Goal: Task Accomplishment & Management: Contribute content

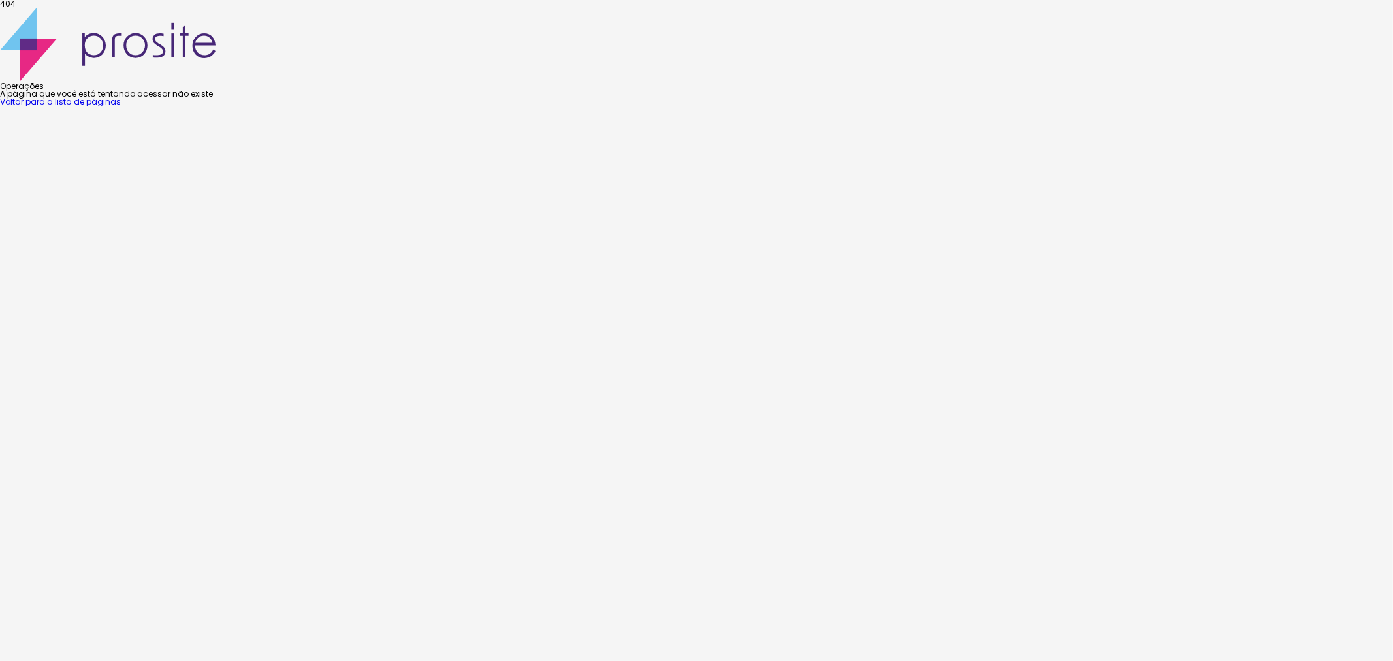
click at [121, 107] on font "Voltar para a lista de páginas" at bounding box center [60, 101] width 121 height 11
click at [213, 99] on font "A página que você está tentando acessar não existe" at bounding box center [106, 93] width 213 height 11
click at [918, 106] on div "404 Operações A página que você está tentando acessar não existe Voltar para a …" at bounding box center [696, 53] width 1393 height 106
drag, startPoint x: 1119, startPoint y: 323, endPoint x: 1111, endPoint y: 310, distance: 15.2
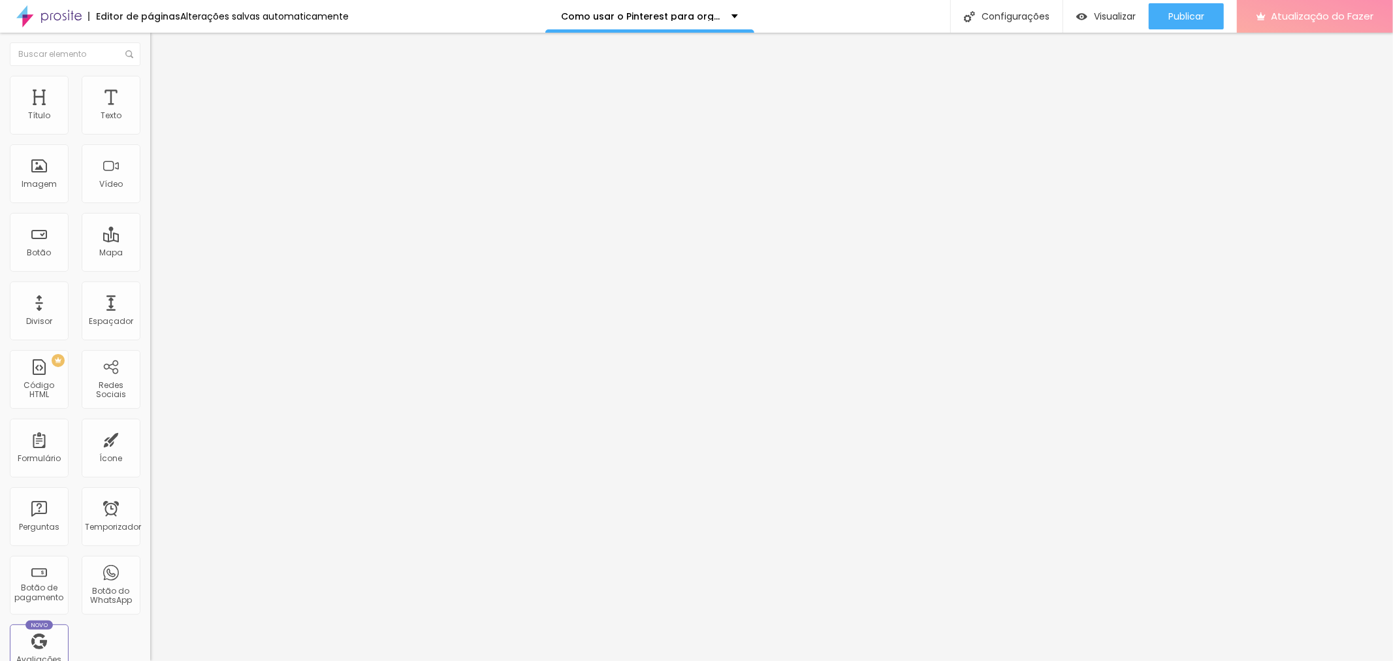
click at [1388, 30] on button "Atualização do Fazer" at bounding box center [1315, 16] width 156 height 33
click at [180, 46] on font "Editar nulo" at bounding box center [204, 47] width 48 height 13
click at [150, 112] on span "Adicionar imagem" at bounding box center [192, 106] width 84 height 11
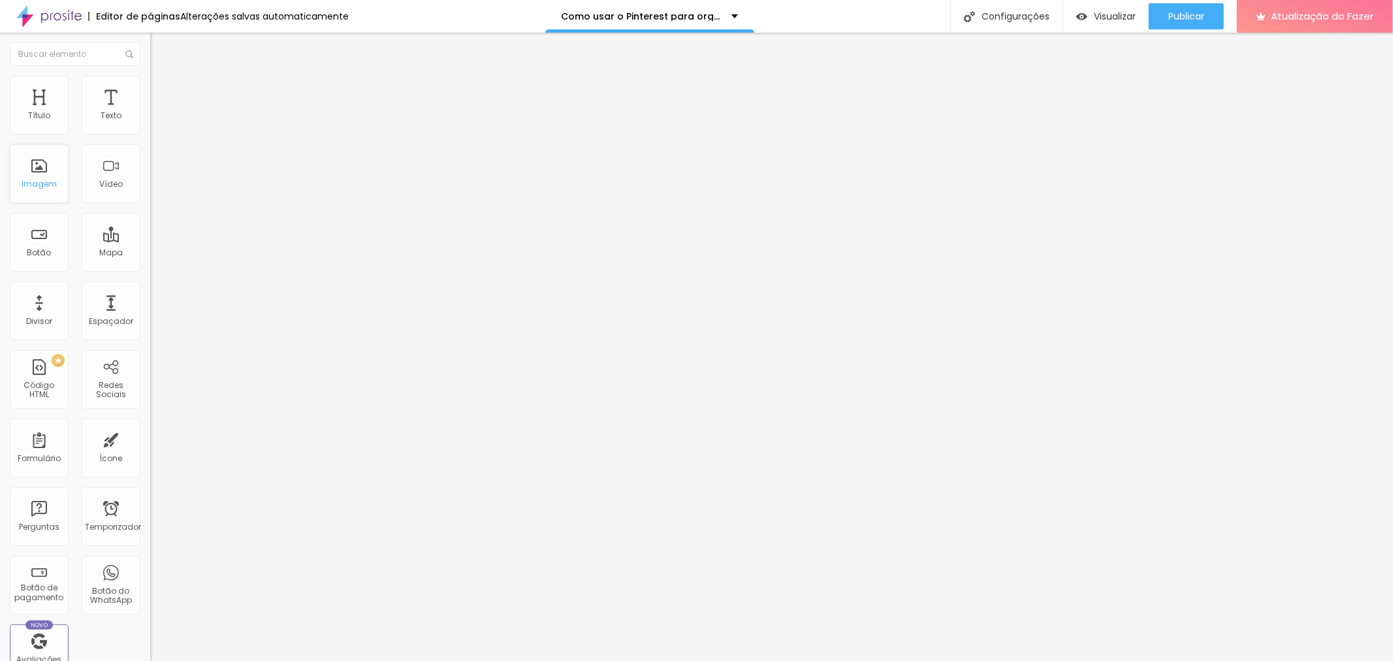
click at [48, 198] on div "Imagem" at bounding box center [39, 173] width 59 height 59
click at [158, 112] on font "Adicionar imagem" at bounding box center [196, 106] width 76 height 11
click at [363, 660] on div "Nuvem Alboom" at bounding box center [696, 665] width 1393 height 8
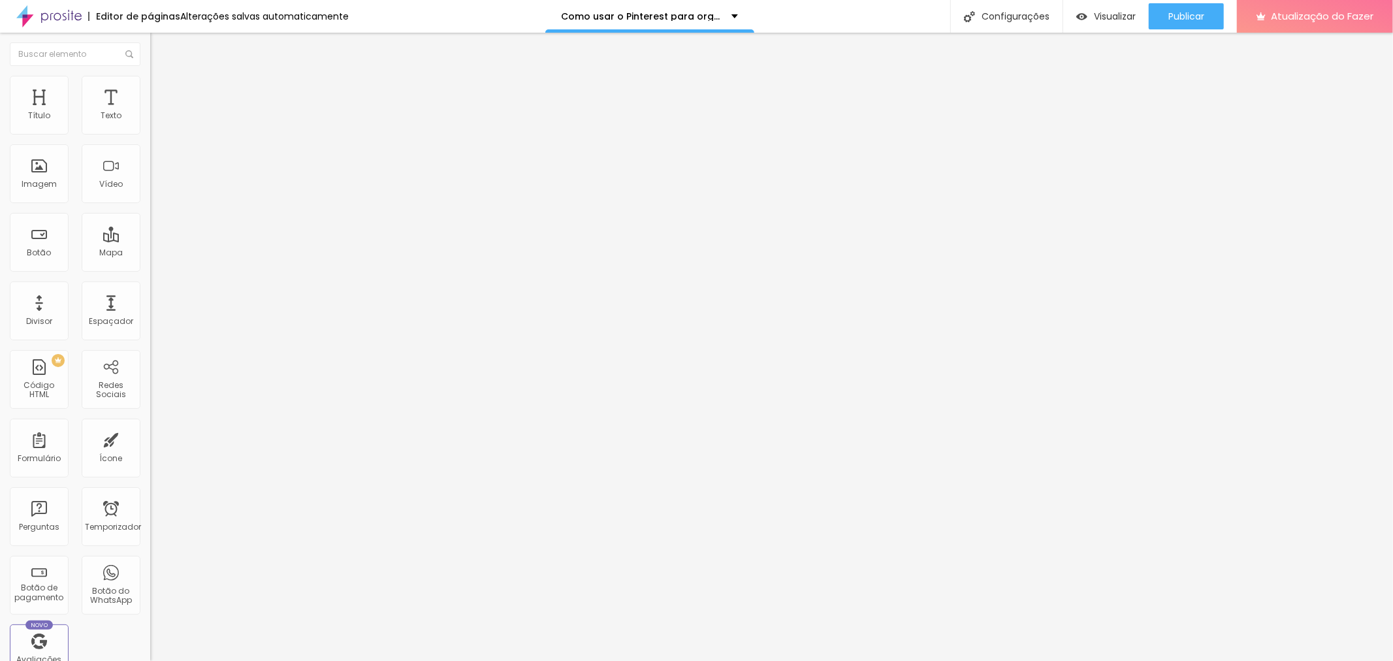
click at [150, 82] on li "Estilo" at bounding box center [225, 82] width 150 height 13
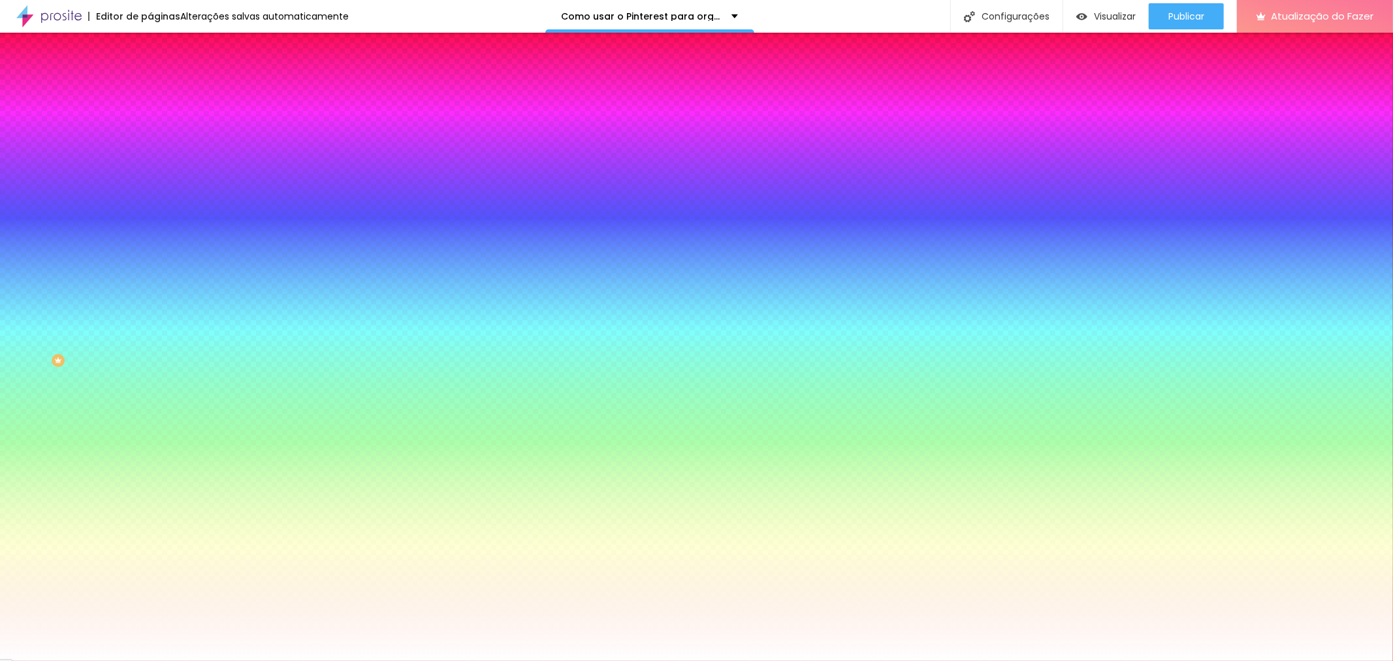
click at [150, 89] on li "Avançado" at bounding box center [225, 95] width 150 height 13
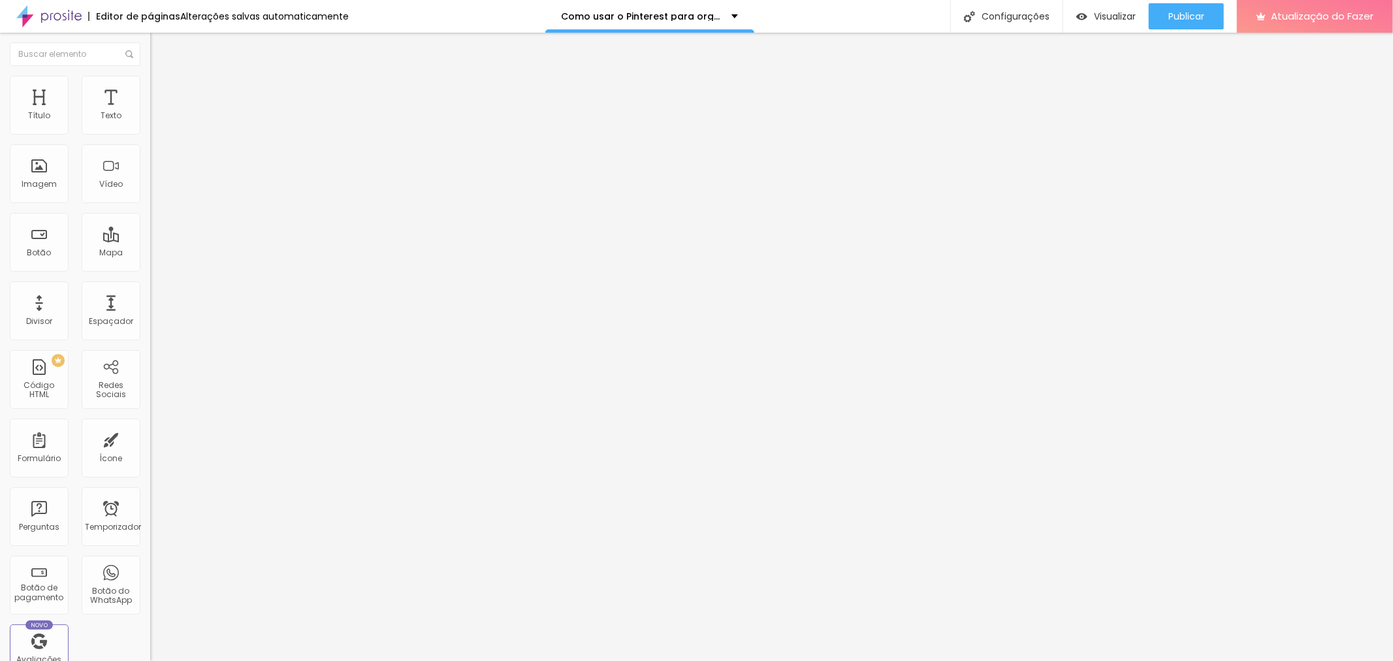
type input "25"
type input "30"
type input "35"
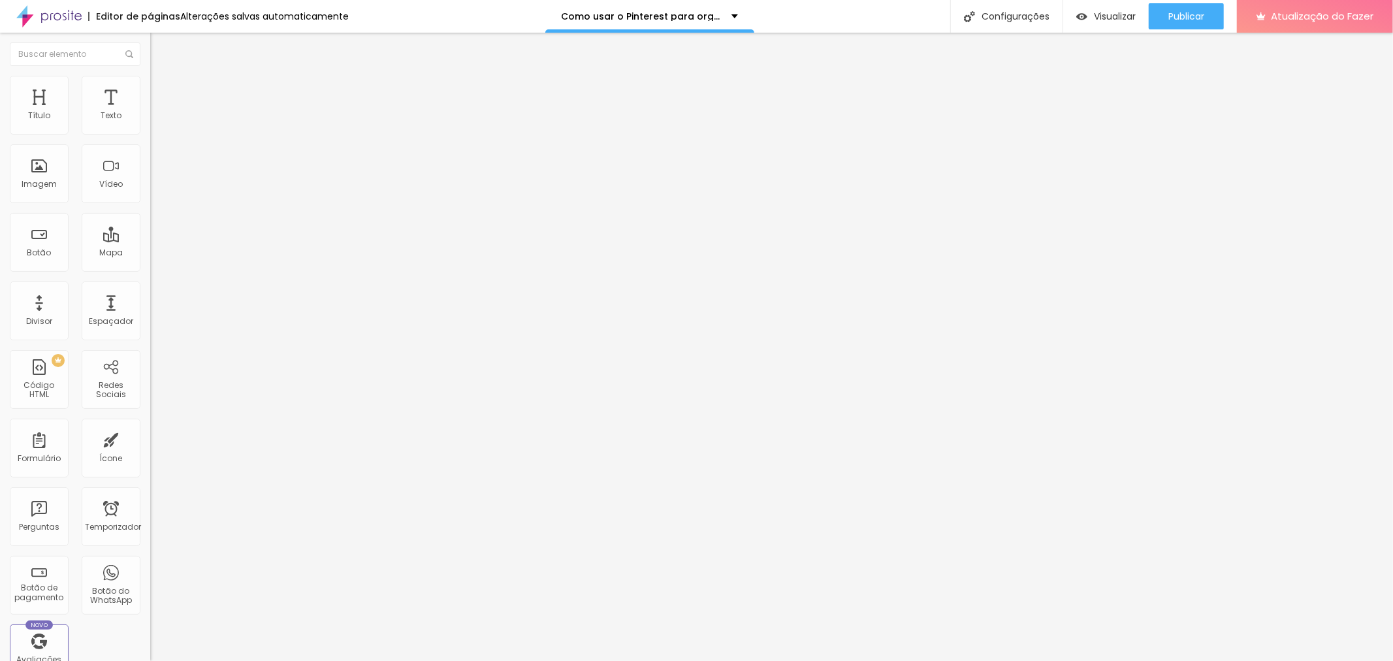
type input "35"
type input "40"
type input "35"
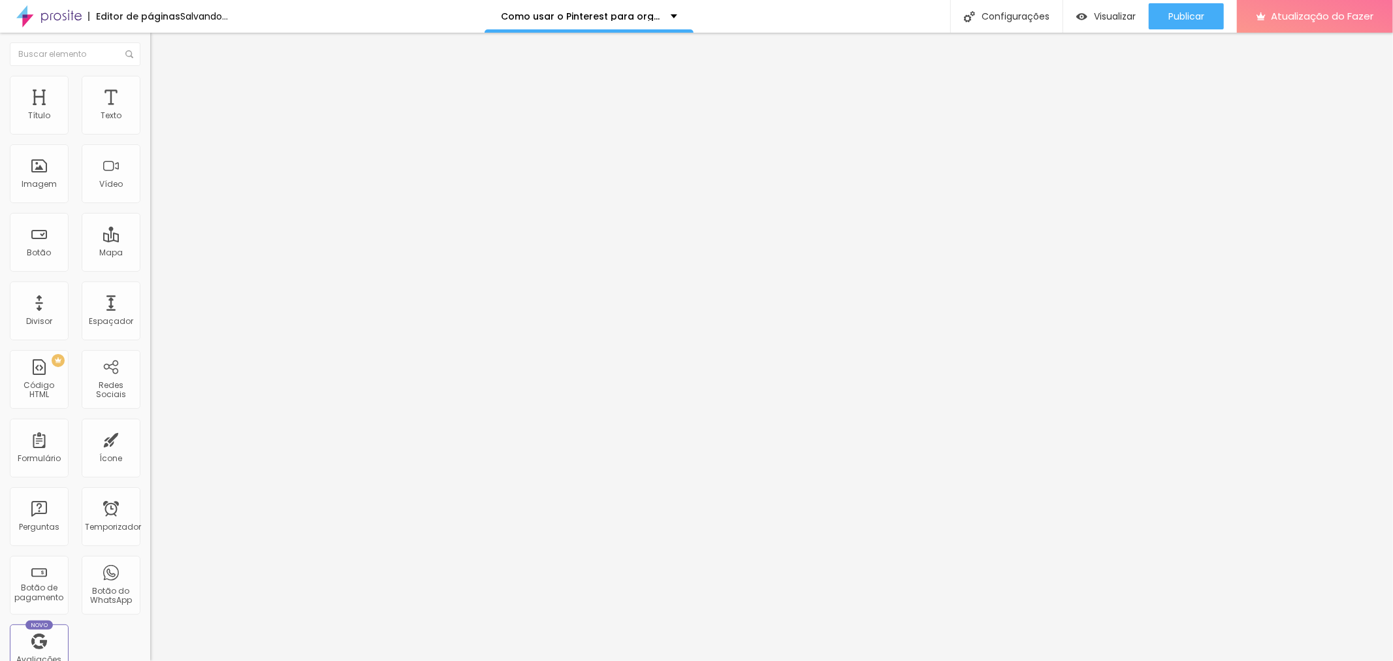
type input "30"
type input "25"
type input "20"
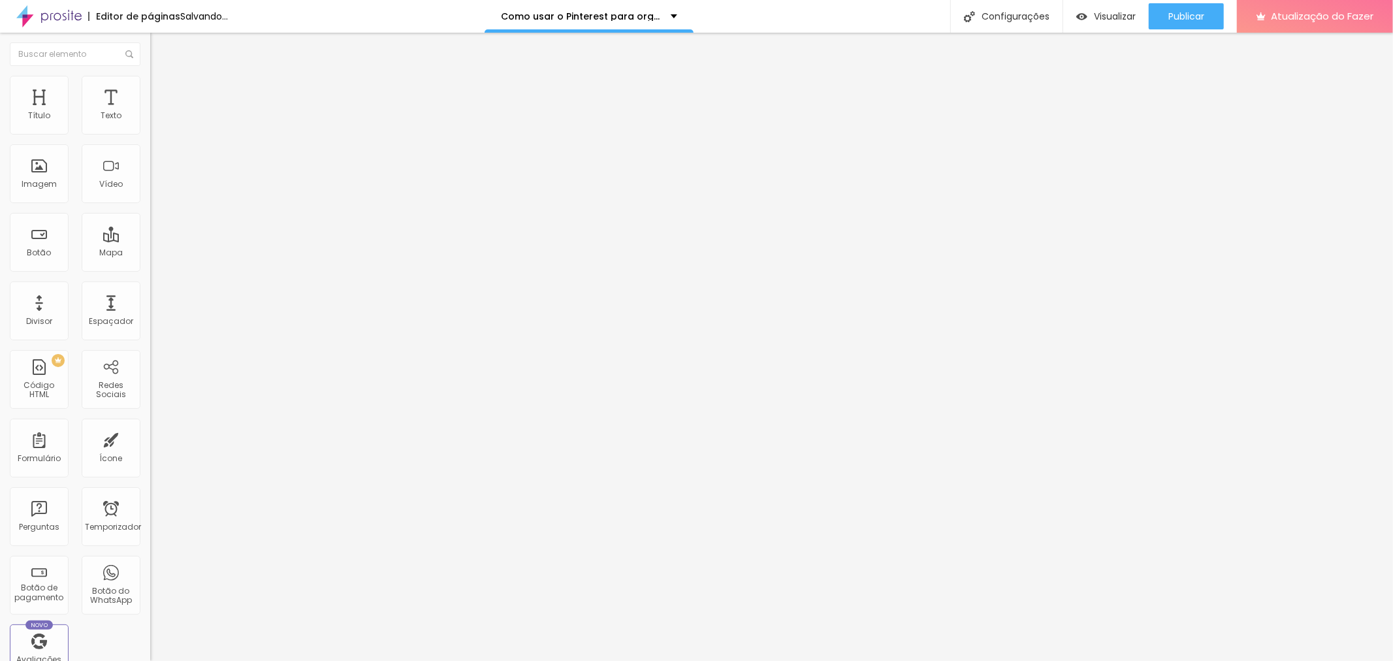
type input "20"
type input "15"
type input "10"
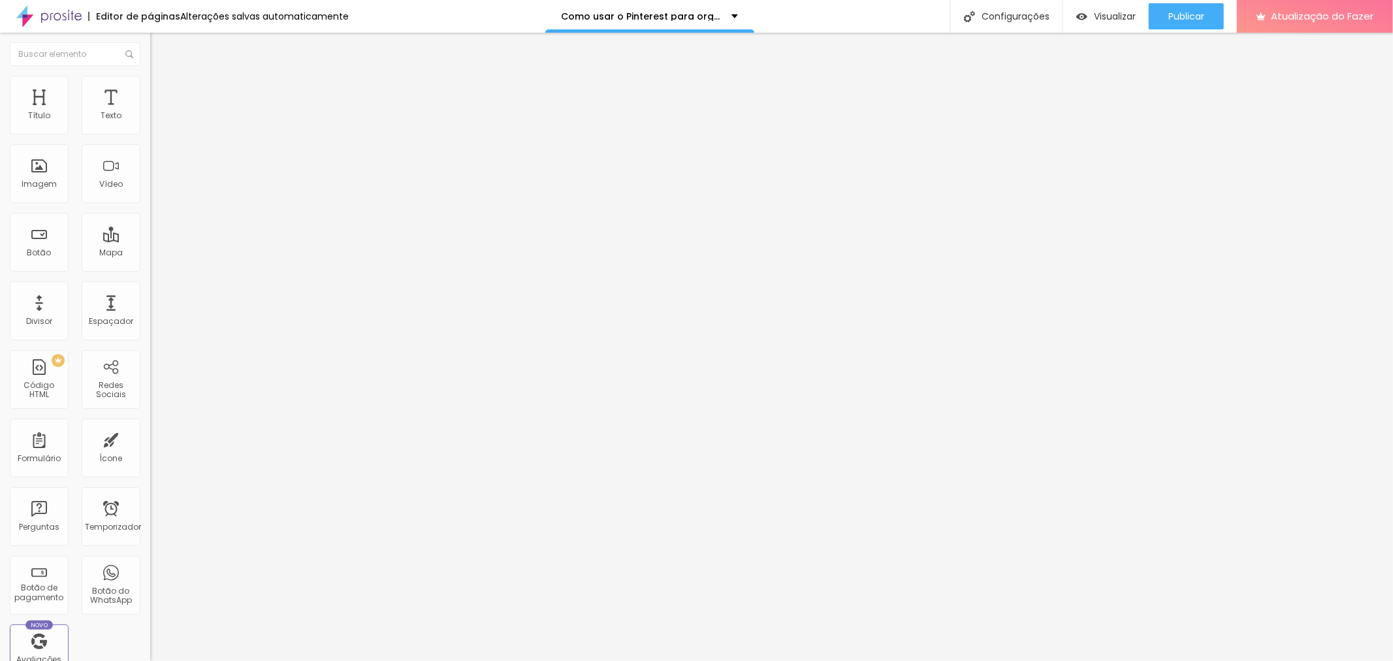
type input "5"
type input "0"
drag, startPoint x: 55, startPoint y: 128, endPoint x: 4, endPoint y: 127, distance: 51.0
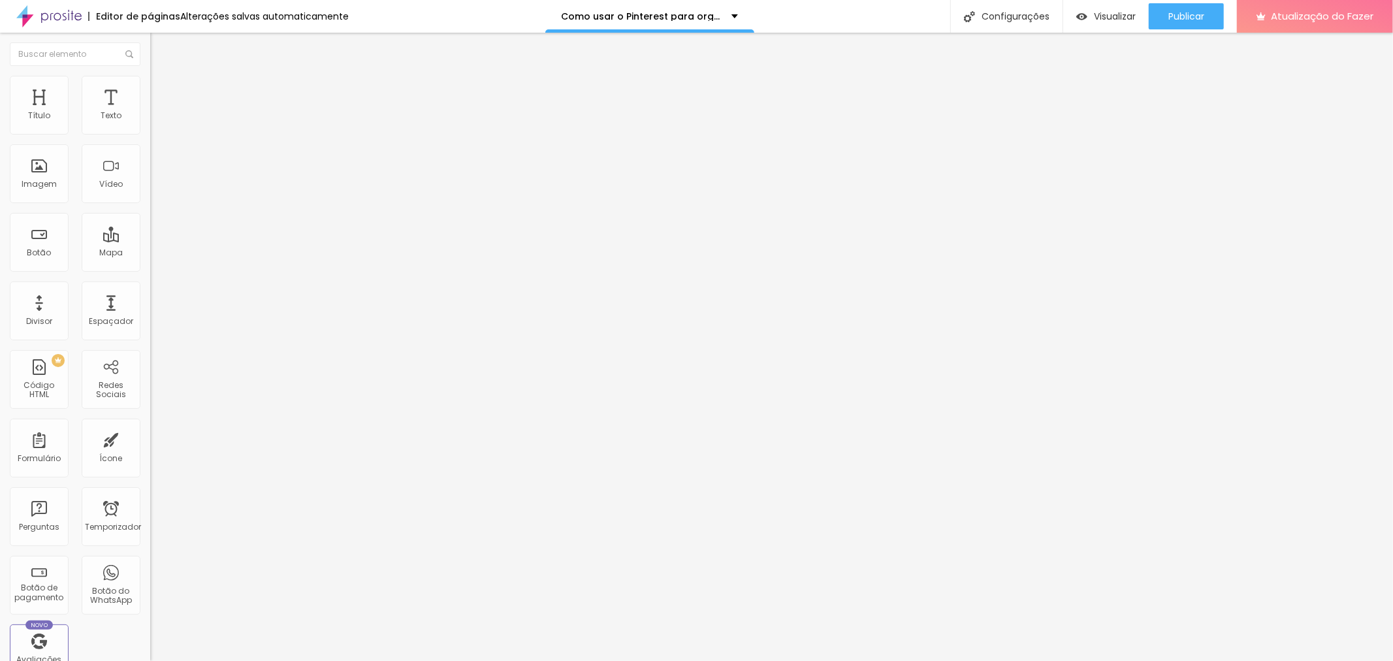
type input "0"
click at [150, 253] on input "range" at bounding box center [192, 258] width 84 height 10
click at [150, 79] on img at bounding box center [156, 82] width 12 height 12
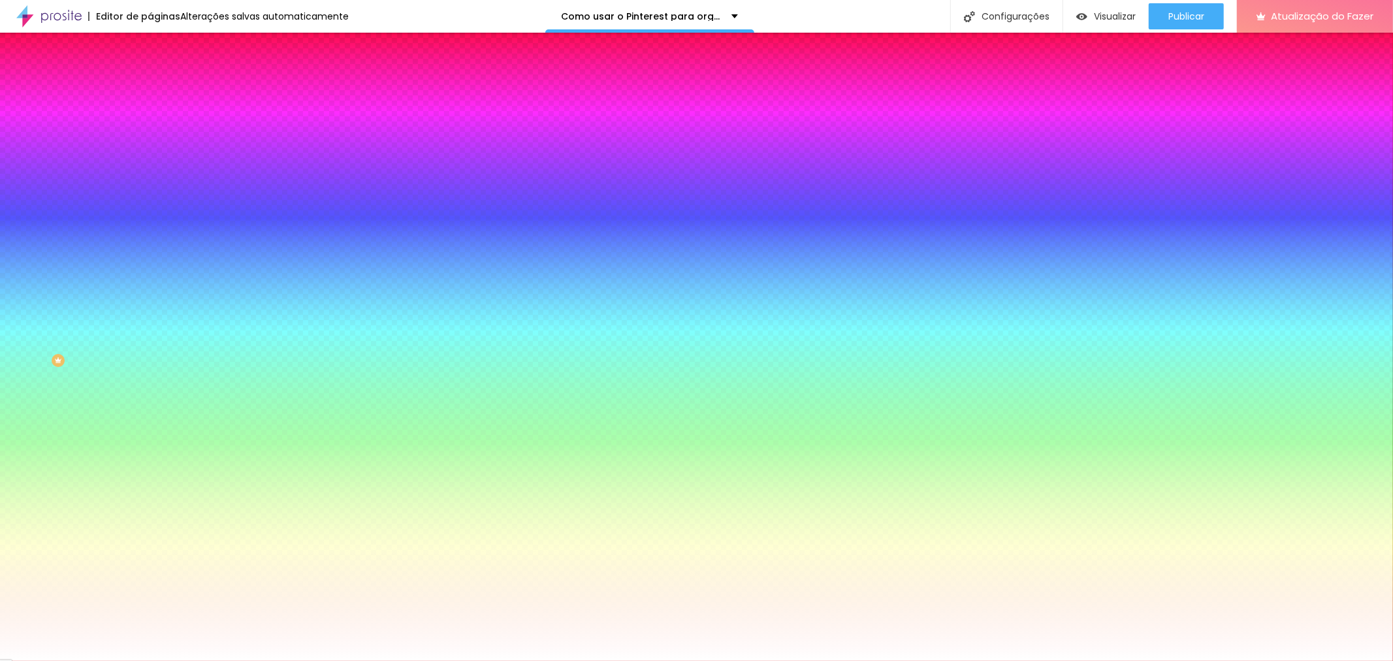
click at [150, 74] on img at bounding box center [156, 69] width 12 height 12
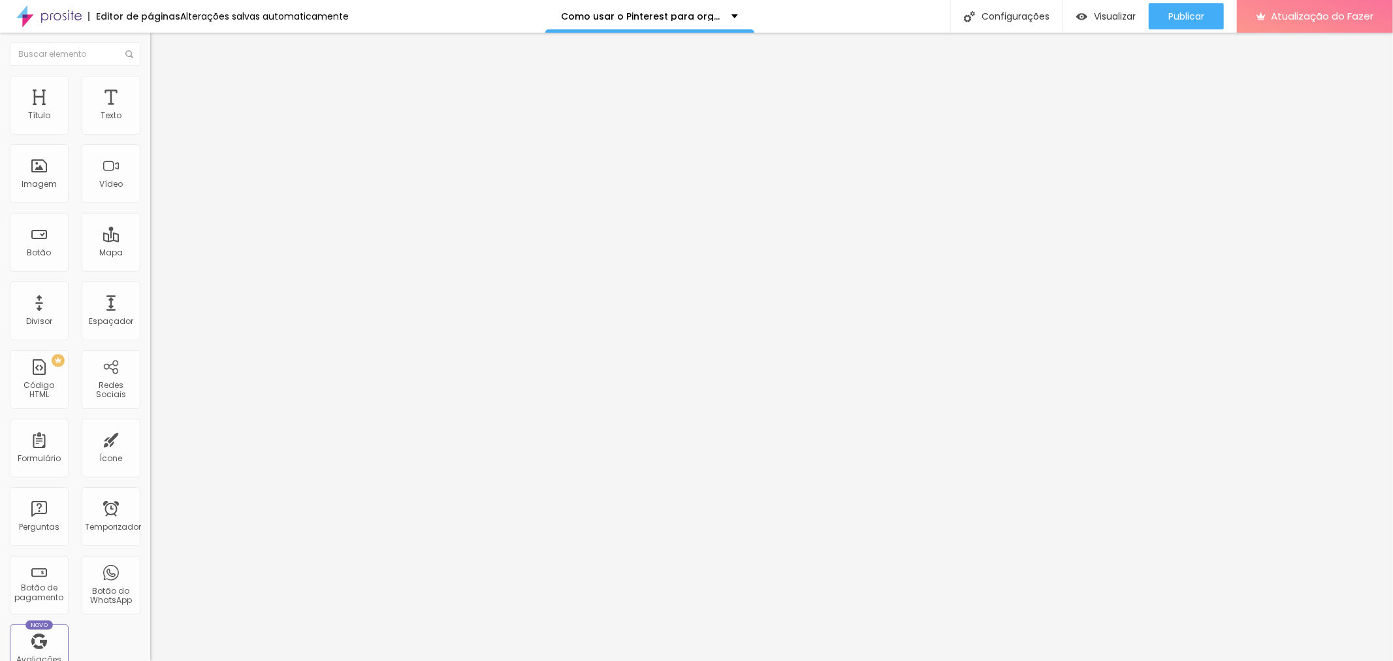
click at [150, 86] on li "Estilo" at bounding box center [225, 82] width 150 height 13
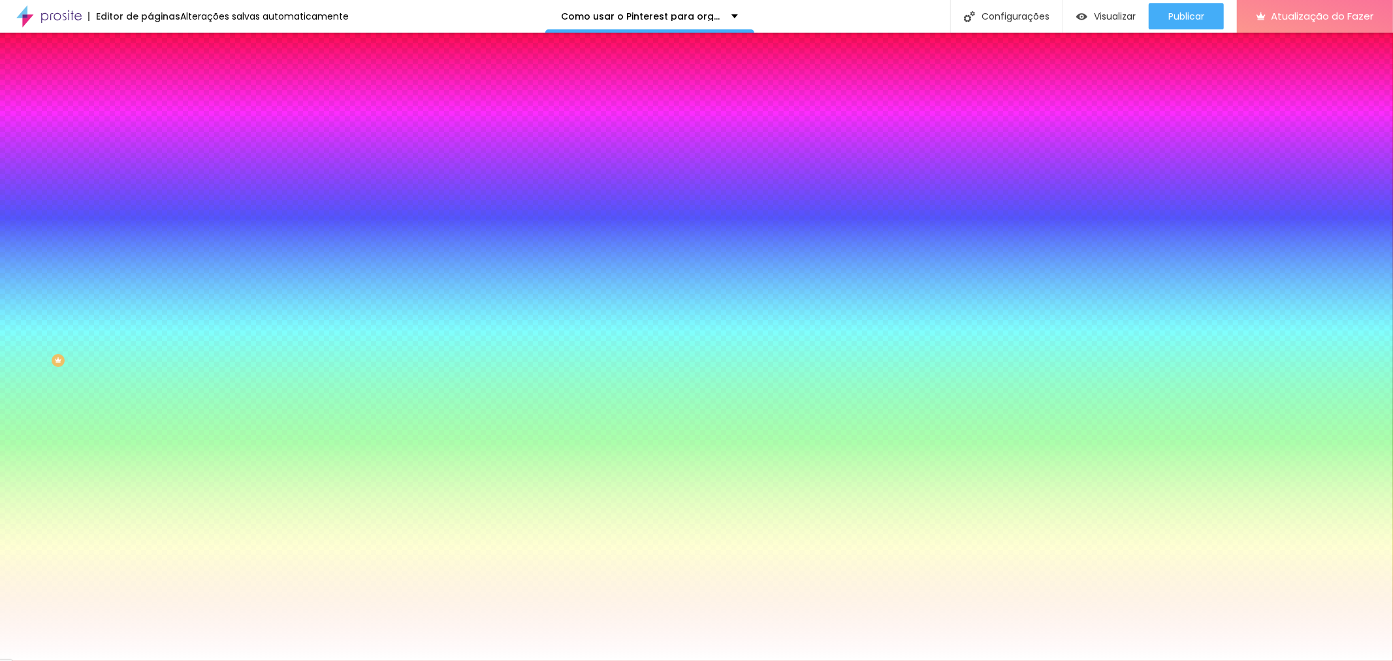
click at [150, 89] on li "Avançado" at bounding box center [225, 95] width 150 height 13
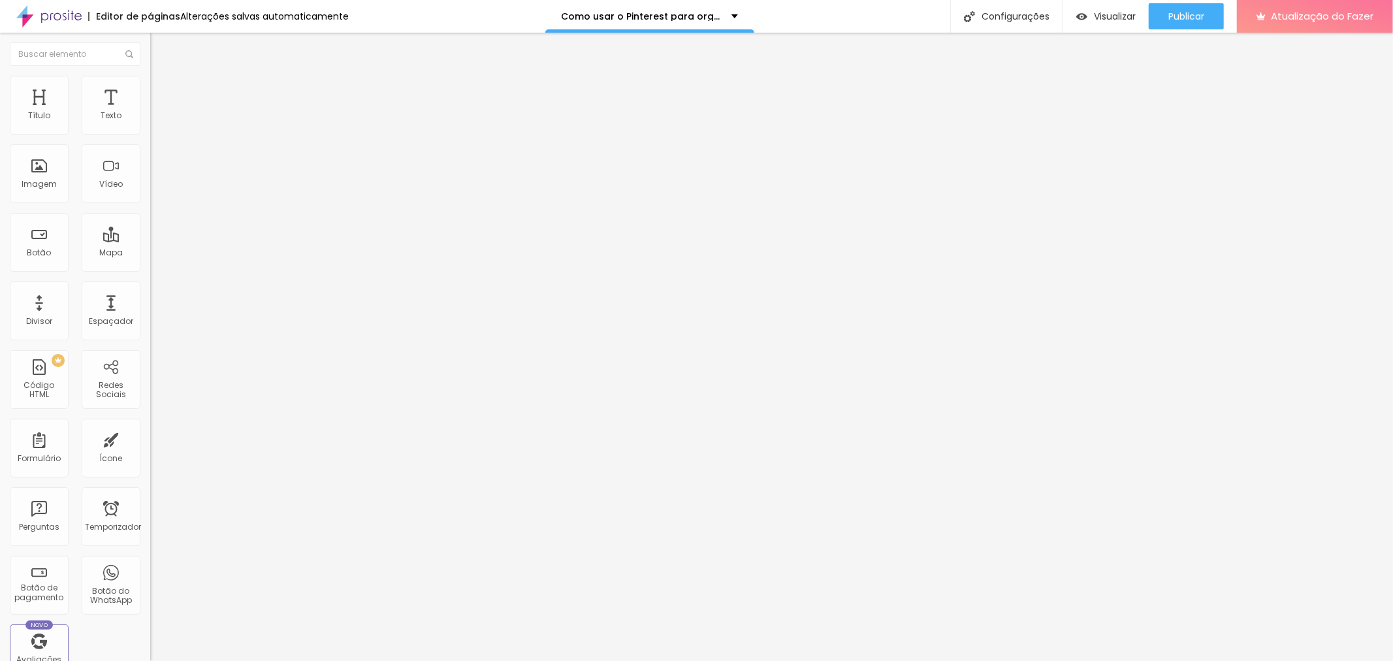
type input "5"
type input "10"
type input "15"
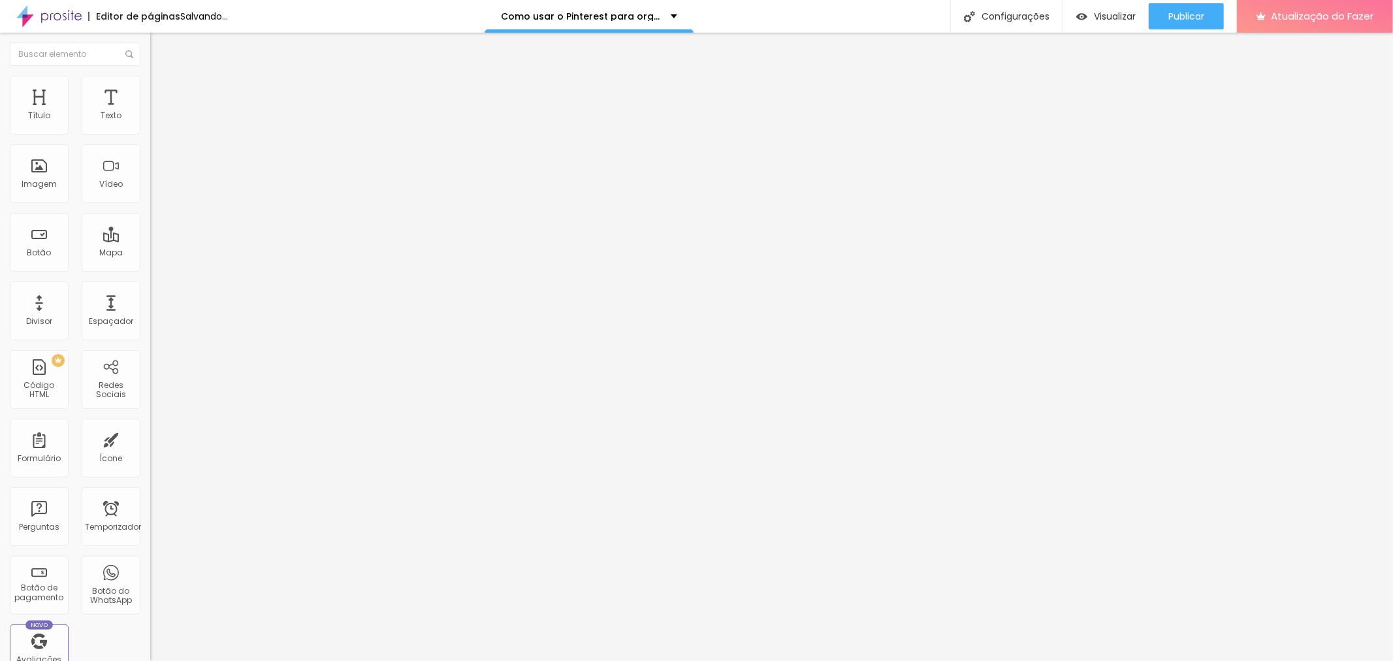
type input "15"
type input "10"
type input "5"
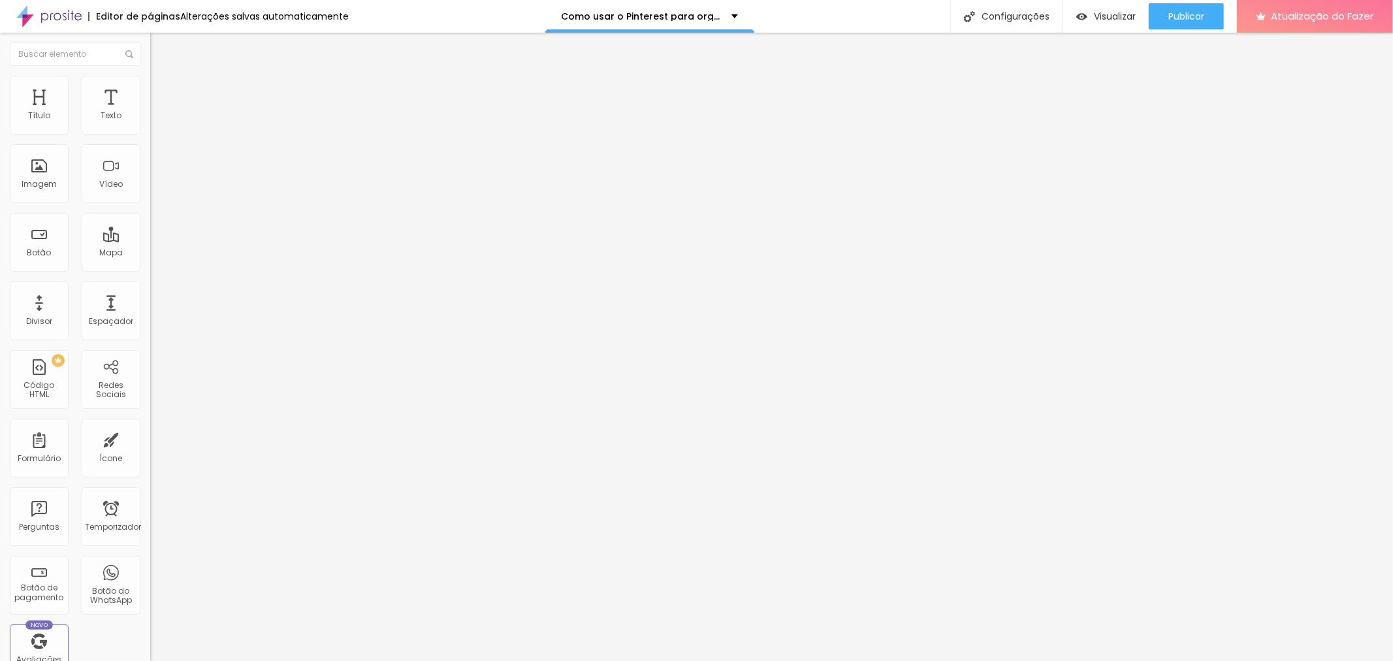
type input "0"
drag, startPoint x: 33, startPoint y: 126, endPoint x: 0, endPoint y: 129, distance: 33.5
click at [150, 253] on input "range" at bounding box center [192, 258] width 84 height 10
type input "5"
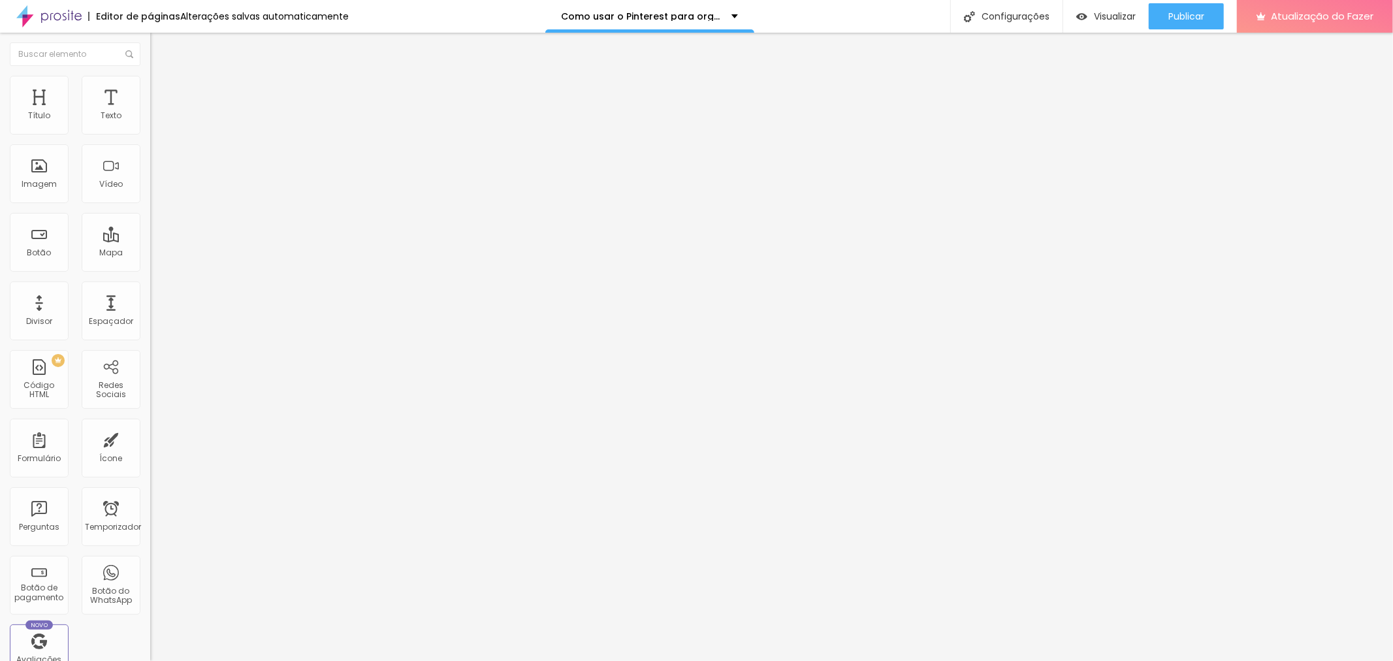
type input "5"
type input "17"
type input "28"
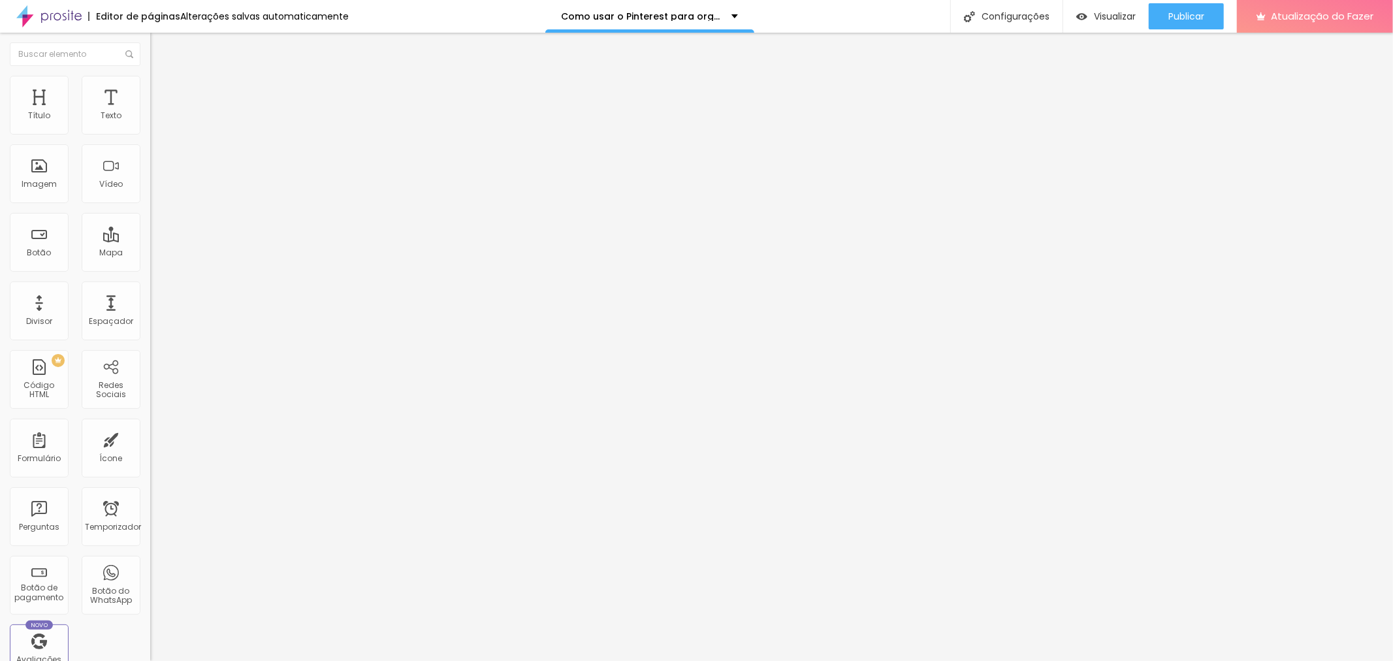
type input "40"
type input "58"
type input "75"
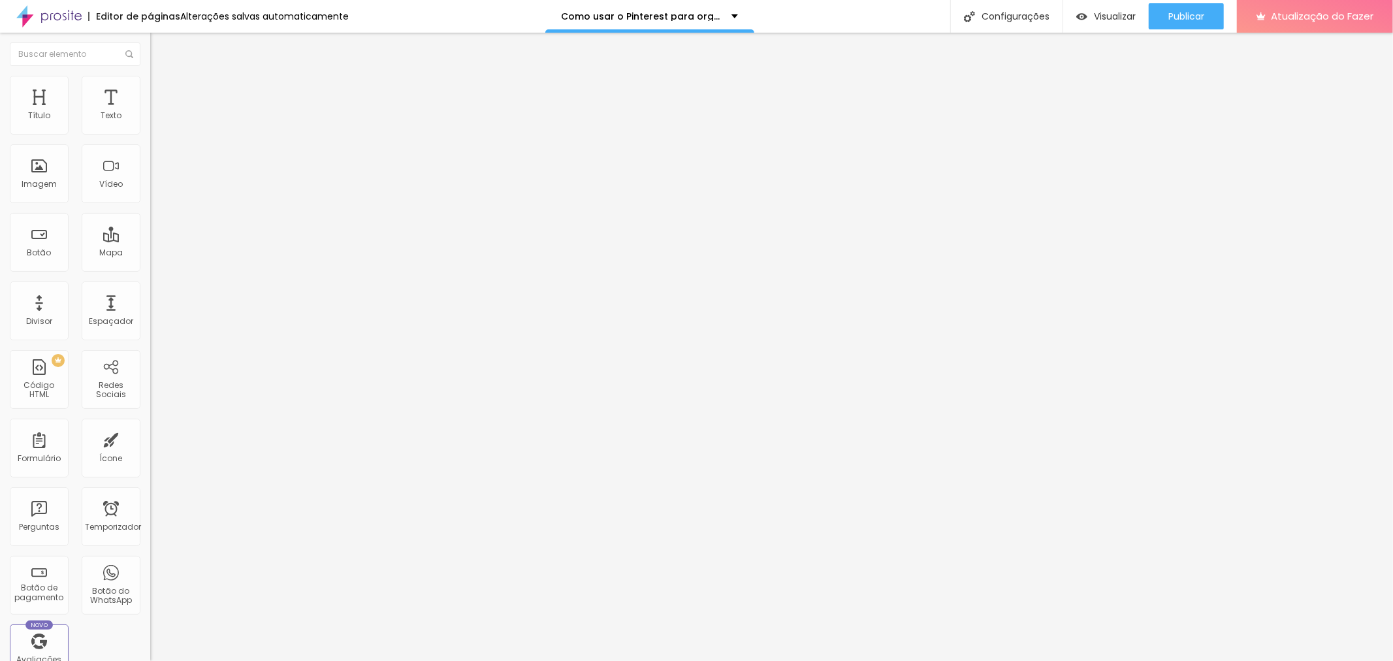
type input "75"
type input "99"
type input "116"
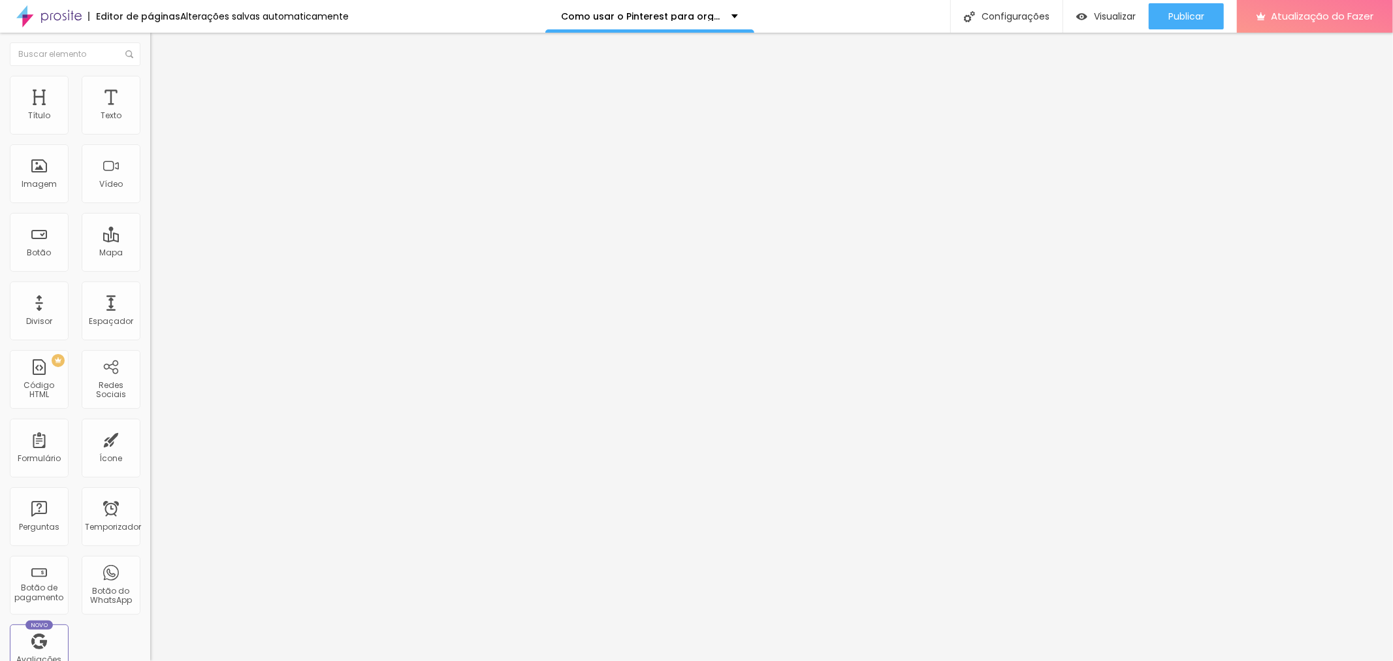
type input "134"
type input "163"
type input "187"
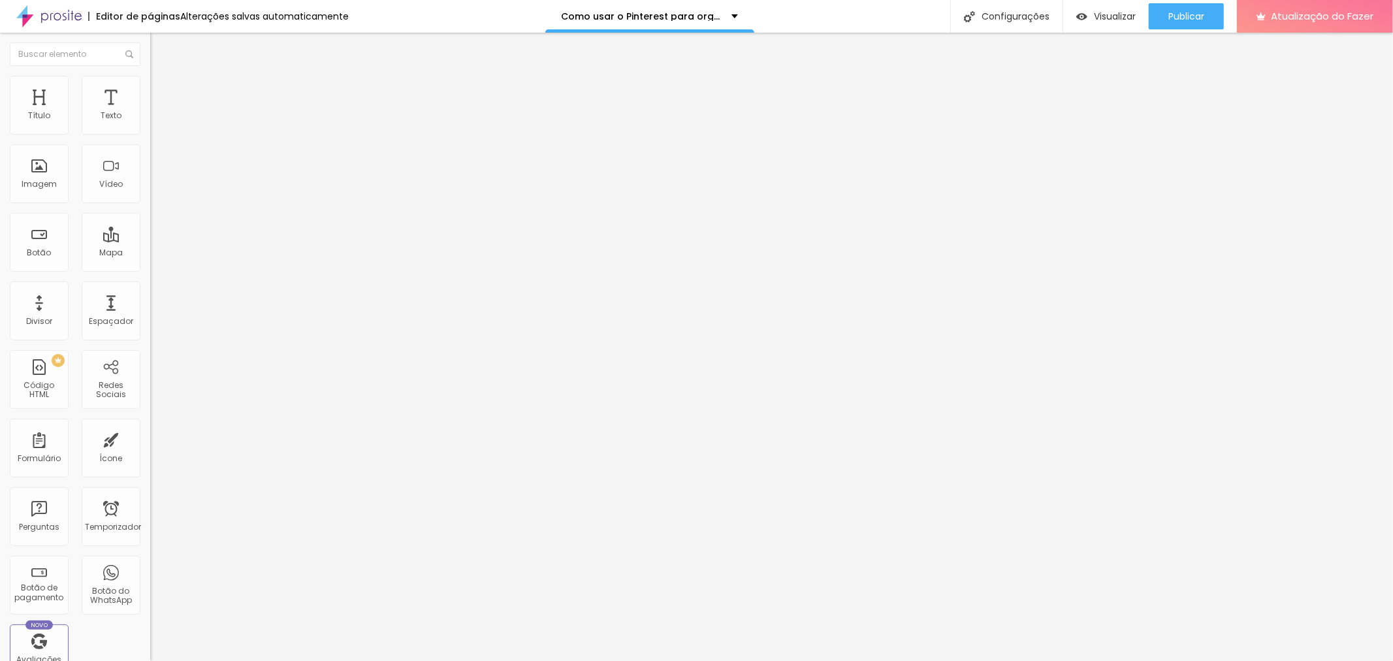
type input "187"
type input "204"
type input "227"
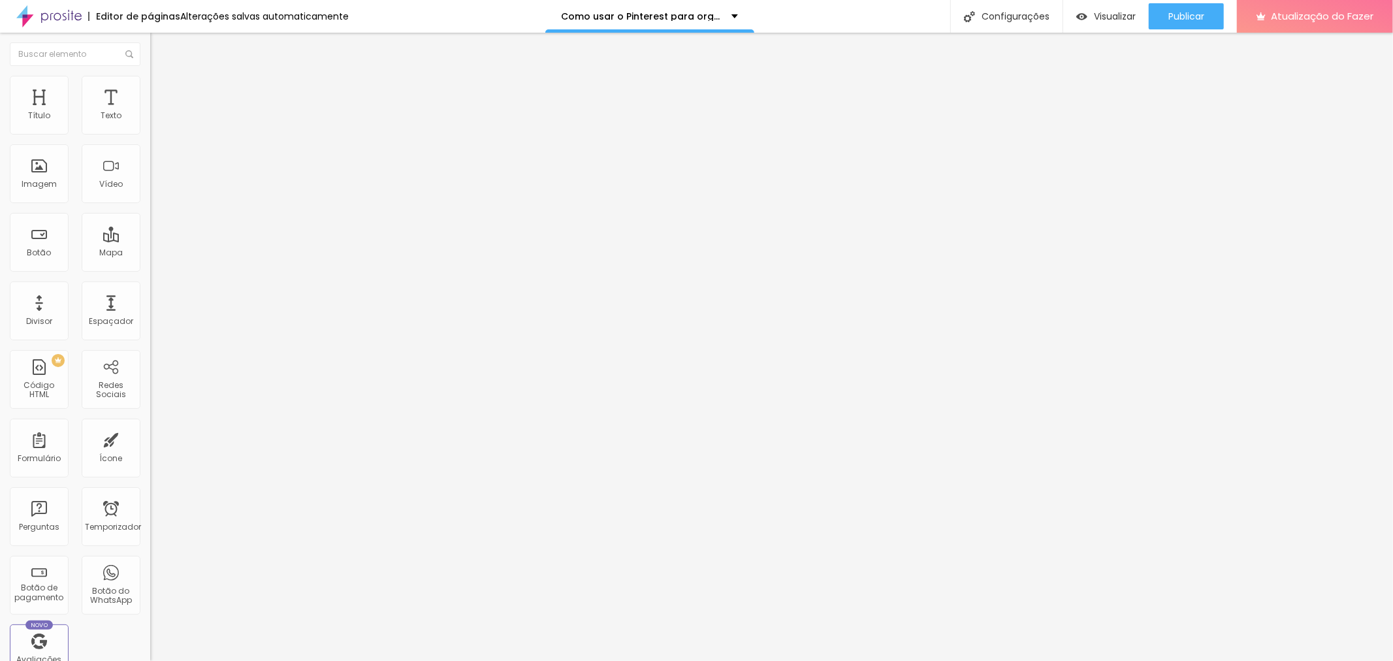
type input "239"
type input "251"
type input "263"
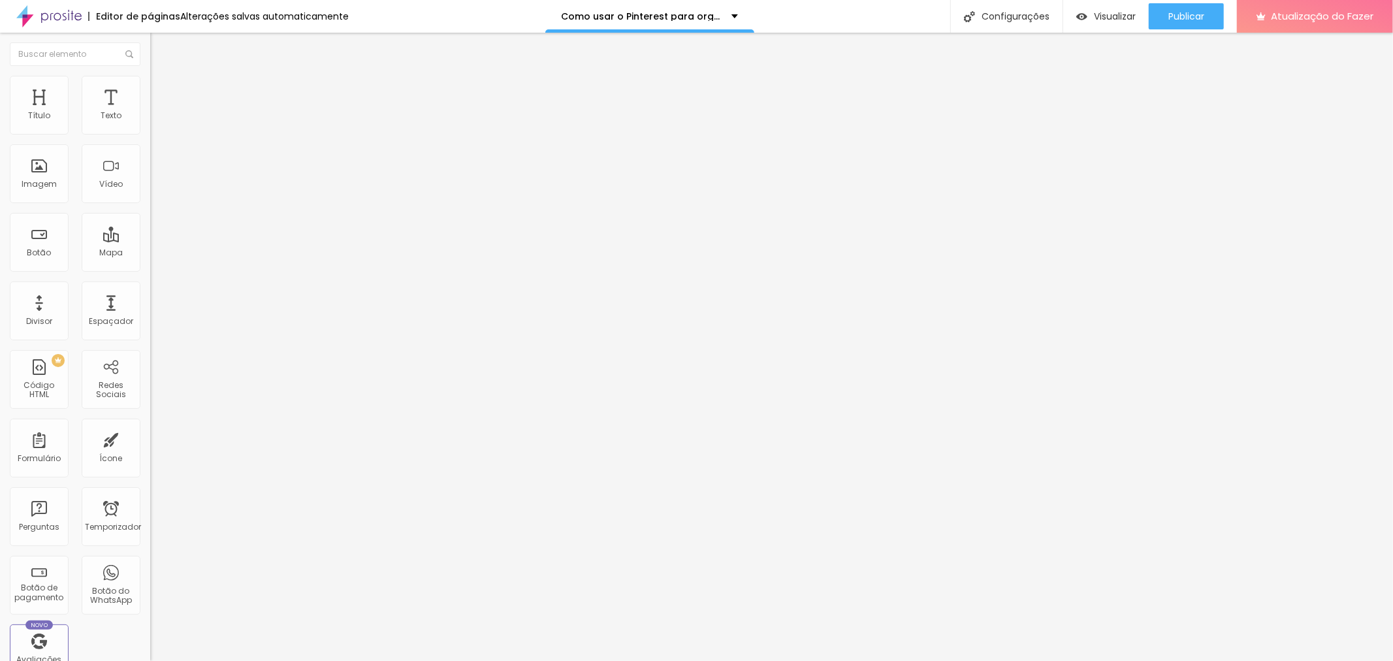
type input "263"
type input "268"
type input "251"
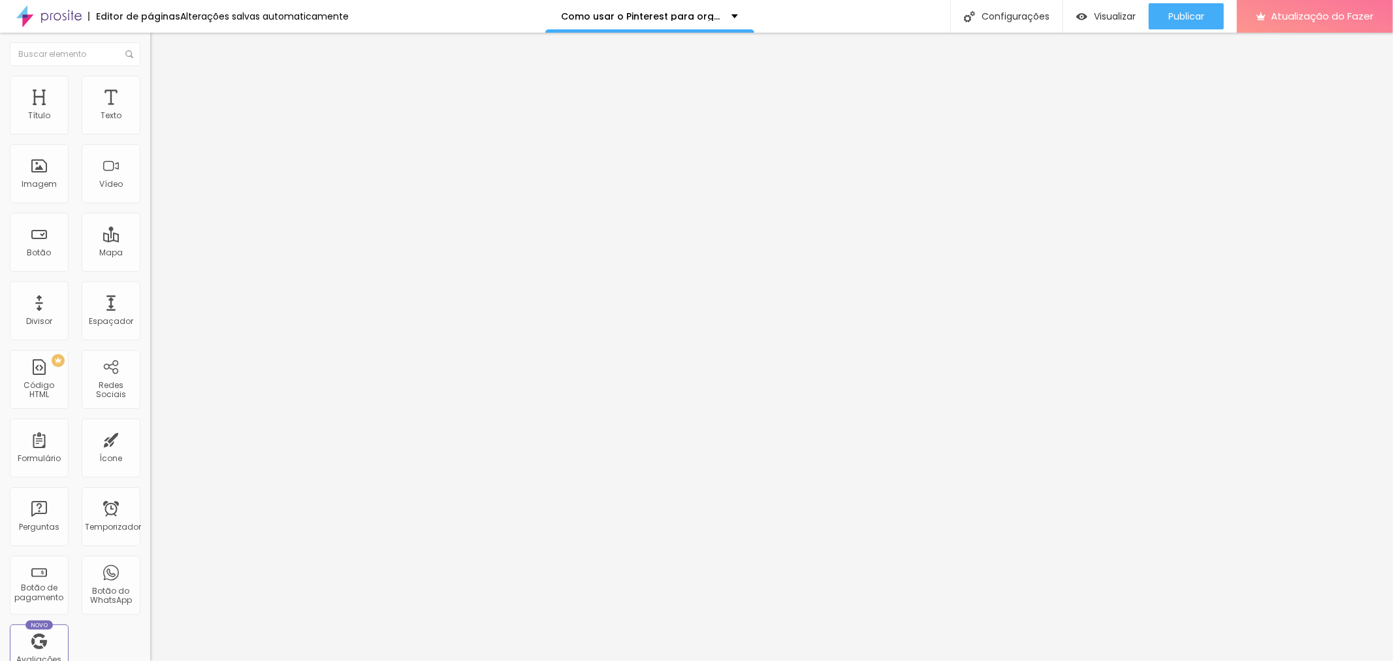
type input "216"
type input "198"
type input "134"
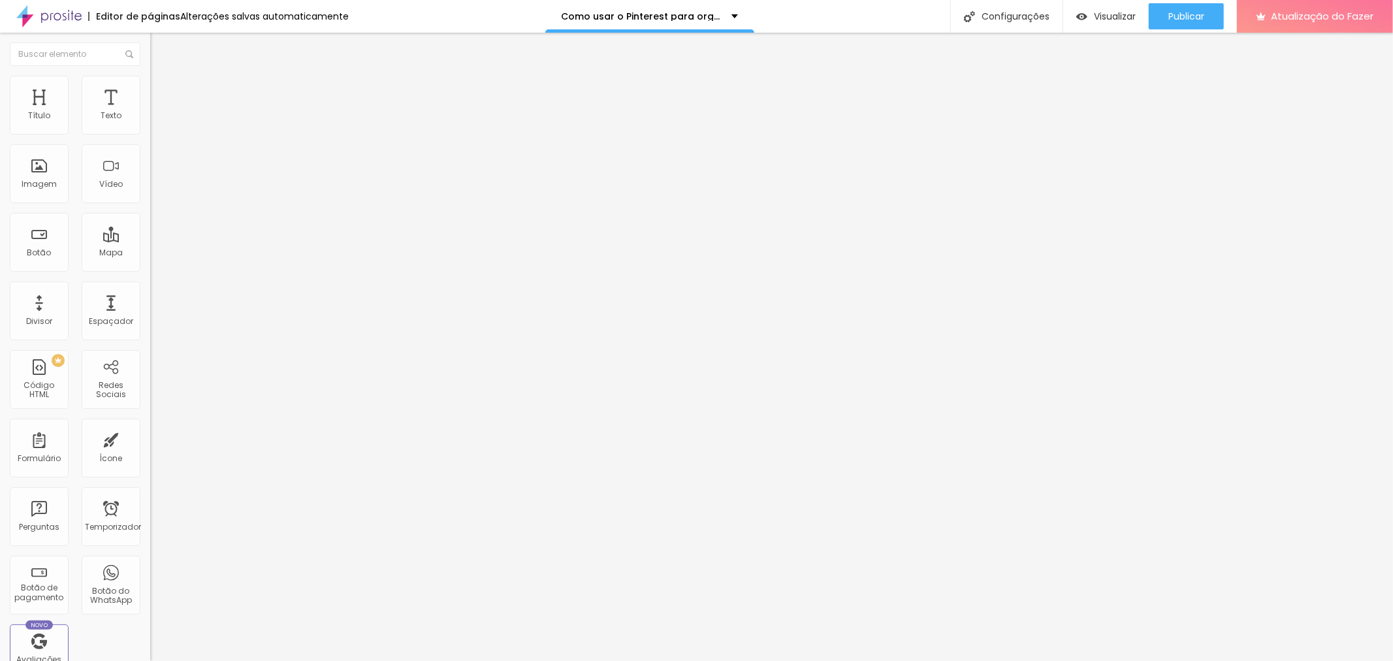
type input "134"
type input "93"
type input "52"
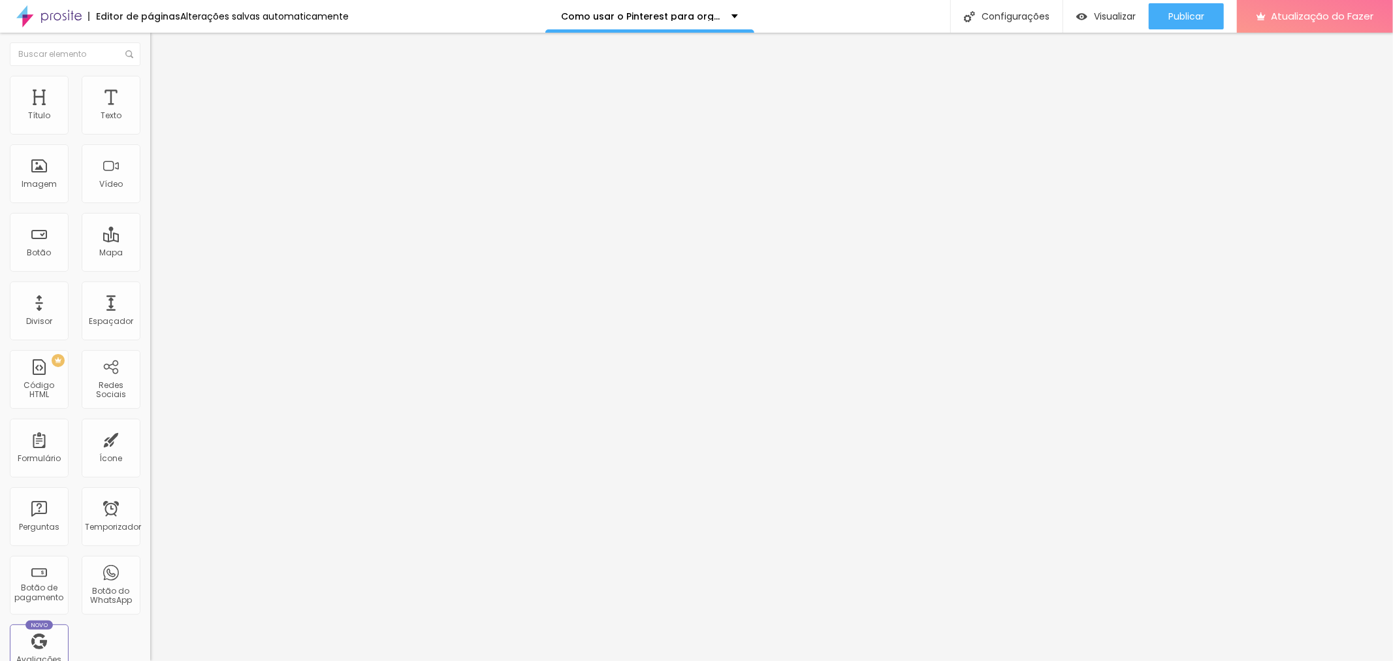
type input "17"
type input "0"
drag, startPoint x: 28, startPoint y: 153, endPoint x: 0, endPoint y: 146, distance: 29.2
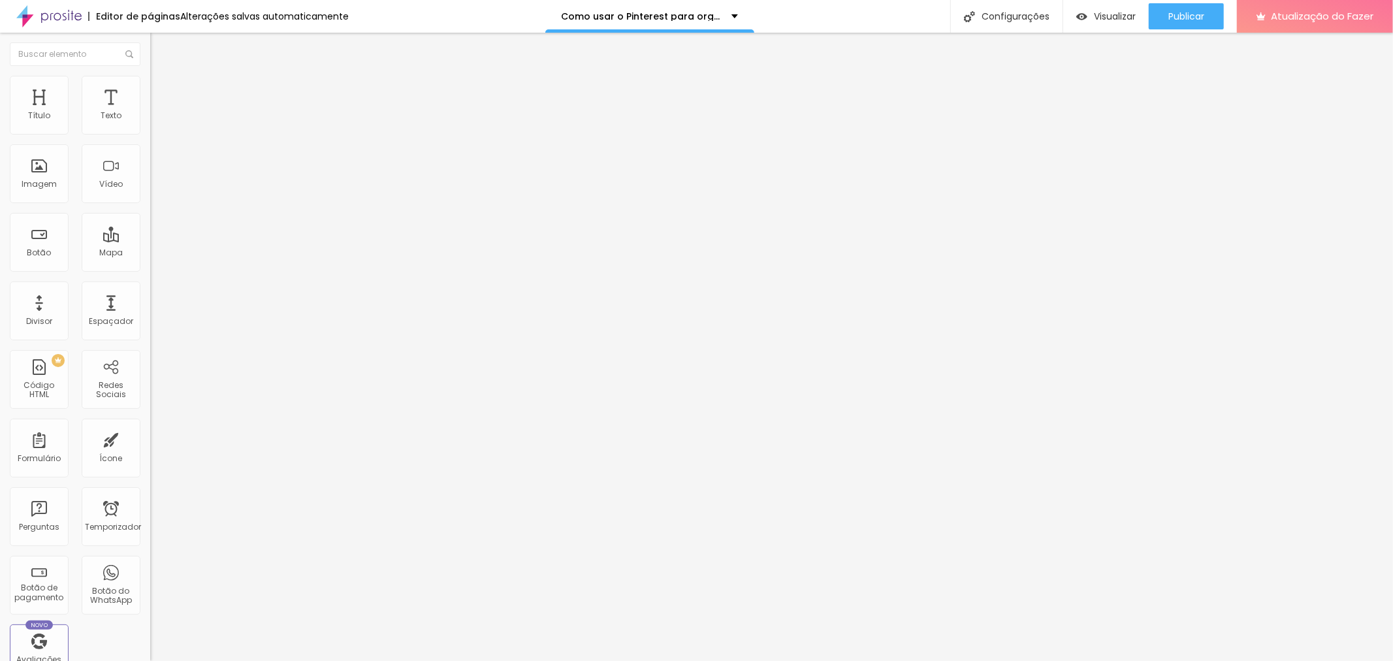
type input "0"
click at [150, 438] on input "range" at bounding box center [192, 443] width 84 height 10
click at [1121, 10] on font "Visualizar" at bounding box center [1115, 16] width 42 height 13
click at [158, 112] on font "Trocar imagem" at bounding box center [189, 106] width 63 height 11
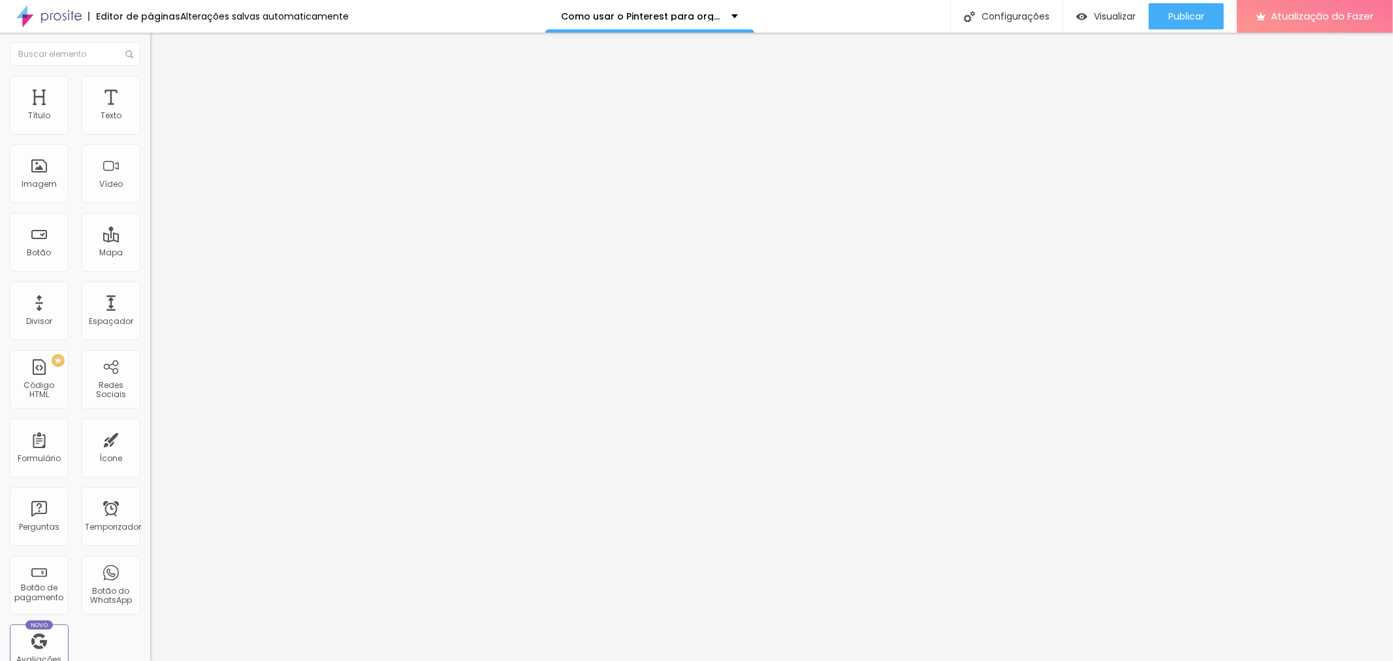
click at [158, 112] on font "Trocar imagem" at bounding box center [189, 106] width 63 height 11
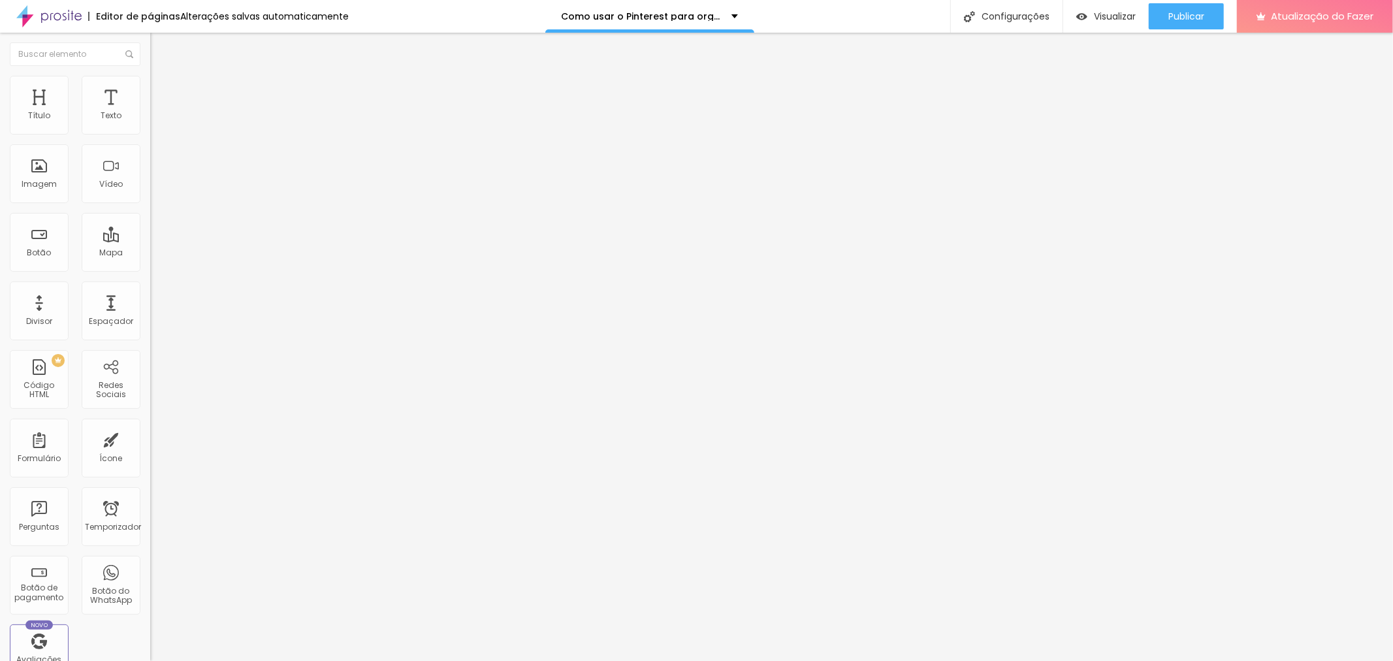
click at [158, 112] on font "Trocar imagem" at bounding box center [189, 106] width 63 height 11
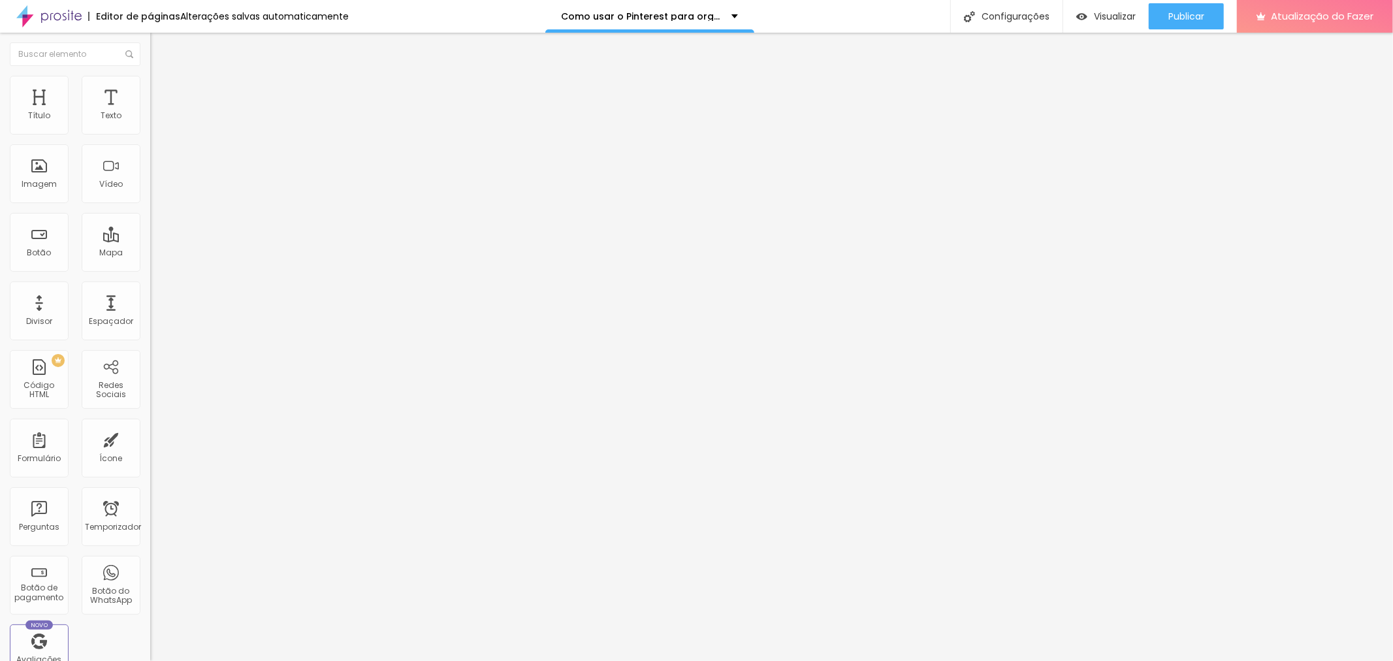
click at [158, 112] on font "Trocar imagem" at bounding box center [189, 106] width 63 height 11
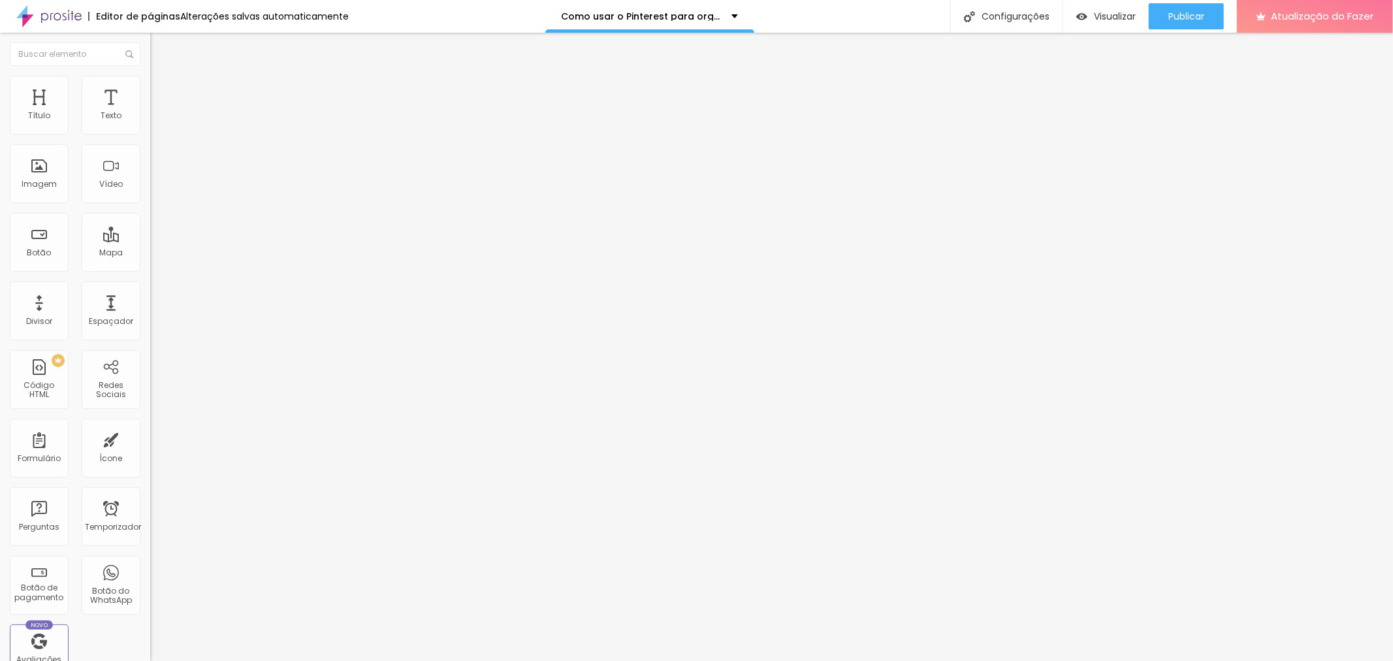
click at [150, 111] on div "Trocar imagem" at bounding box center [225, 106] width 150 height 9
click at [158, 112] on font "Trocar imagem" at bounding box center [189, 106] width 63 height 11
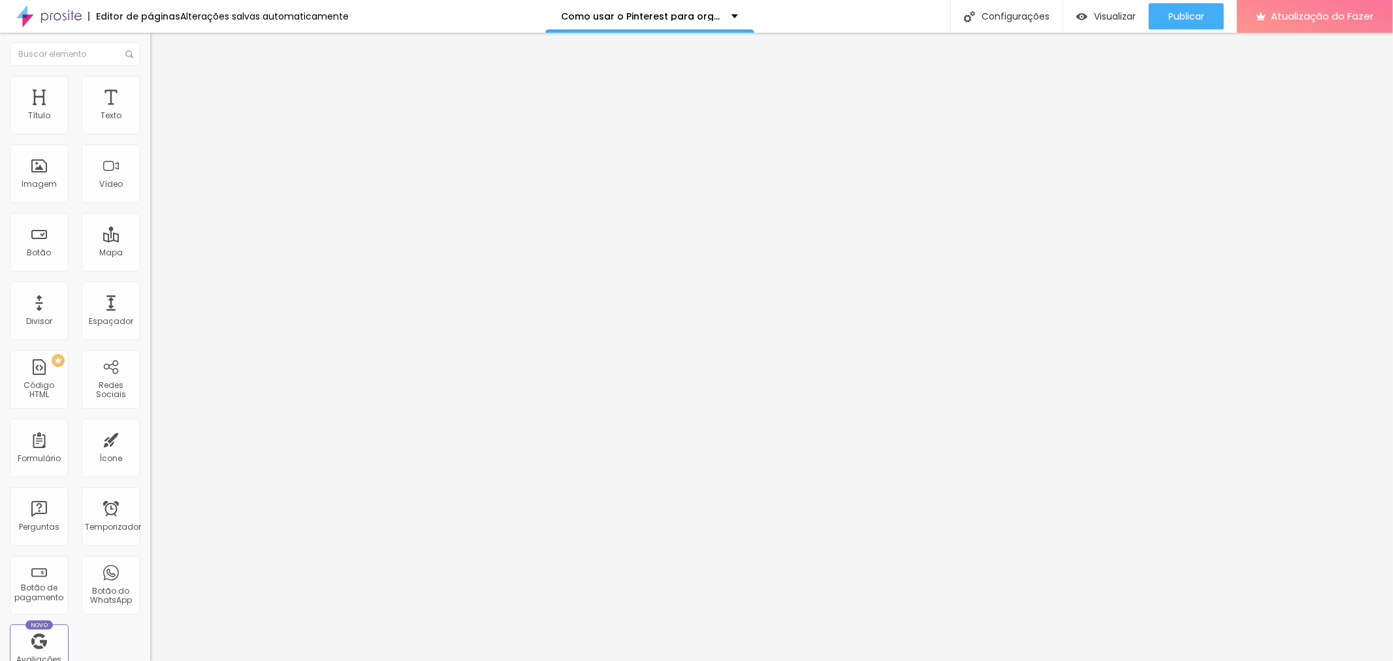
click at [158, 112] on font "Trocar imagem" at bounding box center [189, 106] width 63 height 11
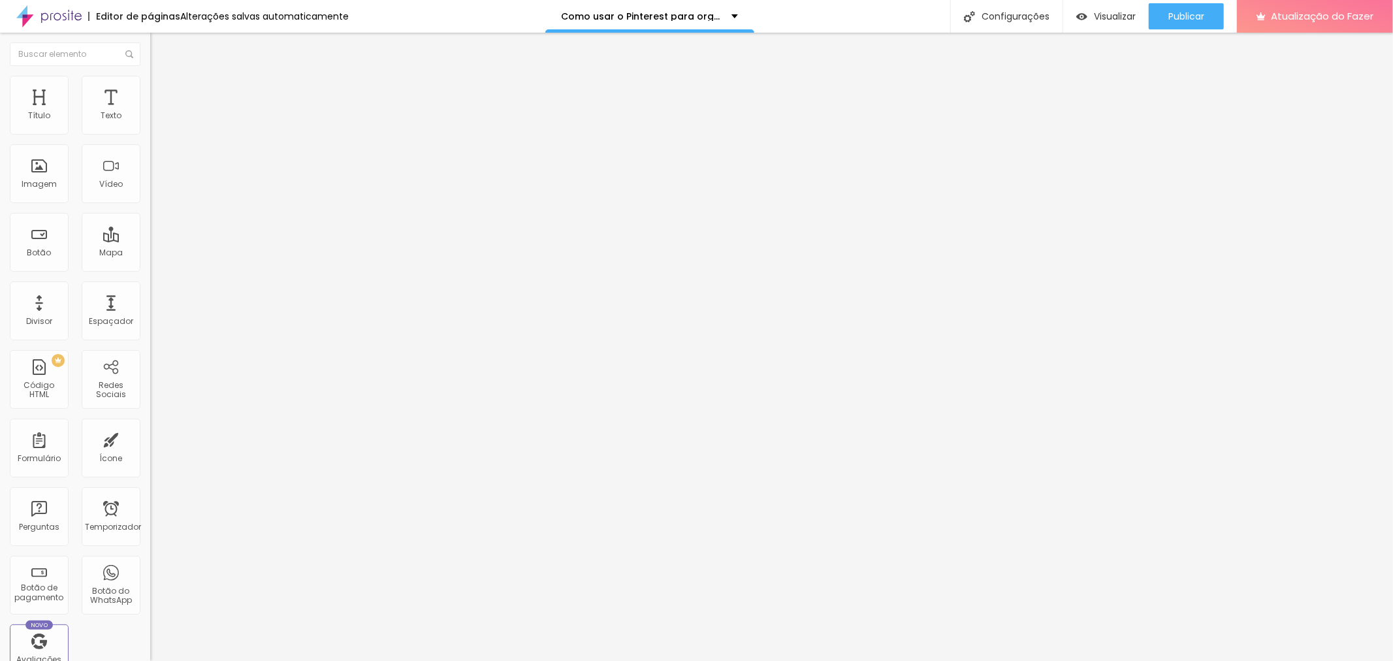
click at [158, 112] on font "Trocar imagem" at bounding box center [189, 106] width 63 height 11
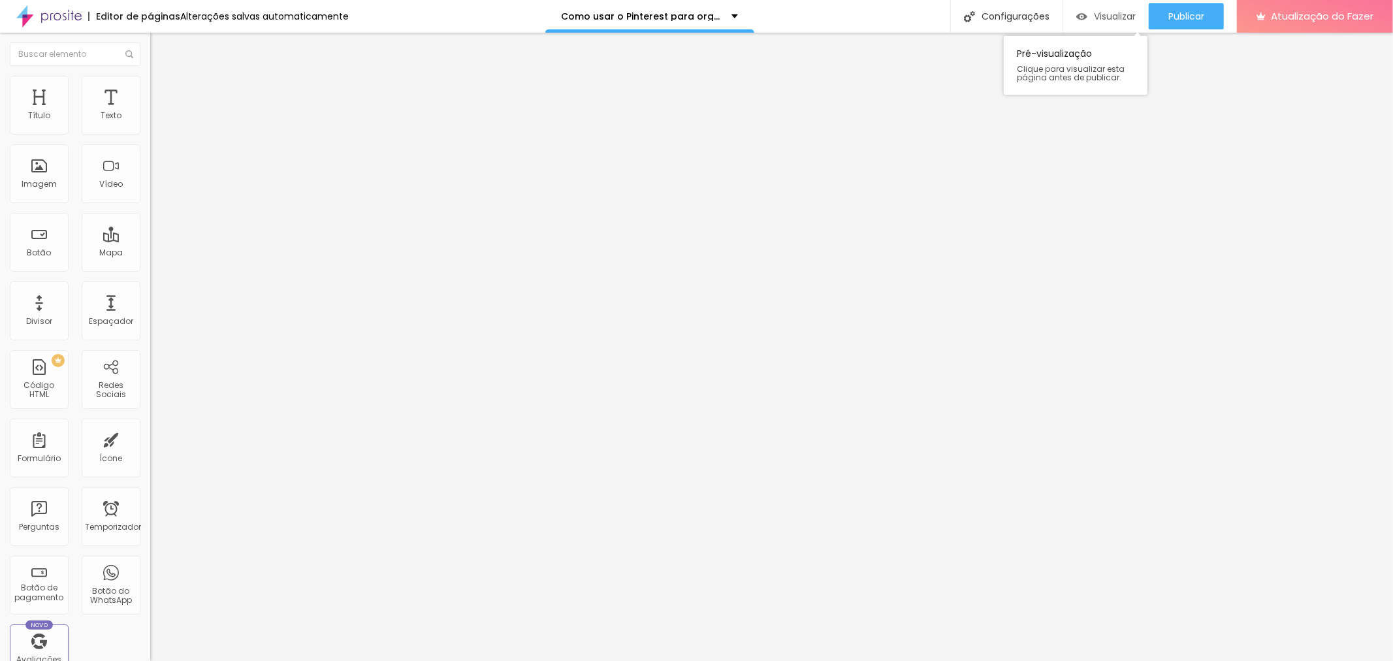
click at [1108, 23] on div "Visualizar" at bounding box center [1105, 16] width 59 height 26
click at [1051, 14] on div "Configurações" at bounding box center [1006, 16] width 112 height 33
drag, startPoint x: 854, startPoint y: 245, endPoint x: 569, endPoint y: 248, distance: 284.8
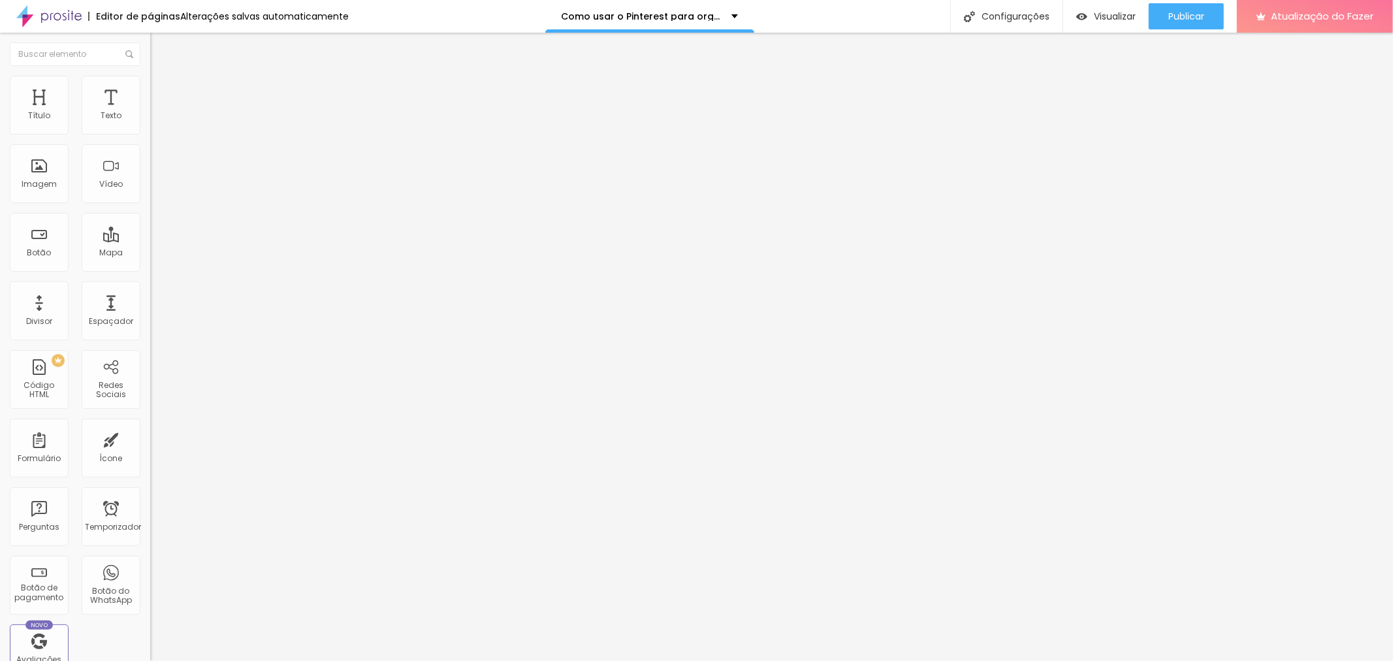
click at [296, 660] on div at bounding box center [696, 669] width 1393 height 0
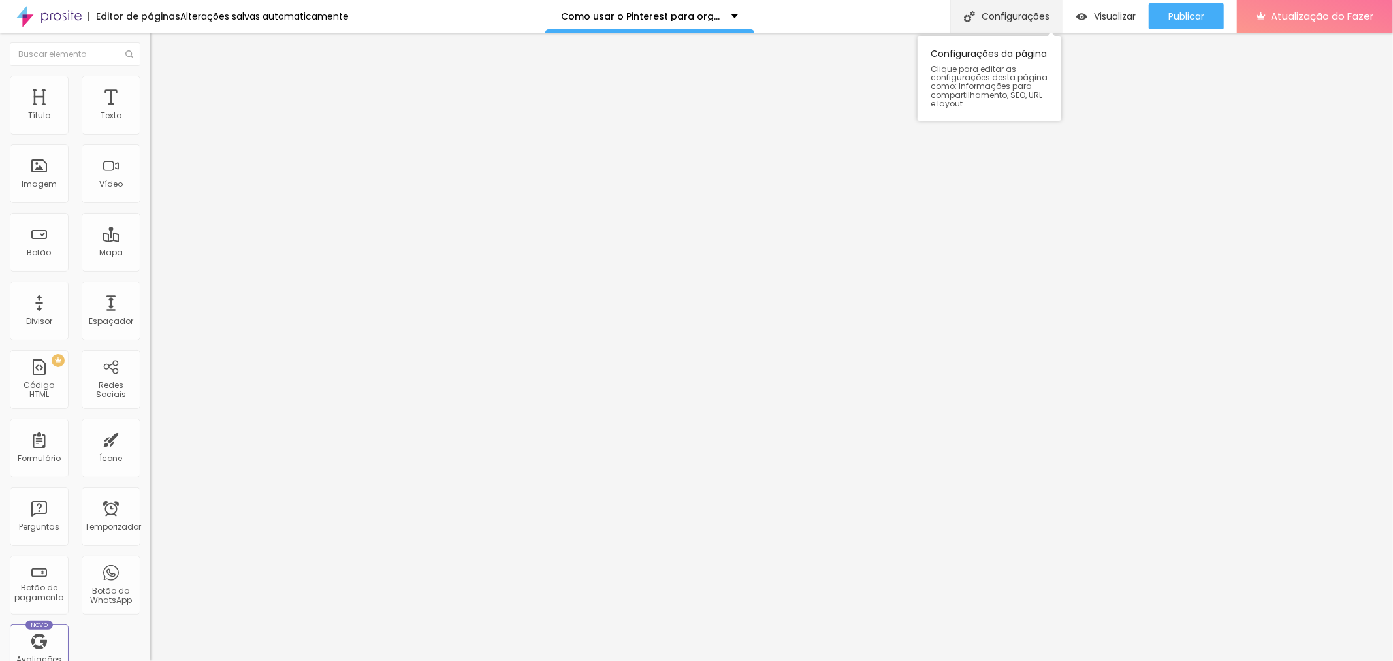
click at [1015, 14] on font "Configurações" at bounding box center [1016, 16] width 68 height 13
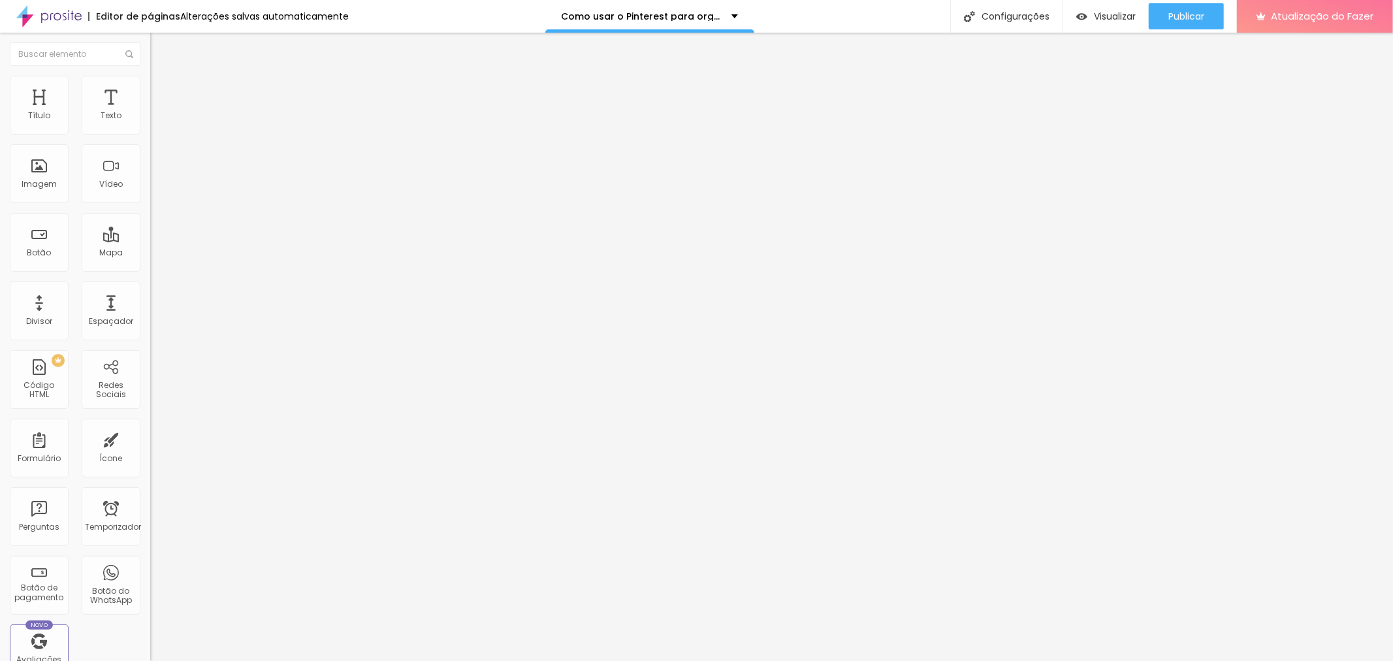
paste input "Como usar o Pinterest para planejar o seu casamento"
type input "Como usar o Pinterest para planejar o seu casamento."
drag, startPoint x: 750, startPoint y: 507, endPoint x: 569, endPoint y: 481, distance: 182.0
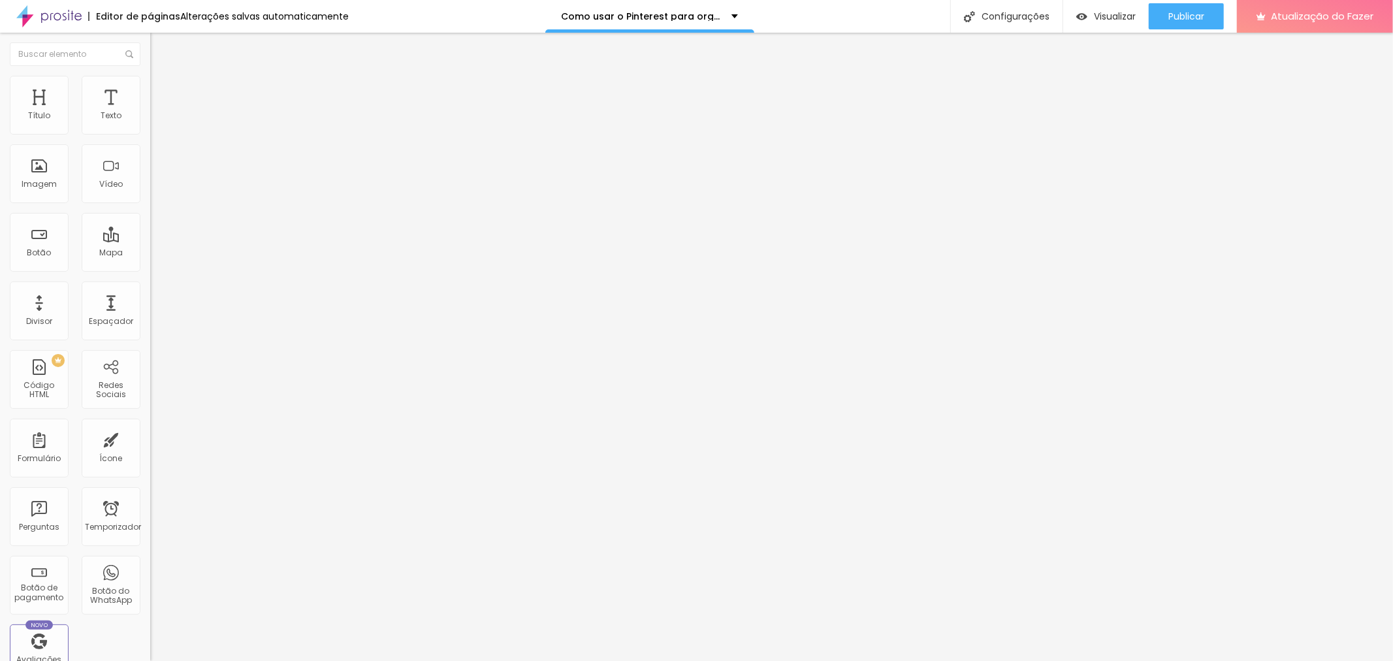
paste textarea "Ele vai te mostrar como usar o Pinterest a seu favor, desde o primeiro acesso a…"
drag, startPoint x: 603, startPoint y: 472, endPoint x: 555, endPoint y: 472, distance: 47.7
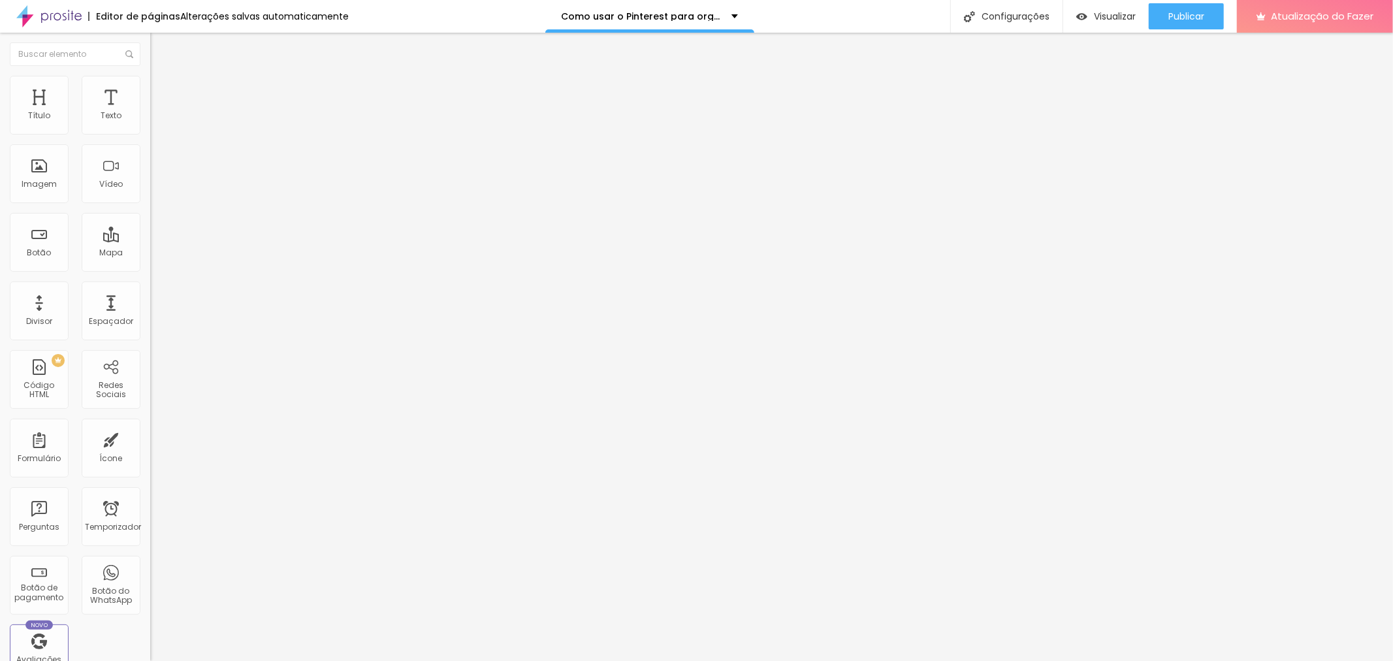
drag, startPoint x: 576, startPoint y: 503, endPoint x: 903, endPoint y: 536, distance: 328.8
type textarea "Nesse ebook vamos te mostrar como usar o Pinterest a seu favor, desde o primeir…"
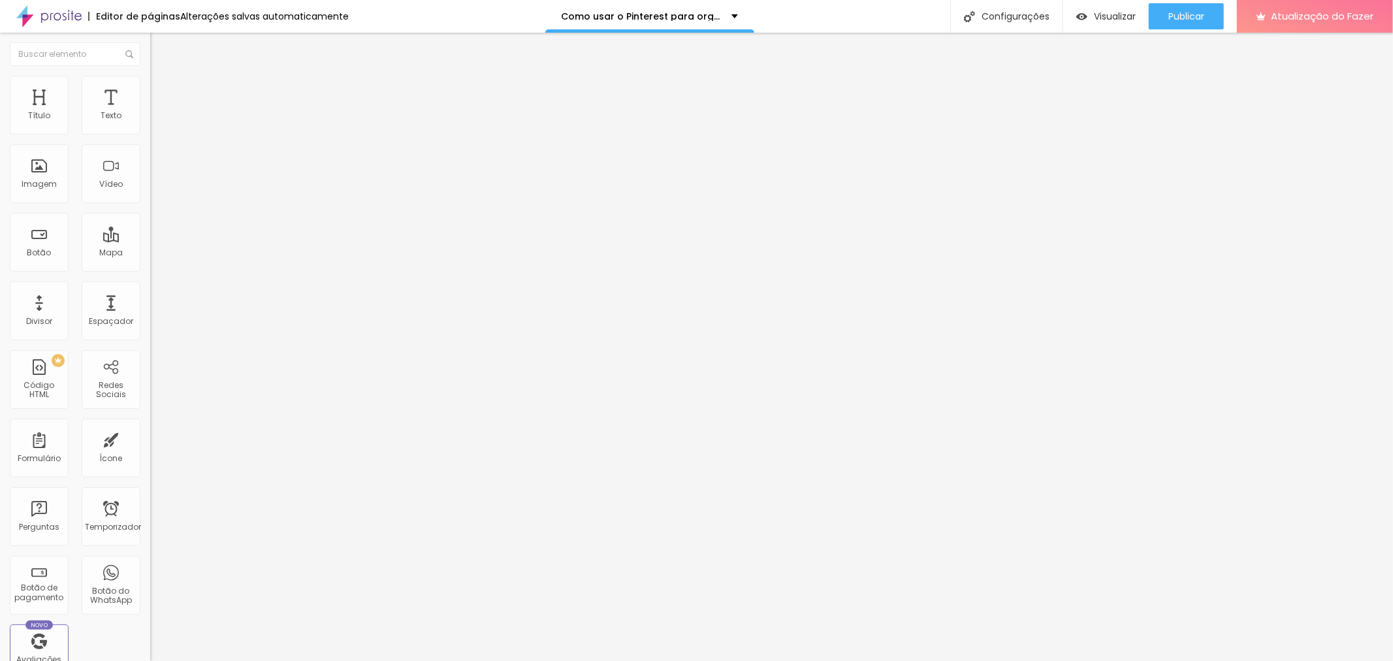
scroll to position [22, 0]
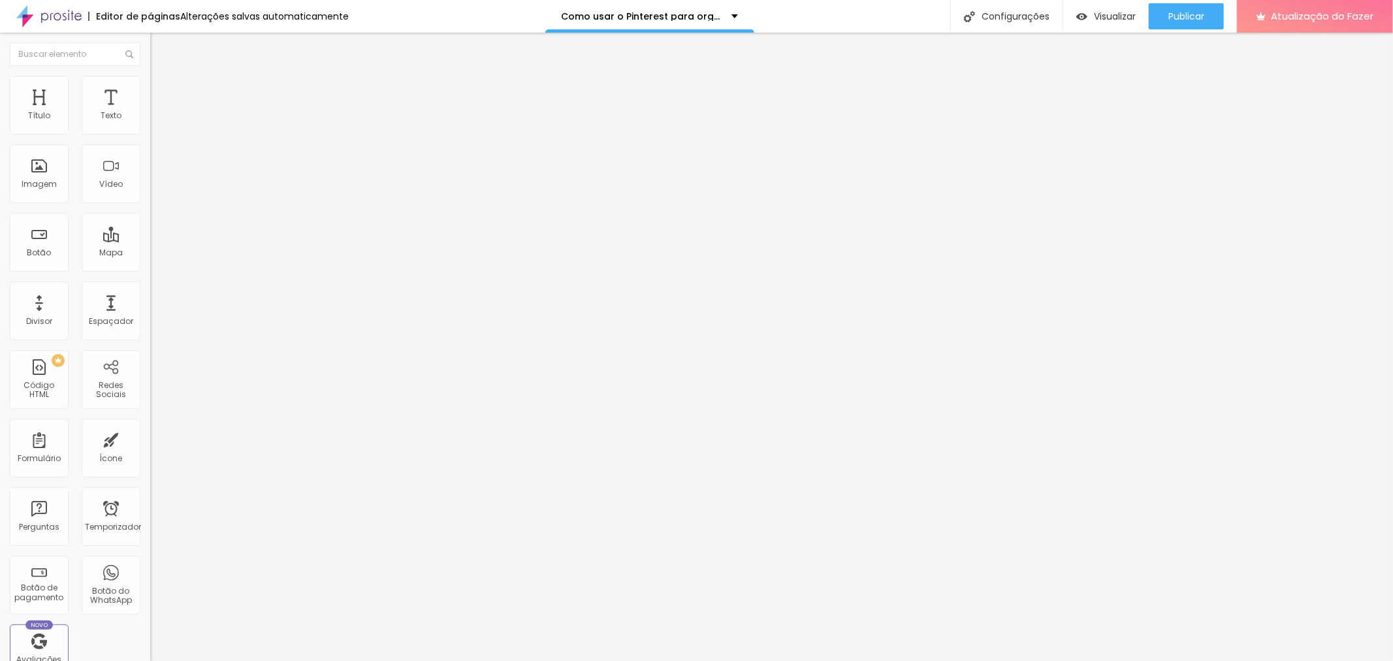
paste input "Como usar o Pinterest para planejar o seu casamento."
type input "Como usar o Pinterest para planejar o seu casamento."
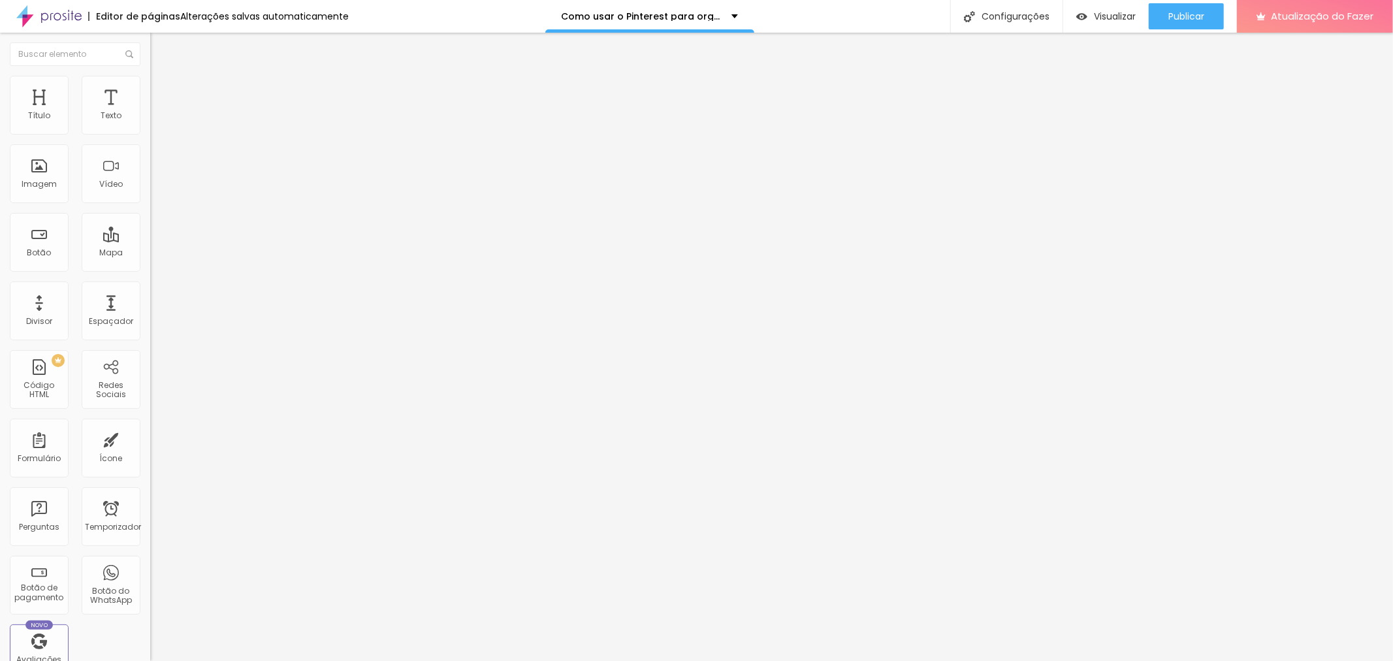
paste textarea "Nesse ebook vamos te mostrar como usar o Pinterest a seu favor, desde o primeir…"
type textarea "Nesse ebook vamos te mostrar como usar o Pinterest a seu favor, desde o primeir…"
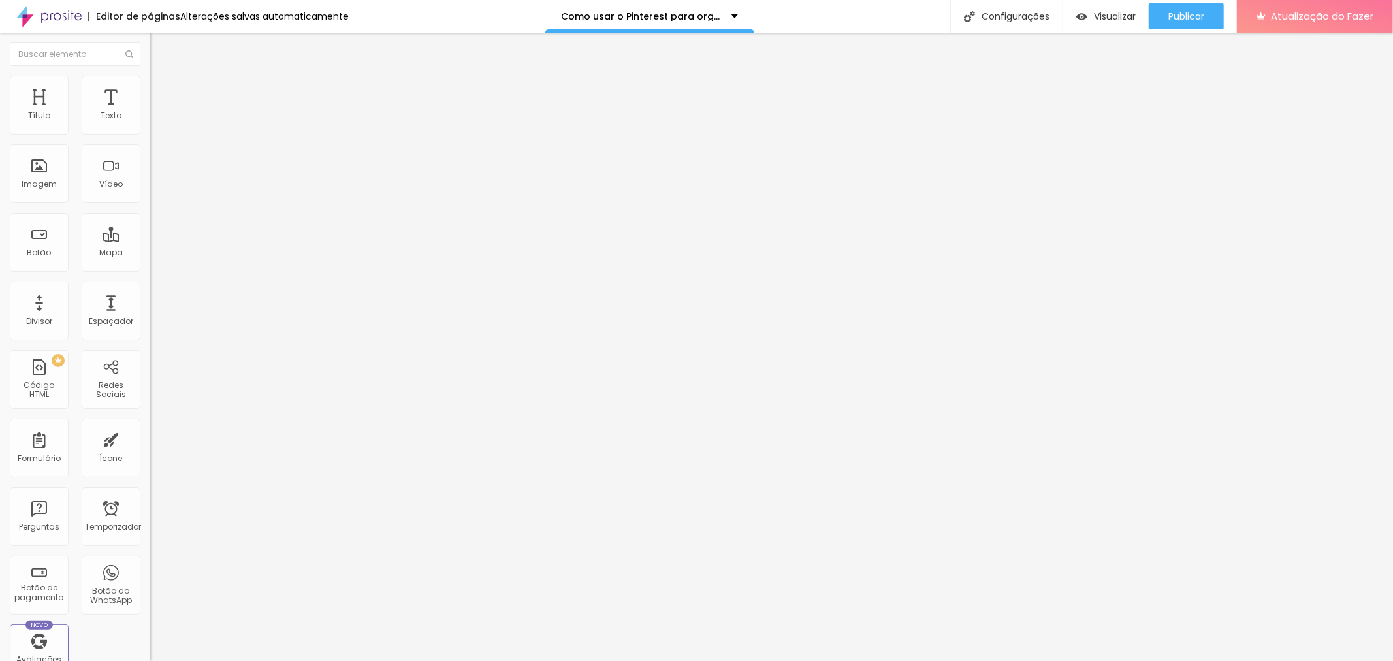
scroll to position [0, 0]
click at [1172, 20] on font "Publicar" at bounding box center [1186, 16] width 36 height 13
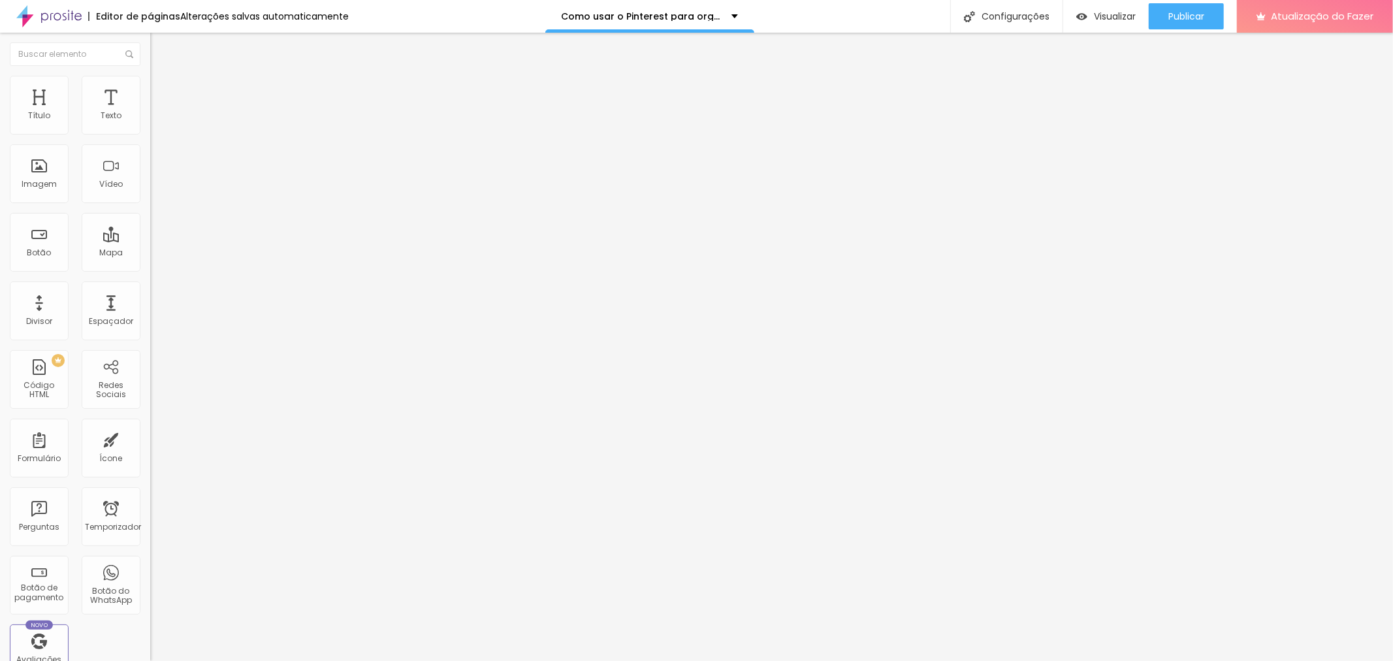
click at [150, 76] on img at bounding box center [156, 82] width 12 height 12
click at [150, 89] on img at bounding box center [156, 95] width 12 height 12
click at [150, 79] on li "Estilo" at bounding box center [225, 82] width 150 height 13
click at [150, 74] on img at bounding box center [156, 69] width 12 height 12
click at [150, 111] on div "Trocar imagem" at bounding box center [225, 106] width 150 height 9
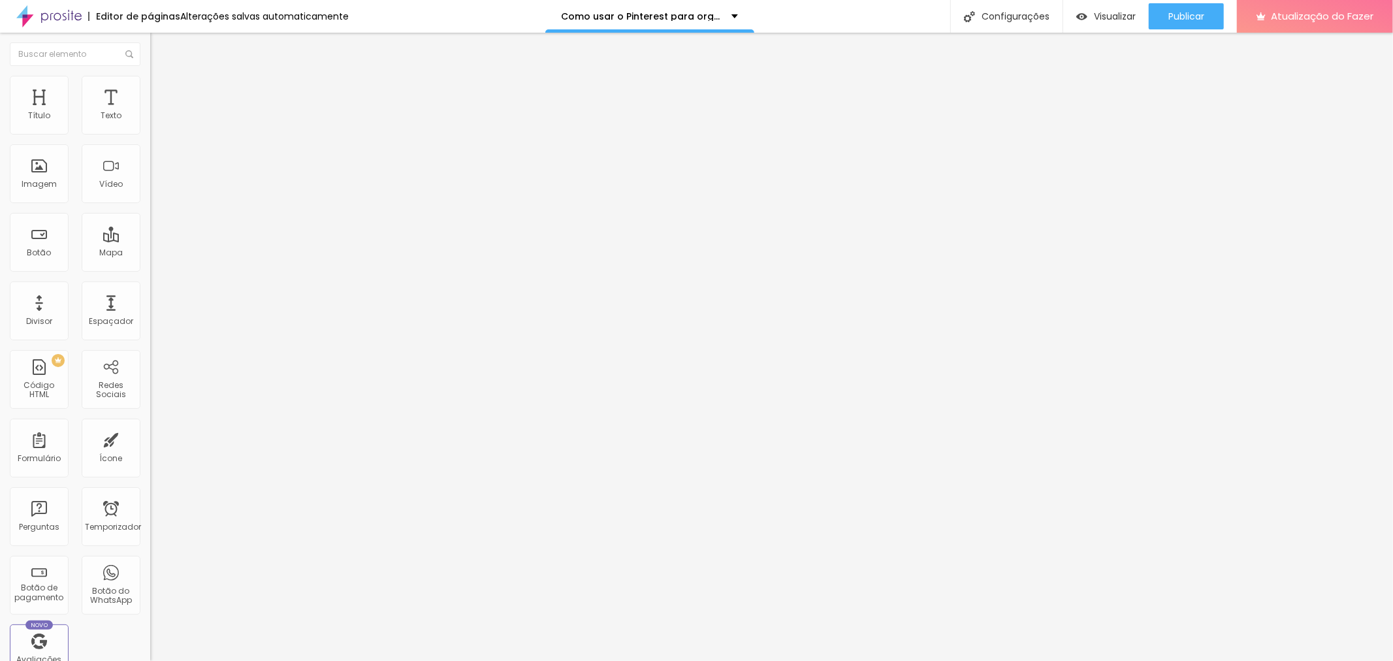
click at [158, 112] on font "Trocar imagem" at bounding box center [189, 106] width 63 height 11
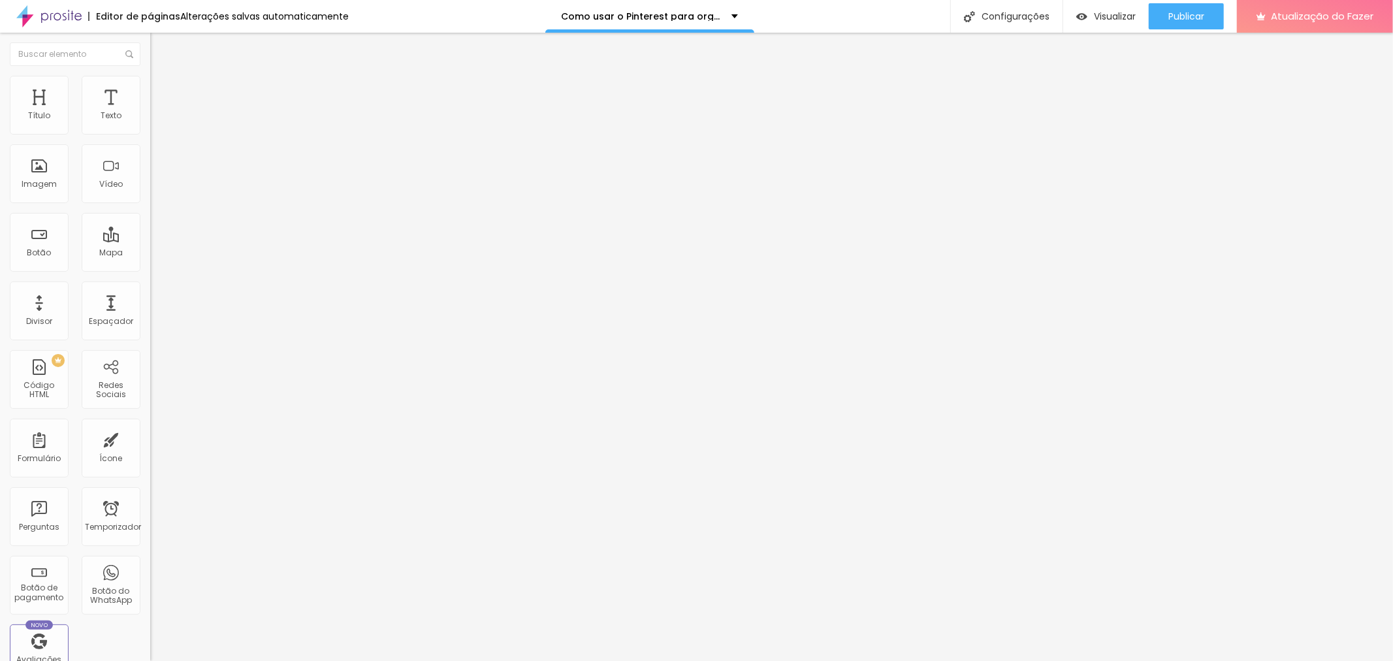
click at [158, 112] on font "Trocar imagem" at bounding box center [189, 106] width 63 height 11
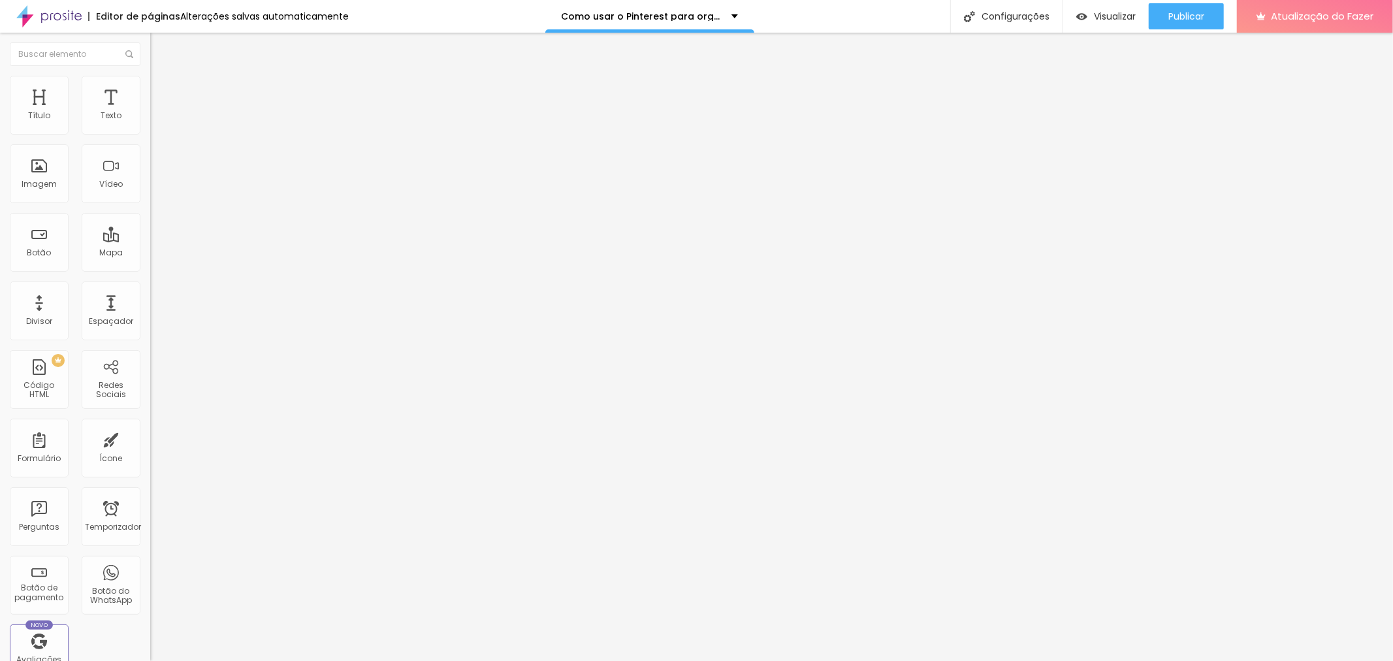
click at [158, 112] on font "Trocar imagem" at bounding box center [189, 106] width 63 height 11
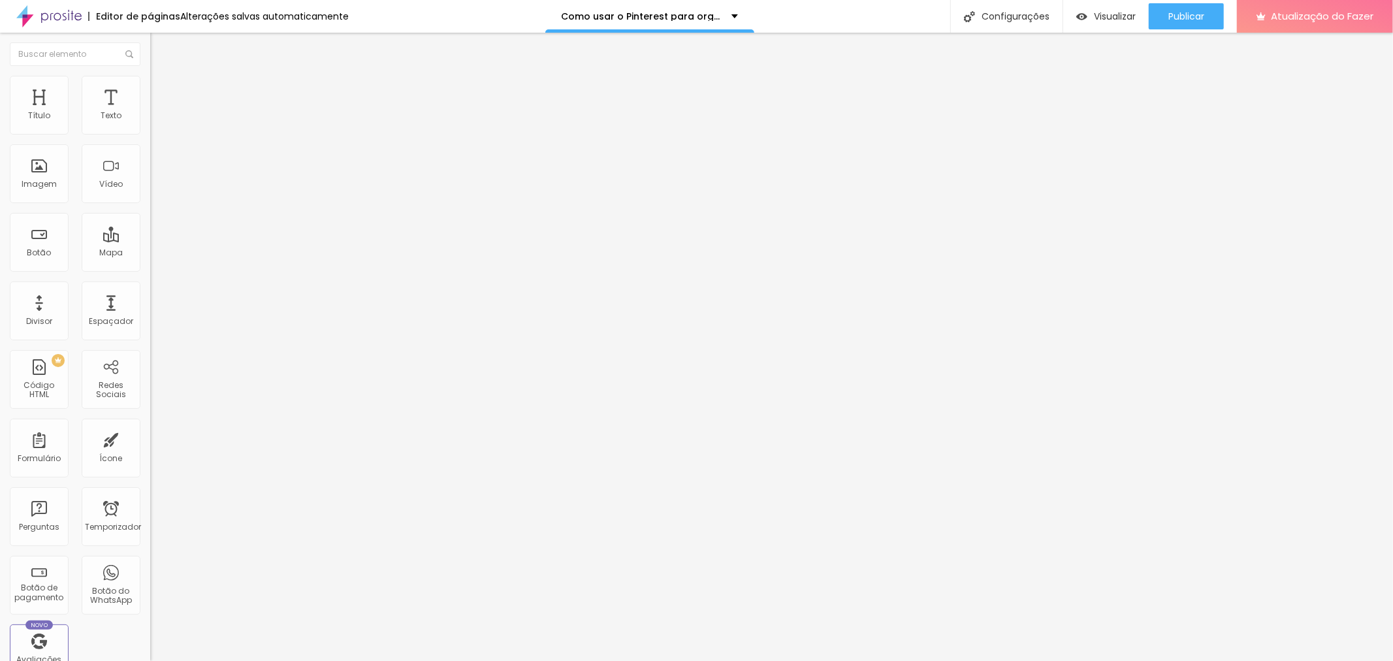
click at [158, 112] on font "Trocar imagem" at bounding box center [189, 106] width 63 height 11
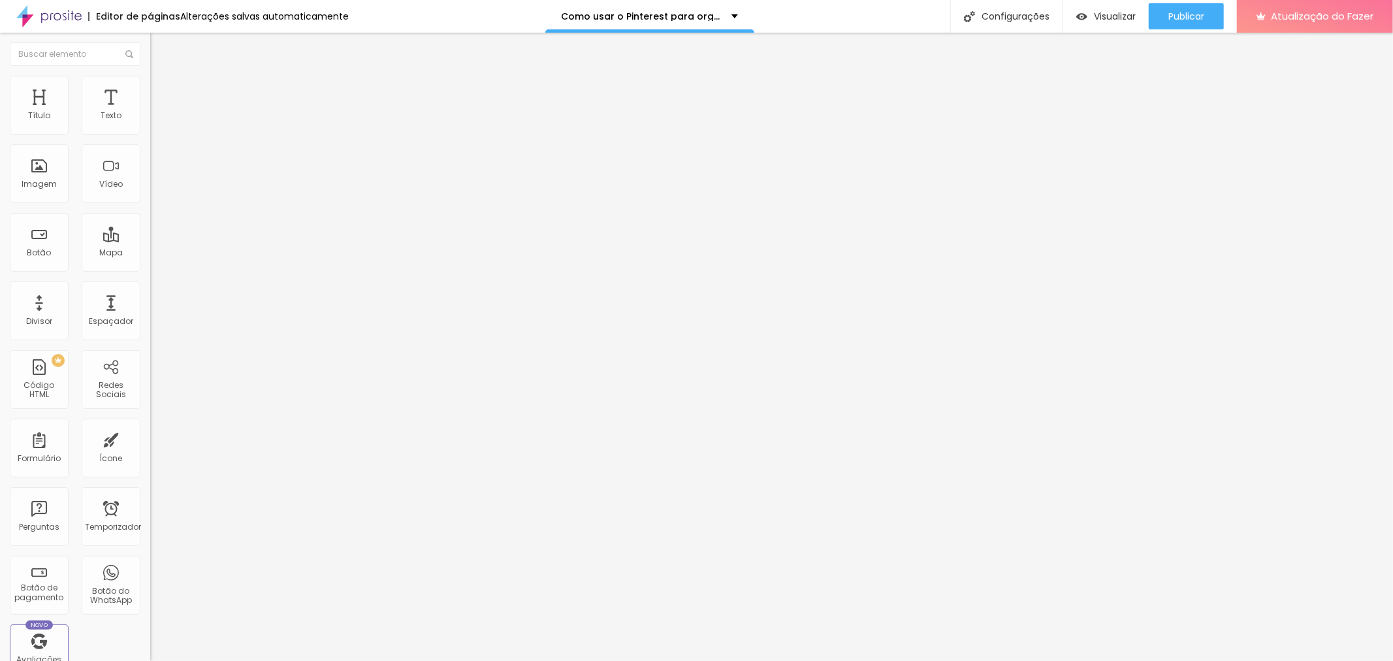
click at [158, 112] on font "Trocar imagem" at bounding box center [189, 106] width 63 height 11
click at [150, 112] on span "Trocar imagem" at bounding box center [185, 106] width 71 height 11
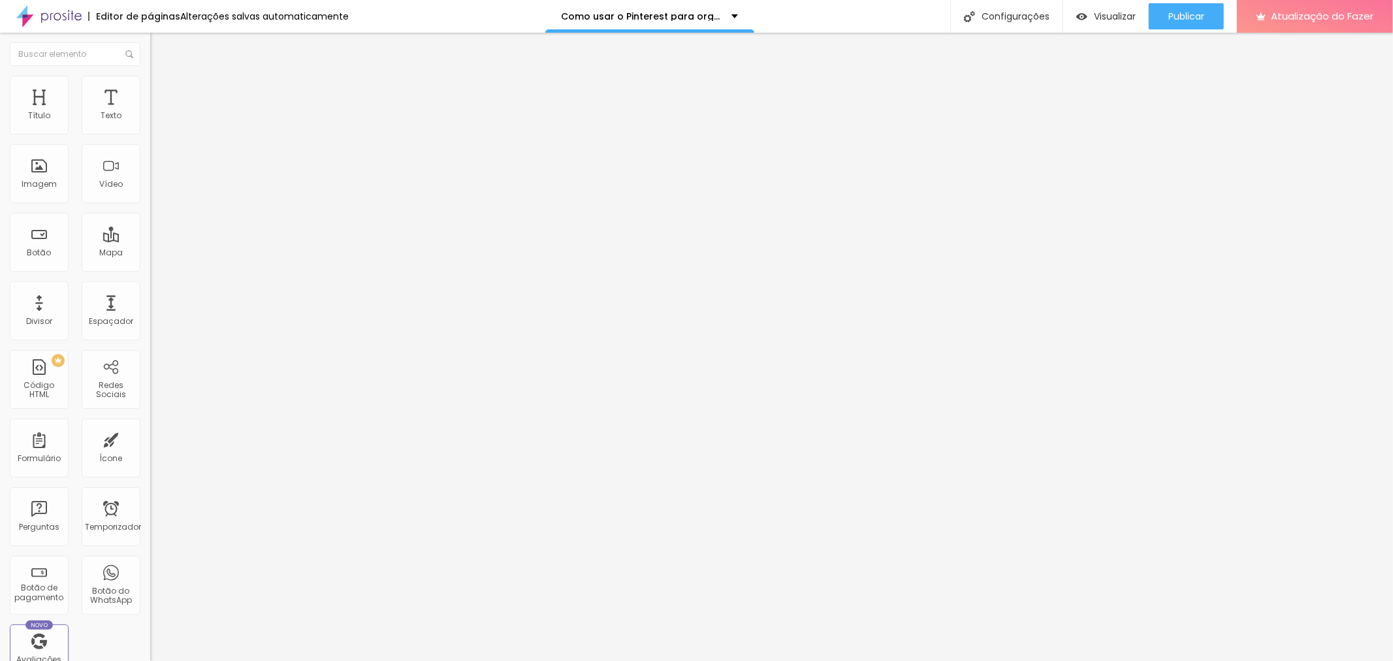
click at [158, 112] on font "Trocar imagem" at bounding box center [189, 106] width 63 height 11
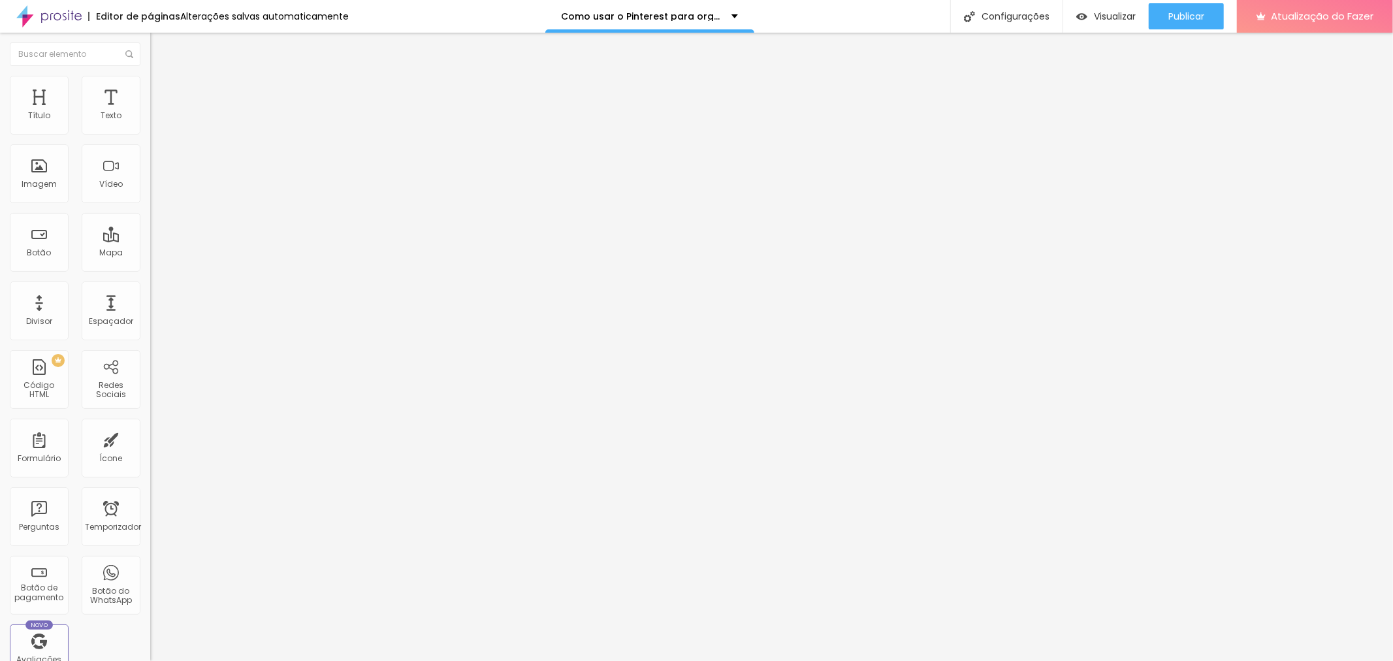
click at [158, 112] on font "Trocar imagem" at bounding box center [189, 106] width 63 height 11
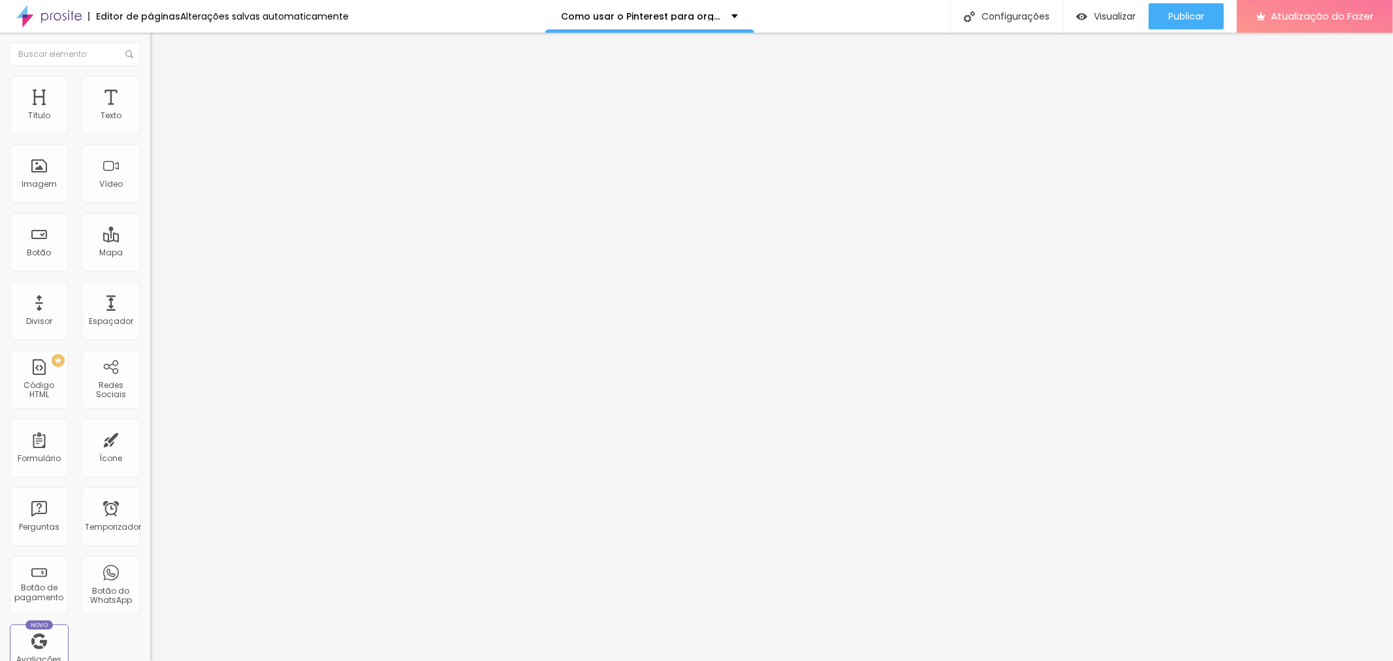
click at [158, 112] on font "Trocar imagem" at bounding box center [189, 106] width 63 height 11
click at [1182, 18] on font "Publicar" at bounding box center [1186, 16] width 36 height 13
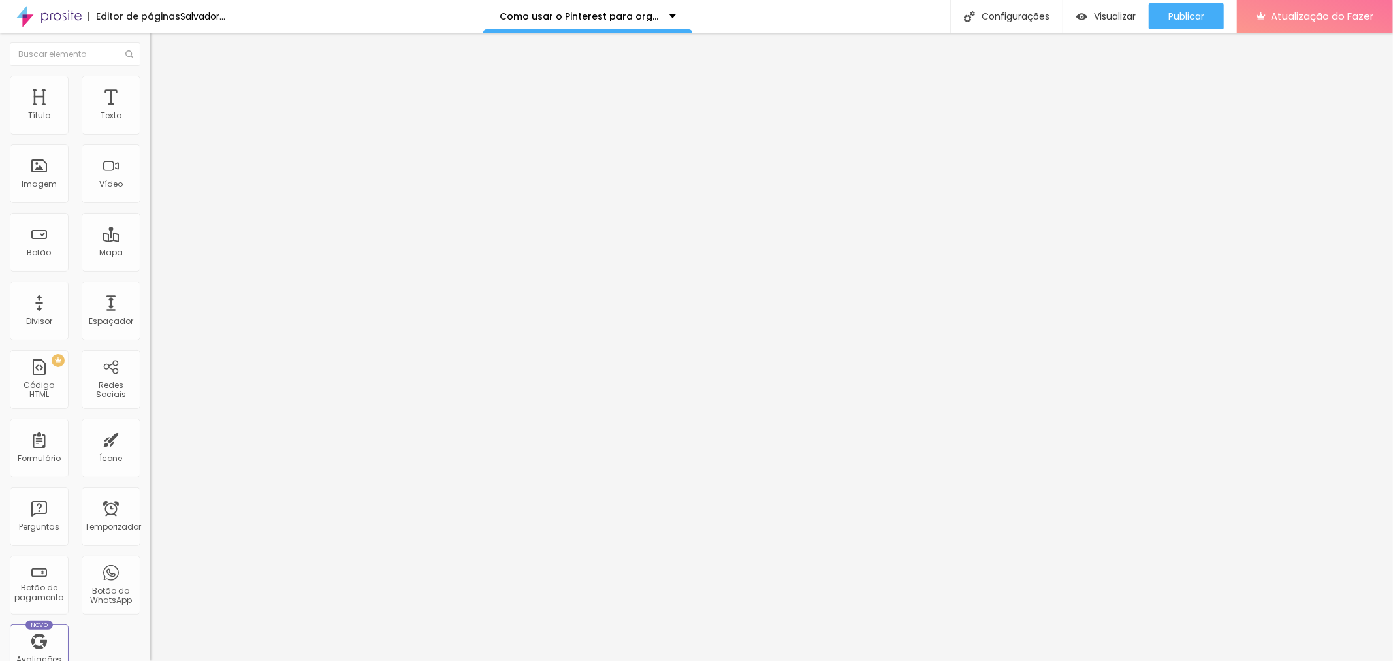
click at [158, 112] on font "Trocar imagem" at bounding box center [189, 106] width 63 height 11
click at [160, 43] on div "Editar nulo" at bounding box center [194, 47] width 68 height 10
click at [150, 196] on div at bounding box center [225, 164] width 150 height 101
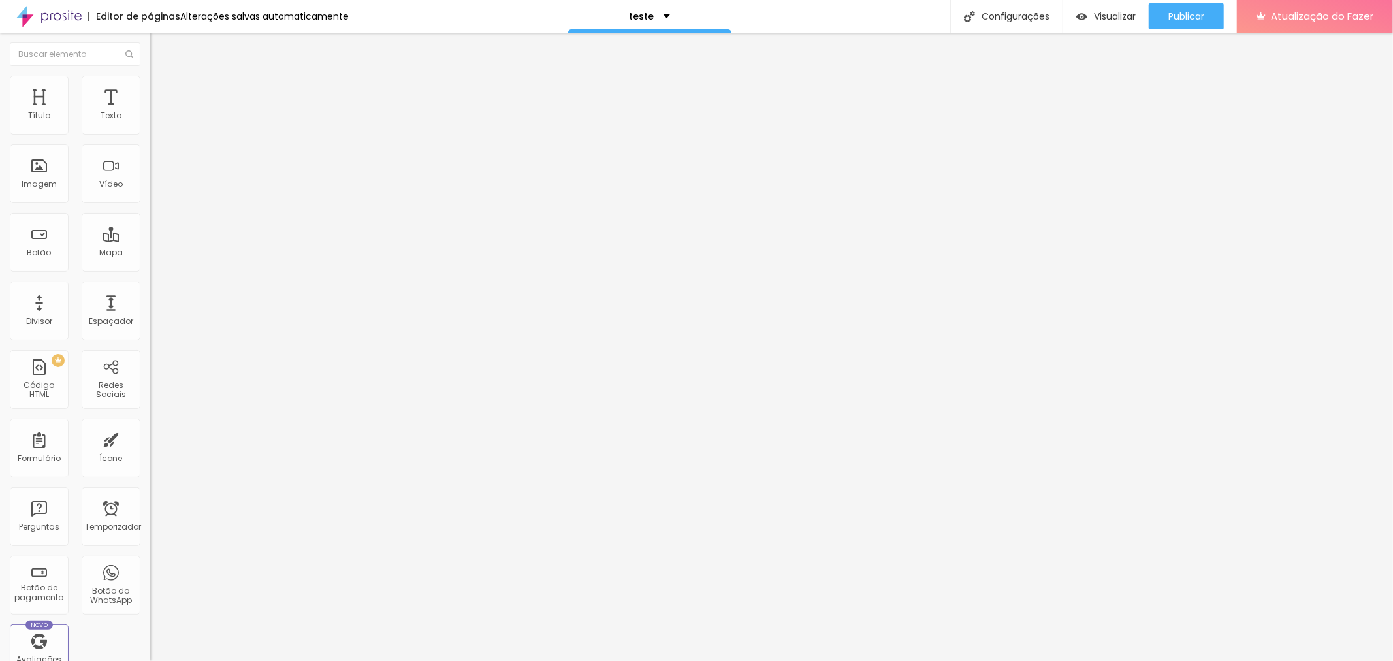
scroll to position [0, 101]
click at [150, 152] on div "http://www.ivanlopesfotografia.com.br/proposta-89257" at bounding box center [264, 159] width 229 height 90
click at [99, 152] on div "http://www.ivanlopesfotografia.com.br/proposta-89257" at bounding box center [152, 159] width 229 height 90
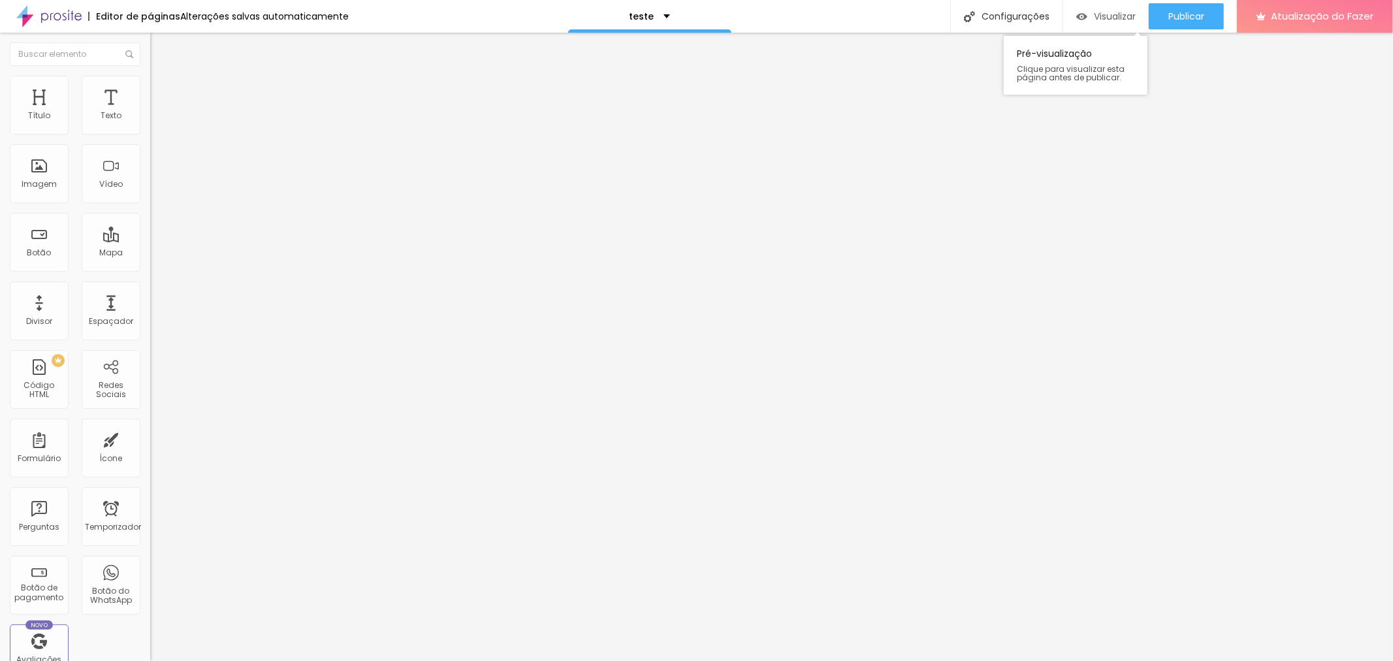
click at [1127, 11] on font "Visualizar" at bounding box center [1115, 16] width 42 height 13
click at [150, 119] on font "Encaixotado" at bounding box center [175, 113] width 51 height 11
click at [150, 138] on div "Completo" at bounding box center [225, 134] width 150 height 8
click at [150, 127] on span "Encaixotado" at bounding box center [175, 121] width 51 height 11
click at [150, 87] on ul "Conteúdo Estilo Avançado" at bounding box center [225, 82] width 150 height 39
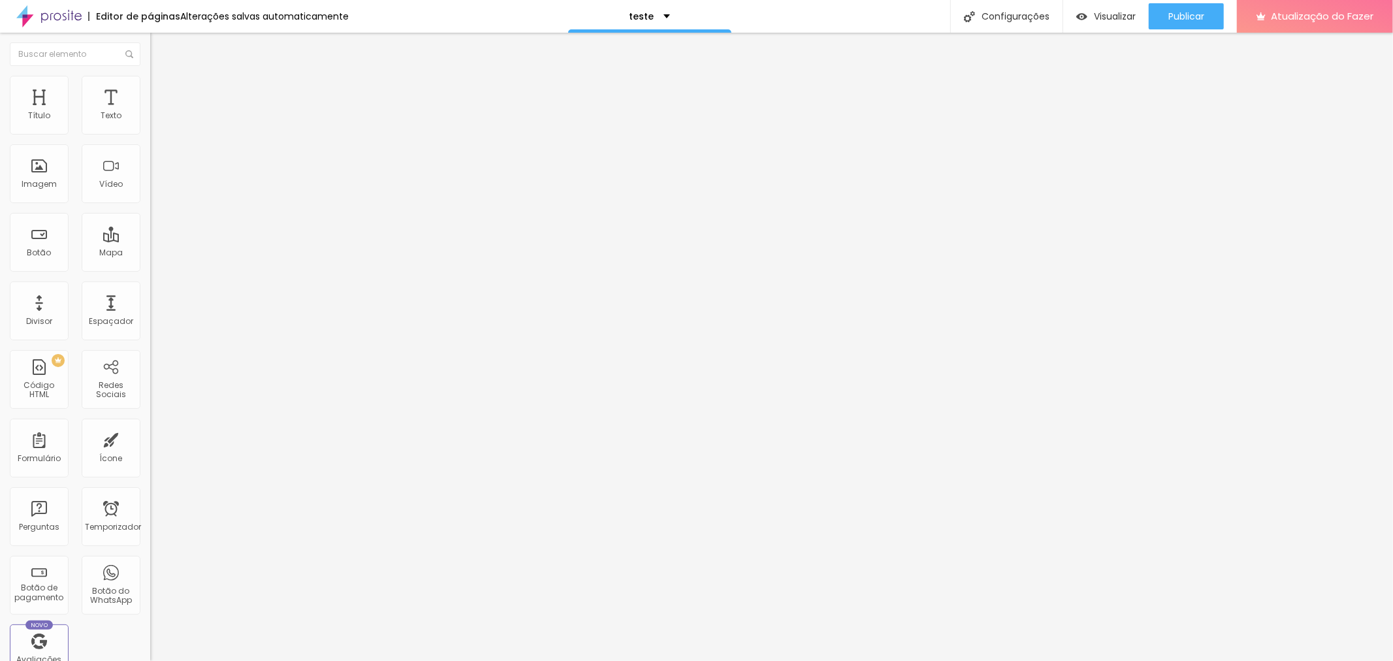
click at [150, 87] on li "Estilo" at bounding box center [225, 82] width 150 height 13
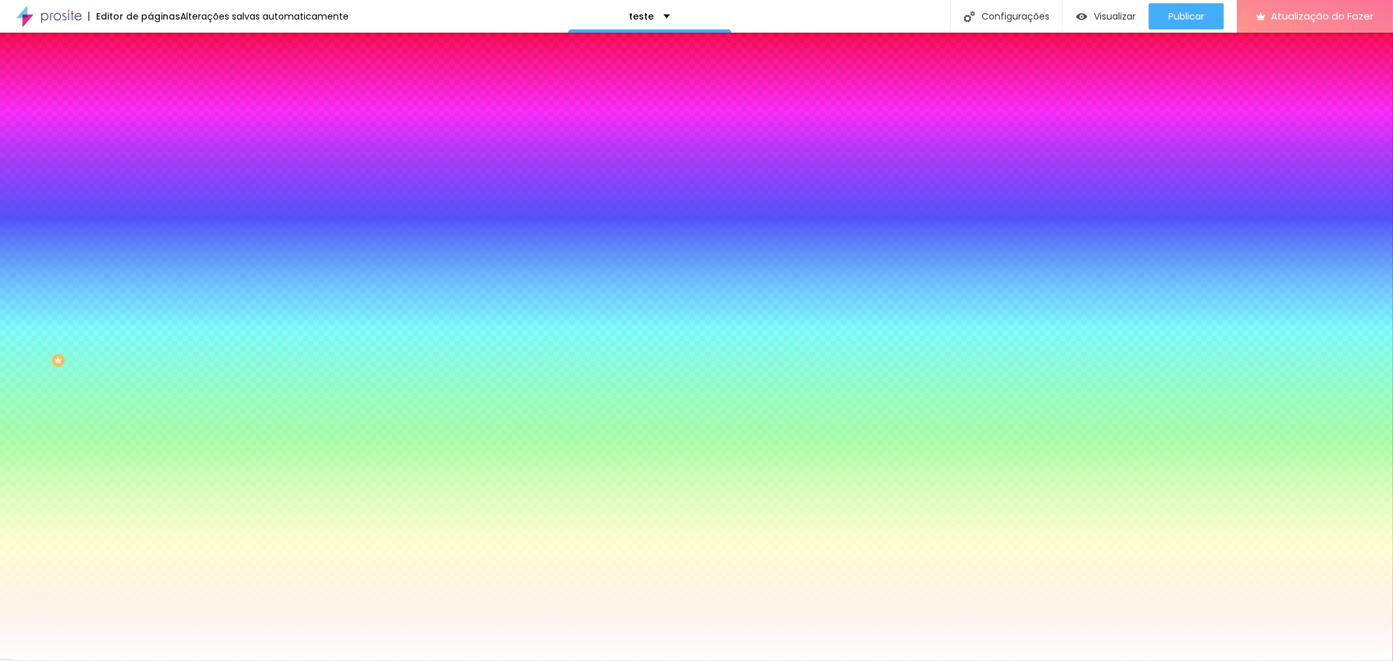
click at [150, 89] on li "Avançado" at bounding box center [225, 95] width 150 height 13
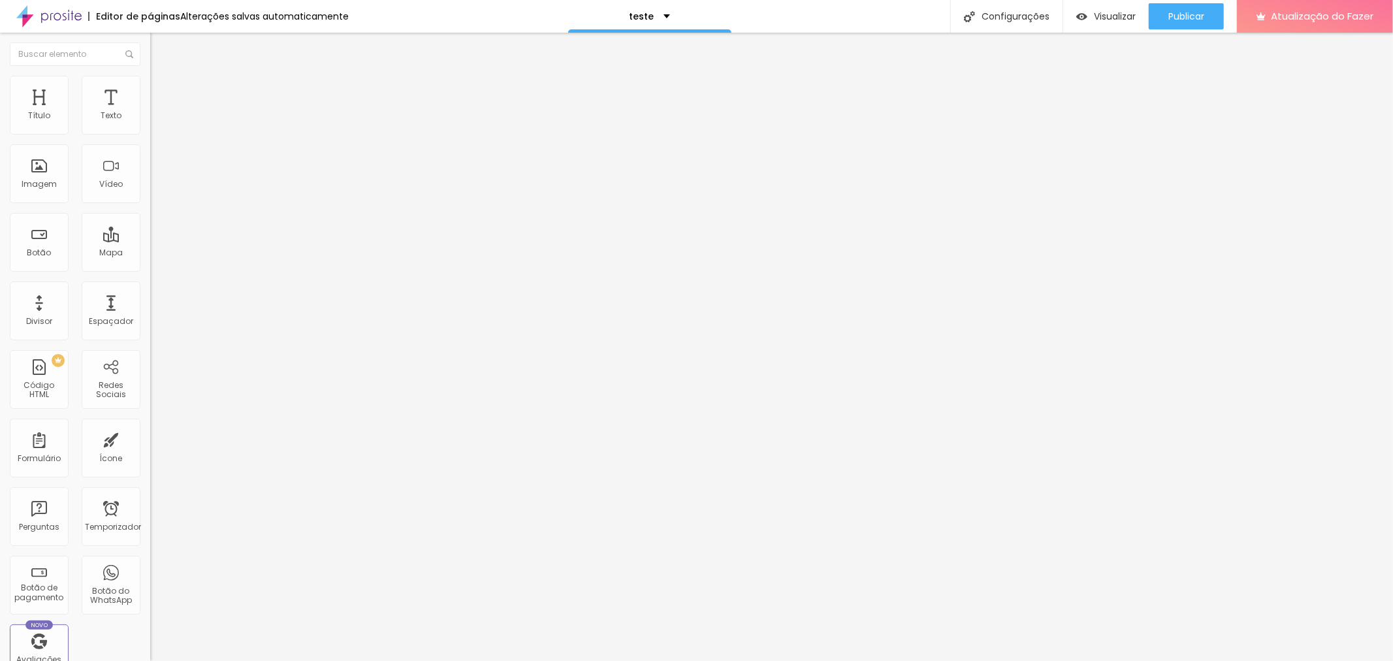
click at [162, 89] on font "Estilo" at bounding box center [172, 84] width 20 height 11
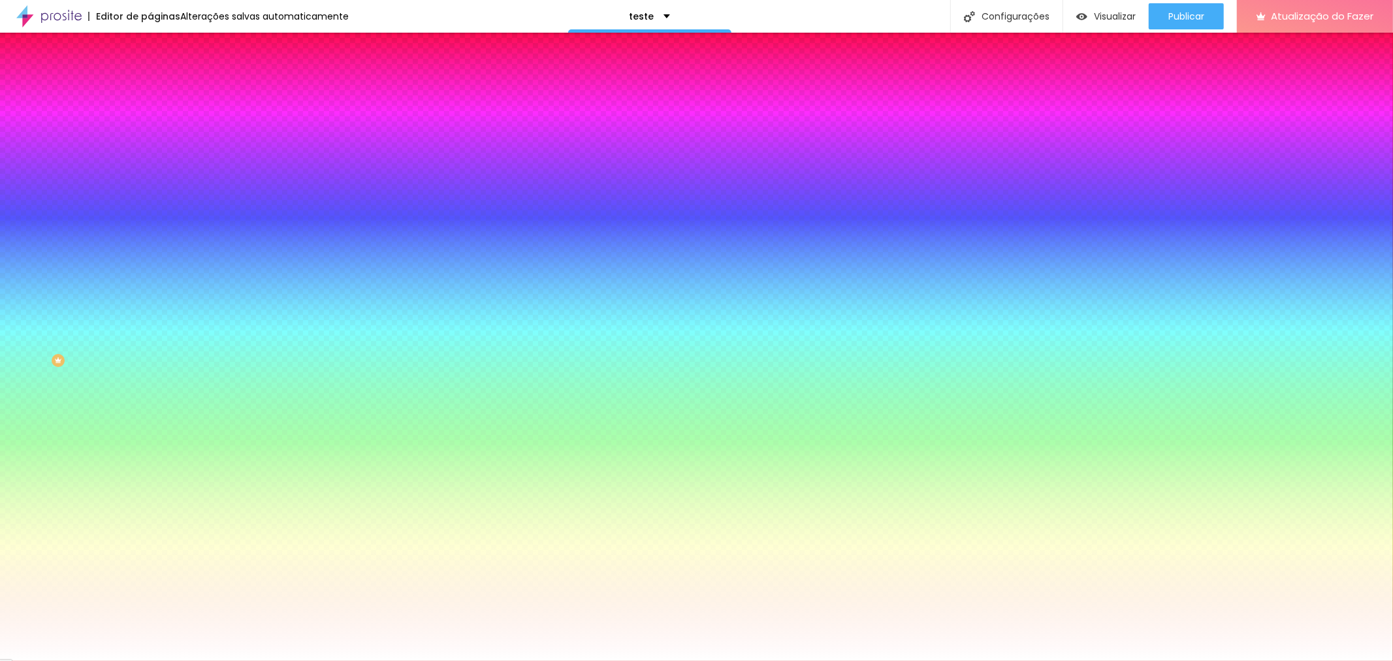
click at [150, 76] on li "Conteúdo" at bounding box center [225, 69] width 150 height 13
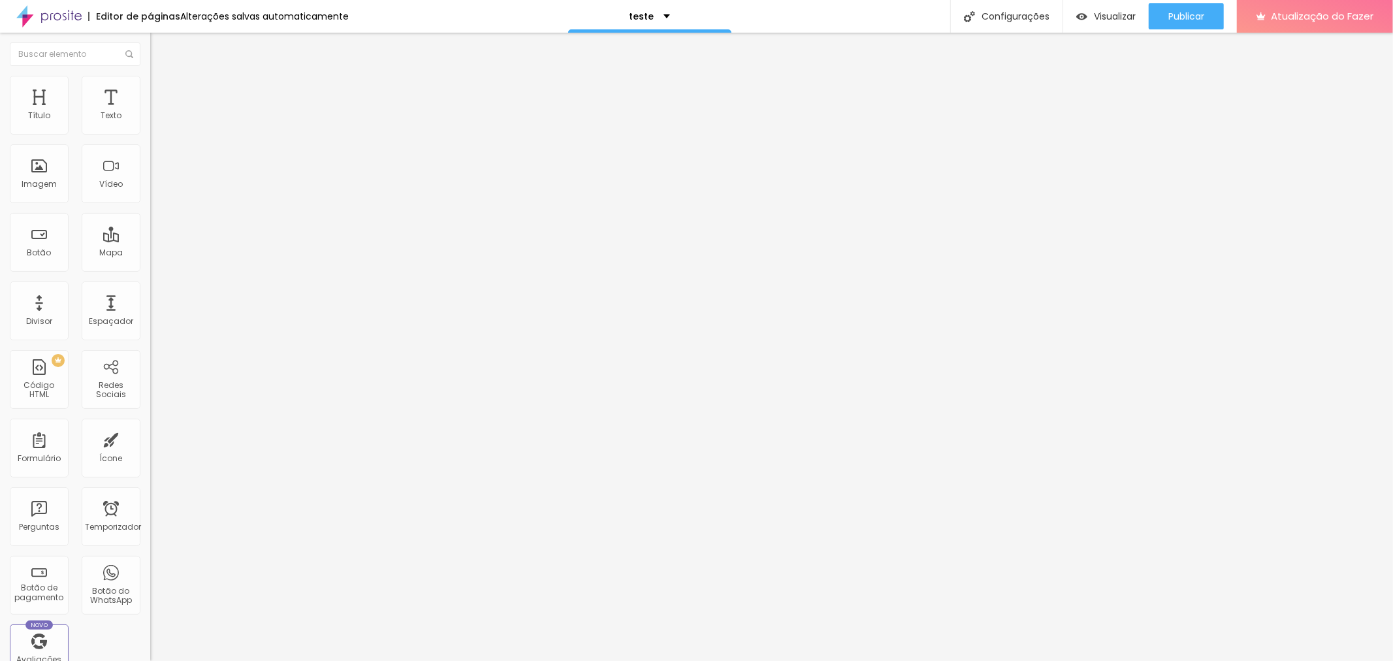
click at [150, 57] on button "Editar nulo" at bounding box center [225, 48] width 150 height 30
click at [150, 82] on li "Avançado" at bounding box center [225, 82] width 150 height 13
click at [150, 74] on img at bounding box center [156, 69] width 12 height 12
click at [150, 131] on img at bounding box center [154, 125] width 9 height 9
click at [150, 153] on div at bounding box center [225, 136] width 150 height 31
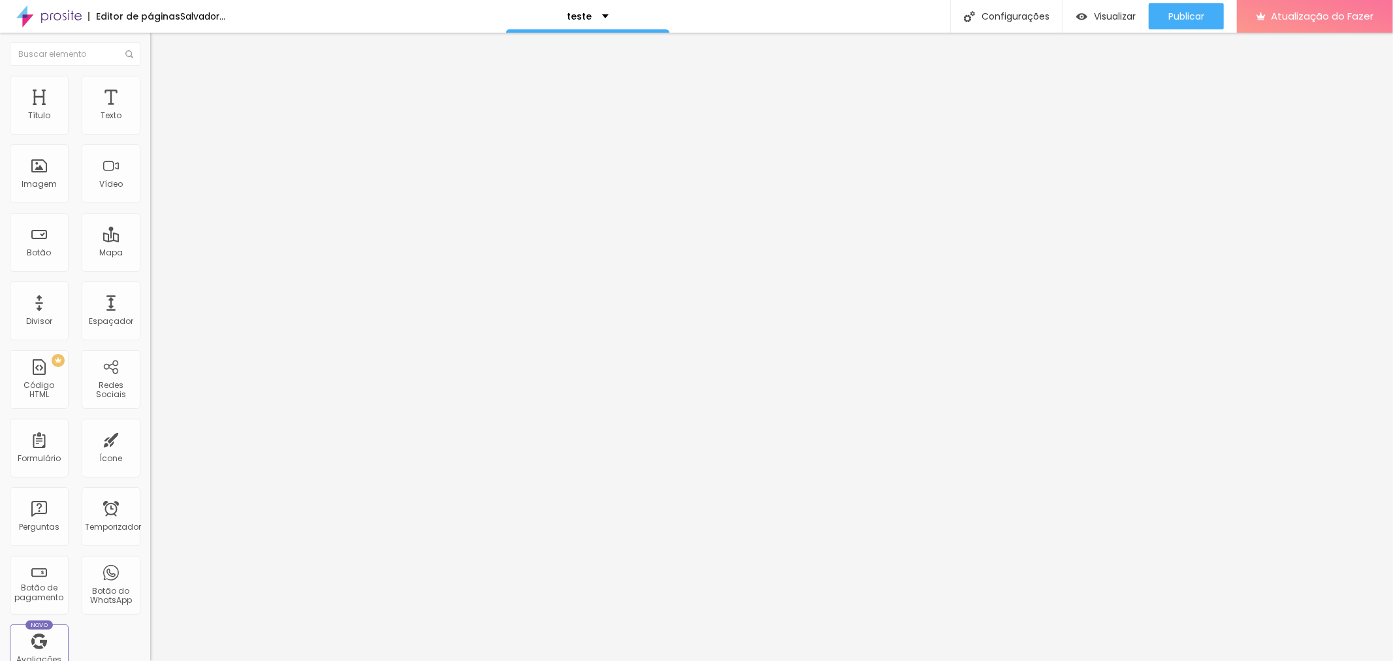
click at [150, 141] on img at bounding box center [154, 136] width 9 height 9
click at [160, 44] on div "Editar nulo" at bounding box center [194, 47] width 68 height 10
click at [150, 135] on div "Modo Encaixotado Encaixotado Completo" at bounding box center [225, 120] width 150 height 36
click at [150, 119] on font "Encaixotado" at bounding box center [175, 113] width 51 height 11
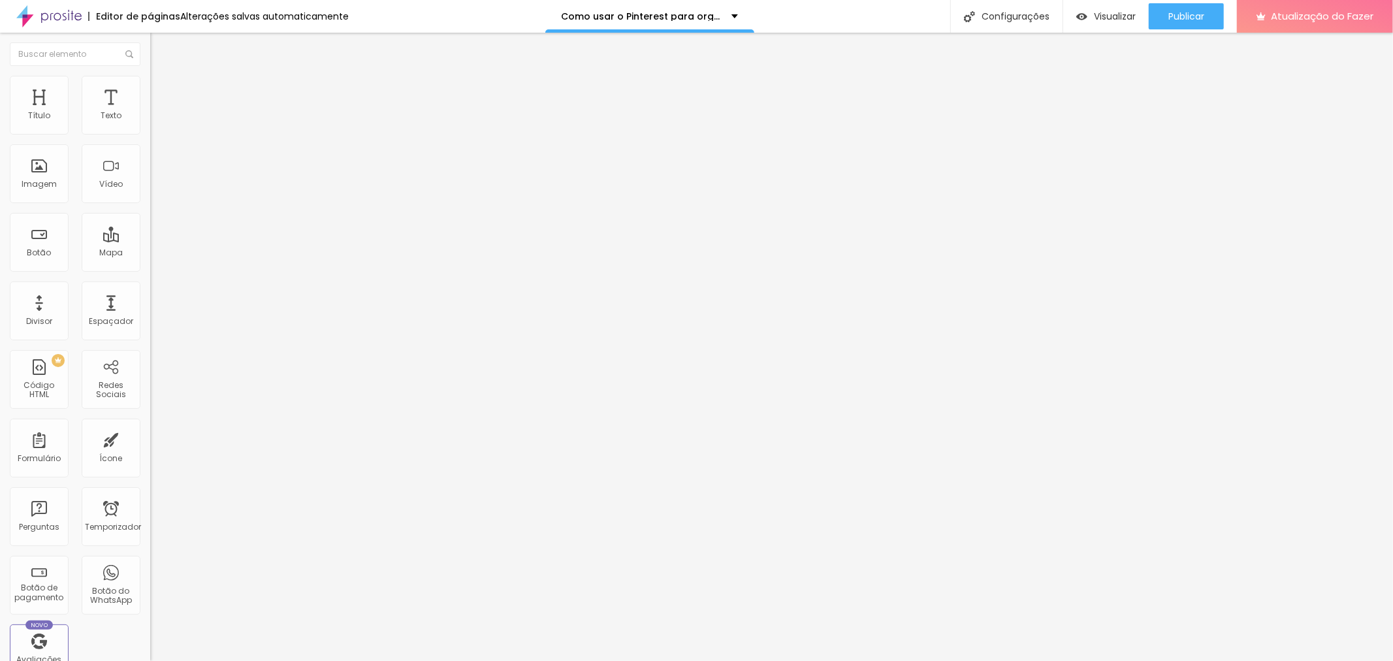
click at [150, 139] on font "Completo" at bounding box center [170, 133] width 40 height 11
click at [1196, 8] on div "Publicar" at bounding box center [1186, 16] width 36 height 26
click at [1098, 20] on font "Visualizar" at bounding box center [1115, 16] width 42 height 13
click at [150, 125] on div "Encaixotado" at bounding box center [225, 122] width 150 height 8
click at [150, 119] on font "Encaixotado" at bounding box center [175, 113] width 51 height 11
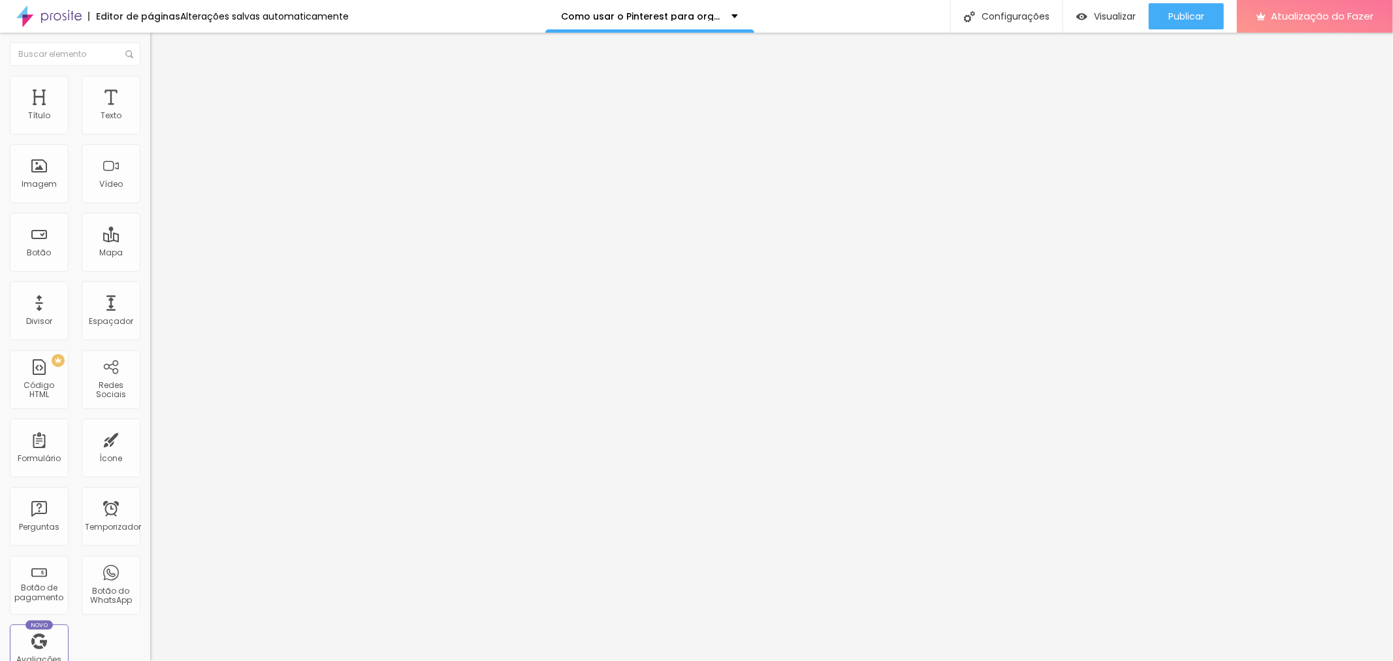
click at [150, 119] on font "Encaixotado" at bounding box center [175, 113] width 51 height 11
click at [1183, 20] on font "Publicar" at bounding box center [1186, 16] width 36 height 13
click at [150, 190] on div at bounding box center [225, 164] width 150 height 101
click at [1115, 20] on font "Visualizar" at bounding box center [1115, 16] width 42 height 13
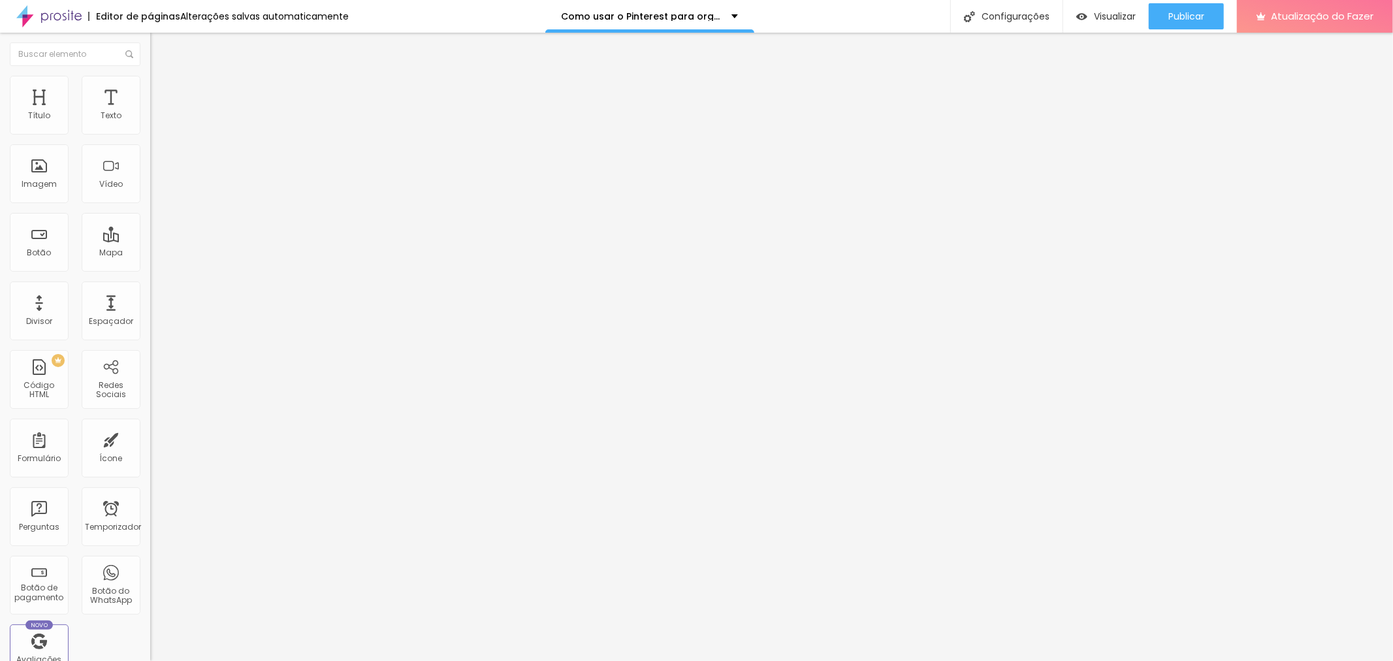
click at [150, 89] on ul "Conteúdo Estilo Avançado" at bounding box center [225, 82] width 150 height 39
click at [162, 90] on font "Estilo" at bounding box center [172, 84] width 20 height 11
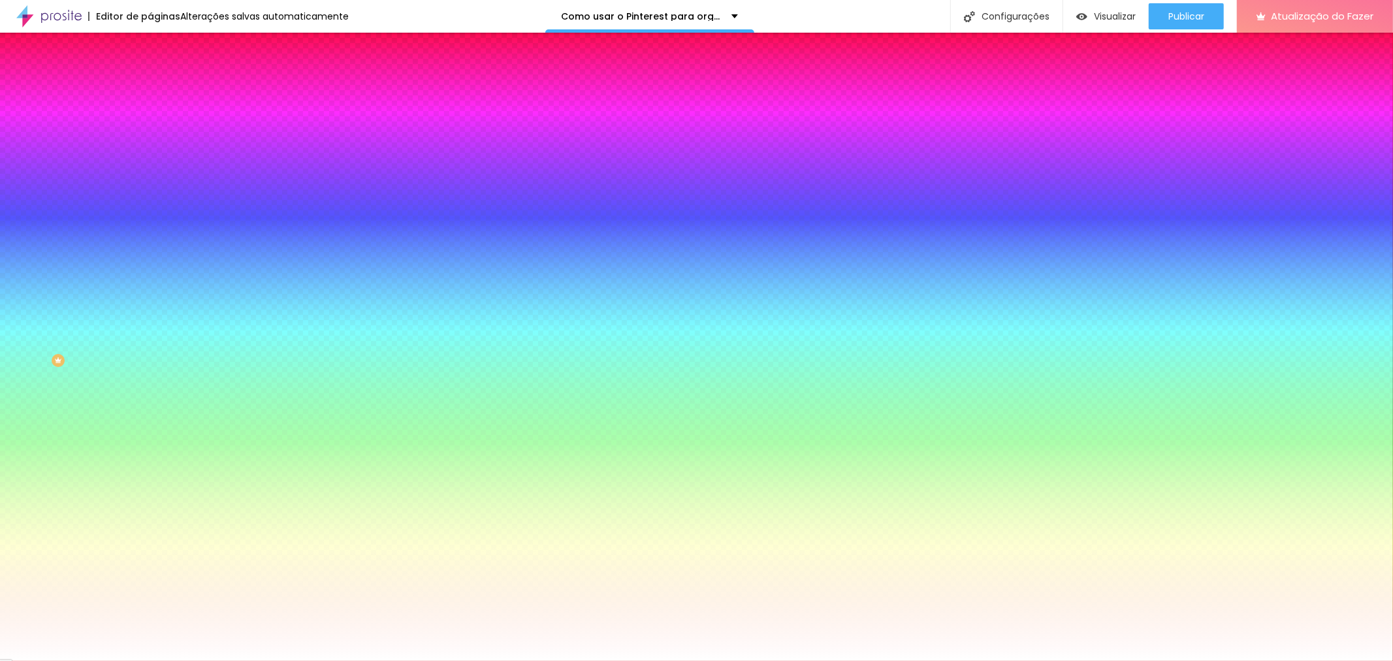
click at [162, 92] on font "Avançado" at bounding box center [183, 97] width 43 height 11
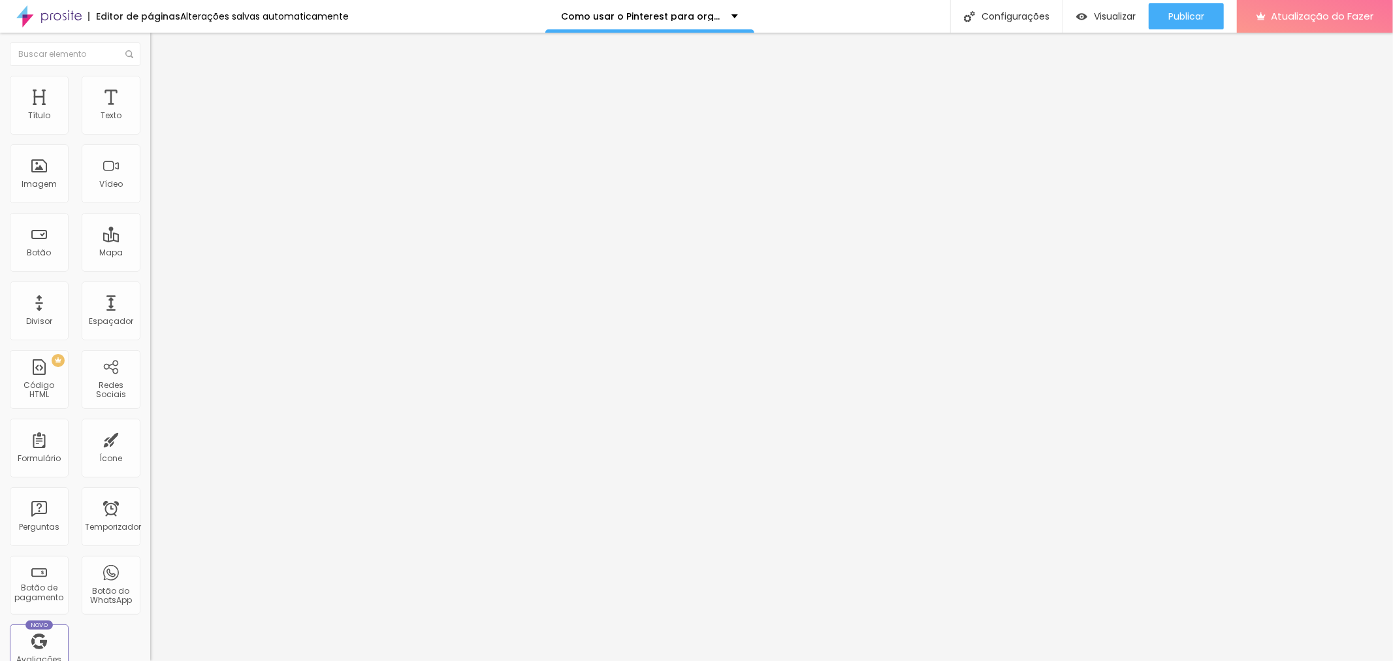
click at [162, 90] on font "Estilo" at bounding box center [172, 84] width 20 height 11
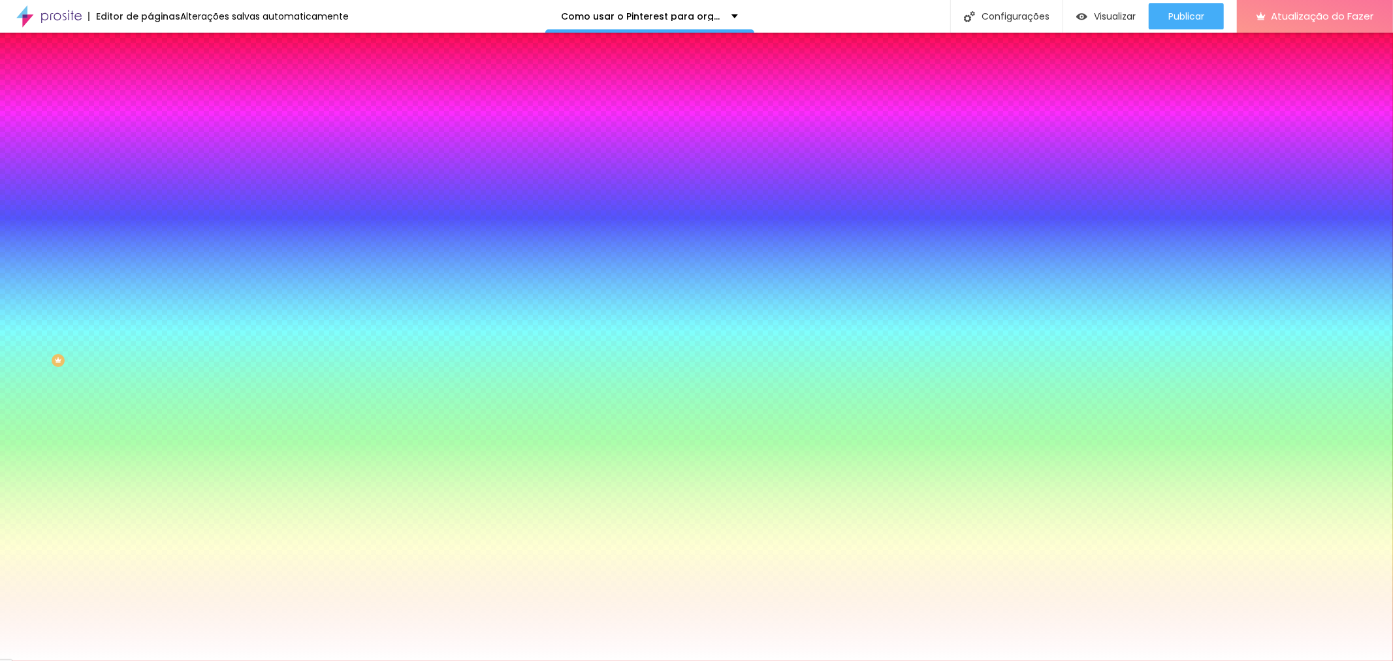
click at [150, 74] on img at bounding box center [156, 69] width 12 height 12
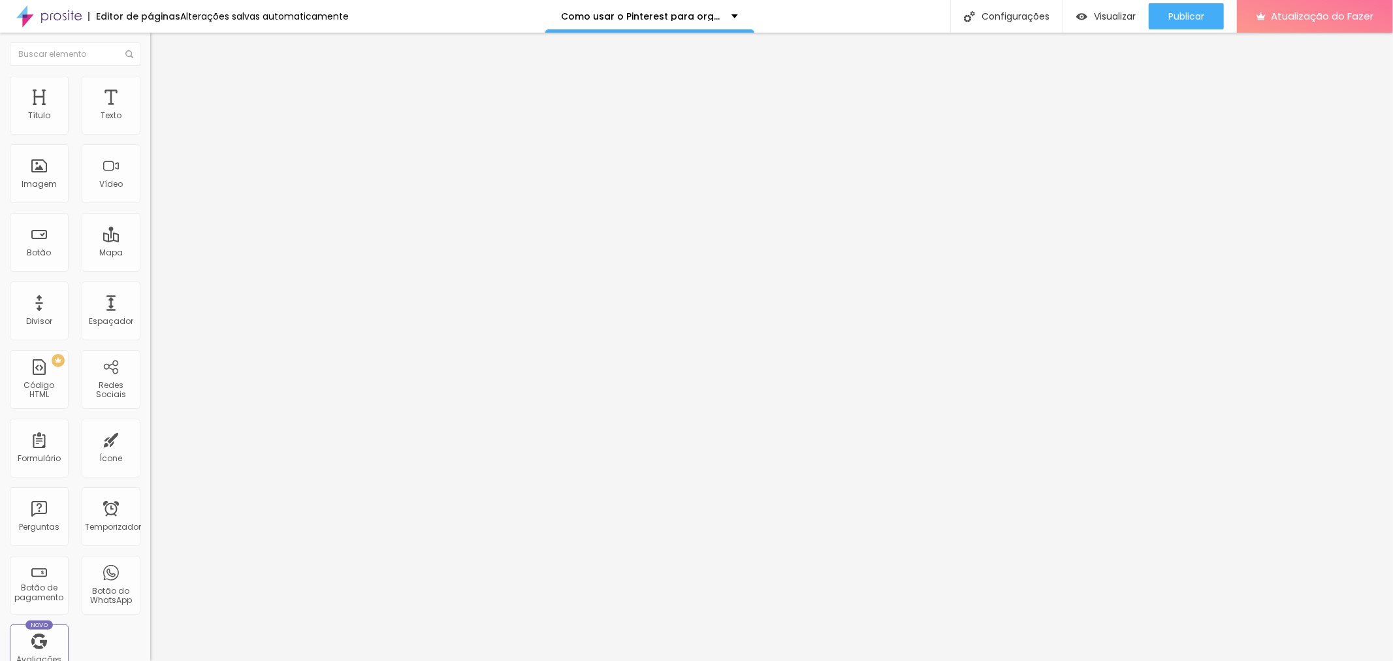
click at [150, 76] on img at bounding box center [156, 82] width 12 height 12
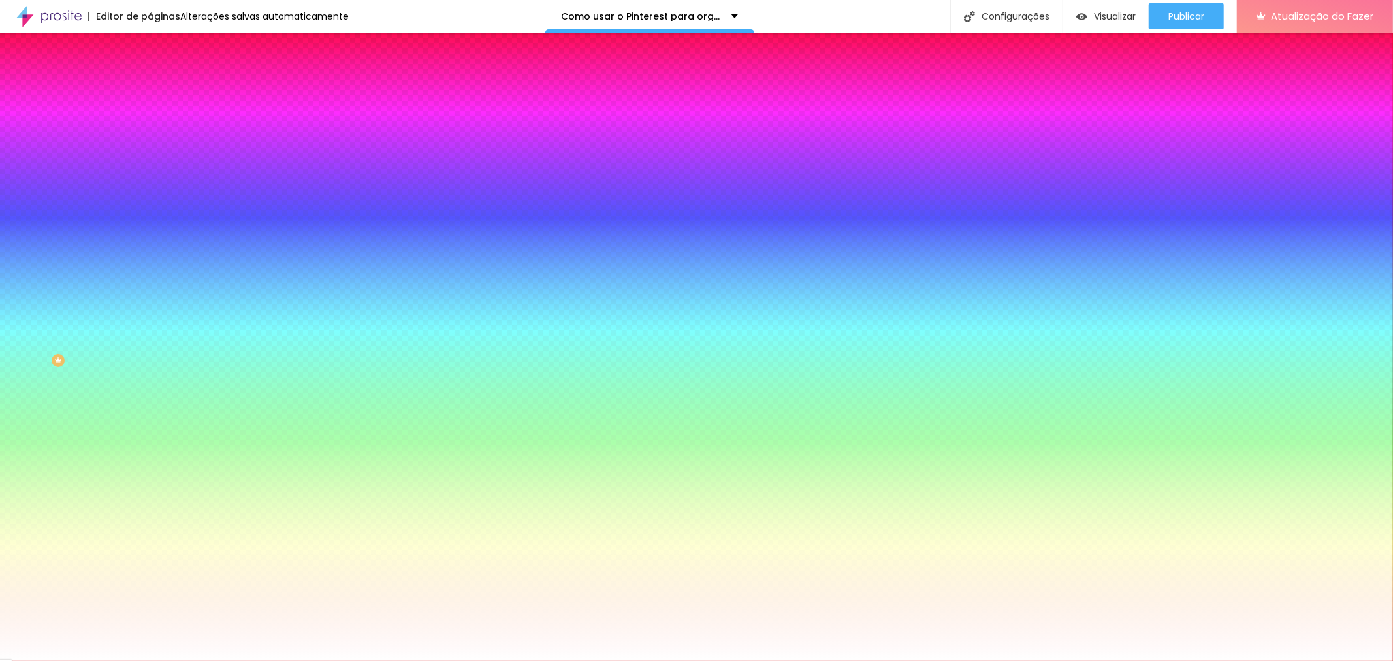
click at [150, 50] on button "Editar nulo" at bounding box center [225, 48] width 150 height 30
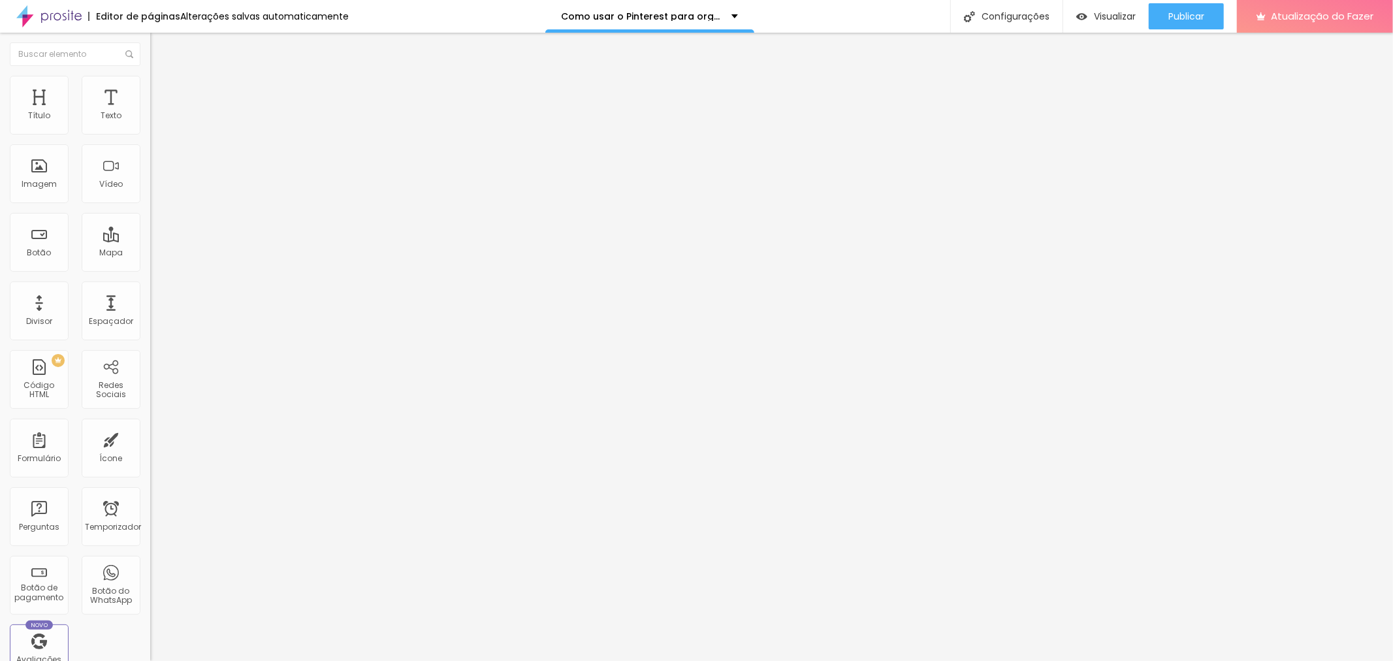
click at [150, 124] on div "Formulário CONTE SUA HISTÓRIA" at bounding box center [225, 121] width 150 height 39
click at [150, 132] on img at bounding box center [154, 136] width 8 height 8
click at [159, 127] on font "CONTE SUA HISTÓRIA" at bounding box center [199, 121] width 81 height 11
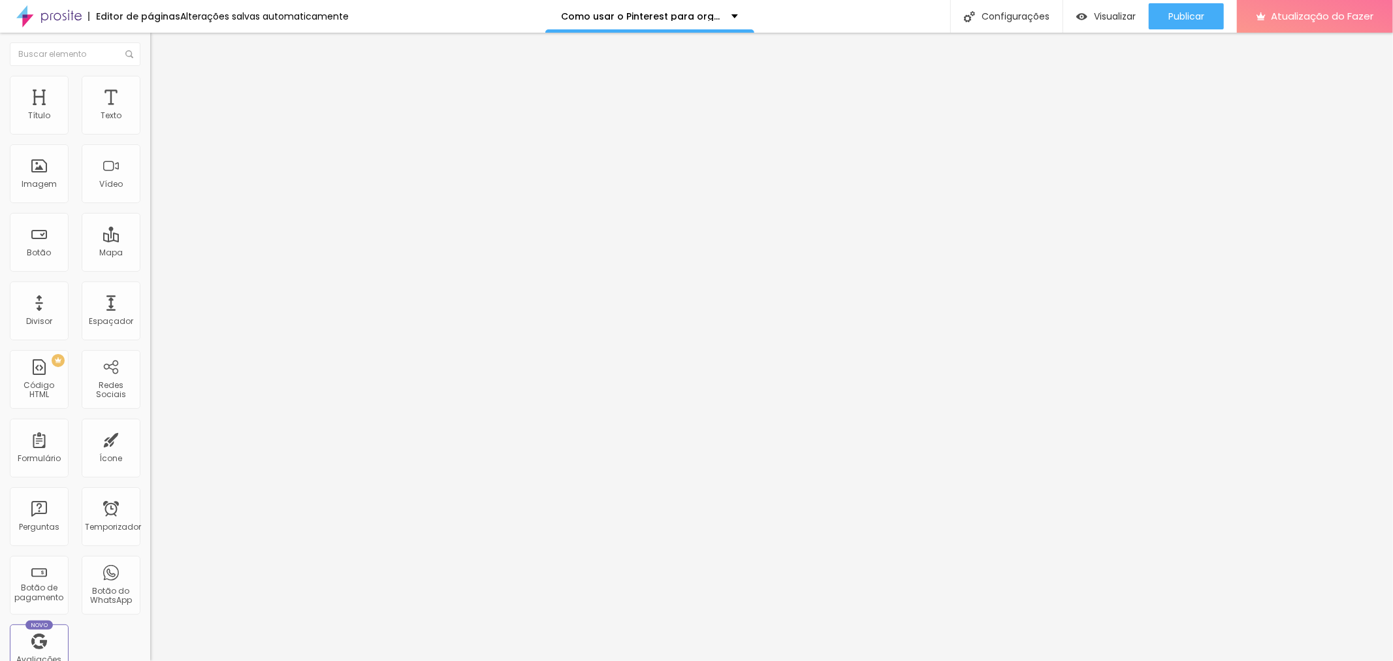
click at [150, 132] on img at bounding box center [154, 136] width 8 height 8
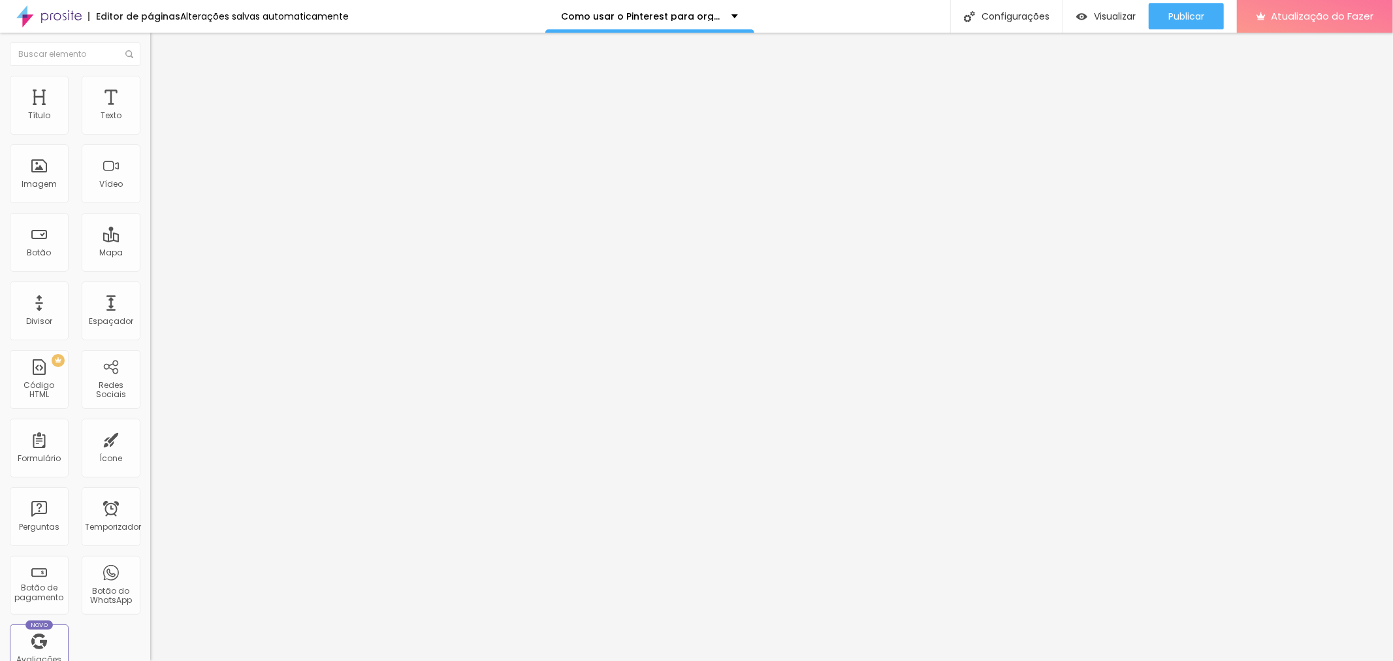
scroll to position [255, 0]
click at [150, 131] on span at bounding box center [154, 136] width 8 height 11
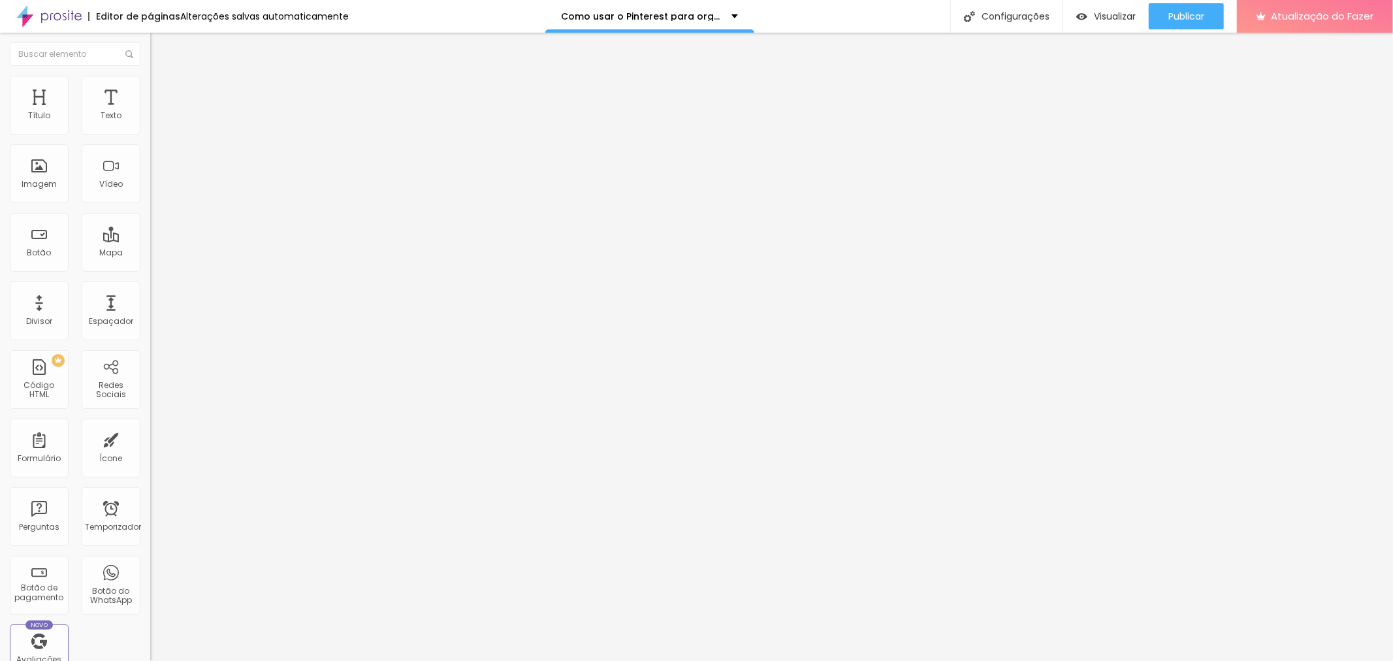
click at [150, 85] on li "Estilo" at bounding box center [225, 82] width 150 height 13
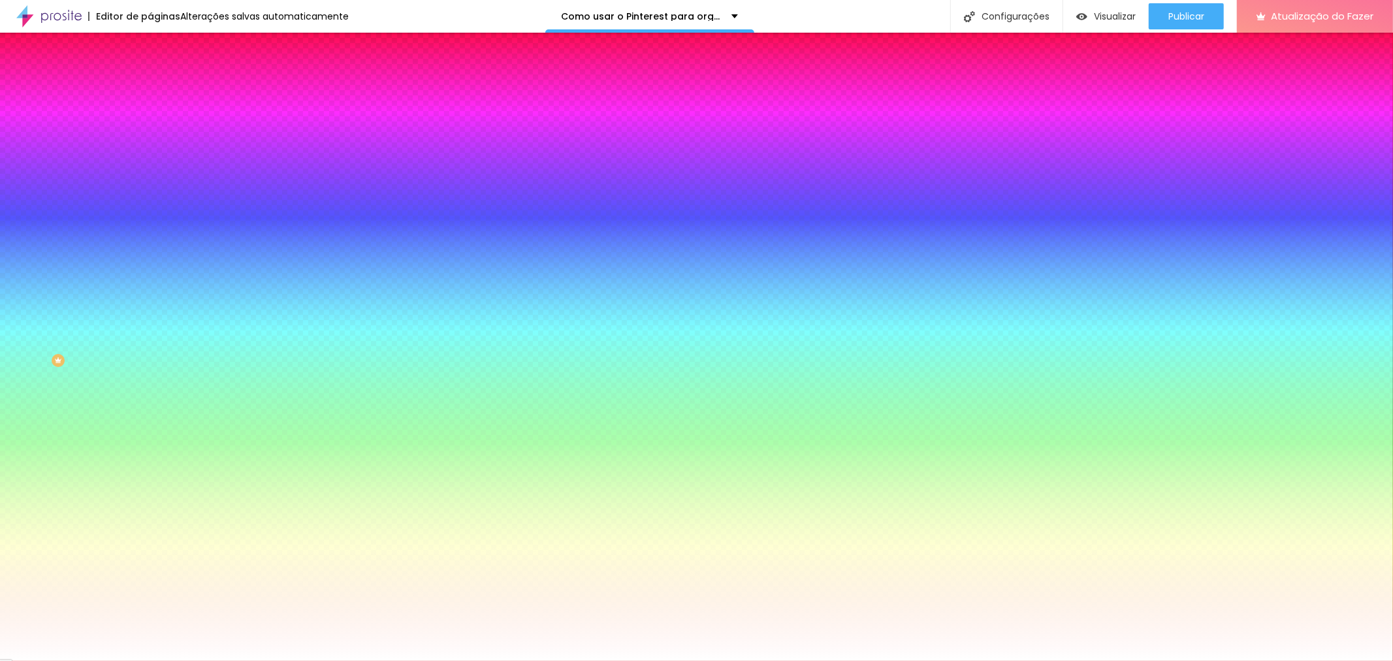
click at [150, 89] on li "Avançado" at bounding box center [225, 95] width 150 height 13
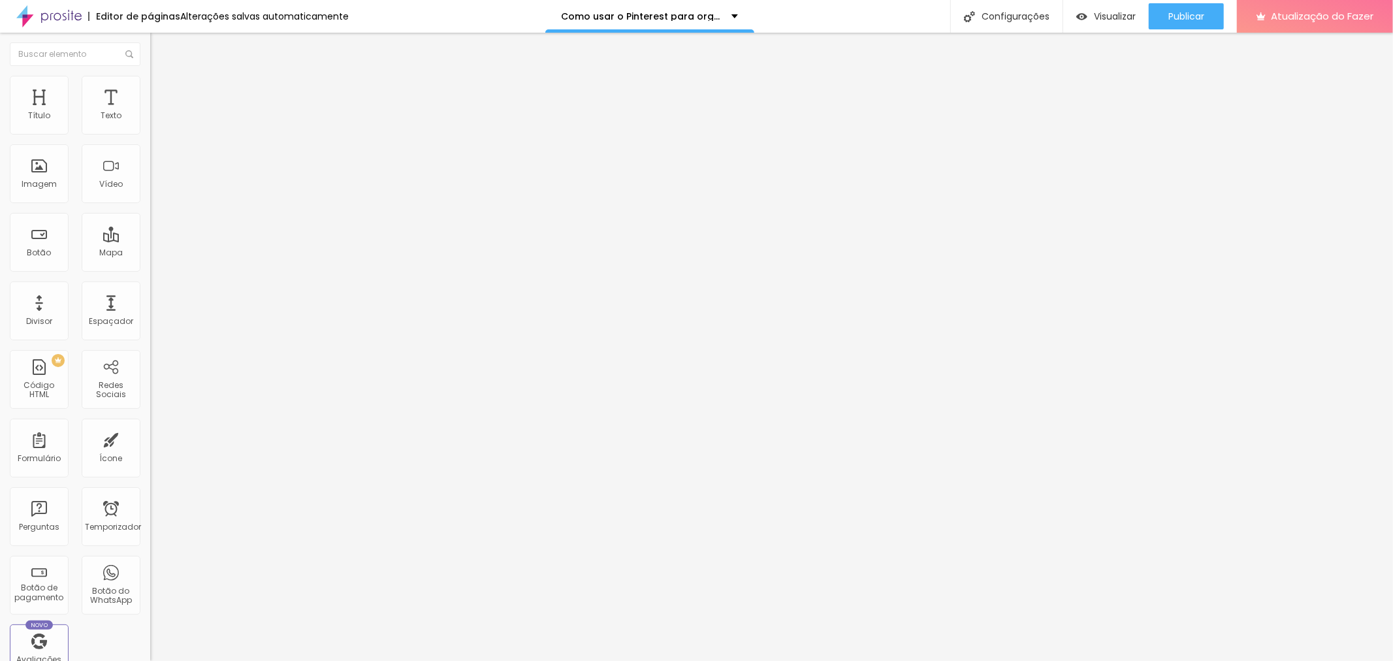
click at [150, 87] on ul "Conteúdo Estilo Avançado" at bounding box center [225, 82] width 150 height 39
click at [162, 88] on font "Estilo" at bounding box center [172, 84] width 20 height 11
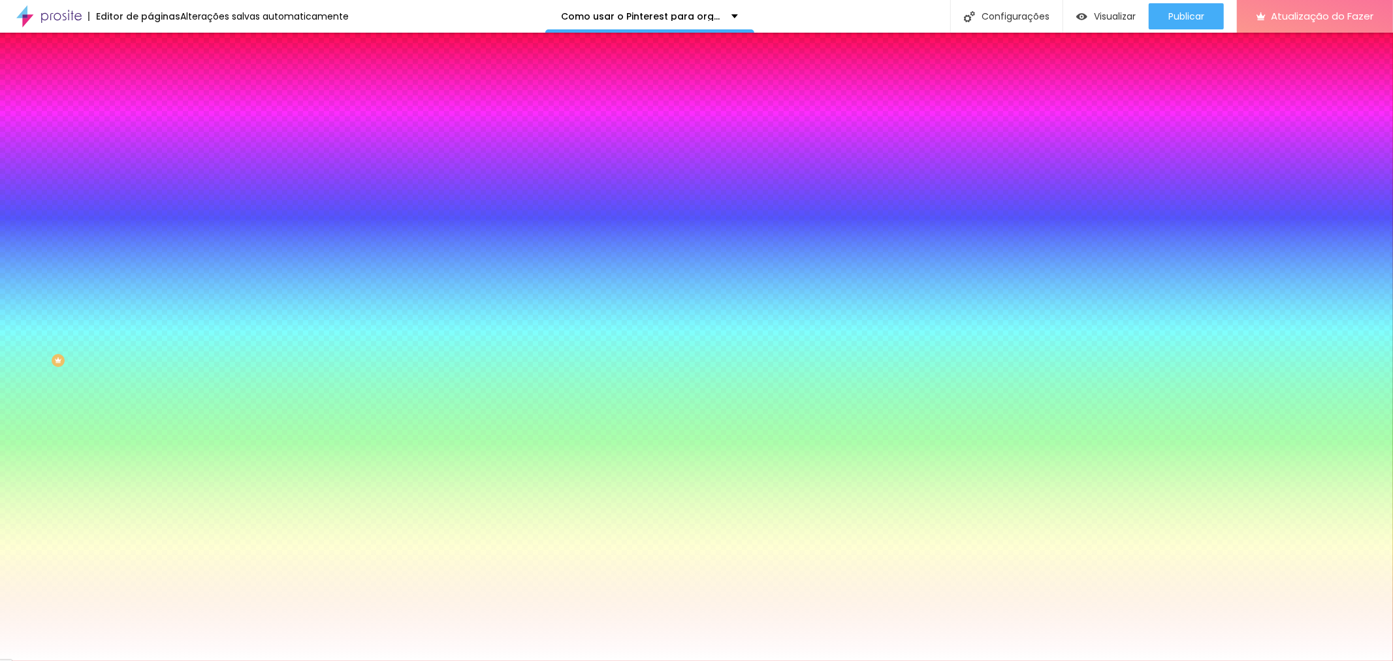
click at [162, 77] on font "Conteúdo" at bounding box center [182, 71] width 40 height 11
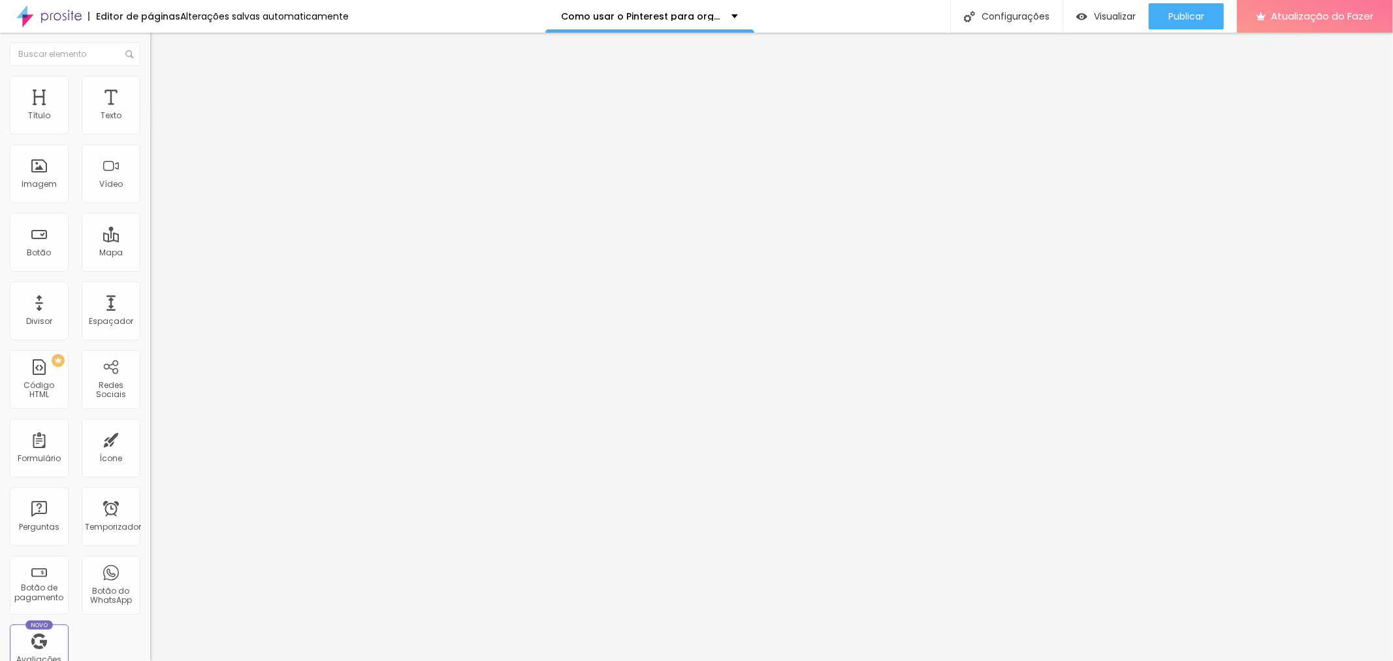
click at [159, 127] on font "E-book" at bounding box center [173, 121] width 28 height 11
click at [162, 90] on font "Estilo" at bounding box center [172, 84] width 20 height 11
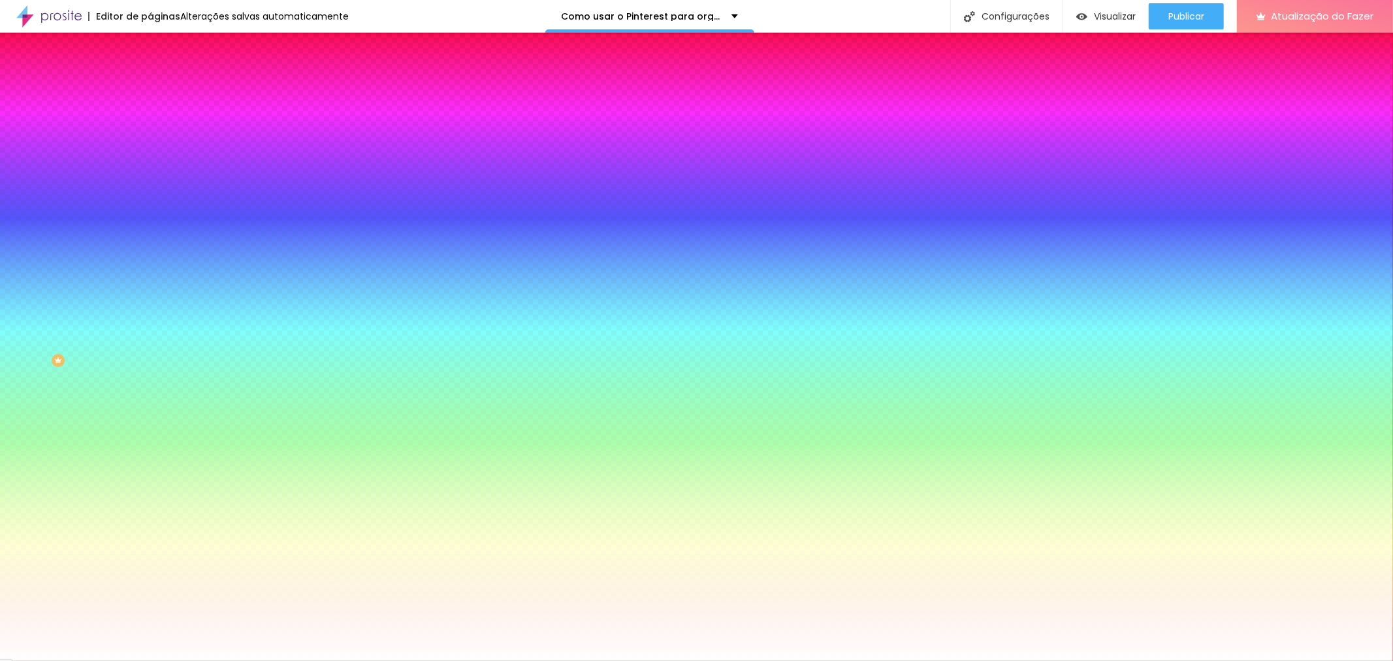
click at [162, 92] on font "Avançado" at bounding box center [183, 97] width 43 height 11
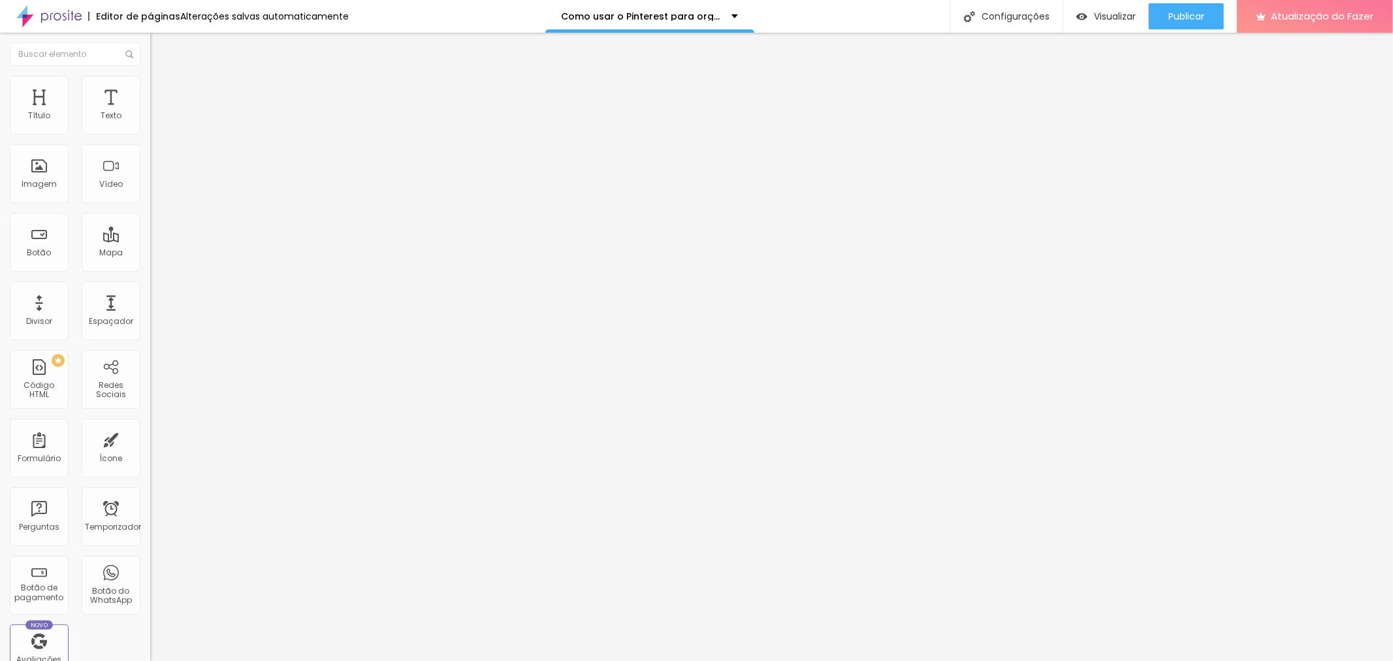
click at [162, 90] on font "Estilo" at bounding box center [172, 84] width 20 height 11
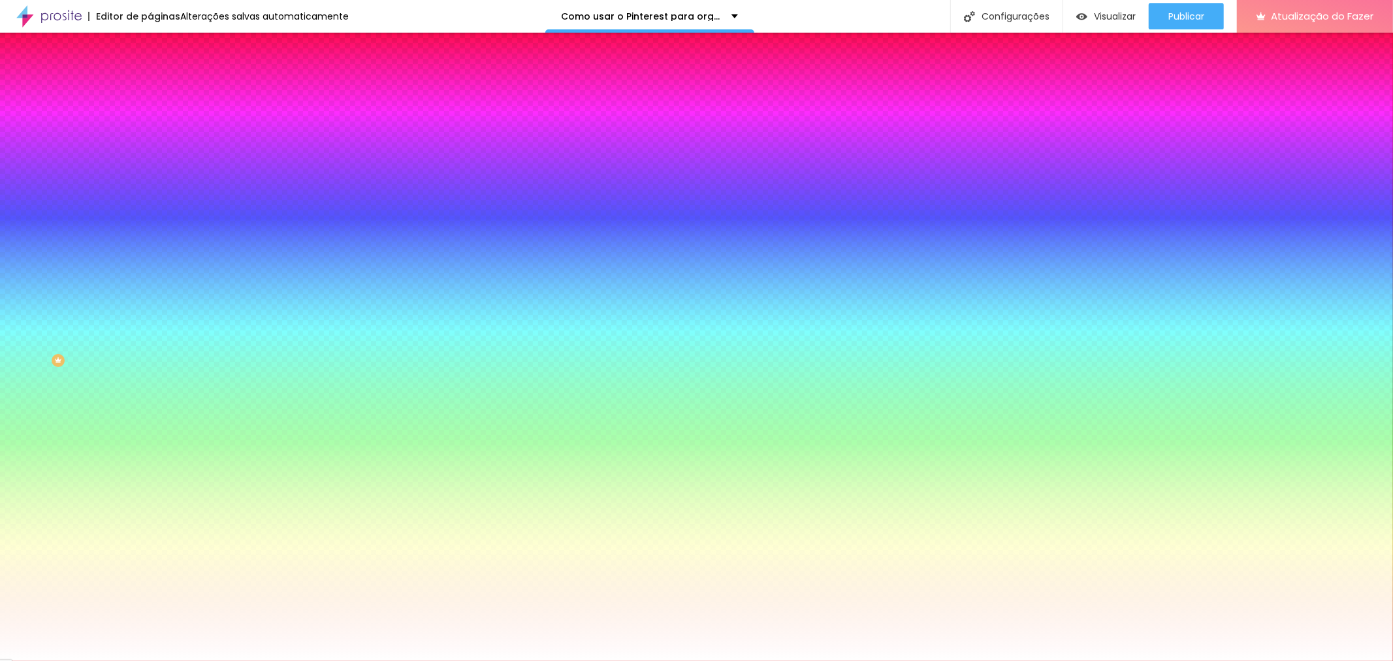
click at [162, 77] on font "Conteúdo" at bounding box center [182, 71] width 40 height 11
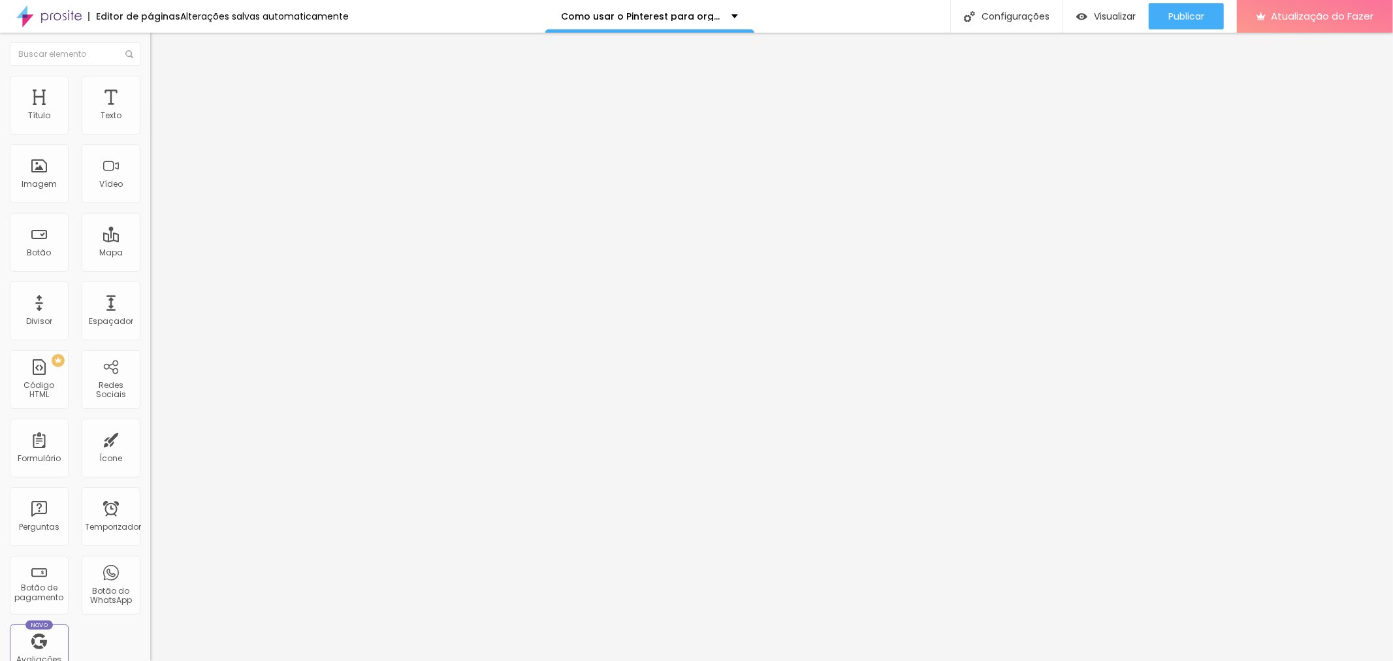
click at [150, 57] on button "Editar nulo" at bounding box center [225, 48] width 150 height 30
click at [150, 131] on span at bounding box center [154, 136] width 8 height 11
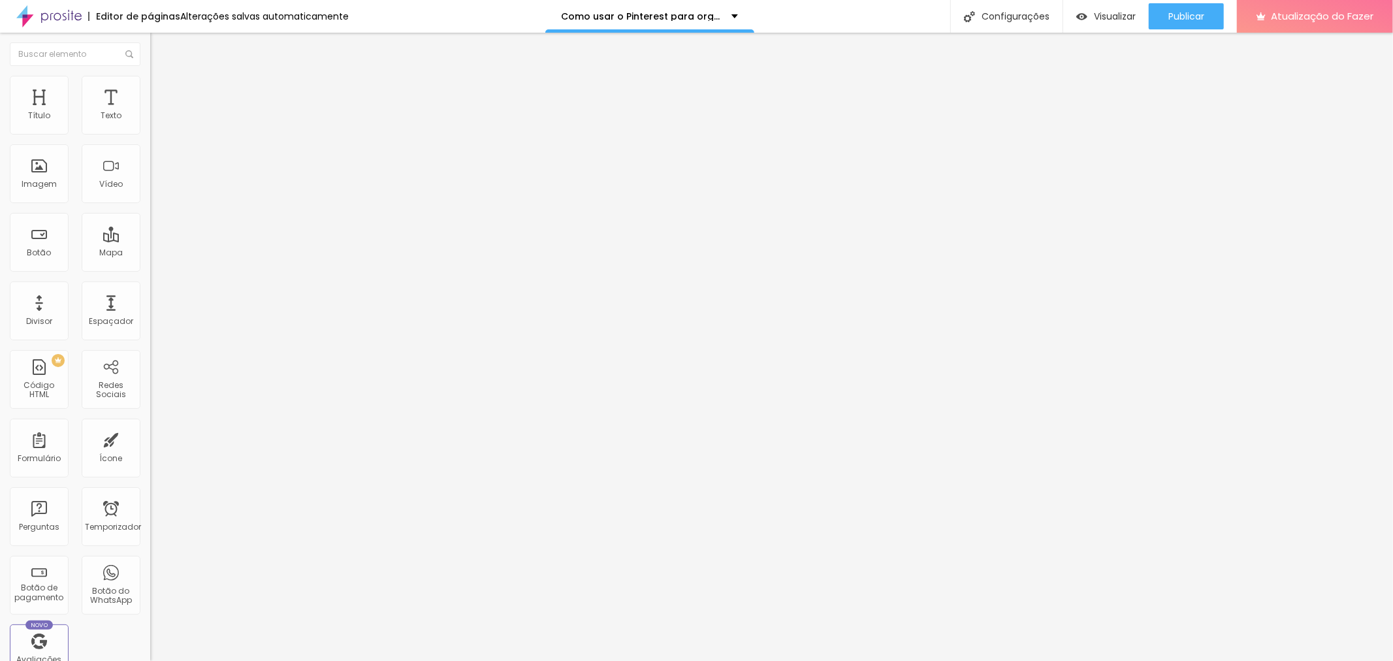
paste input "://[DOMAIN_NAME][URL]"
drag, startPoint x: 609, startPoint y: 325, endPoint x: 383, endPoint y: 301, distance: 227.8
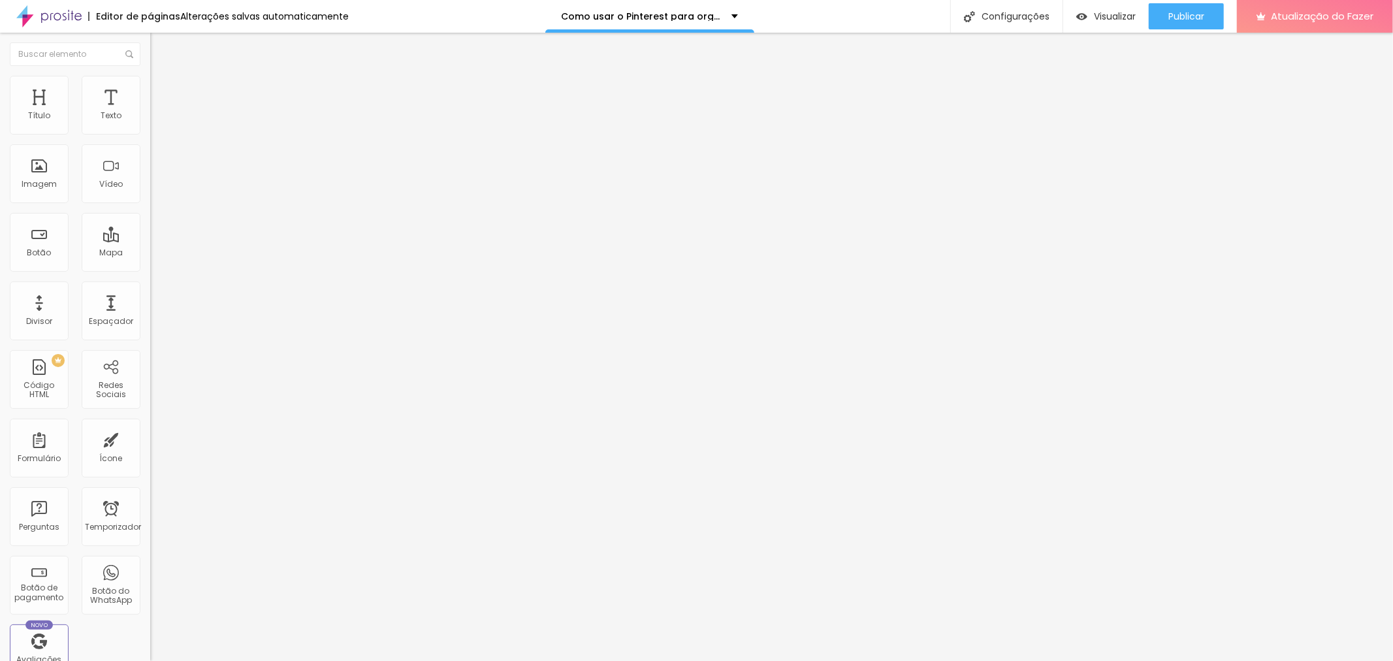
type input "[URL][DOMAIN_NAME]"
click at [1198, 18] on font "Publicar" at bounding box center [1186, 16] width 36 height 13
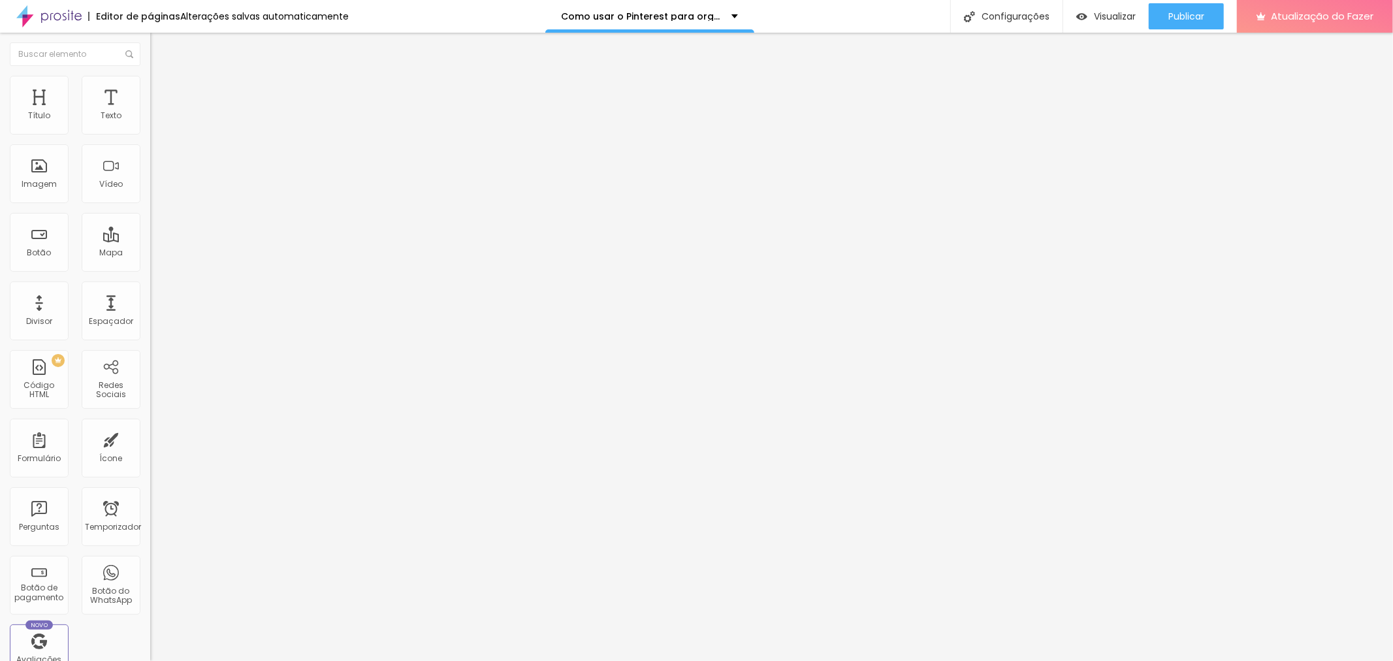
click at [150, 132] on img at bounding box center [154, 136] width 8 height 8
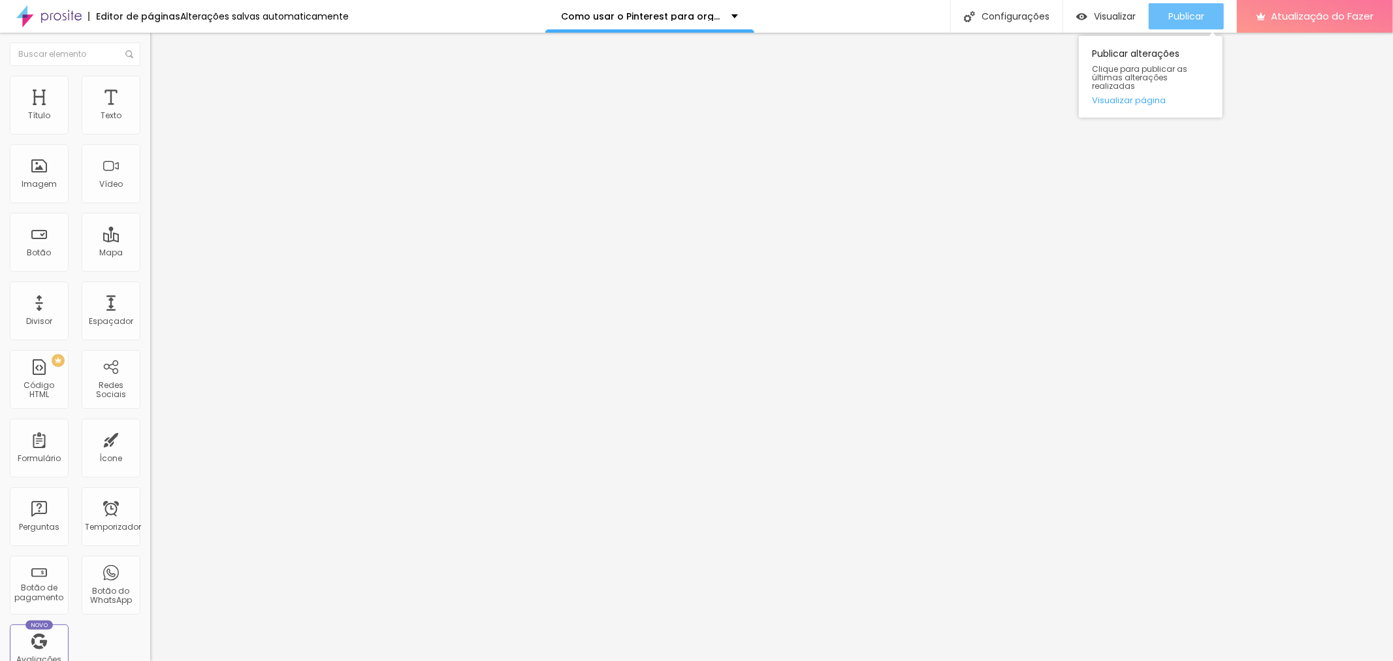
click at [1178, 22] on font "Publicar" at bounding box center [1186, 16] width 36 height 13
click at [150, 131] on span at bounding box center [154, 136] width 8 height 11
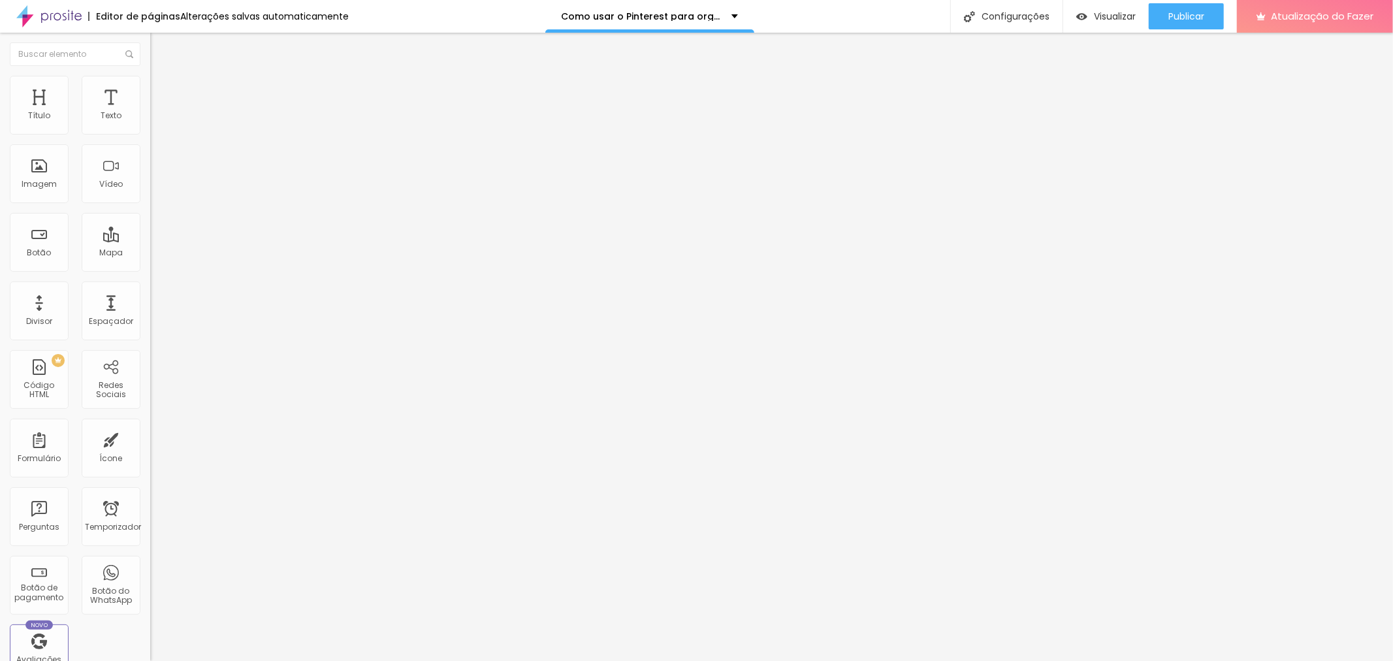
radio input "true"
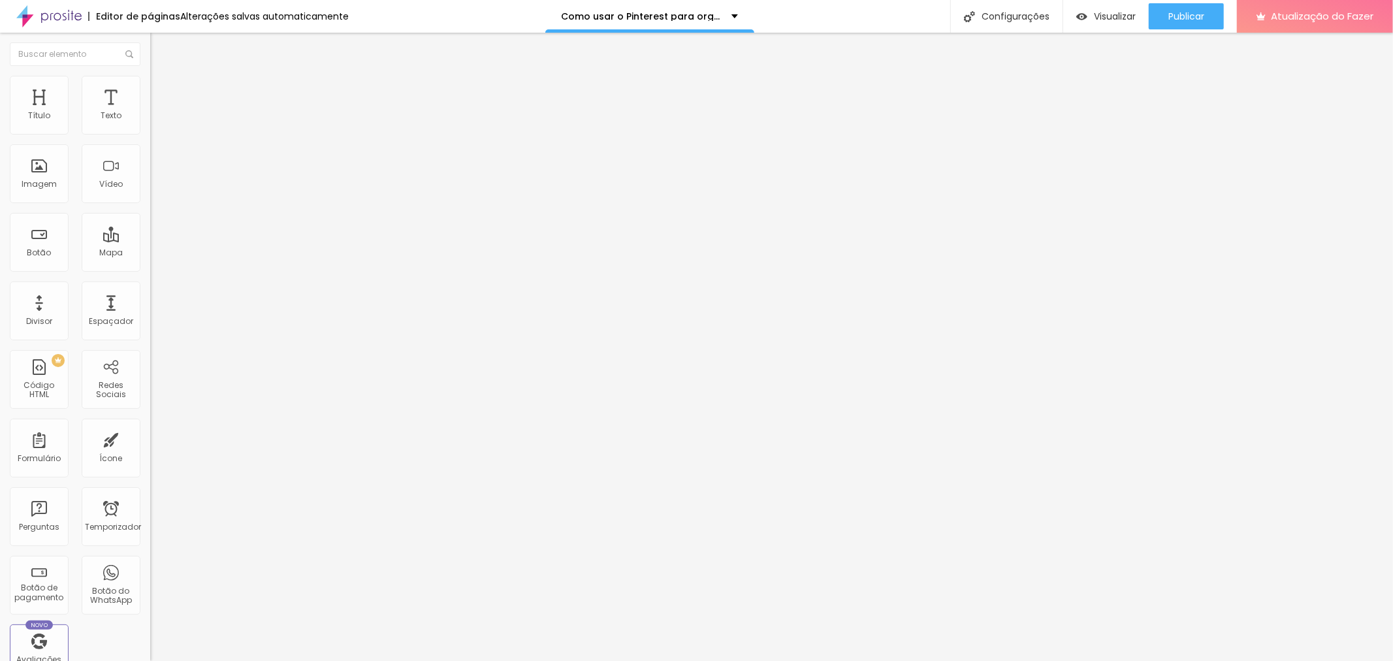
click at [160, 42] on img "button" at bounding box center [165, 47] width 10 height 10
click at [150, 111] on div "Adicionar imagem" at bounding box center [225, 106] width 150 height 9
click at [158, 112] on font "Adicionar imagem" at bounding box center [196, 106] width 76 height 11
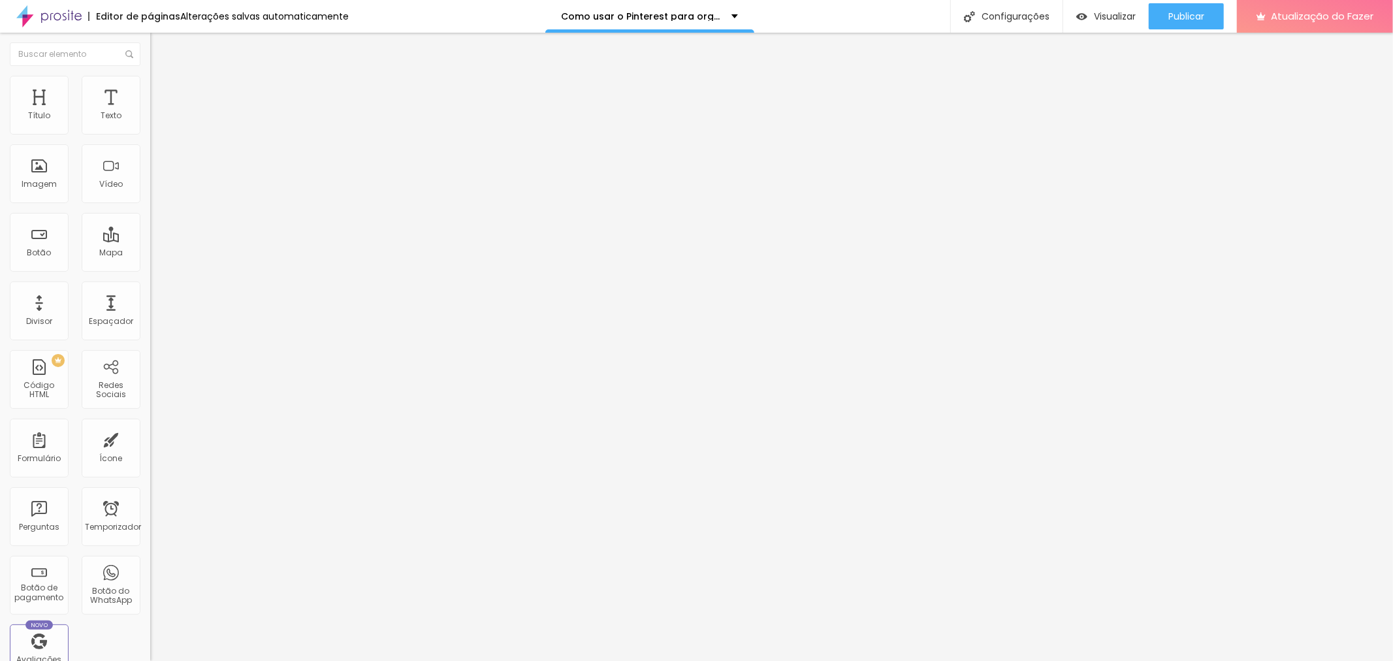
click at [162, 90] on font "Estilo" at bounding box center [172, 84] width 20 height 11
type input "95"
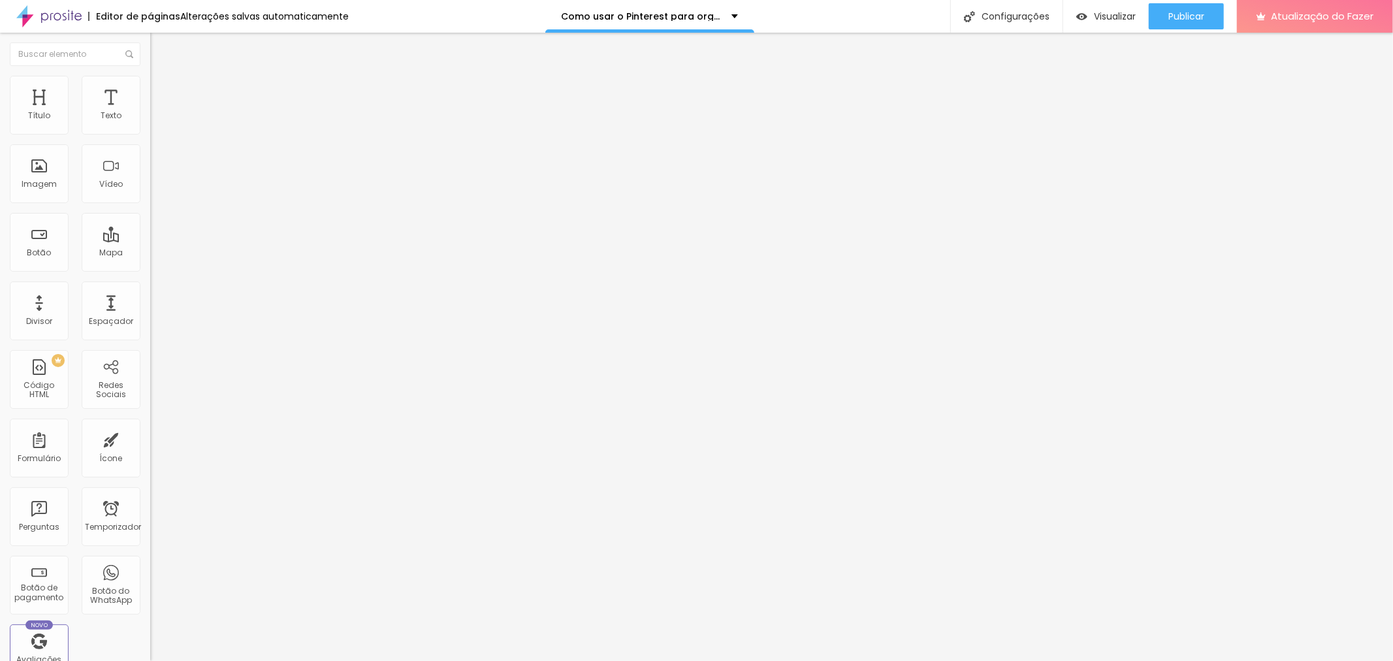
type input "90"
type input "85"
type input "80"
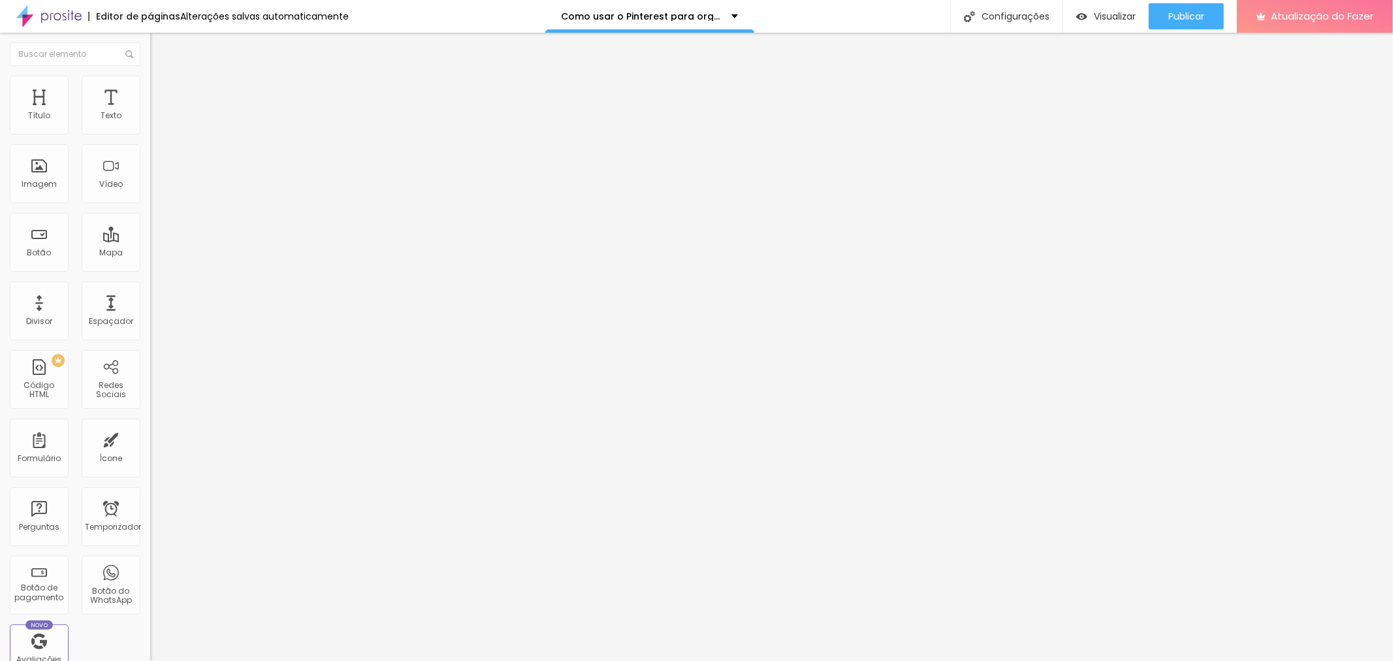
type input "80"
type input "75"
type input "70"
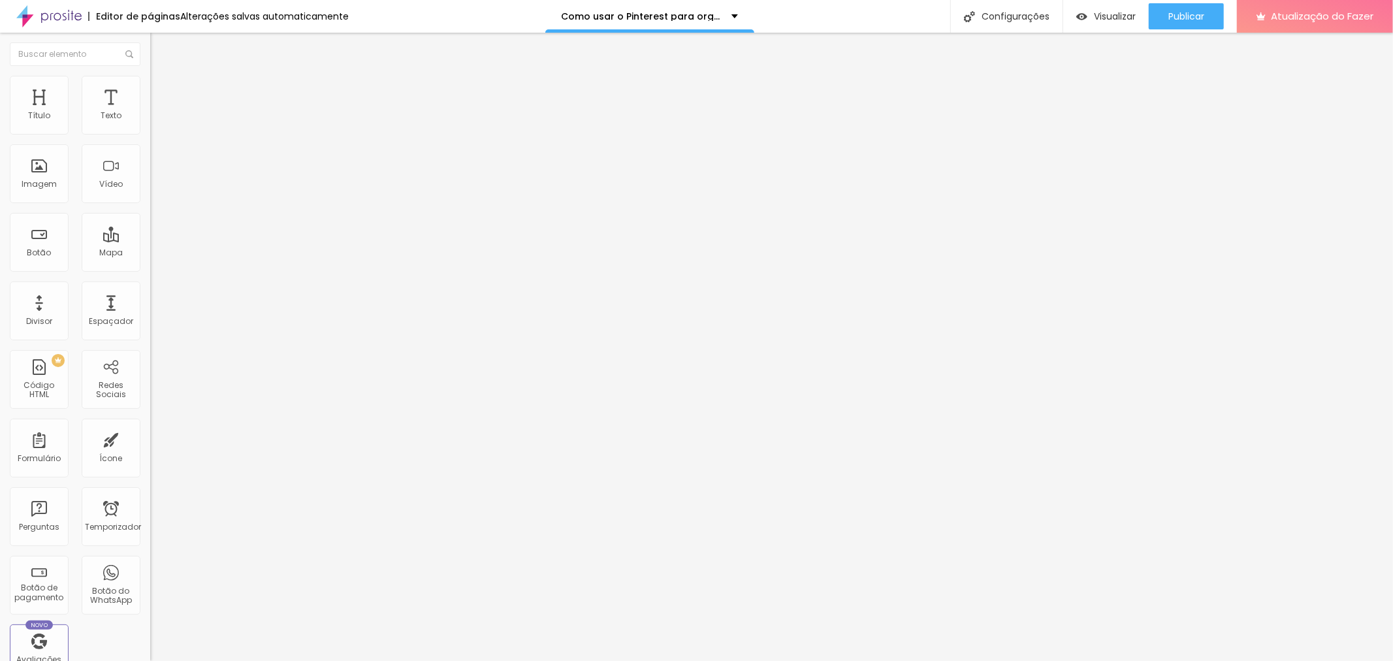
type input "65"
type input "70"
type input "75"
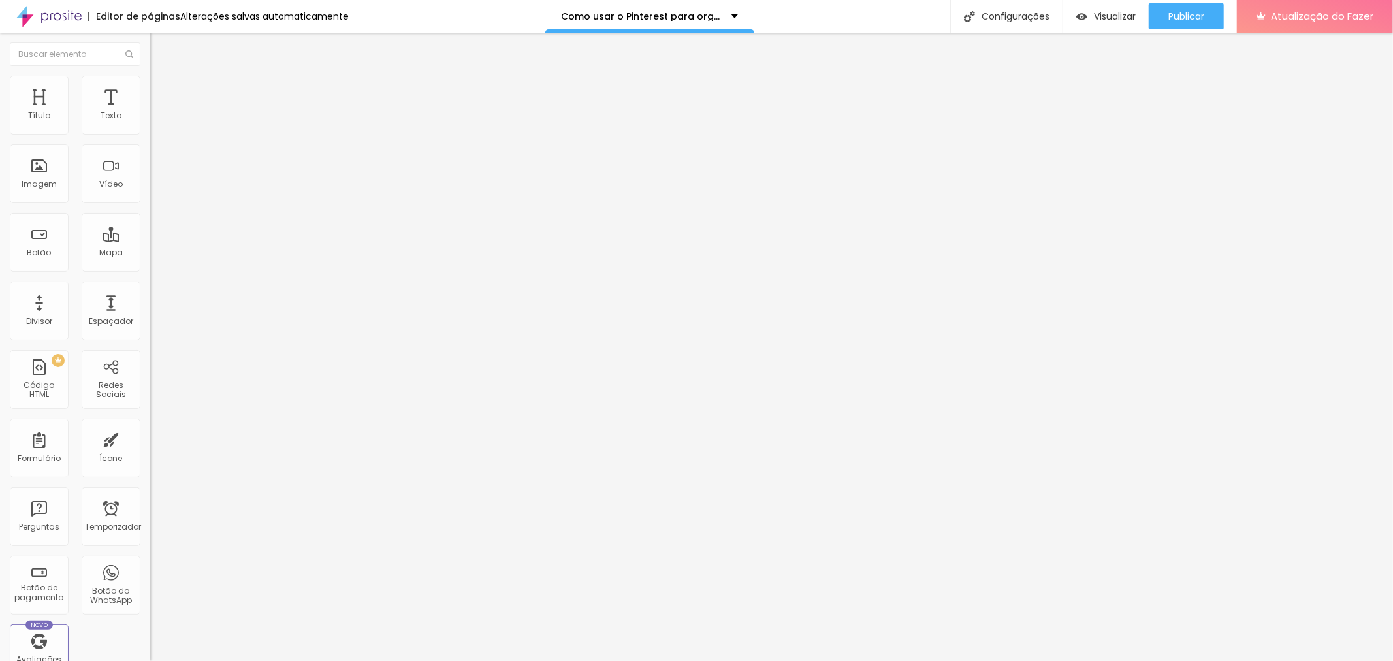
type input "75"
type input "80"
type input "85"
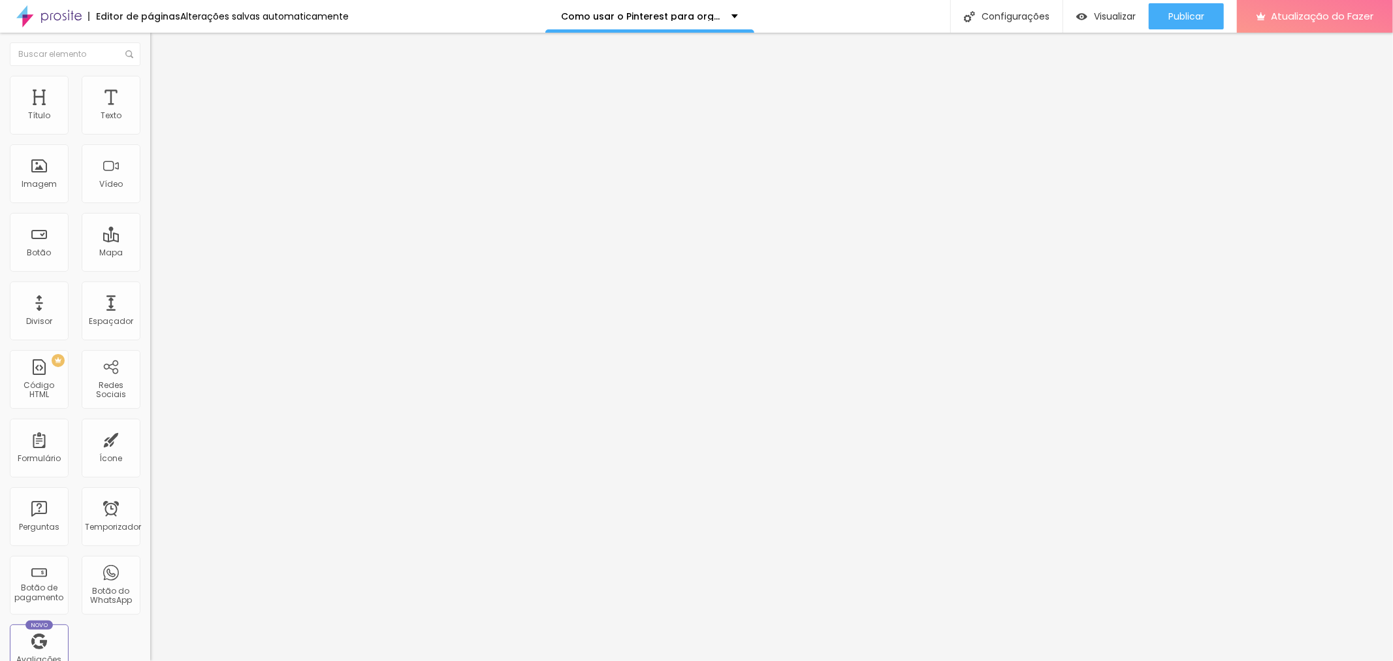
type input "90"
type input "95"
type input "100"
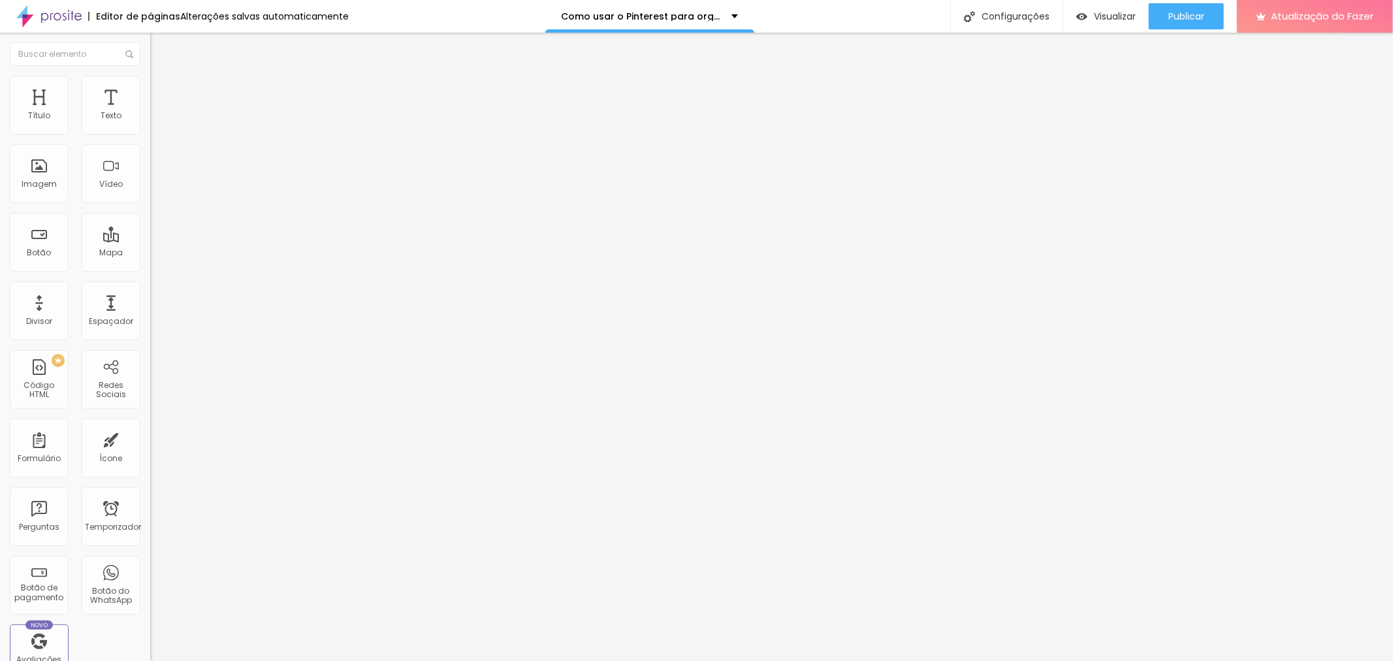
type input "100"
drag, startPoint x: 132, startPoint y: 140, endPoint x: 188, endPoint y: 153, distance: 57.7
click at [188, 134] on input "range" at bounding box center [192, 128] width 84 height 10
click at [162, 95] on font "Avançado" at bounding box center [183, 97] width 43 height 11
type input "9"
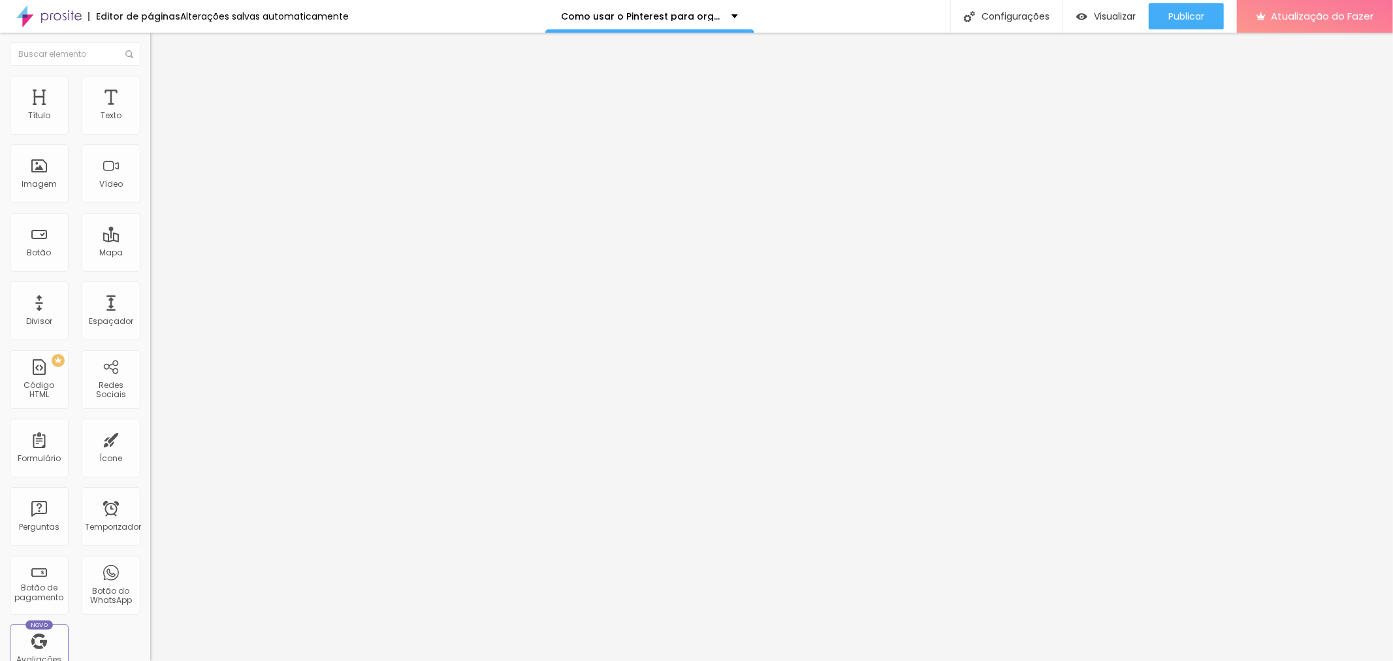
type input "9"
type input "8"
type input "6"
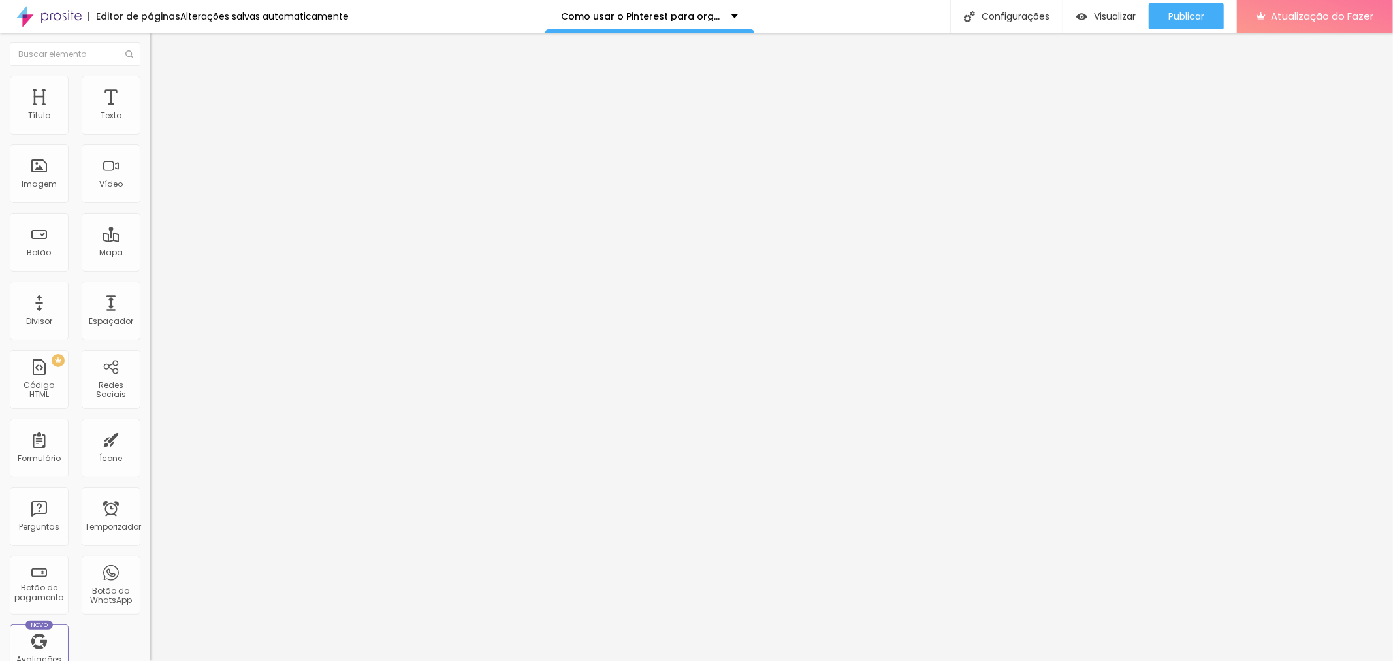
type input "5"
type input "4"
type input "3"
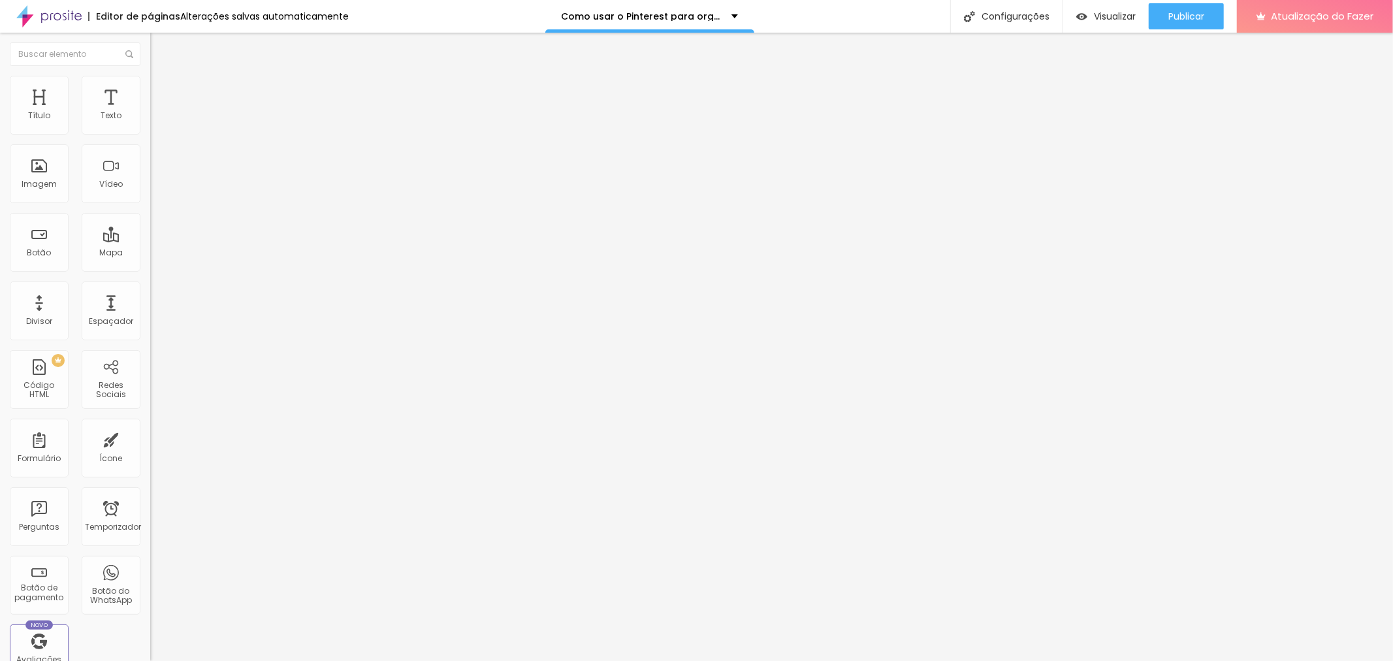
type input "3"
type input "2"
type input "1"
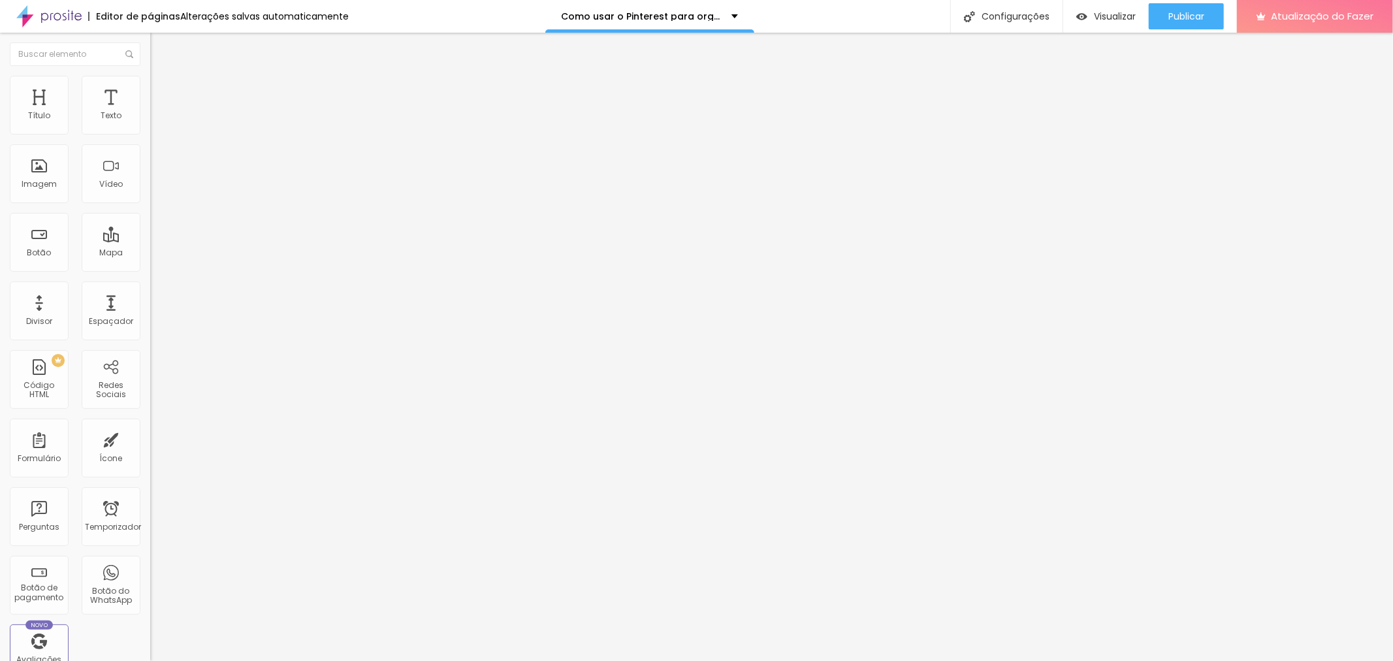
type input "0"
drag, startPoint x: 37, startPoint y: 129, endPoint x: 15, endPoint y: 128, distance: 22.2
type input "0"
click at [150, 253] on input "range" at bounding box center [192, 258] width 84 height 10
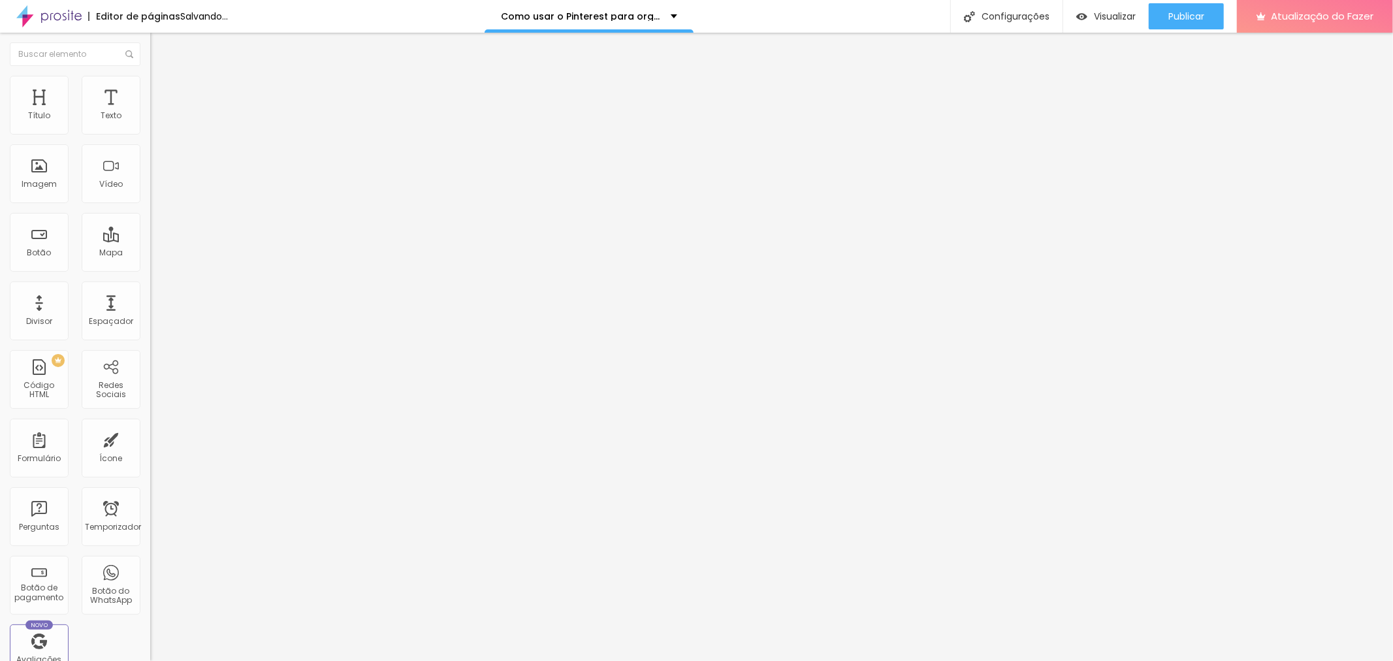
type input "6"
type input "3"
type input "0"
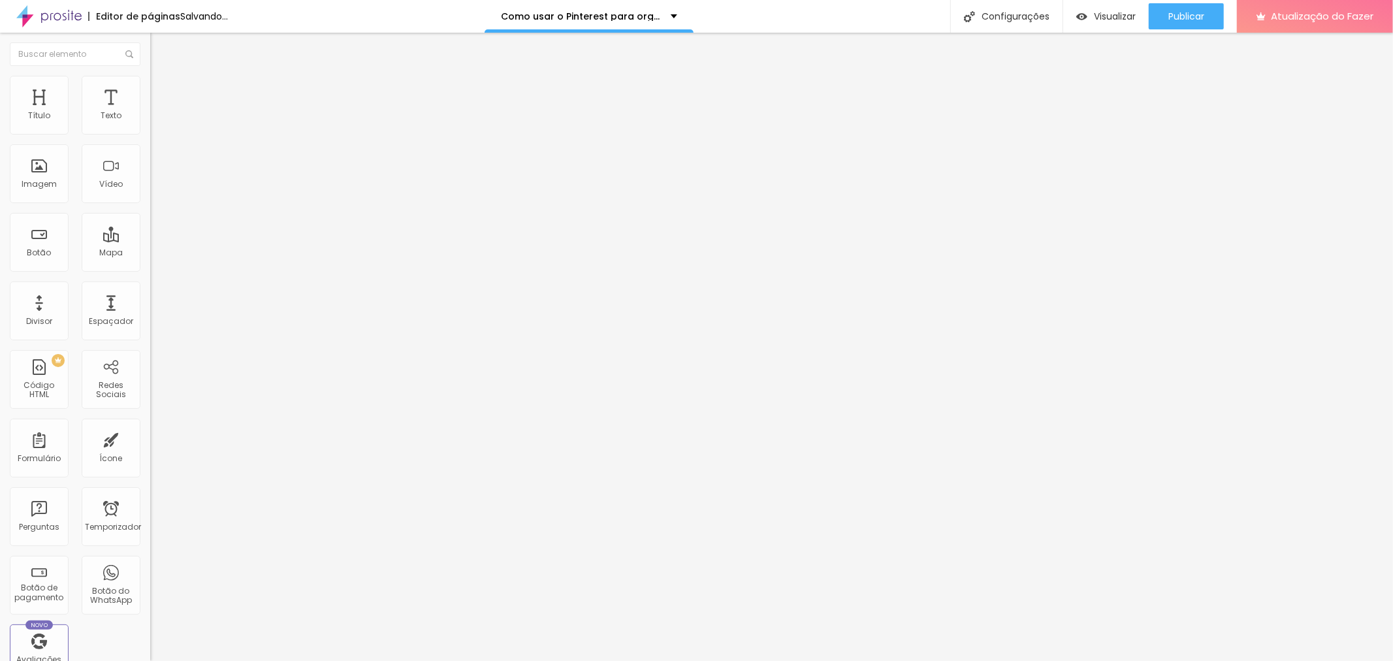
type input "0"
drag, startPoint x: 37, startPoint y: 154, endPoint x: 2, endPoint y: 146, distance: 35.5
type input "0"
click at [150, 438] on input "range" at bounding box center [192, 443] width 84 height 10
click at [160, 52] on div "Editar nulo" at bounding box center [194, 47] width 68 height 10
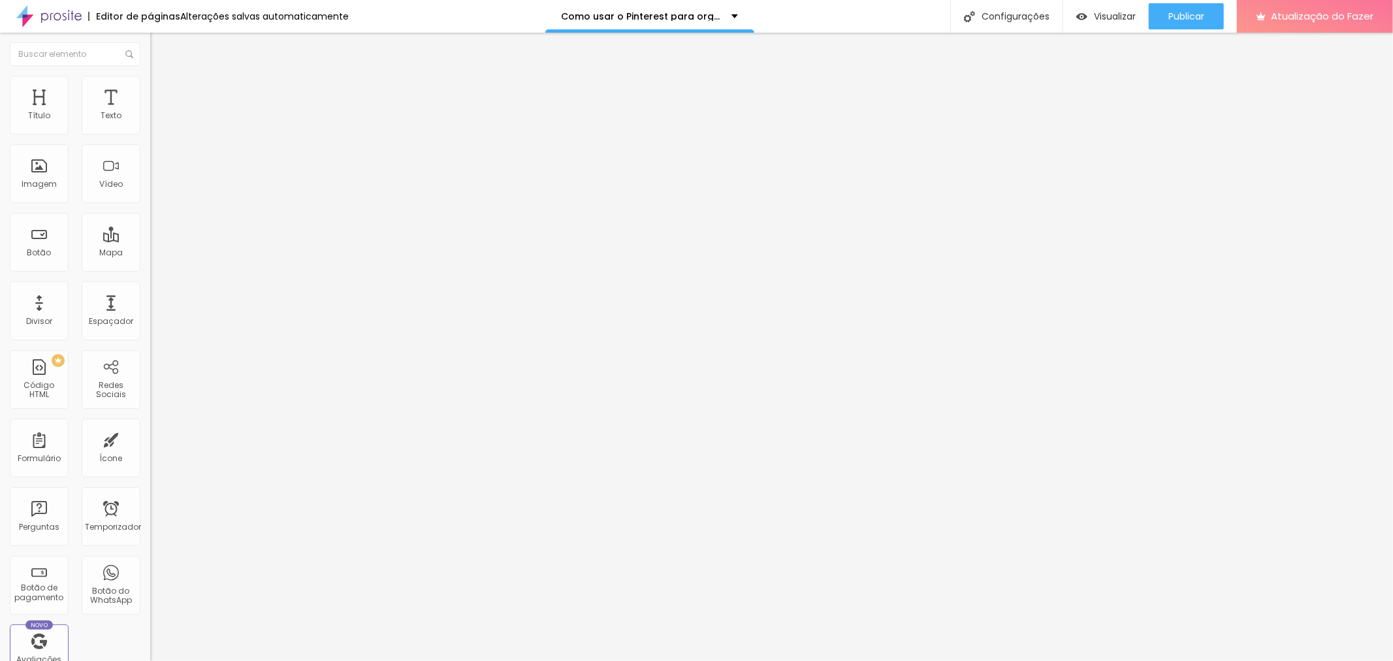
click at [150, 87] on ul "Conteúdo Estilo Avançado" at bounding box center [225, 82] width 150 height 39
click at [150, 86] on li "Estilo" at bounding box center [225, 82] width 150 height 13
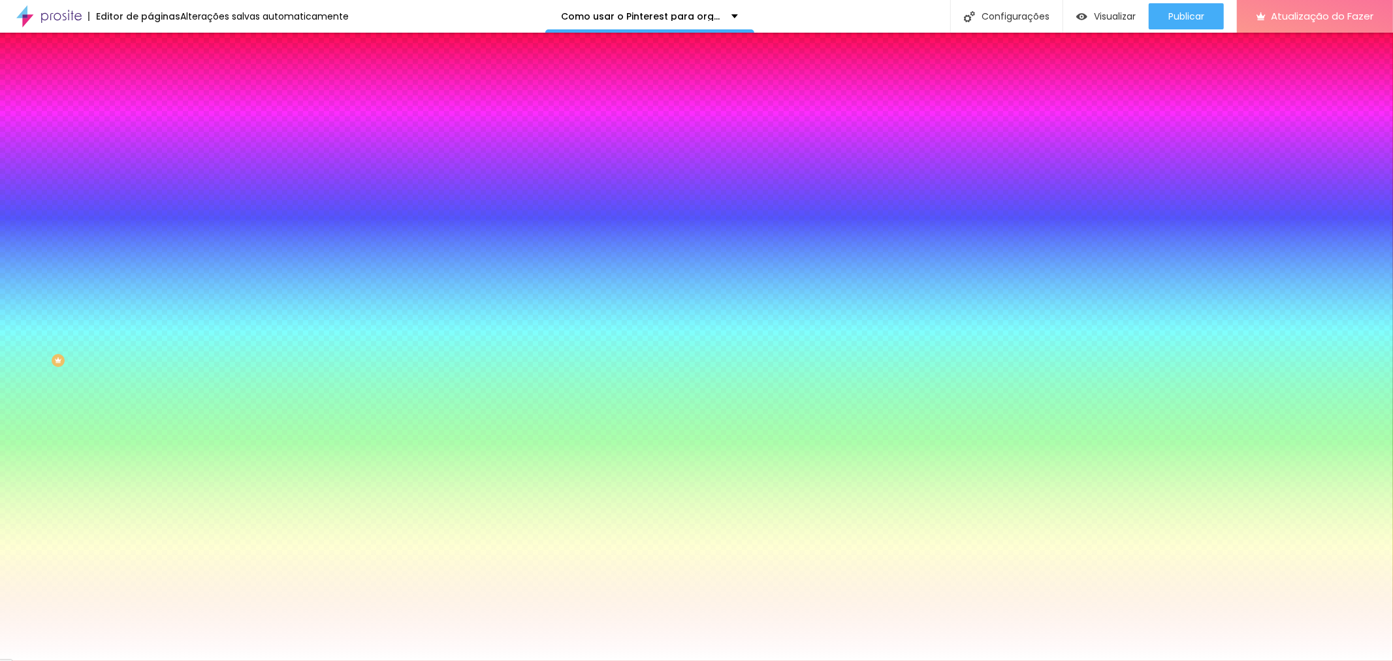
click at [162, 92] on font "Avançado" at bounding box center [183, 97] width 43 height 11
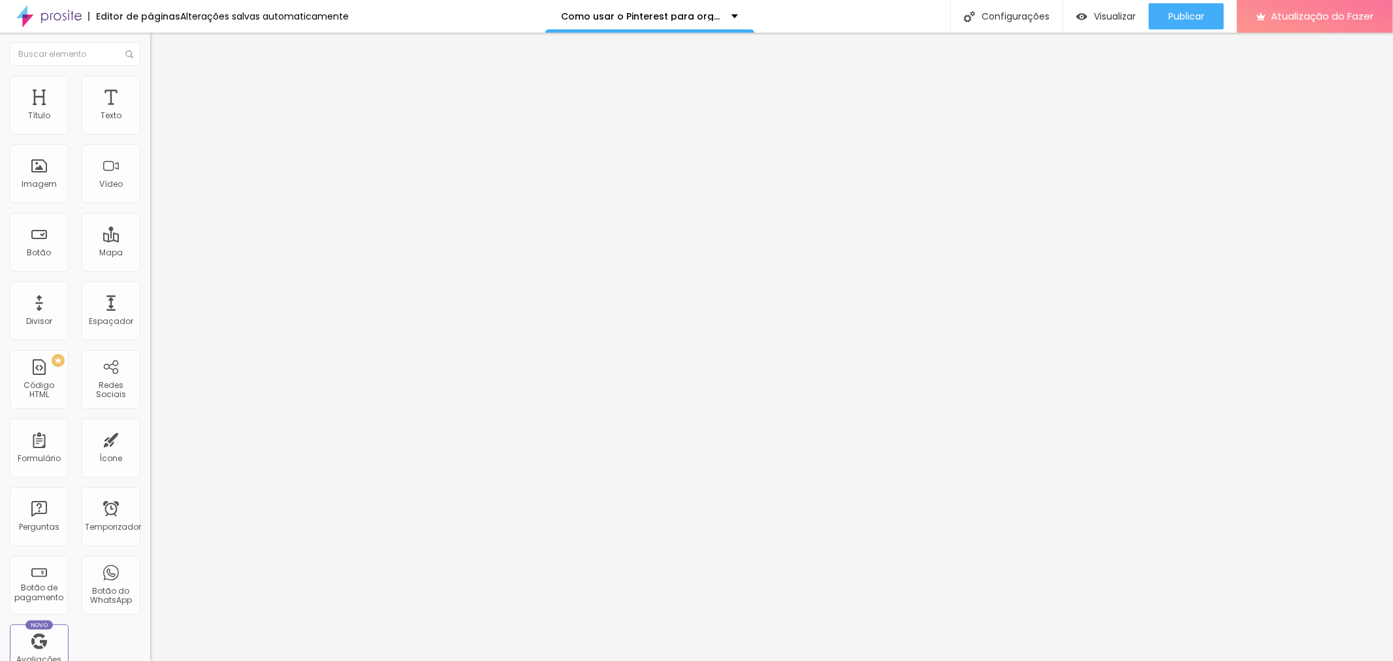
click at [162, 88] on font "Estilo" at bounding box center [172, 84] width 20 height 11
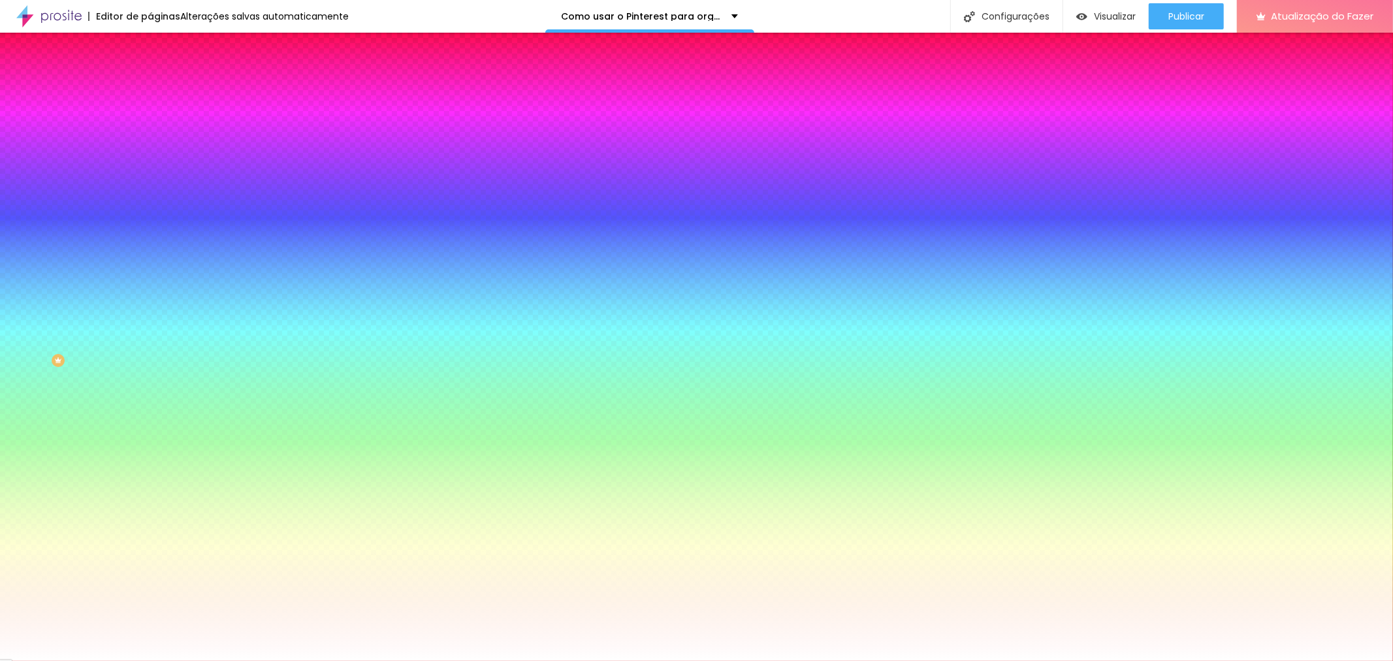
click at [162, 77] on font "Conteúdo" at bounding box center [182, 71] width 40 height 11
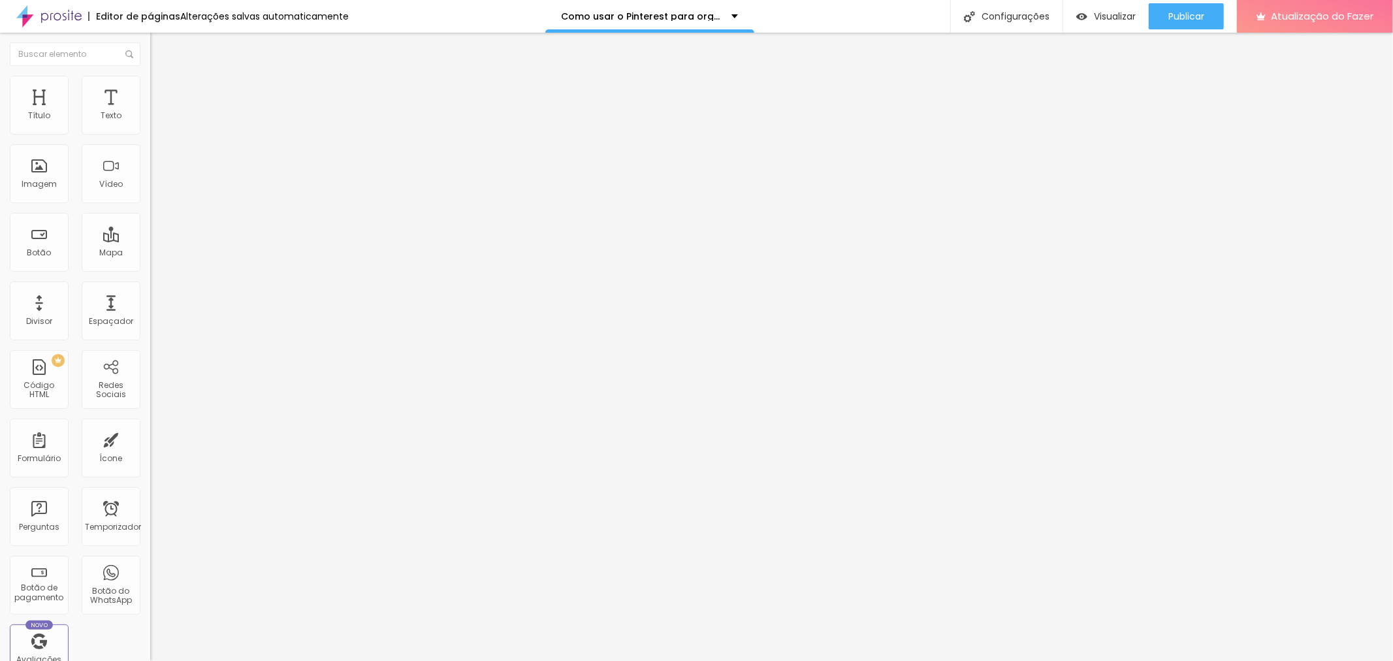
click at [150, 48] on button "Editar nulo" at bounding box center [225, 48] width 150 height 30
click at [150, 81] on img at bounding box center [156, 82] width 12 height 12
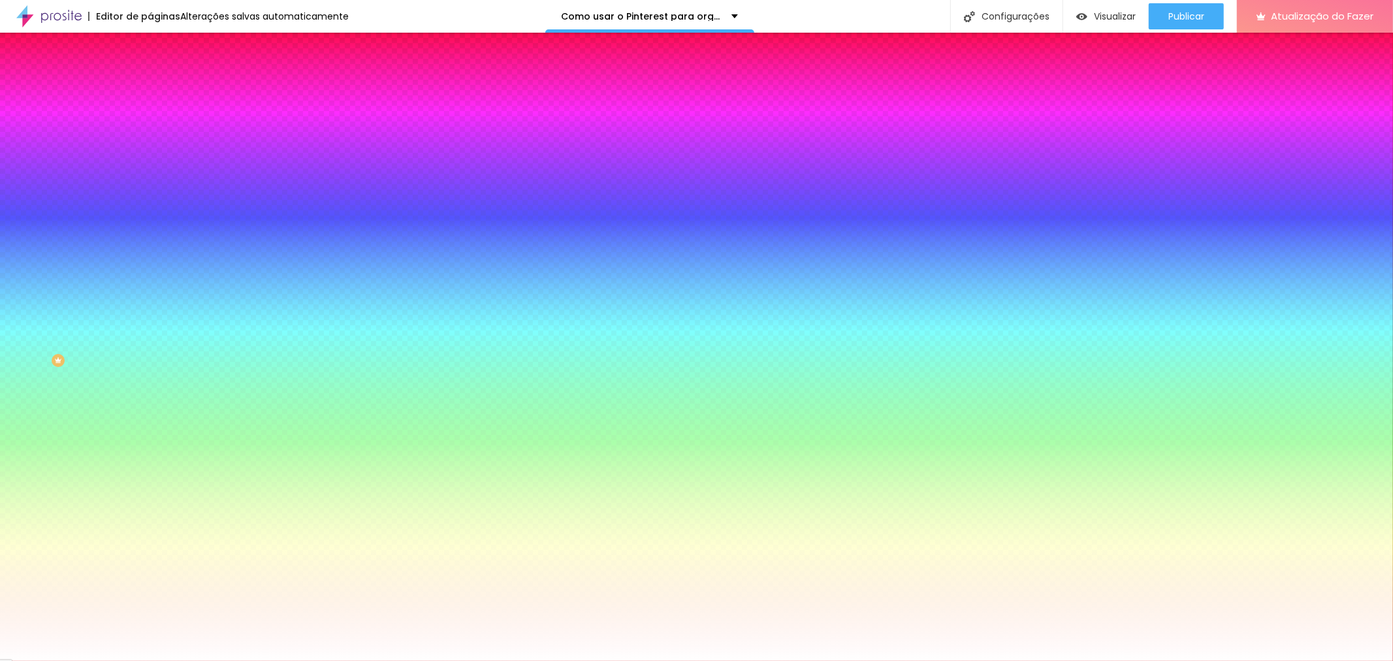
click at [150, 120] on span "Adicionar imagem" at bounding box center [192, 114] width 84 height 11
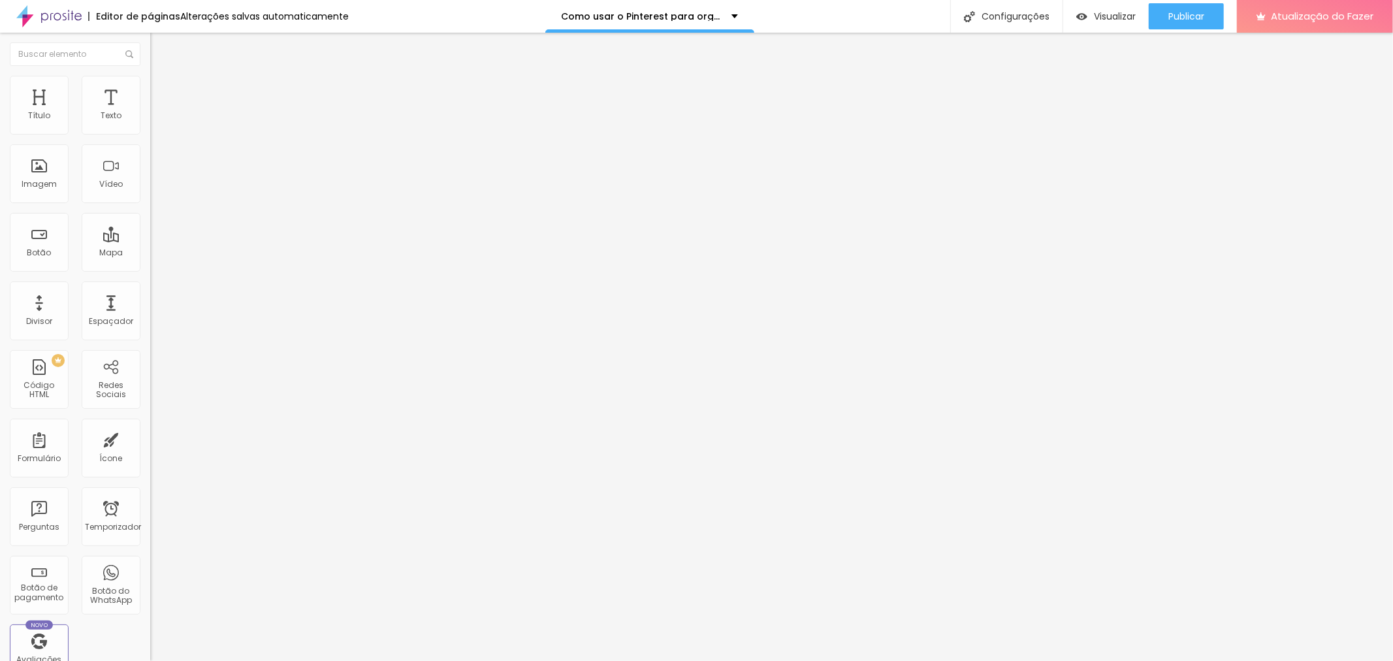
click at [162, 88] on font "Estilo" at bounding box center [172, 84] width 20 height 11
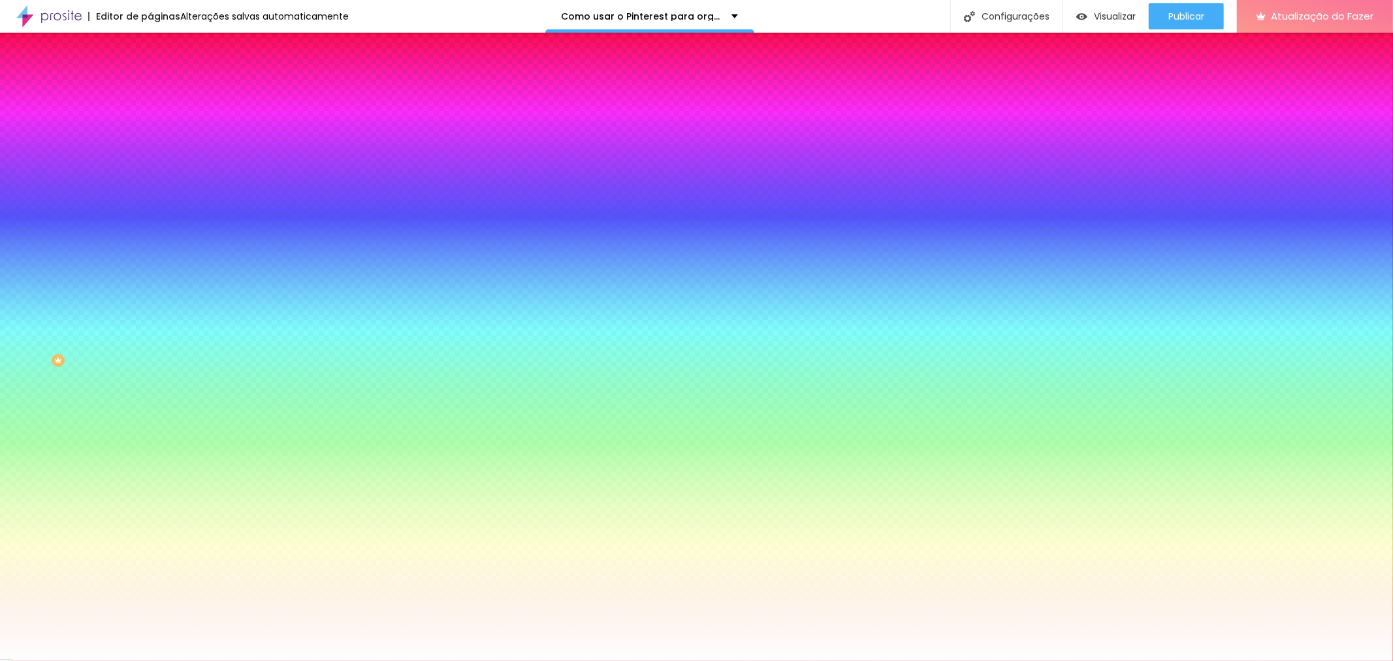
click at [150, 89] on li "Avançado" at bounding box center [225, 95] width 150 height 13
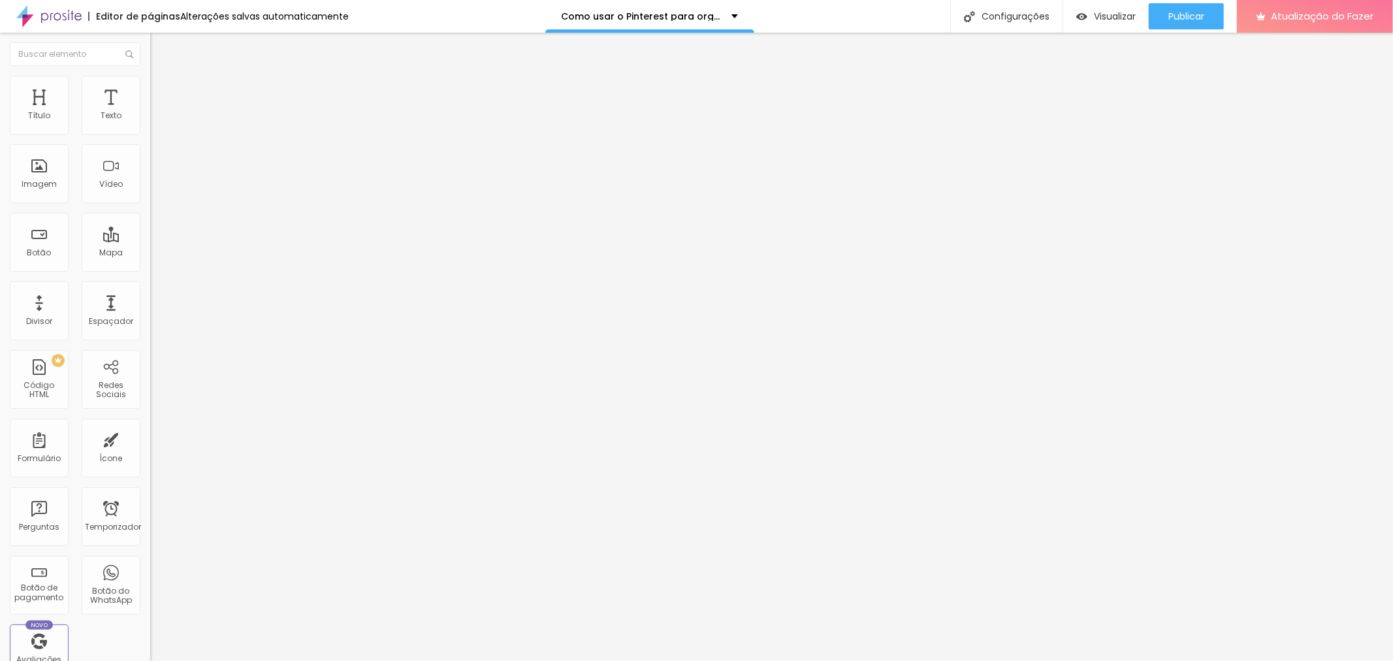
type input "24"
type input "19"
type input "24"
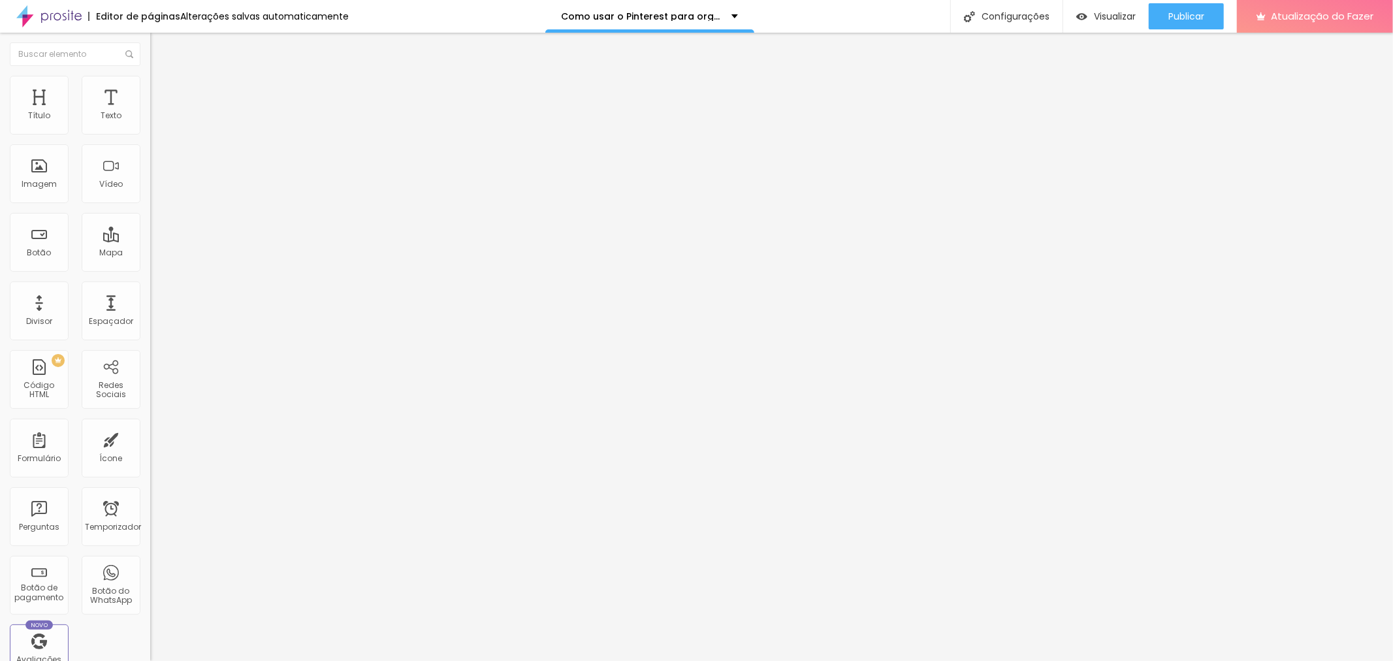
type input "24"
type input "35"
type input "41"
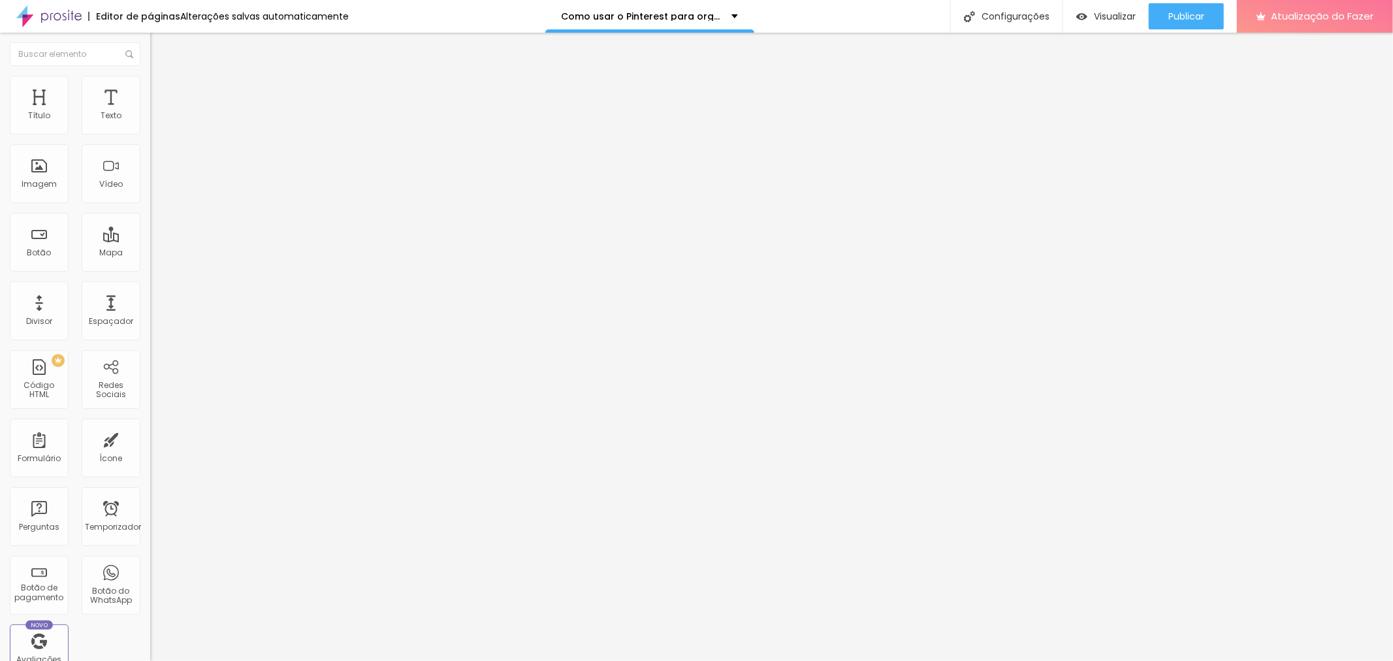
type input "46"
type input "52"
type input "58"
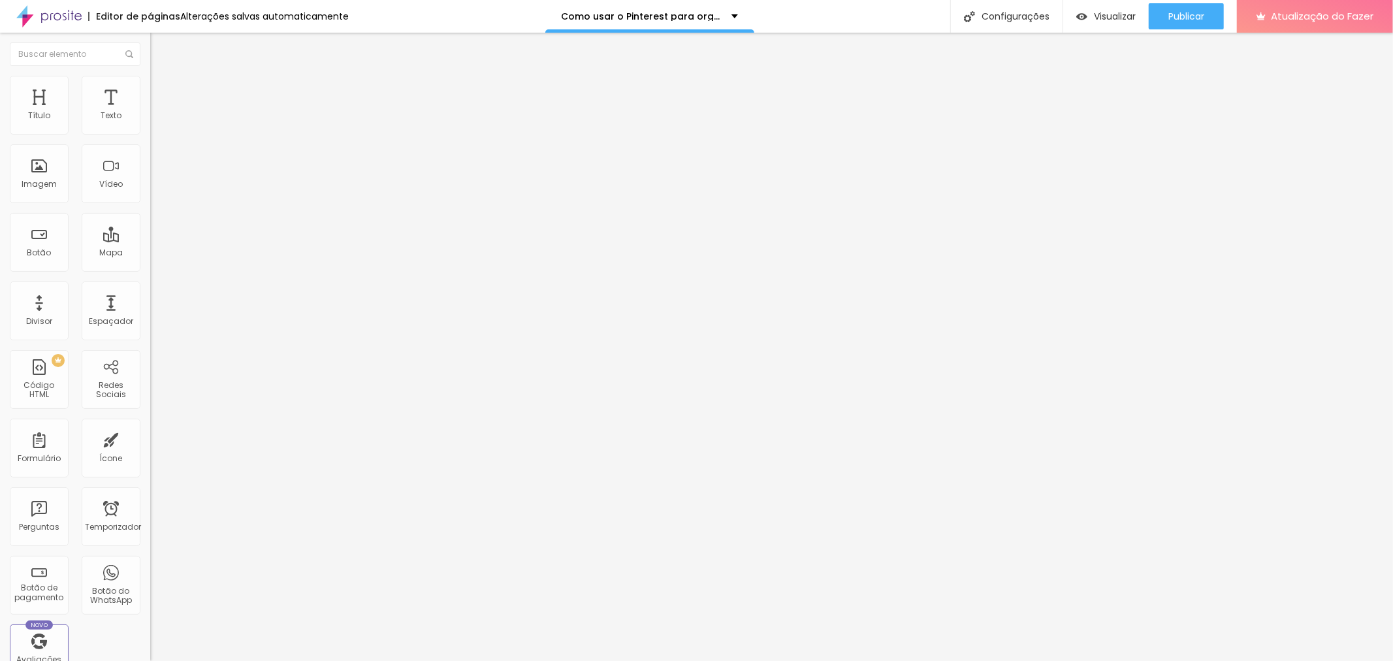
type input "58"
type input "64"
type input "75"
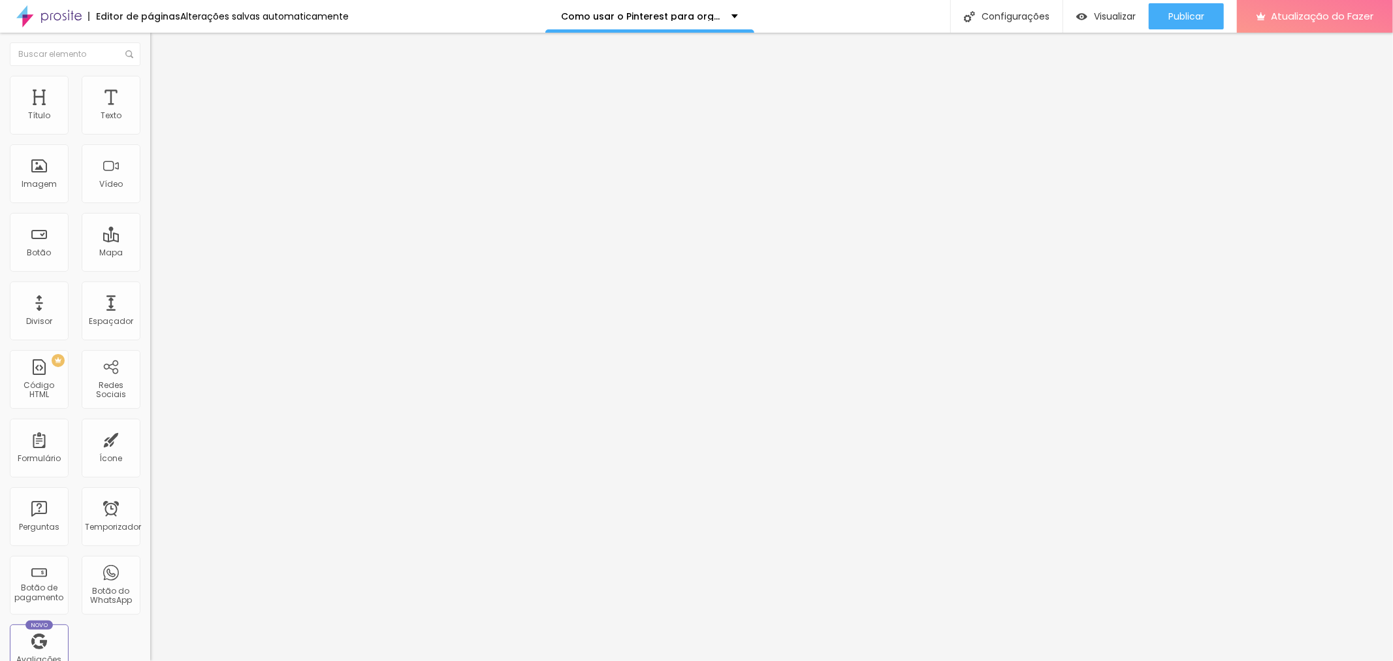
type input "81"
type input "87"
type input "93"
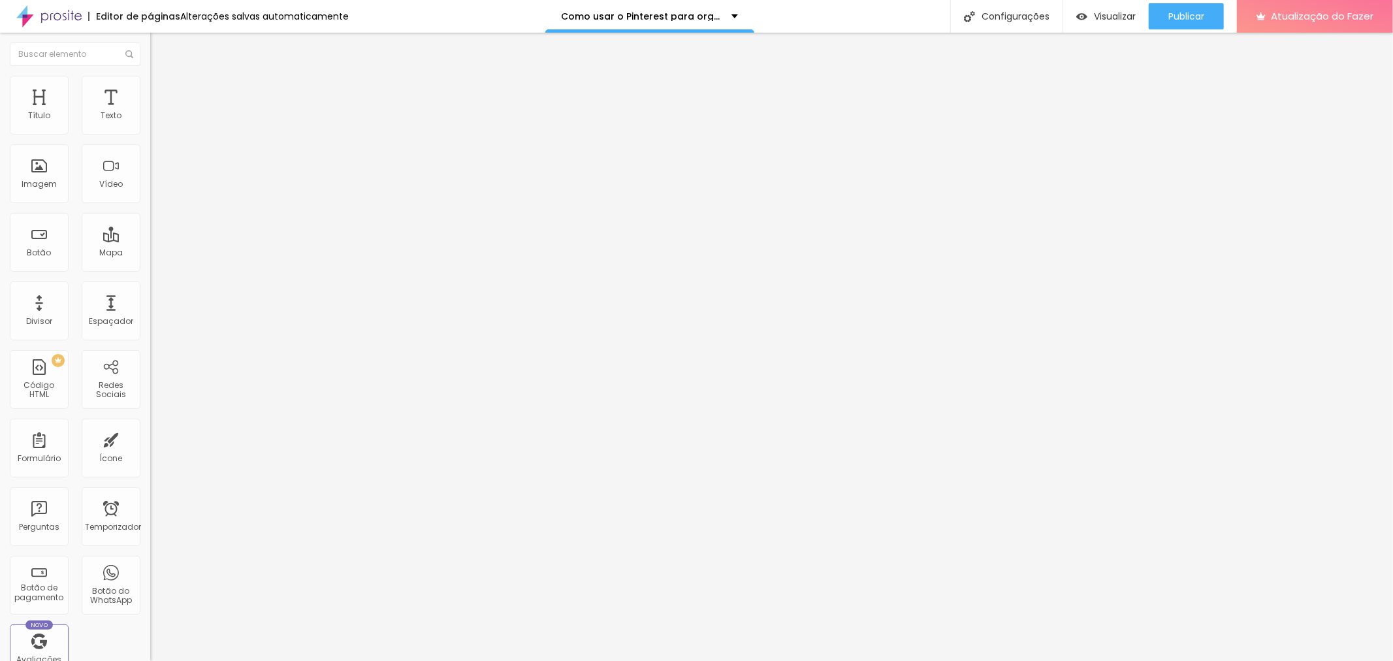
type input "93"
type input "99"
type input "105"
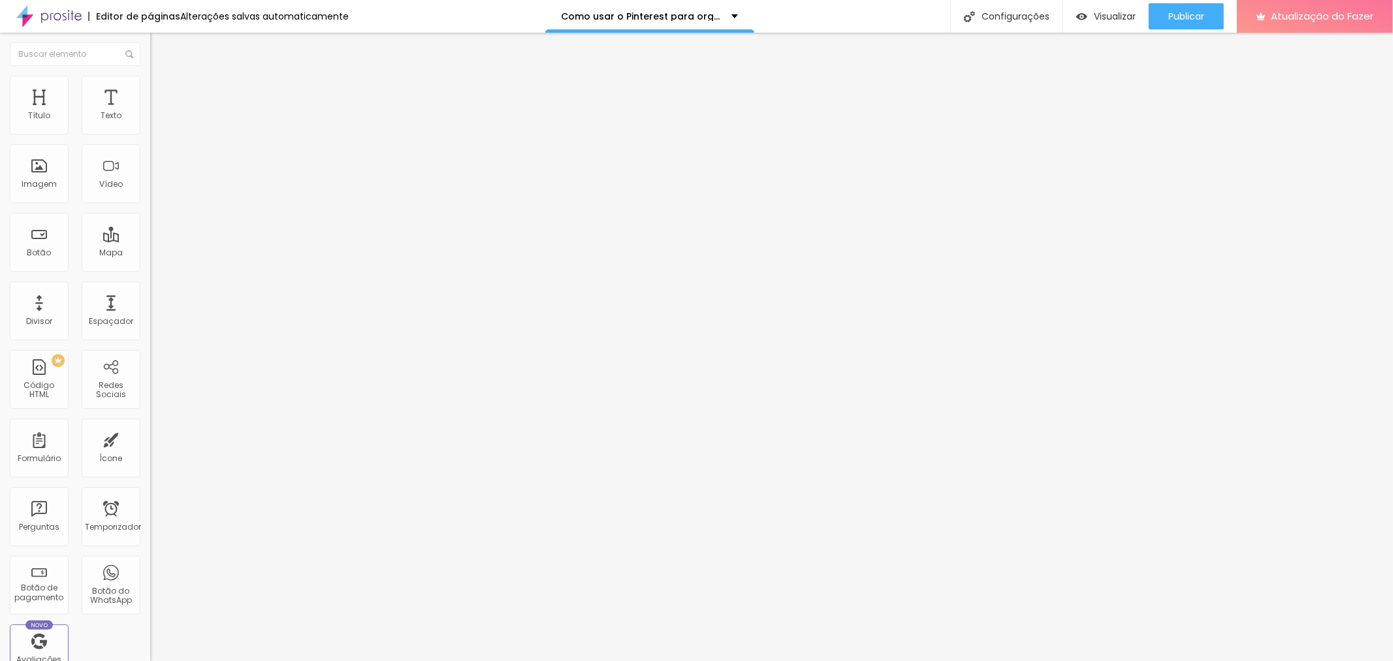
type input "110"
type input "122"
type input "134"
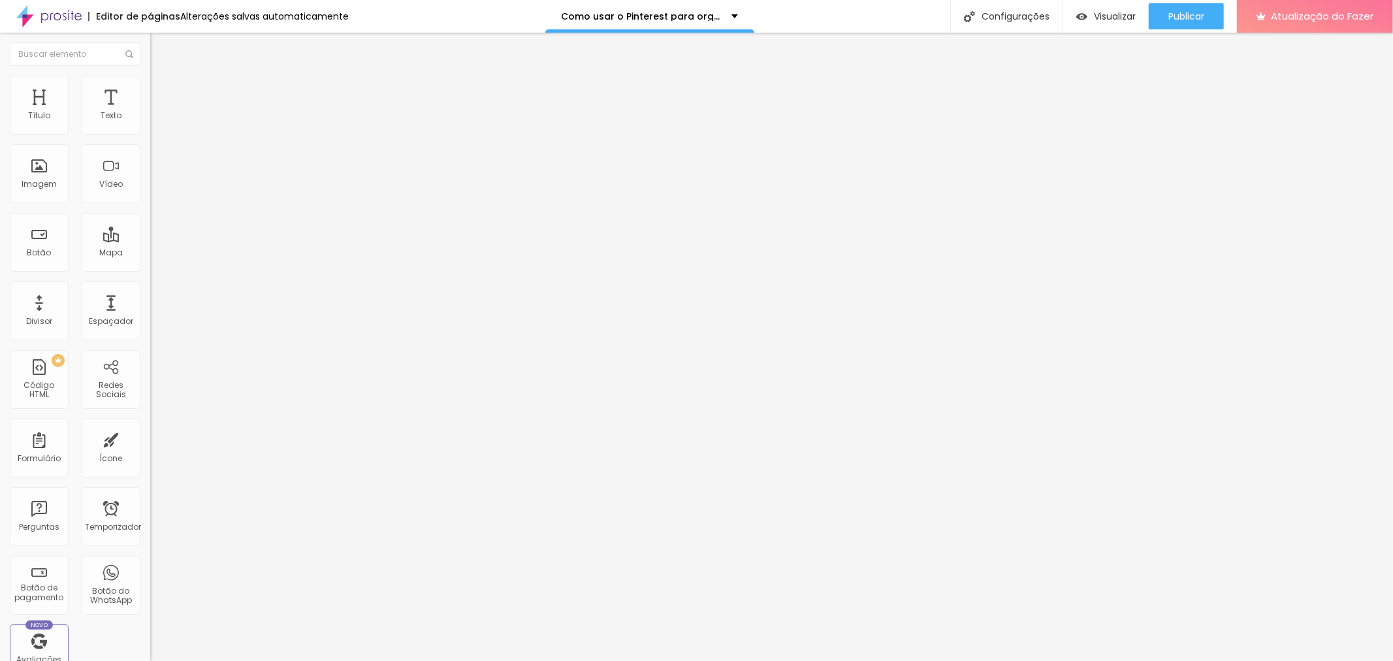
type input "134"
type input "140"
type input "157"
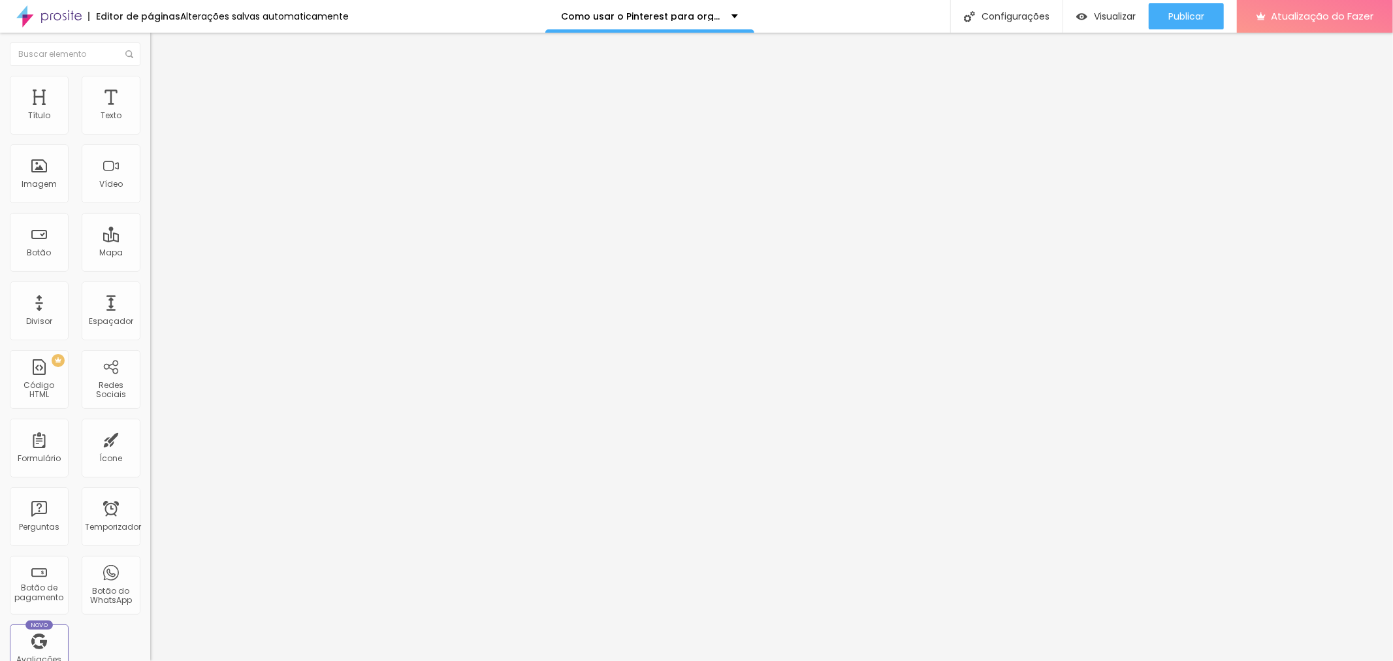
type input "175"
type input "204"
type input "222"
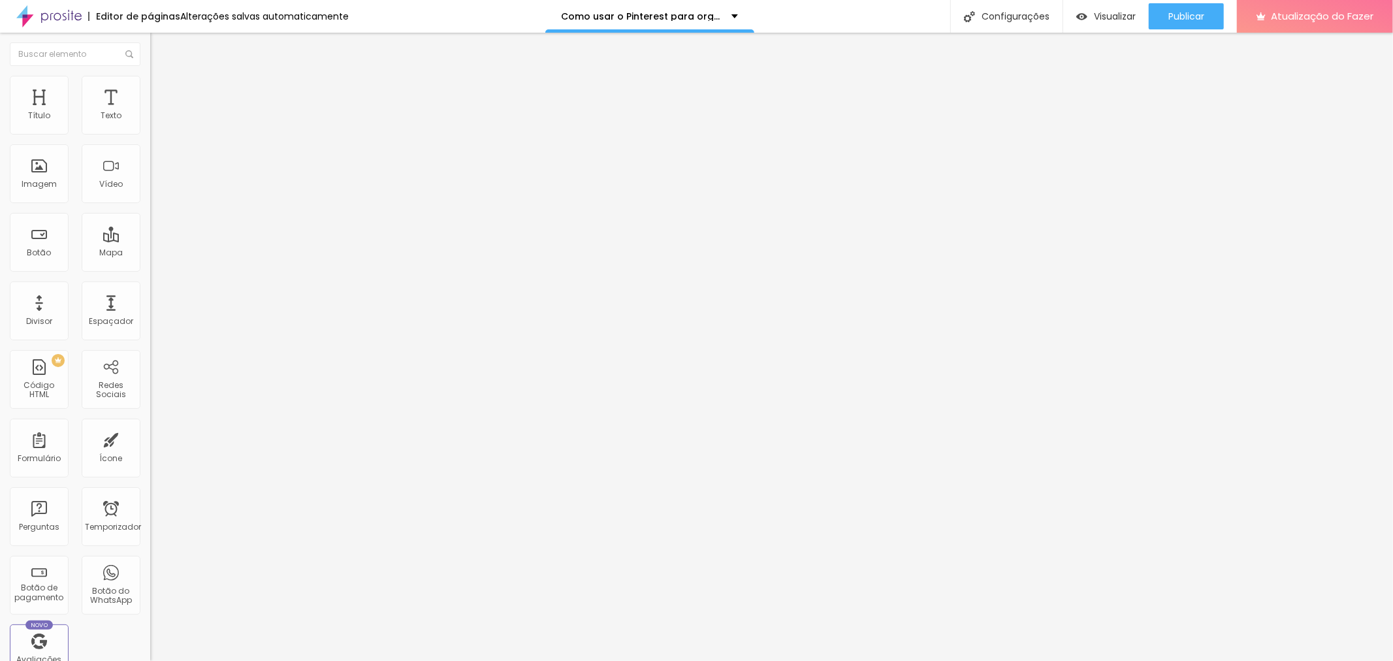
type input "222"
type input "233"
type input "245"
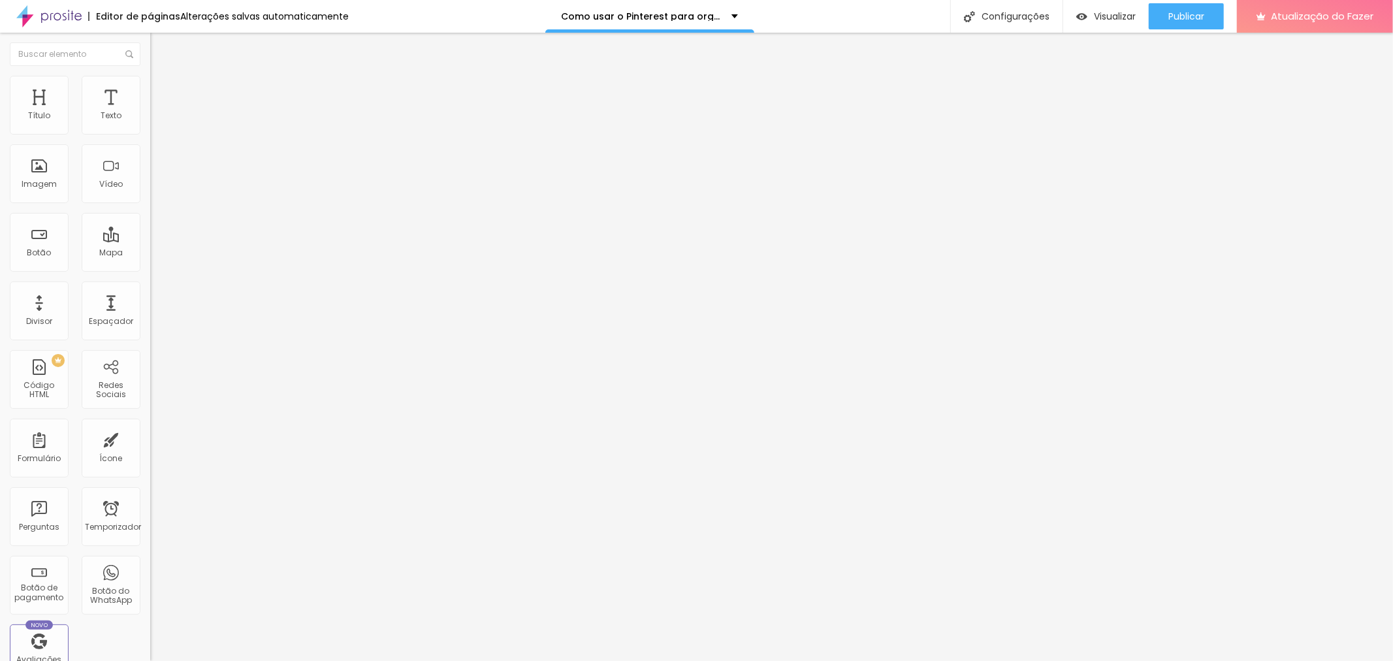
type input "263"
type input "268"
type input "286"
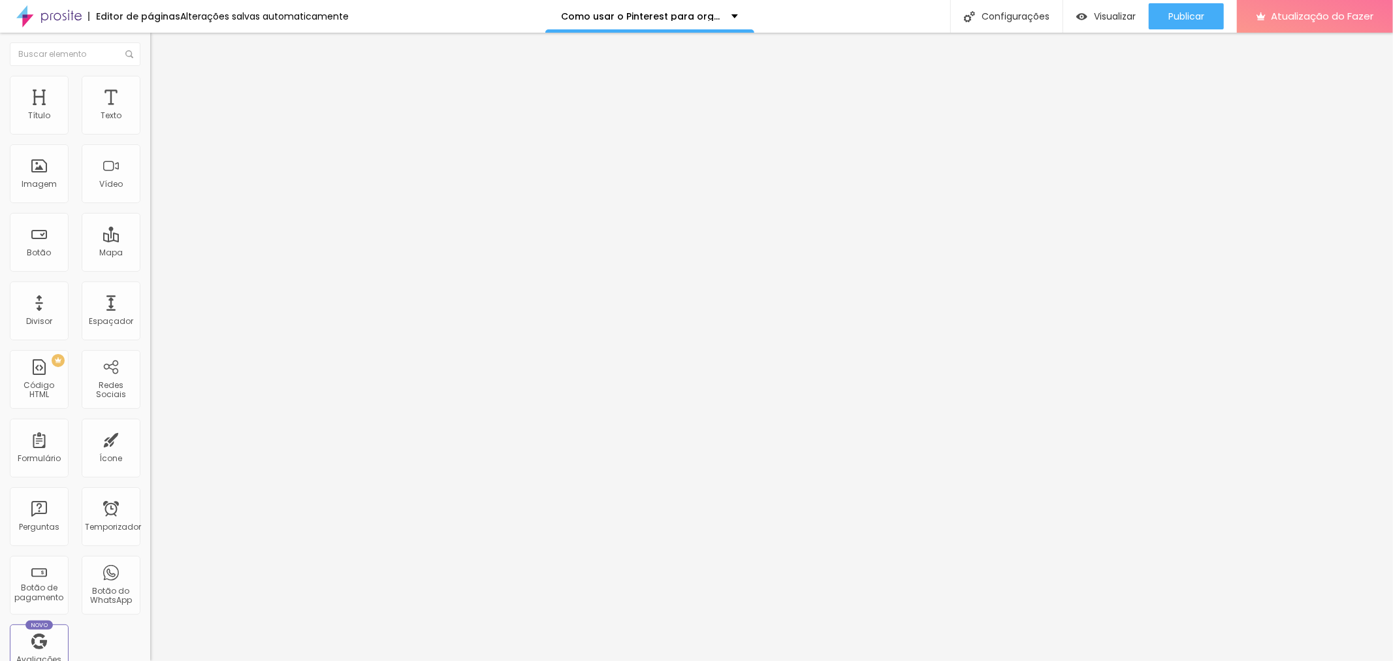
type input "286"
type input "298"
type input "309"
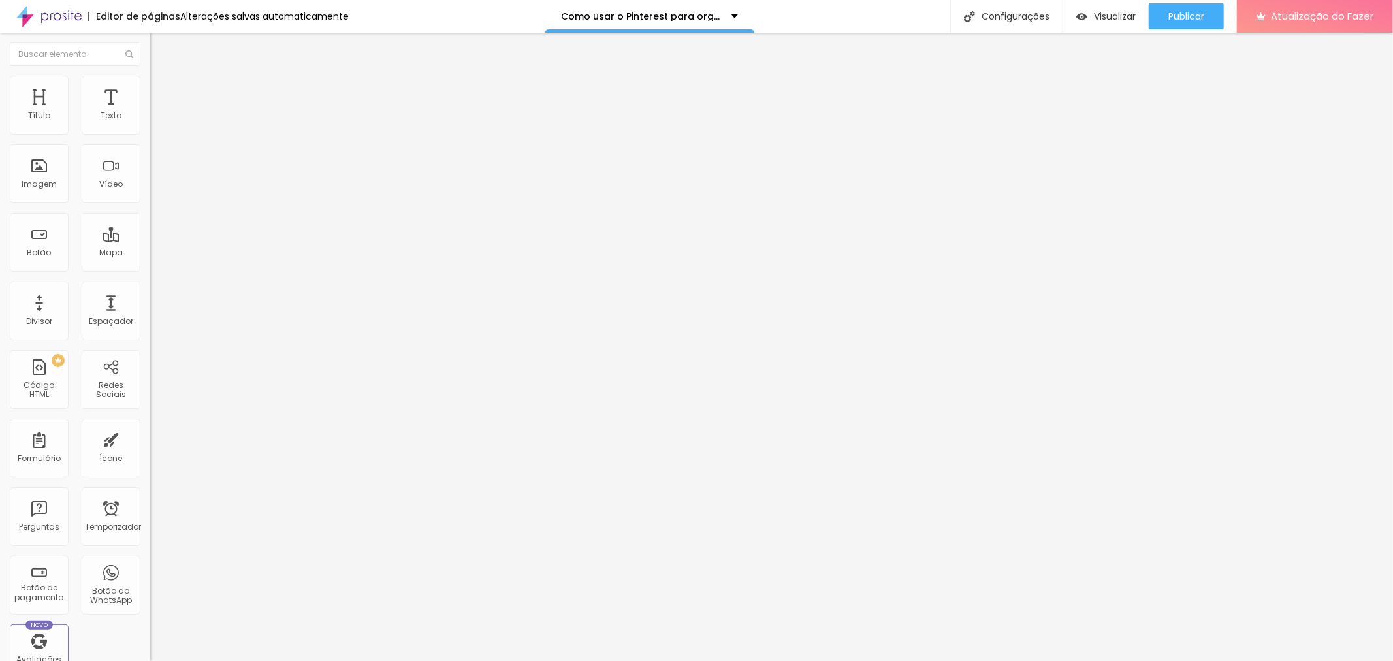
type input "315"
type input "327"
type input "345"
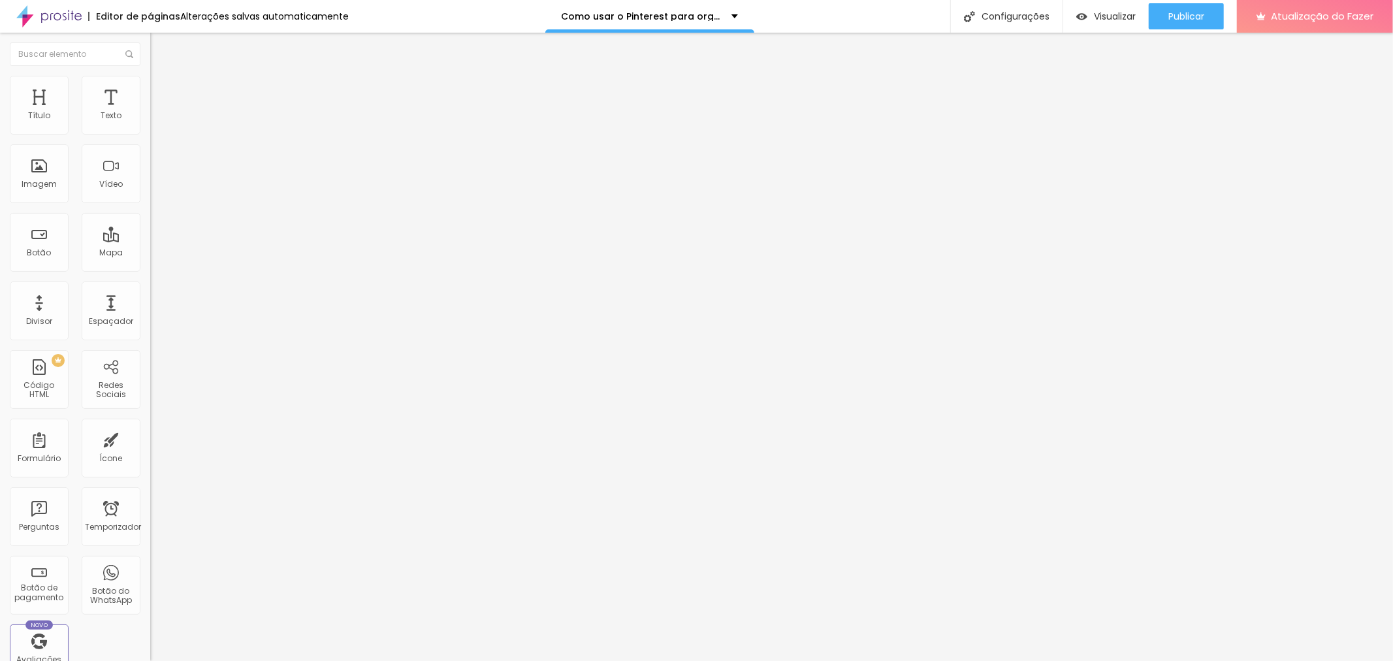
type input "345"
type input "350"
type input "356"
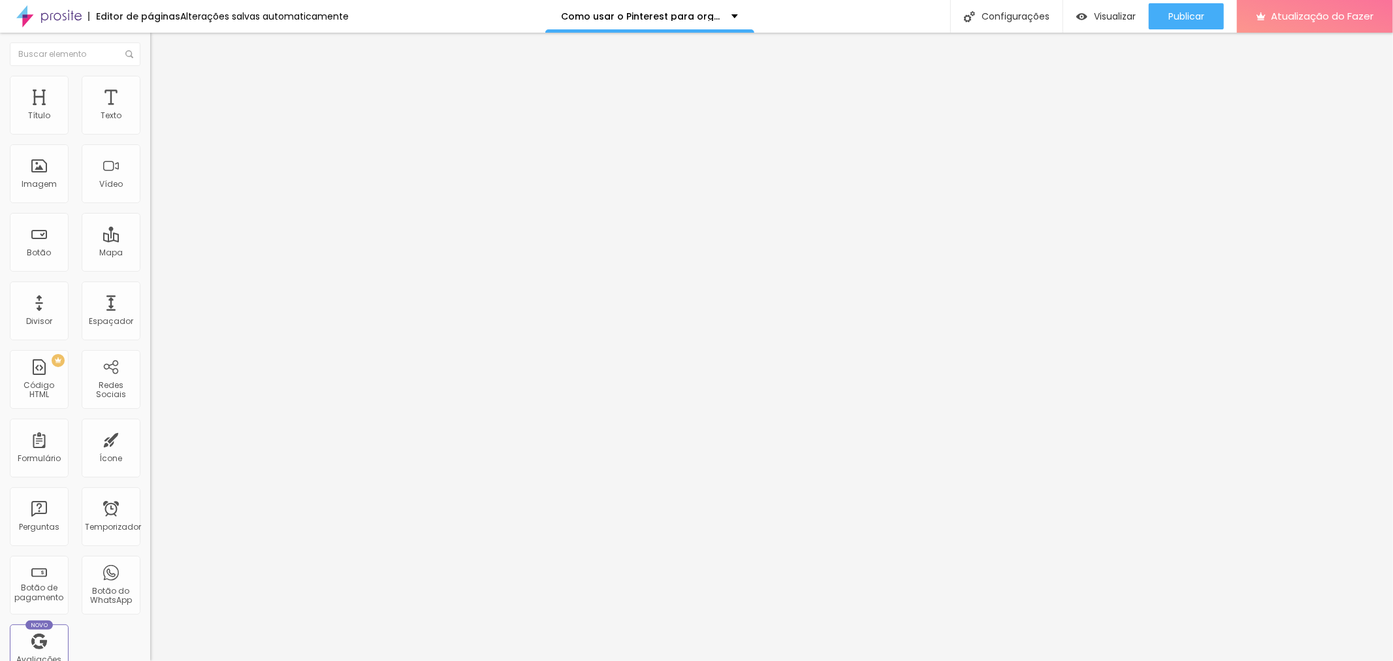
type input "362"
type input "368"
type input "380"
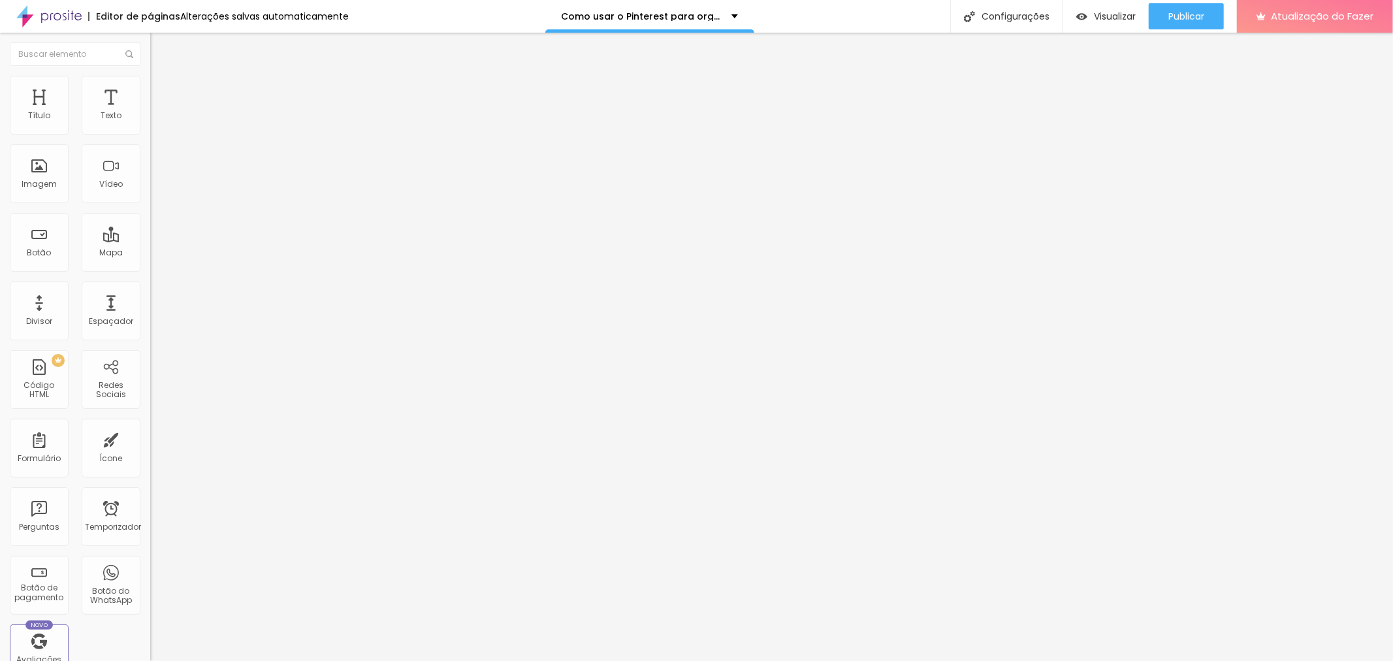
type input "380"
type input "386"
type input "391"
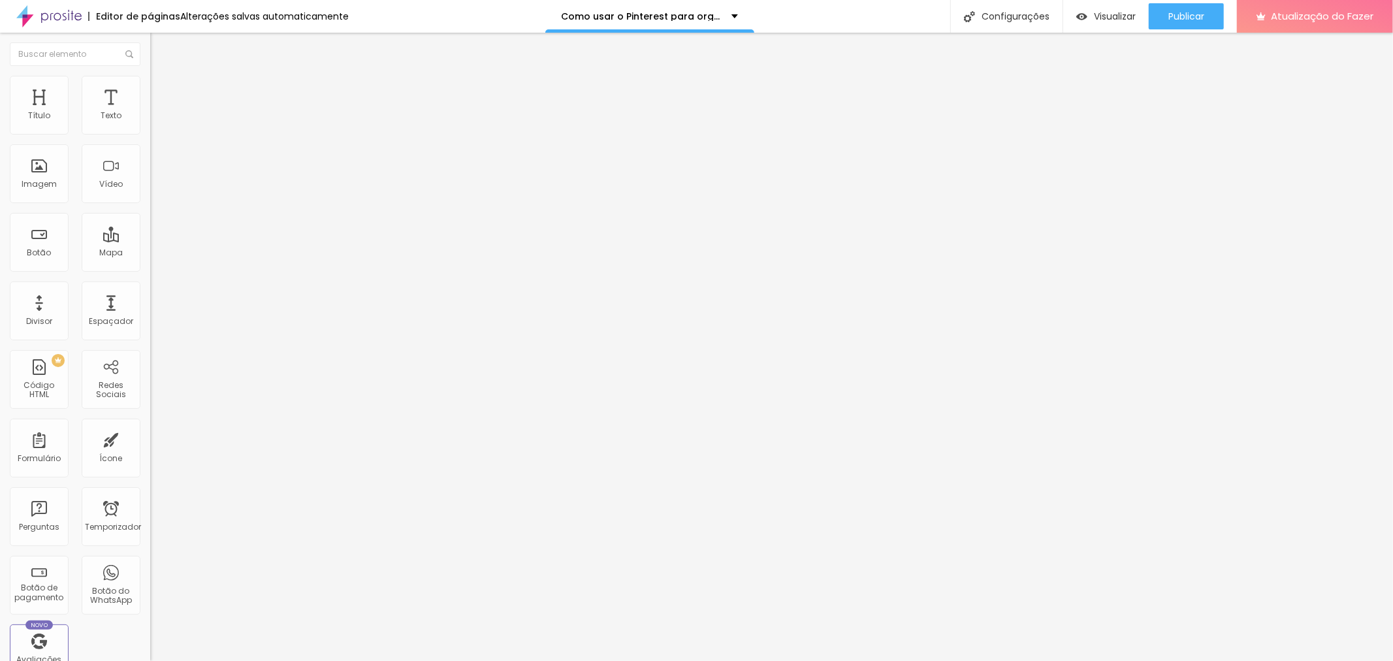
type input "409"
type input "415"
type input "427"
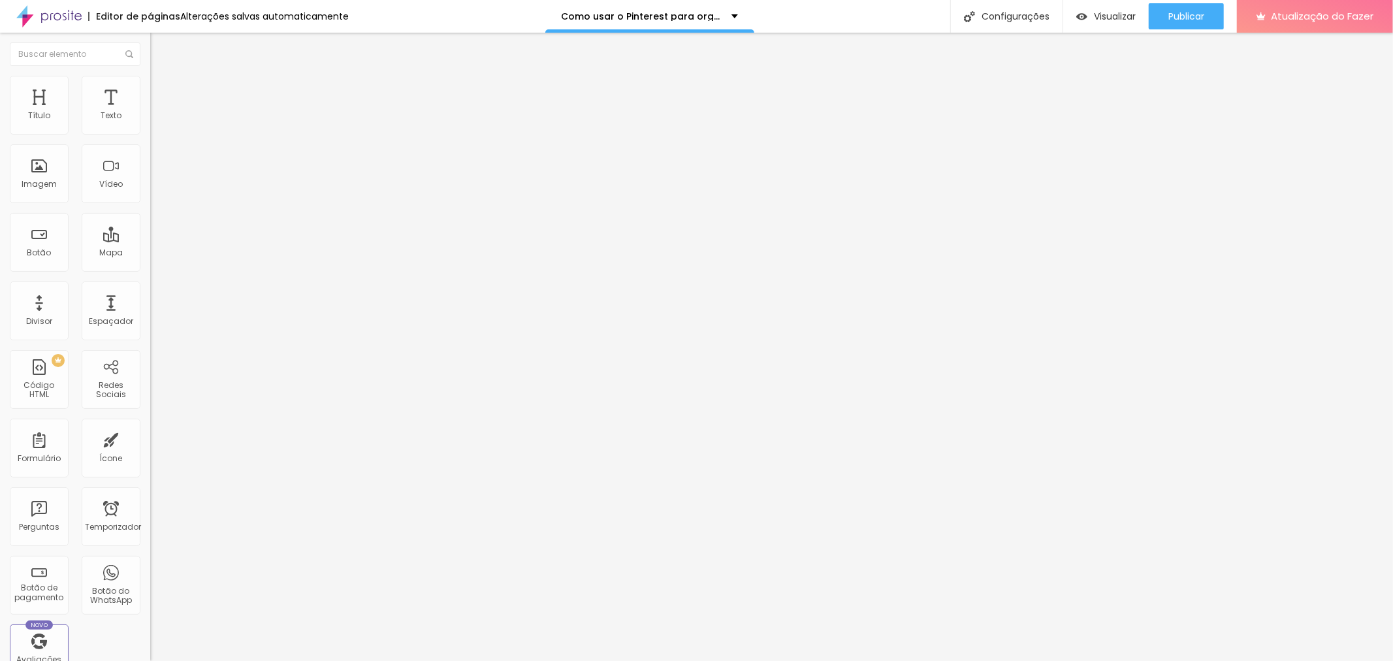
type input "427"
type input "432"
type input "438"
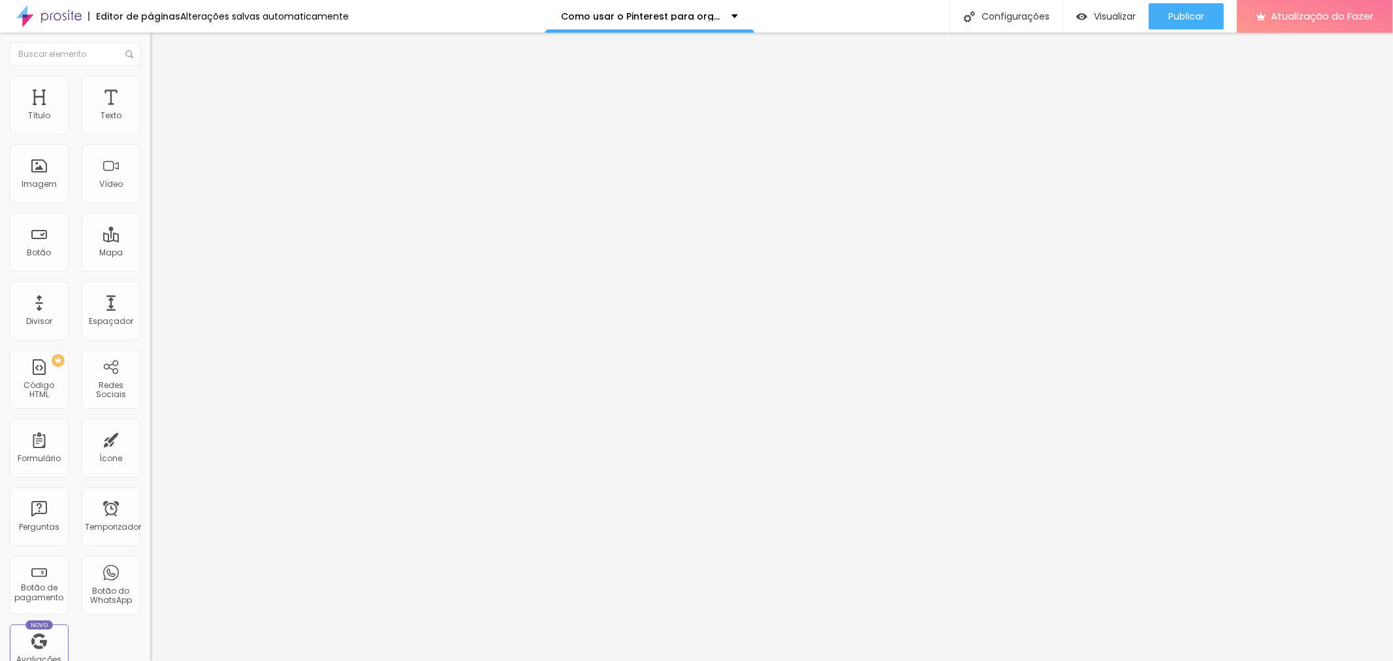
type input "450"
type input "456"
type input "468"
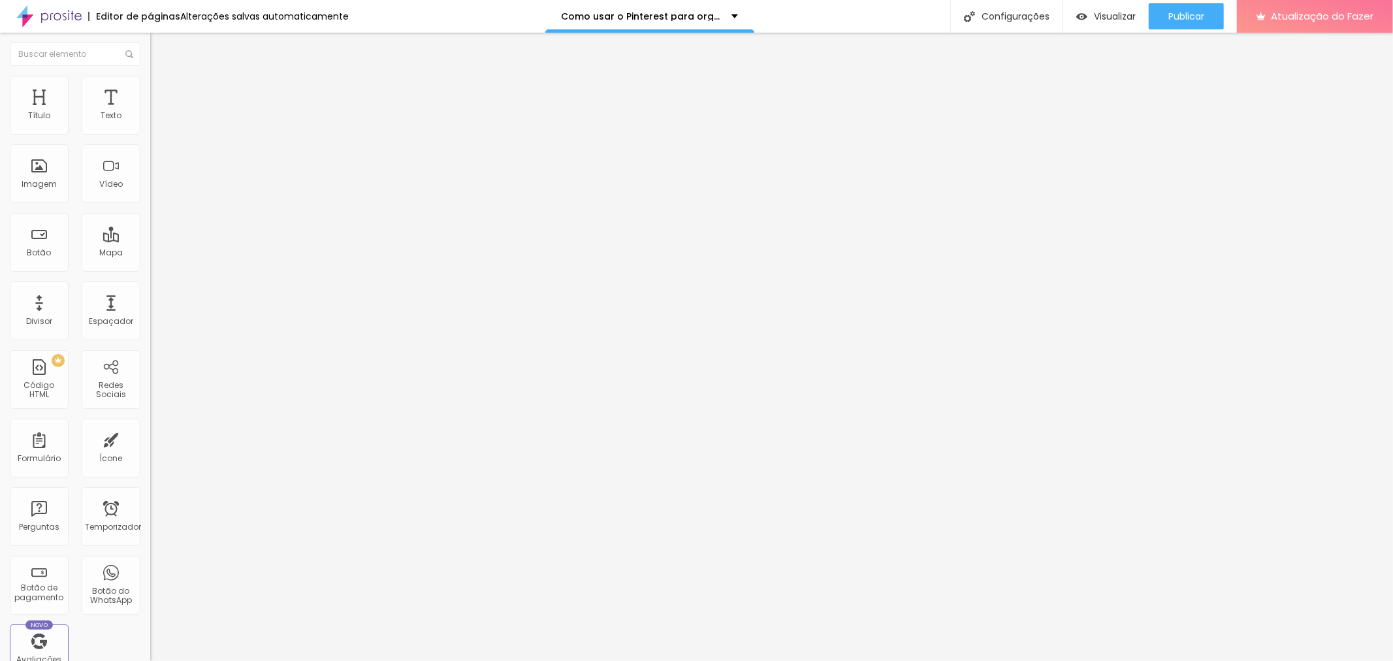
type input "468"
type input "473"
type input "479"
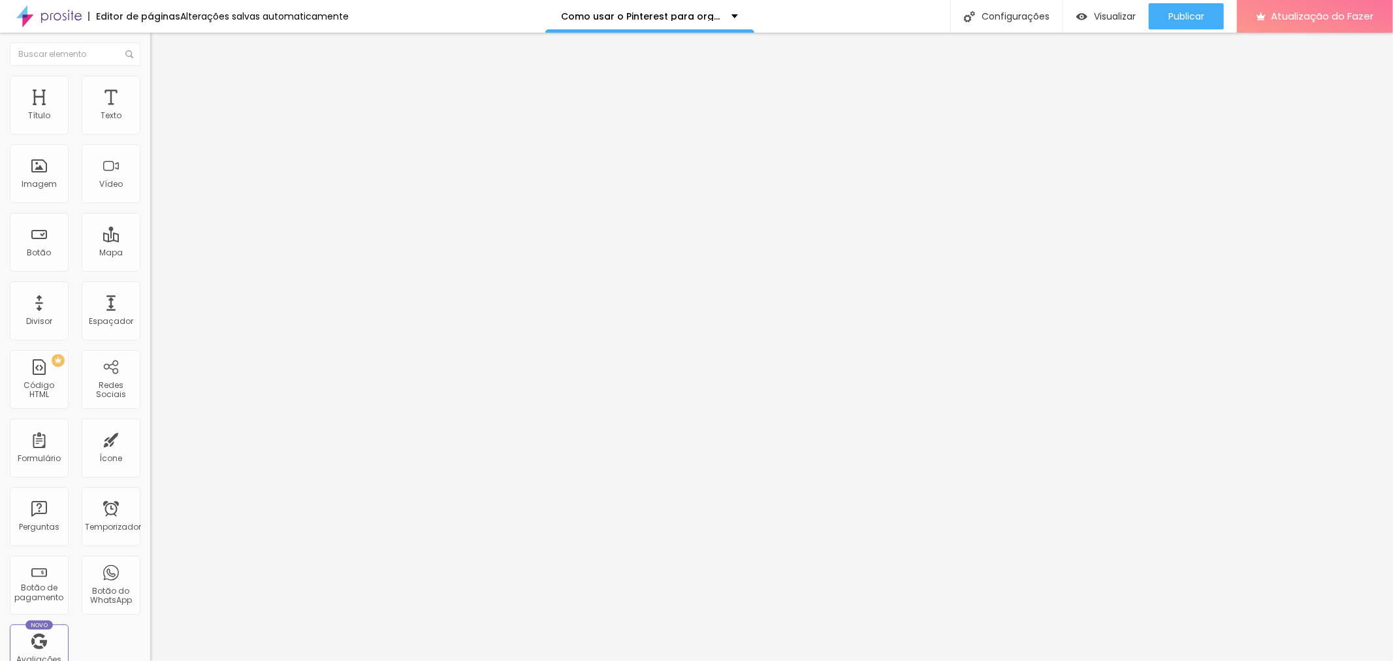
type input "485"
type input "491"
type input "497"
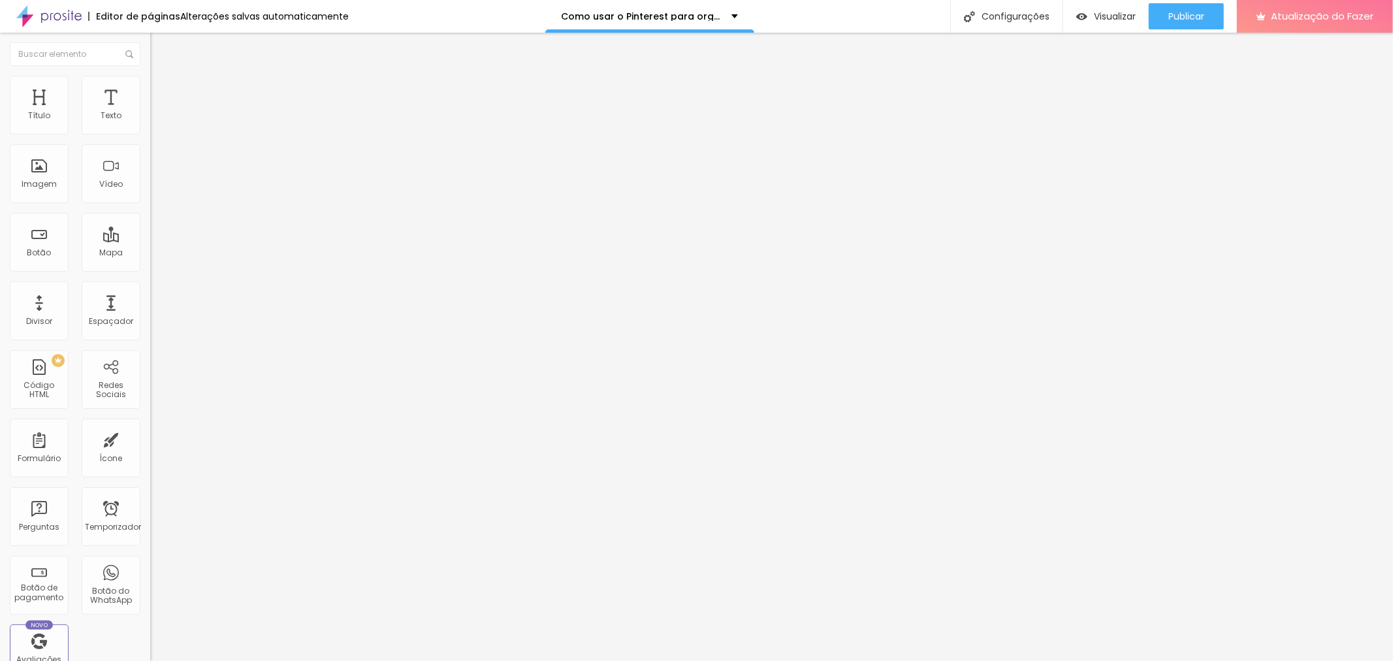
type input "497"
type input "500"
drag, startPoint x: 31, startPoint y: 151, endPoint x: 108, endPoint y: 168, distance: 79.5
type input "500"
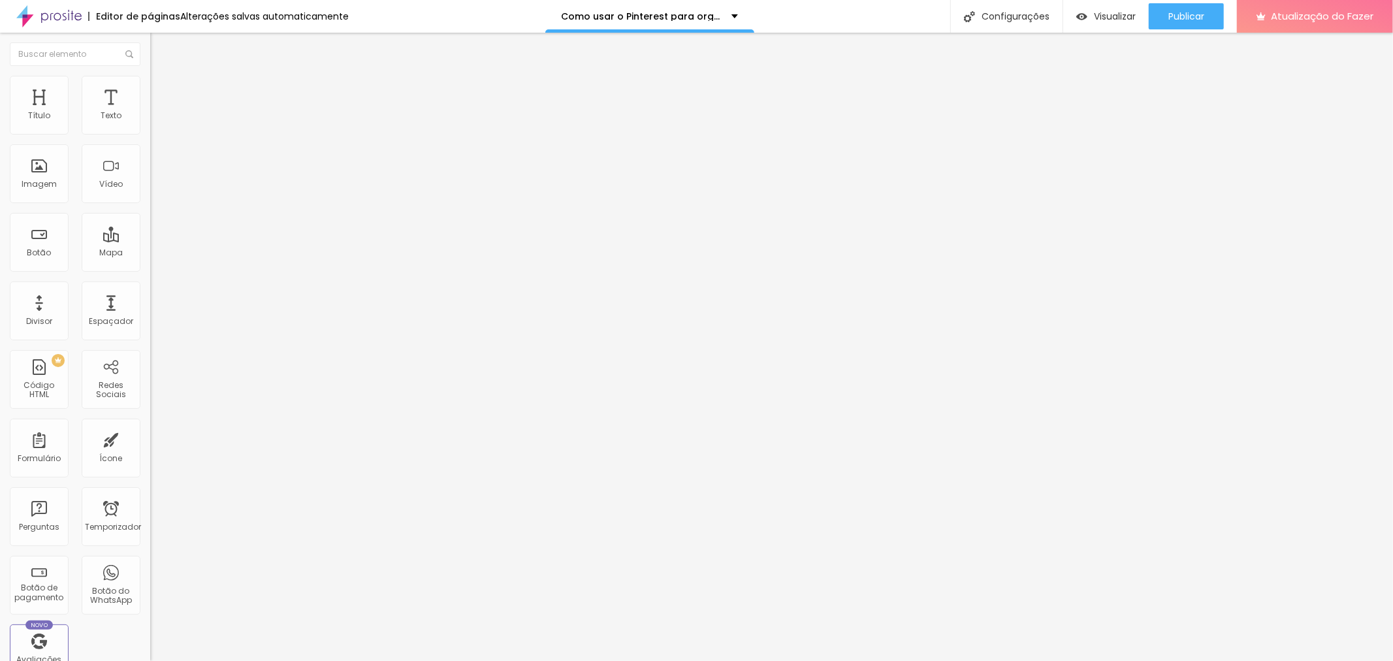
click at [150, 438] on input "range" at bounding box center [192, 443] width 84 height 10
type input "5"
type input "10"
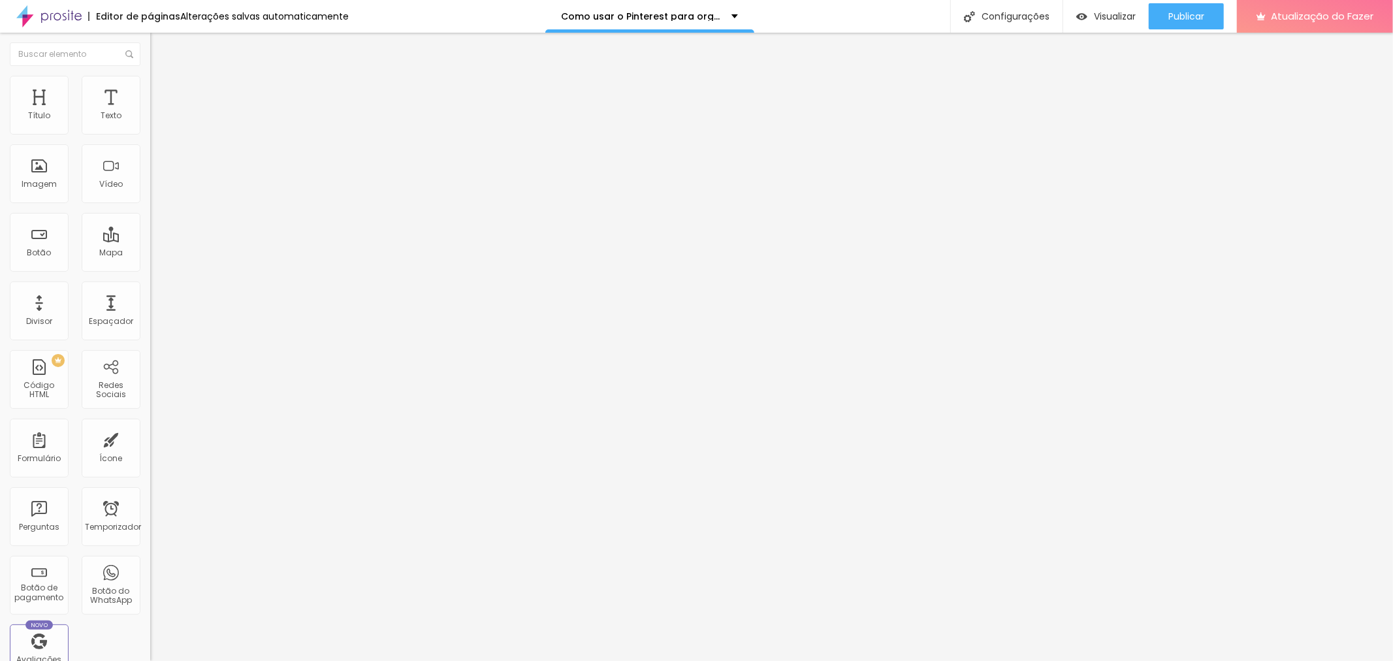
type input "15"
type input "20"
type input "25"
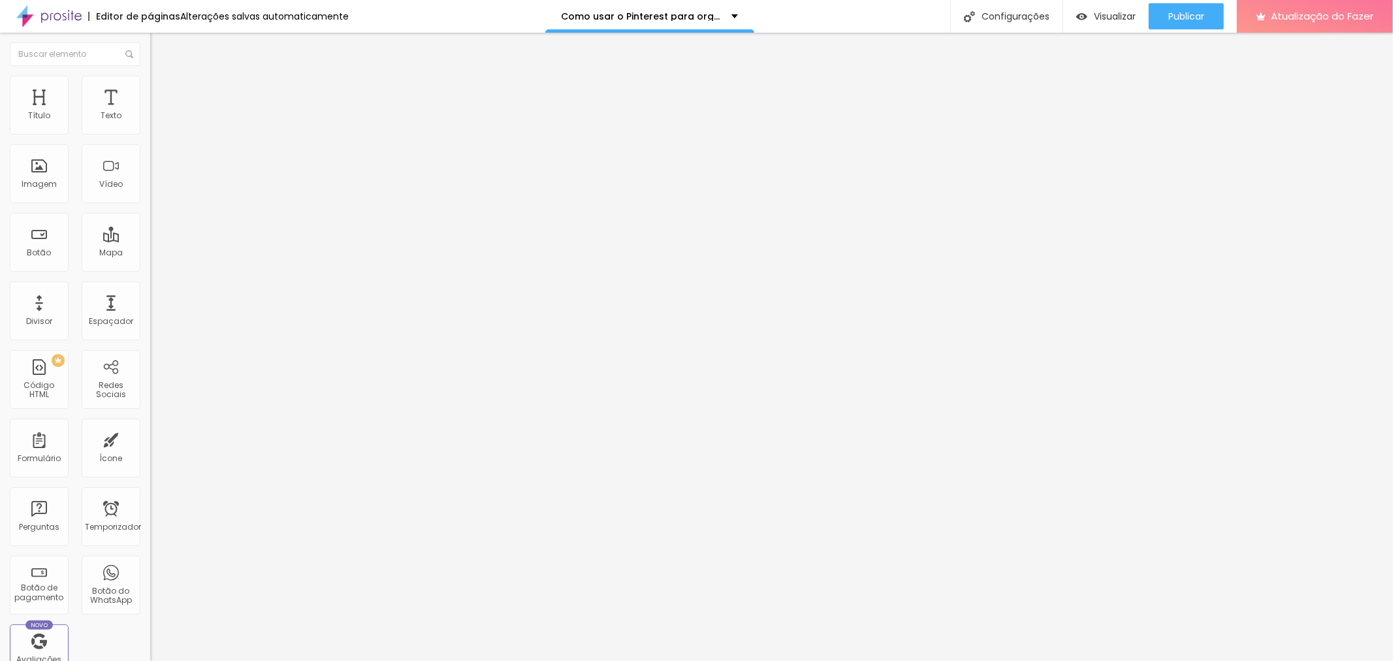
type input "25"
type input "30"
type input "25"
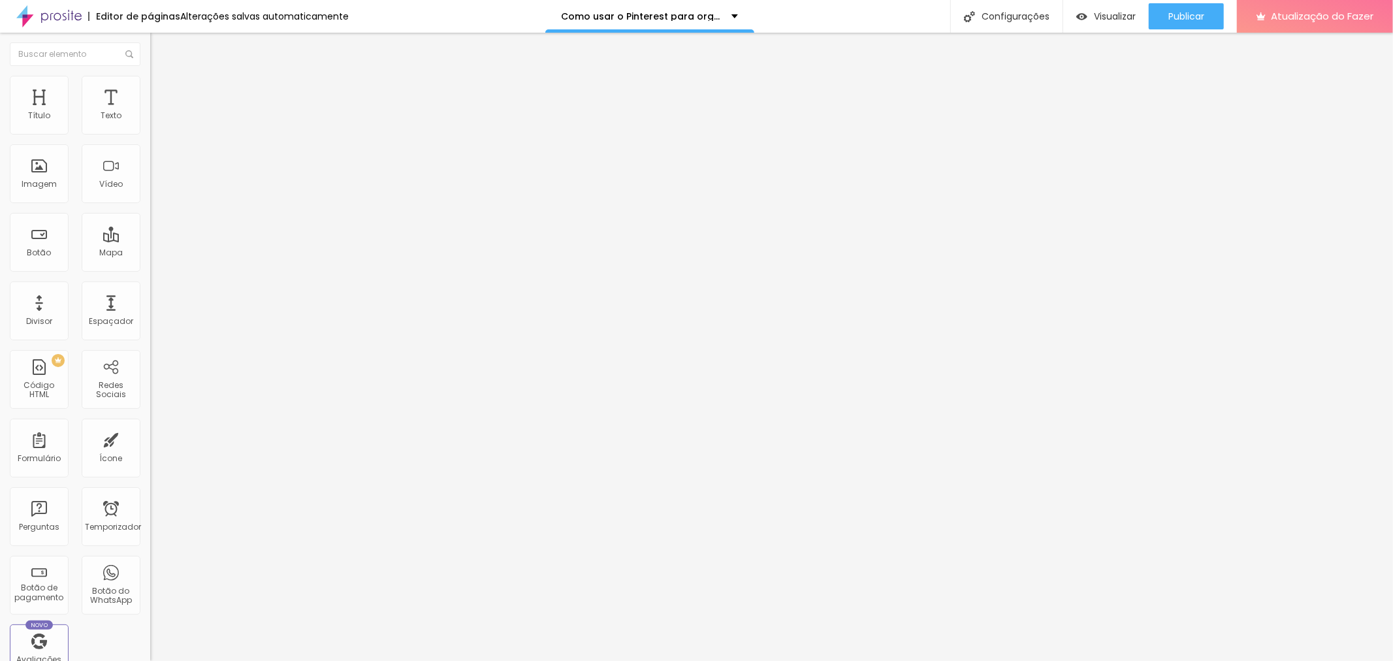
type input "20"
type input "15"
type input "10"
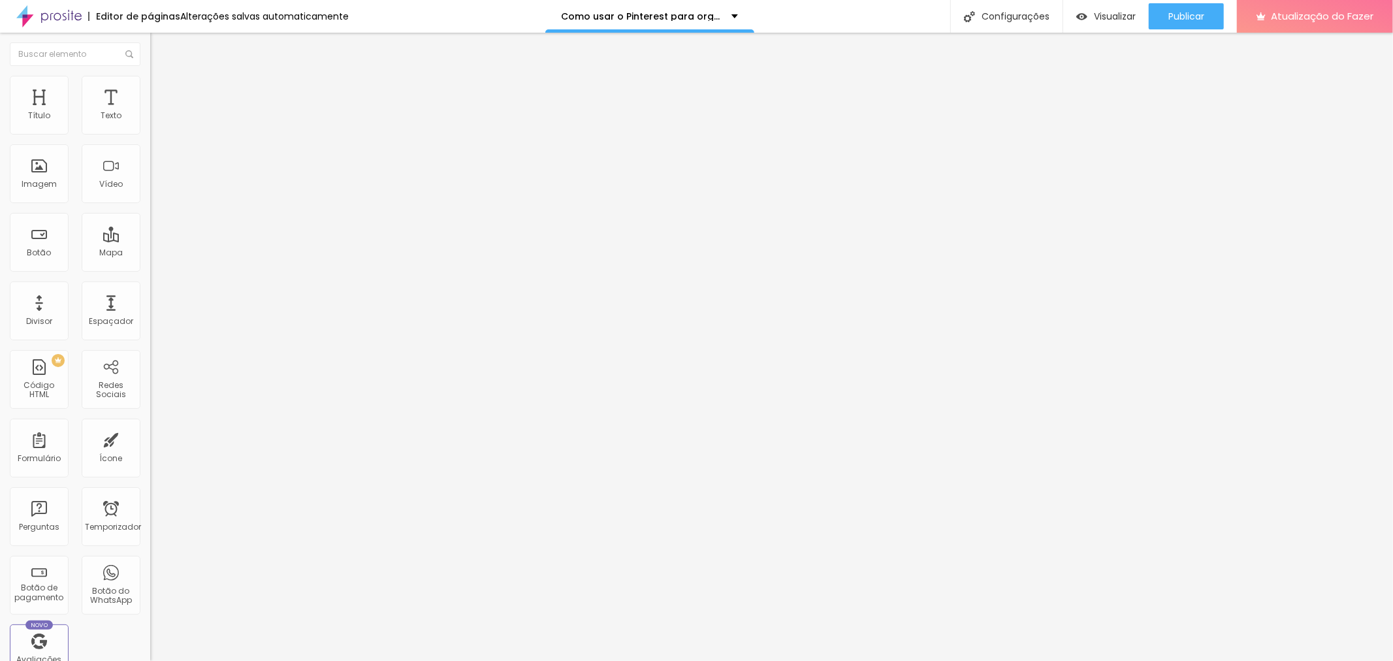
type input "10"
type input "5"
type input "0"
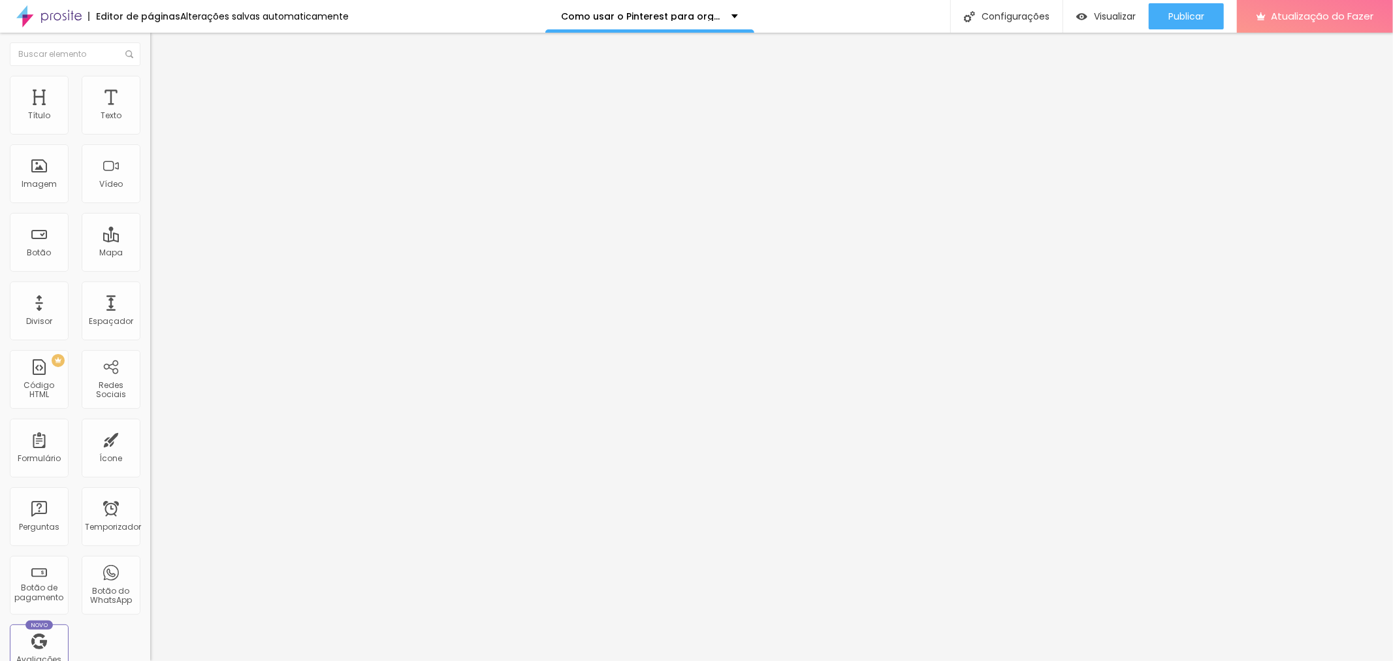
drag, startPoint x: 31, startPoint y: 129, endPoint x: 0, endPoint y: 129, distance: 31.3
click at [150, 253] on input "range" at bounding box center [192, 258] width 84 height 10
click at [150, 81] on img at bounding box center [156, 82] width 12 height 12
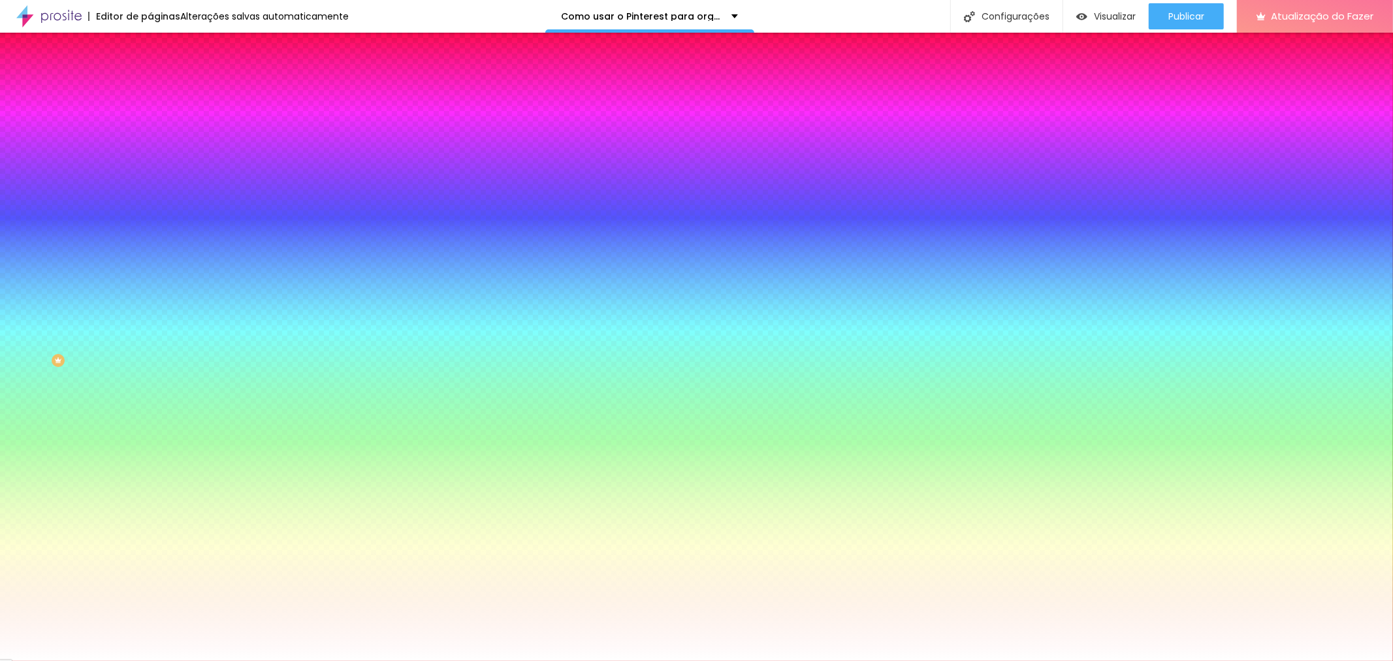
click at [221, 120] on span at bounding box center [225, 114] width 8 height 11
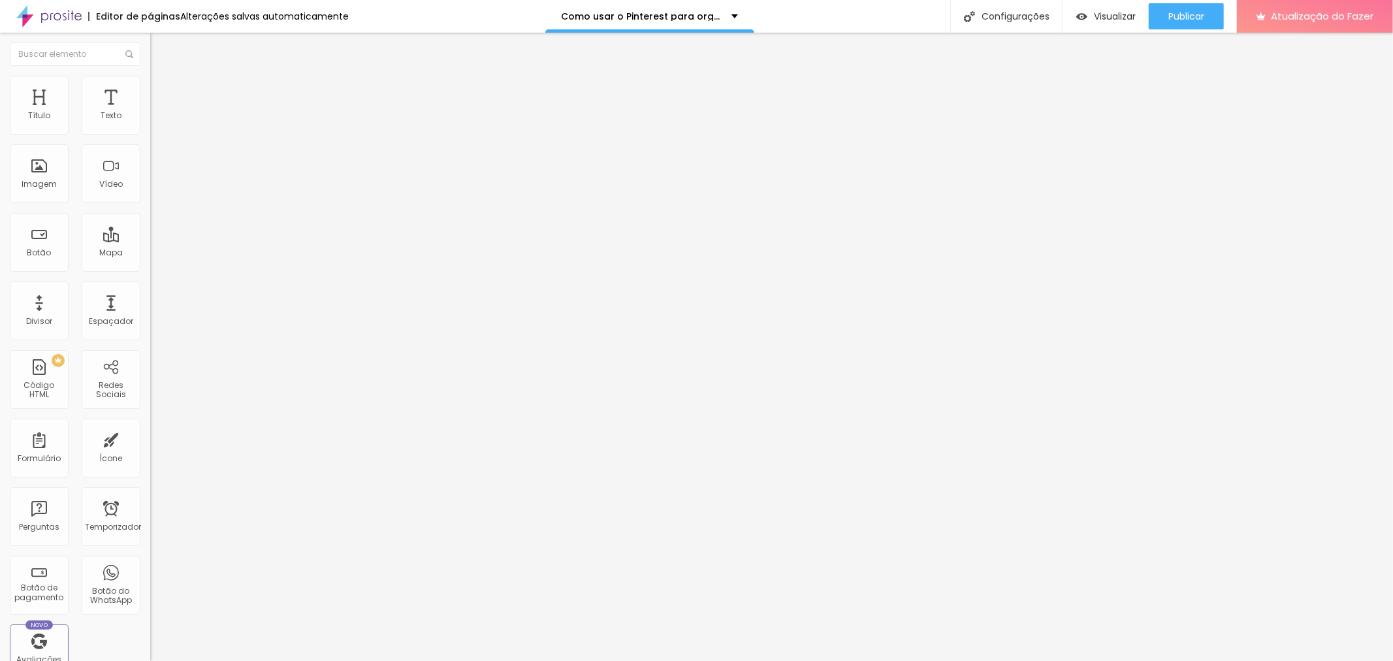
click at [162, 88] on font "Estilo" at bounding box center [172, 84] width 20 height 11
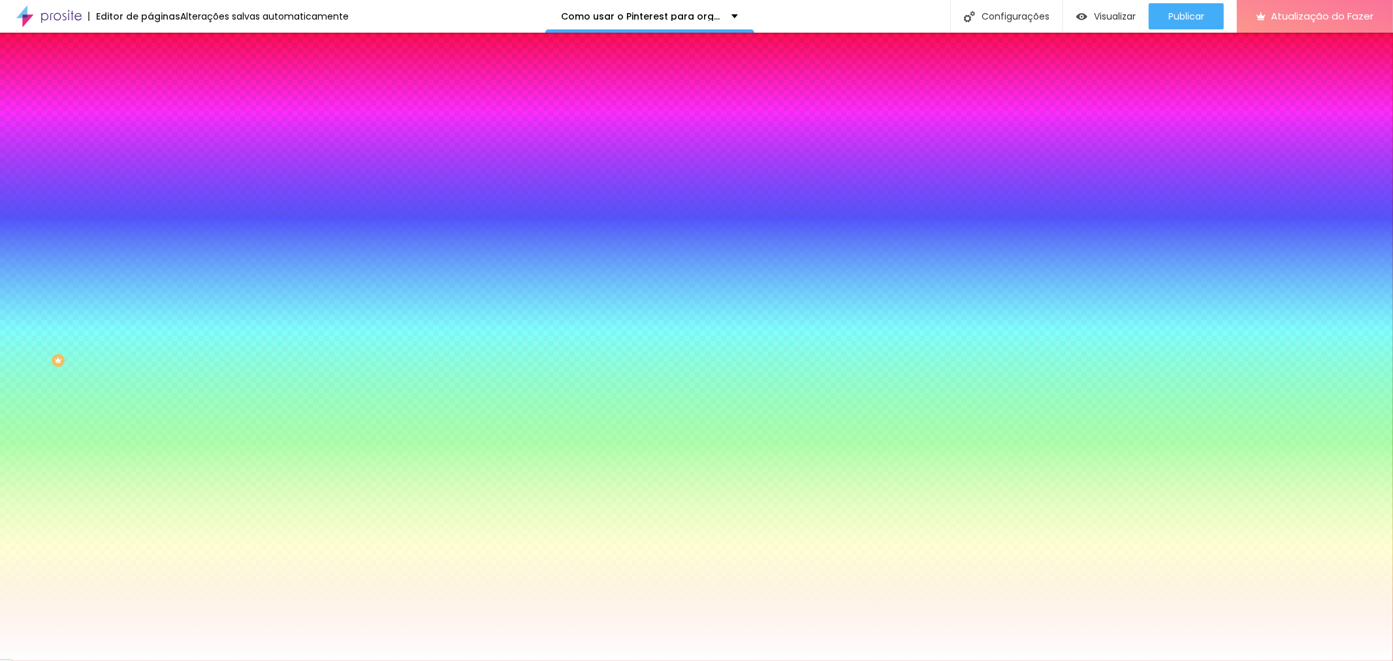
click at [150, 89] on li "Avançado" at bounding box center [225, 95] width 150 height 13
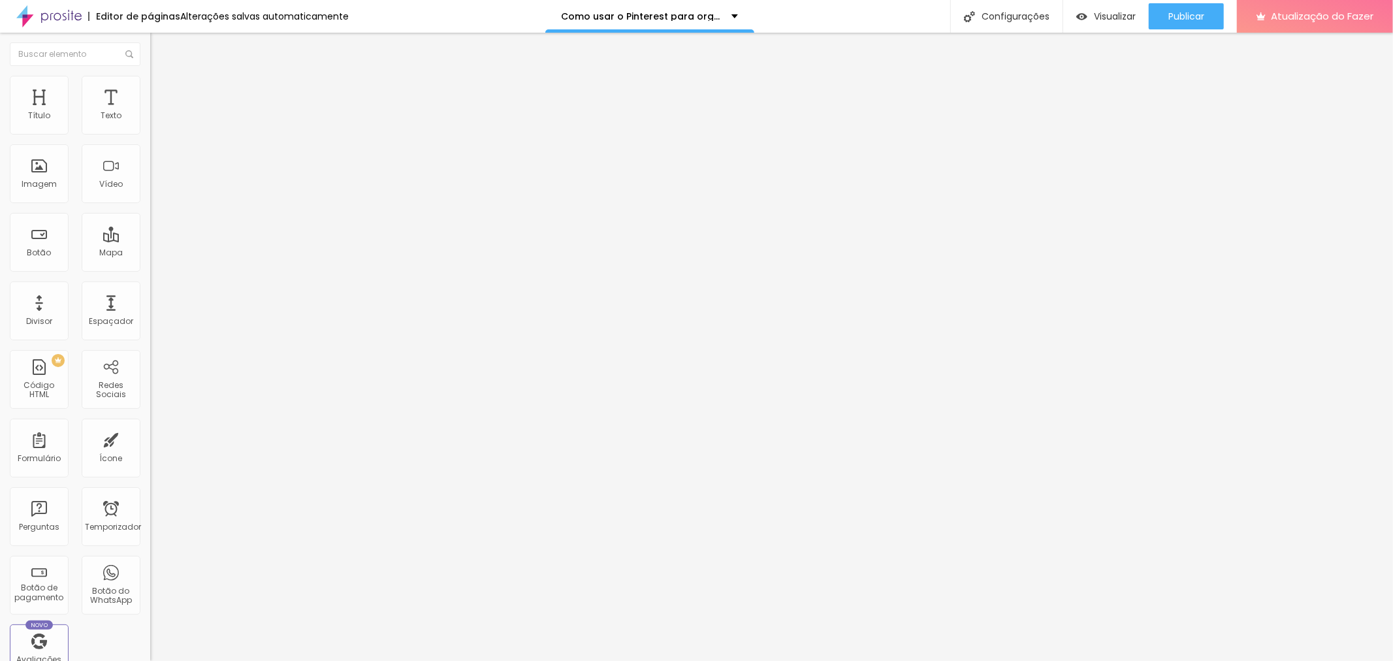
type input "15"
type input "10"
type input "5"
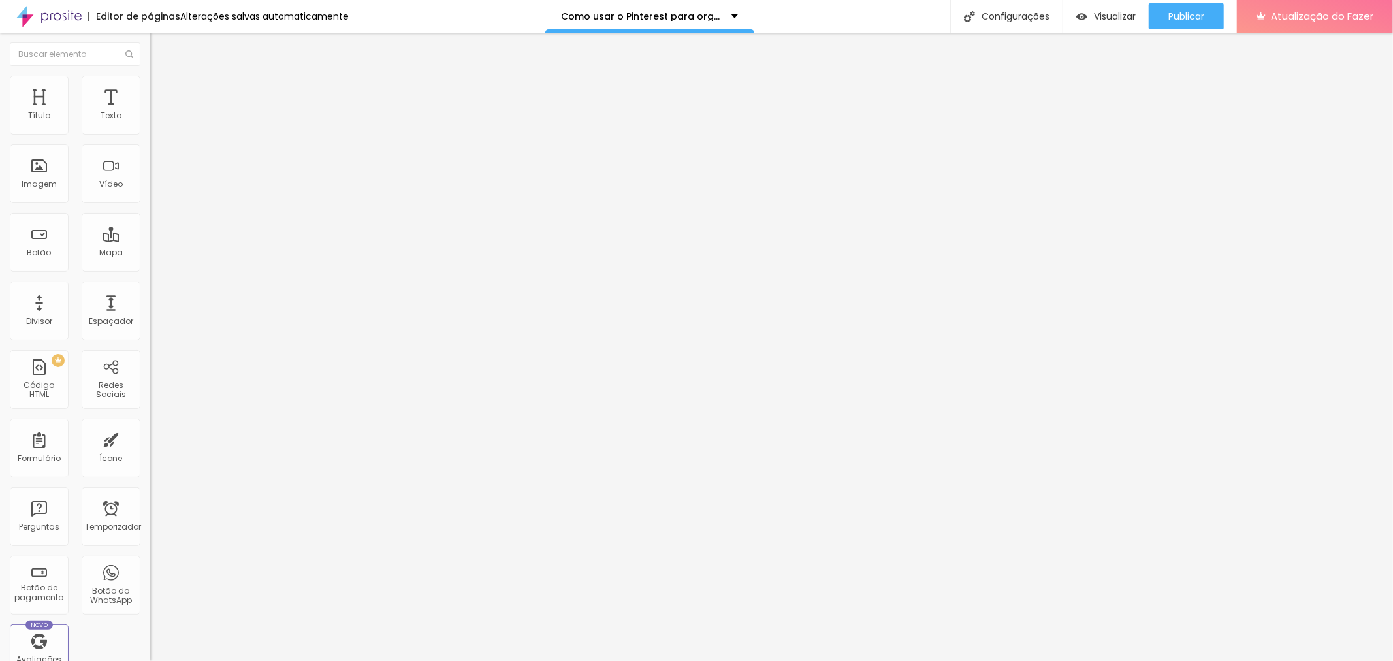
type input "5"
type input "0"
type input "5"
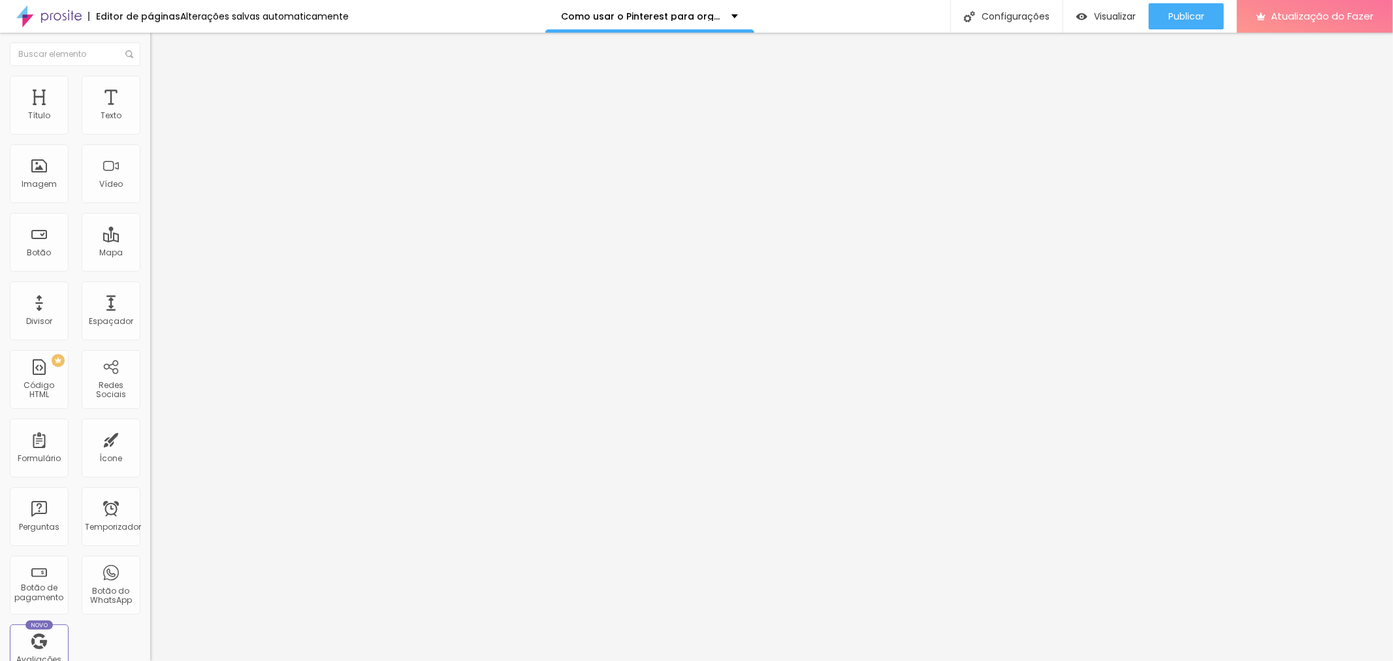
click at [150, 253] on input "range" at bounding box center [192, 258] width 84 height 10
click at [150, 74] on img at bounding box center [156, 69] width 12 height 12
click at [150, 82] on ul "Conteúdo Estilo Avançado" at bounding box center [225, 82] width 150 height 39
click at [150, 82] on img at bounding box center [156, 82] width 12 height 12
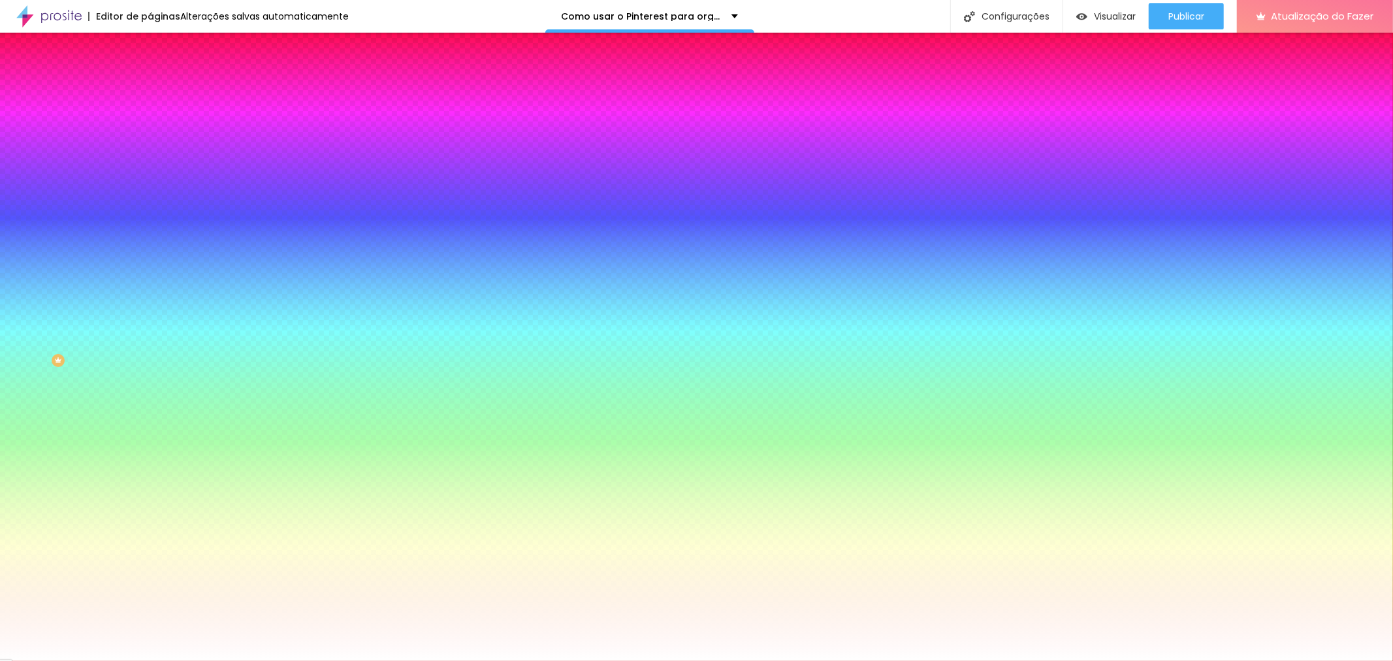
click at [150, 74] on img at bounding box center [156, 69] width 12 height 12
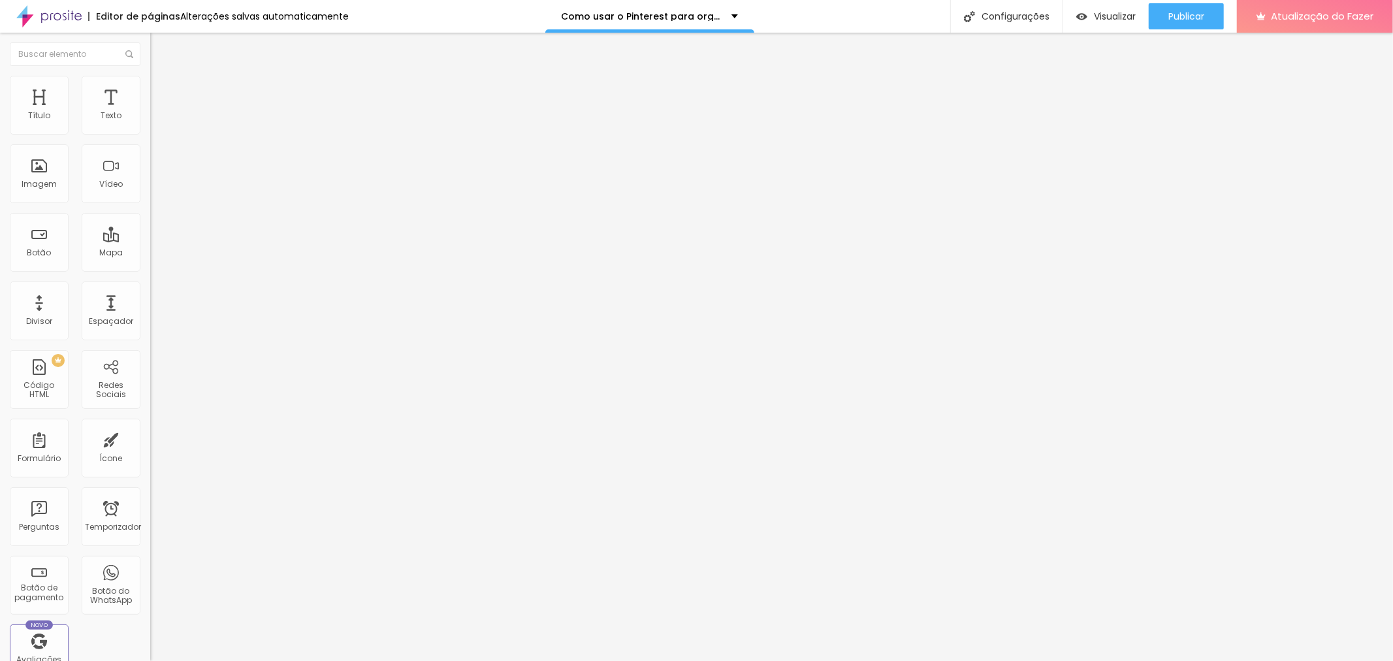
click at [150, 56] on button "Editar nulo" at bounding box center [225, 48] width 150 height 30
click at [158, 112] on font "Adicionar imagem" at bounding box center [196, 106] width 76 height 11
click at [162, 90] on font "Estilo" at bounding box center [172, 84] width 20 height 11
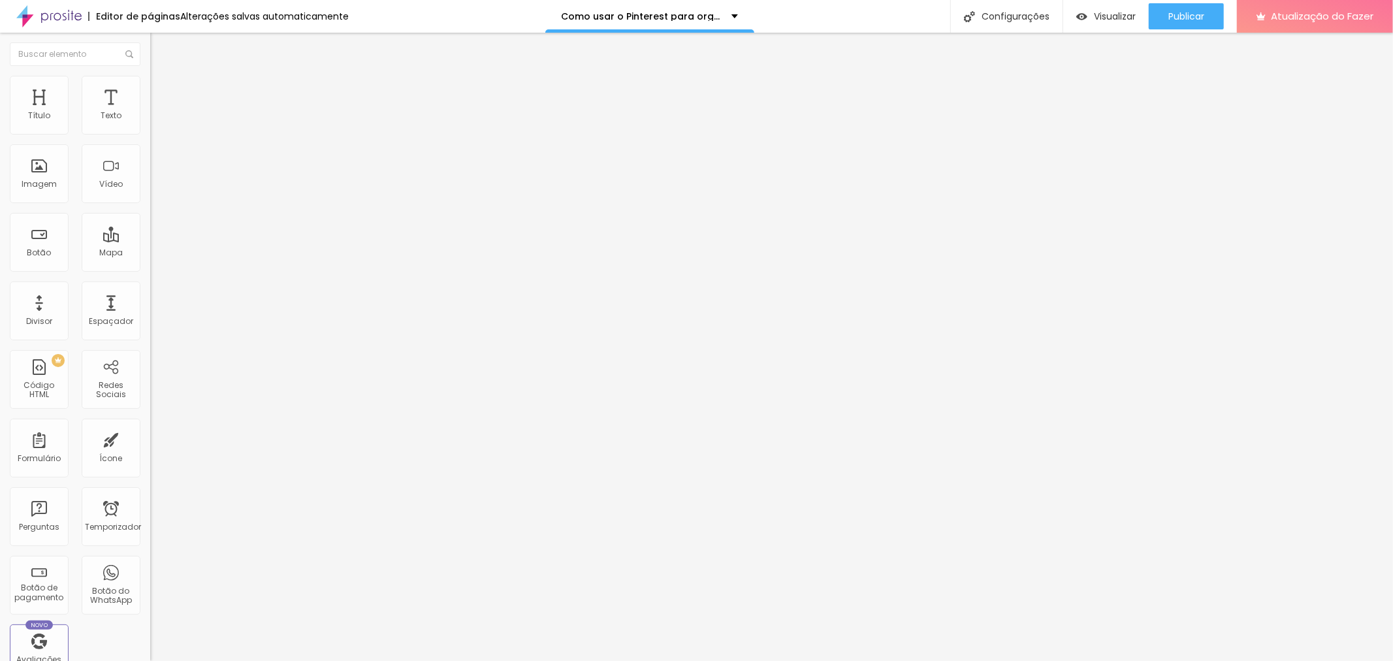
drag, startPoint x: 68, startPoint y: 140, endPoint x: 264, endPoint y: 167, distance: 197.7
click at [234, 134] on input "range" at bounding box center [192, 128] width 84 height 10
click at [150, 87] on ul "Conteúdo Estilo Avançado" at bounding box center [225, 82] width 150 height 39
click at [150, 89] on li "Avançado" at bounding box center [225, 95] width 150 height 13
drag, startPoint x: 35, startPoint y: 129, endPoint x: 14, endPoint y: 128, distance: 20.9
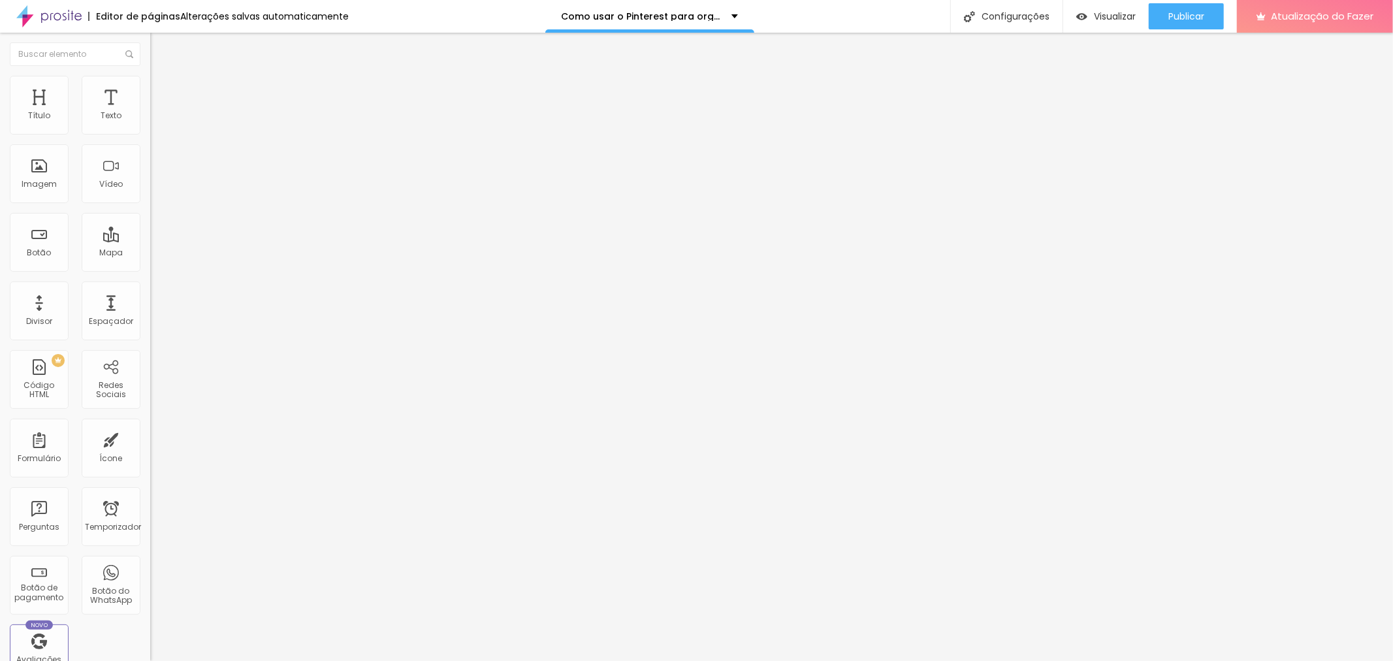
click at [150, 253] on input "range" at bounding box center [192, 258] width 84 height 10
click at [150, 76] on ul "Conteúdo Estilo Avançado" at bounding box center [225, 82] width 150 height 39
click at [150, 84] on img at bounding box center [156, 82] width 12 height 12
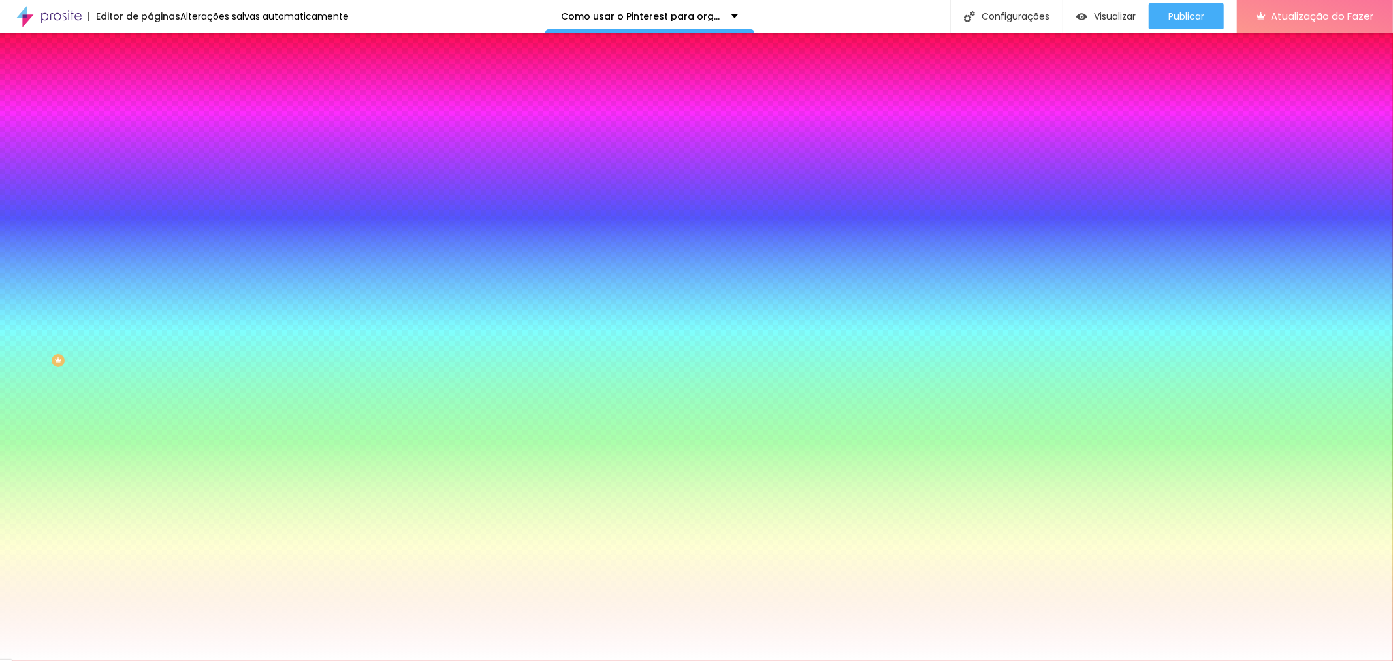
click at [150, 89] on li "Avançado" at bounding box center [225, 95] width 150 height 13
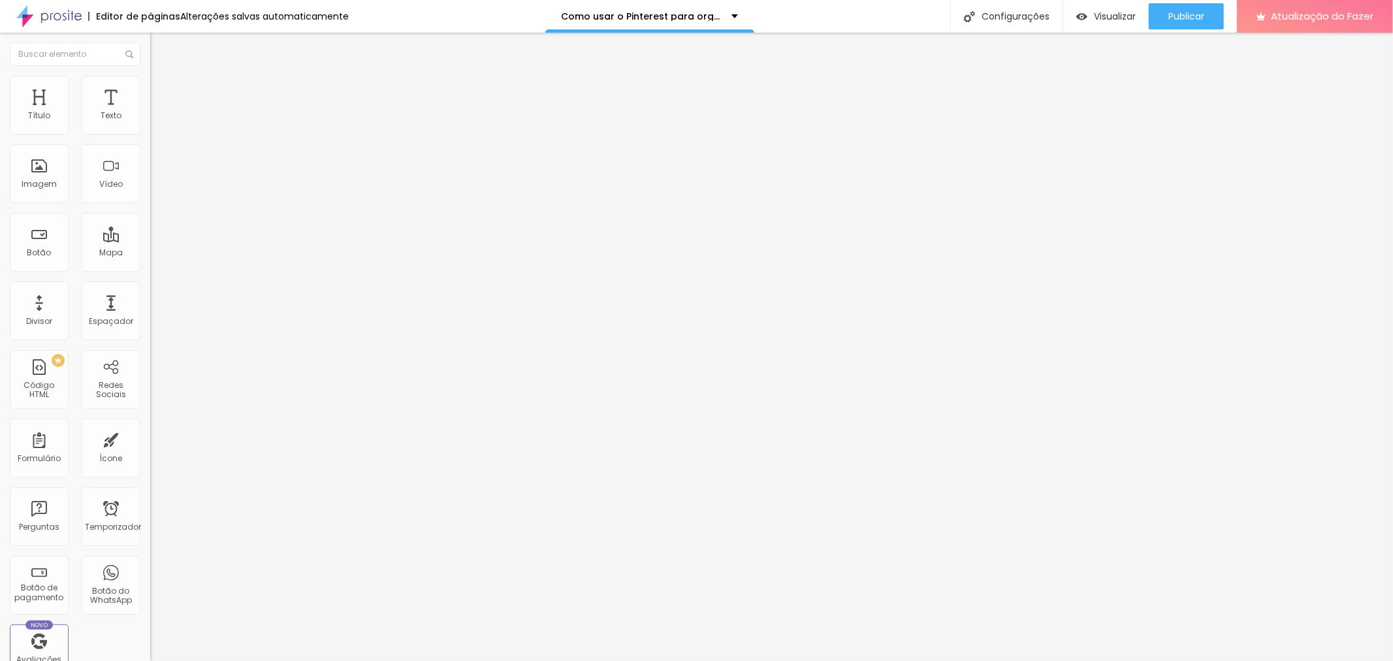
drag, startPoint x: 35, startPoint y: 126, endPoint x: 0, endPoint y: 138, distance: 36.8
click at [150, 253] on input "range" at bounding box center [192, 258] width 84 height 10
drag, startPoint x: 86, startPoint y: 154, endPoint x: 63, endPoint y: 166, distance: 25.7
click at [150, 438] on input "range" at bounding box center [192, 443] width 84 height 10
drag, startPoint x: 63, startPoint y: 157, endPoint x: 0, endPoint y: 154, distance: 63.4
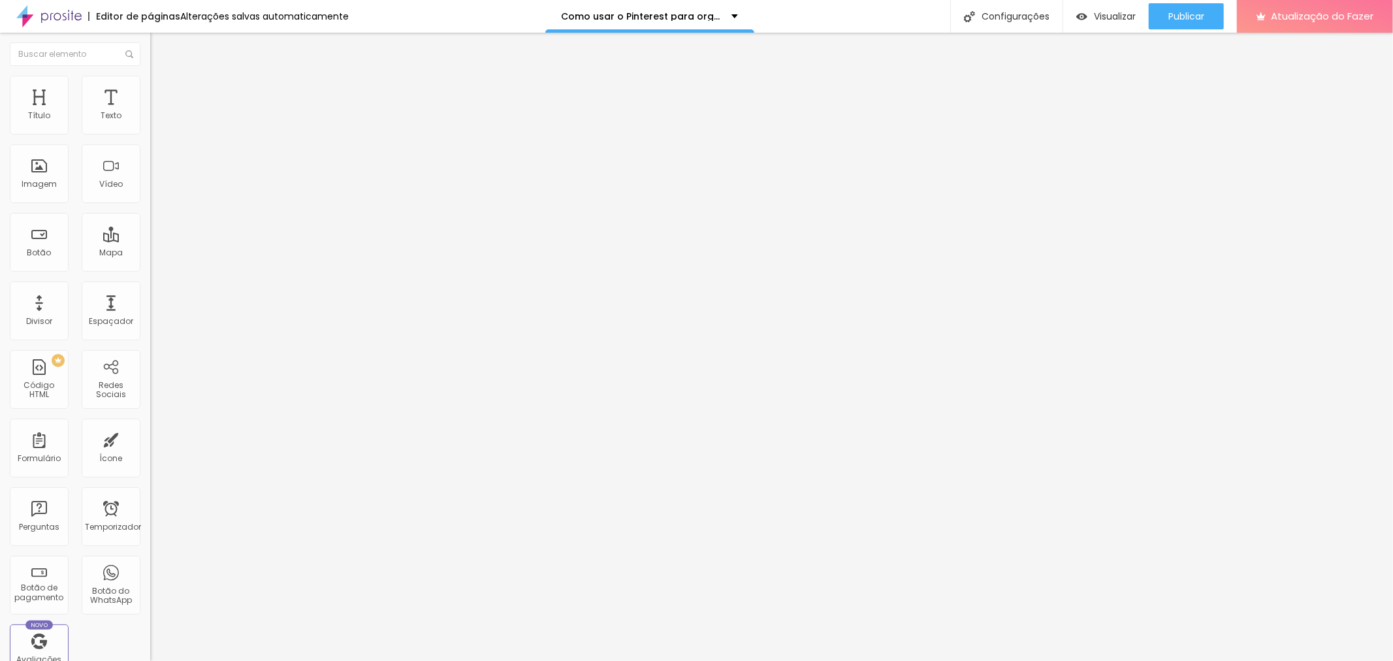
click at [150, 438] on input "range" at bounding box center [192, 443] width 84 height 10
click at [150, 86] on ul "Conteúdo Estilo Avançado" at bounding box center [225, 82] width 150 height 39
click at [150, 85] on li "Estilo" at bounding box center [225, 82] width 150 height 13
drag, startPoint x: 129, startPoint y: 138, endPoint x: 183, endPoint y: 158, distance: 57.0
click at [183, 134] on input "range" at bounding box center [192, 128] width 84 height 10
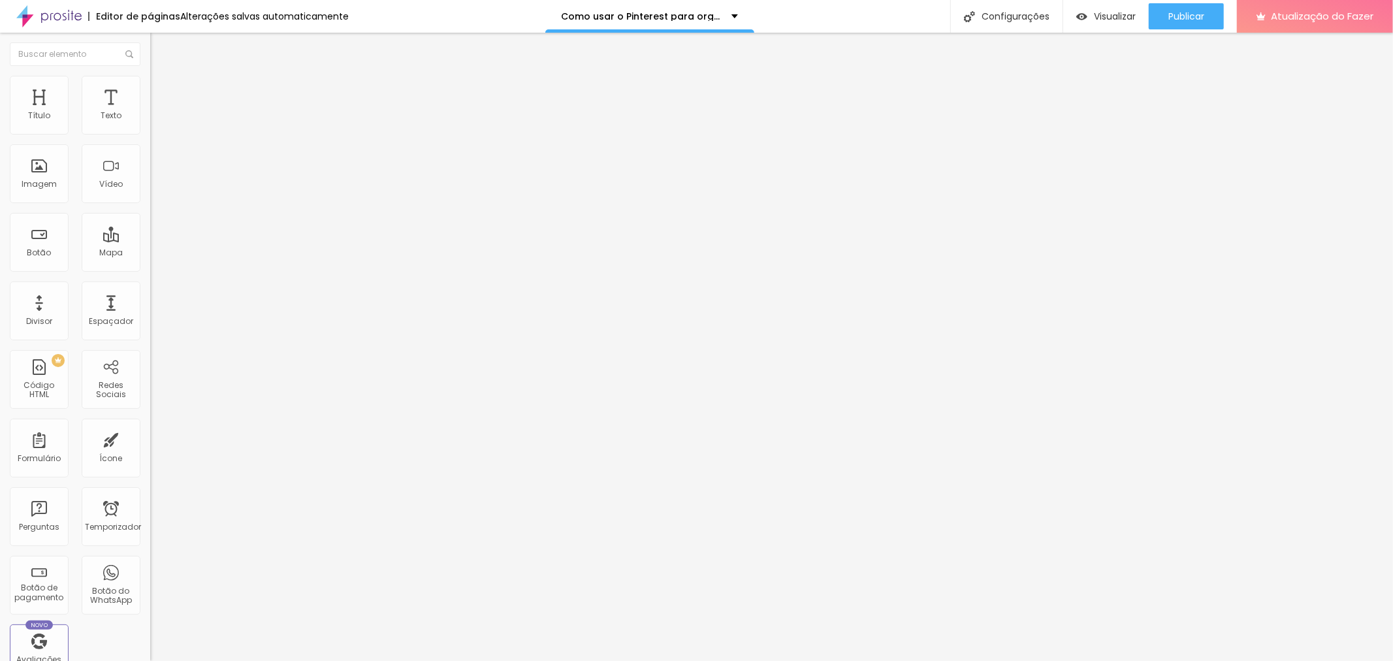
click at [162, 94] on font "Avançado" at bounding box center [183, 97] width 43 height 11
drag, startPoint x: 30, startPoint y: 127, endPoint x: 1, endPoint y: 131, distance: 29.0
click at [150, 253] on input "range" at bounding box center [192, 258] width 84 height 10
drag, startPoint x: 42, startPoint y: 152, endPoint x: 116, endPoint y: 154, distance: 73.8
click at [150, 438] on input "range" at bounding box center [192, 443] width 84 height 10
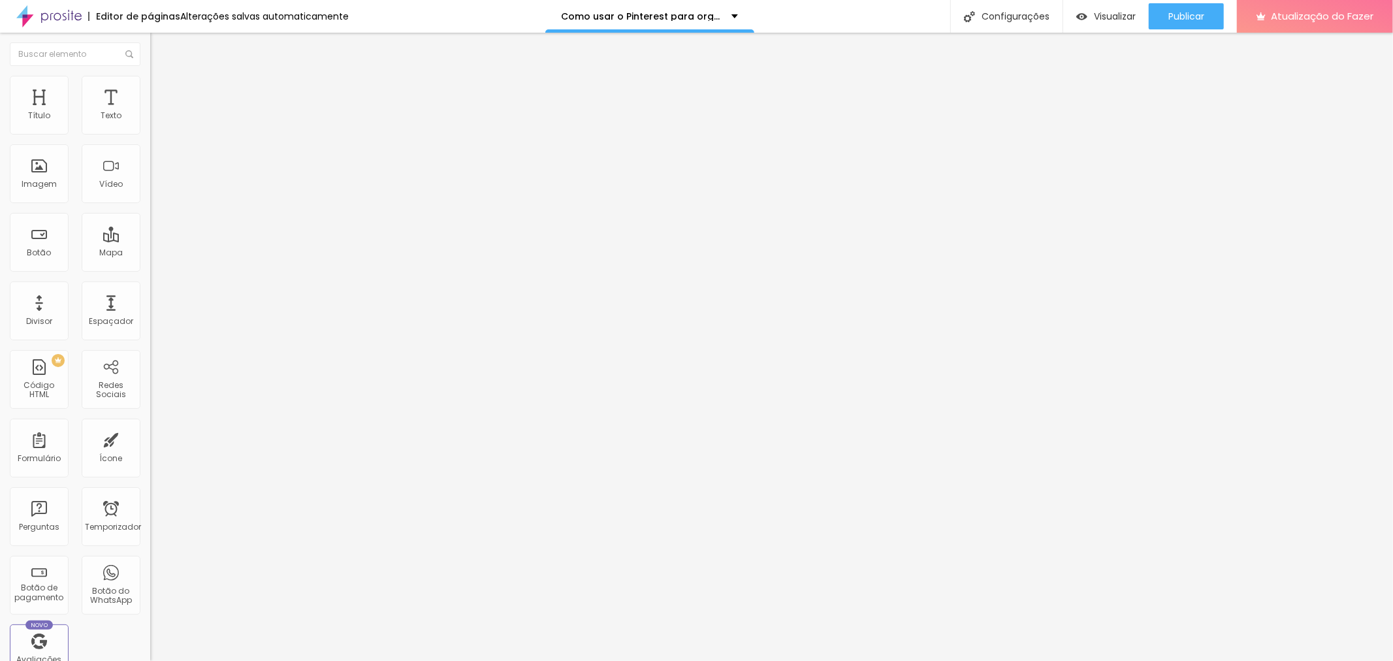
drag, startPoint x: 27, startPoint y: 131, endPoint x: 0, endPoint y: 129, distance: 26.9
click at [150, 253] on input "range" at bounding box center [192, 258] width 84 height 10
drag, startPoint x: 104, startPoint y: 153, endPoint x: 0, endPoint y: 153, distance: 104.5
click at [150, 438] on input "range" at bounding box center [192, 443] width 84 height 10
drag, startPoint x: 33, startPoint y: 154, endPoint x: 0, endPoint y: 152, distance: 33.4
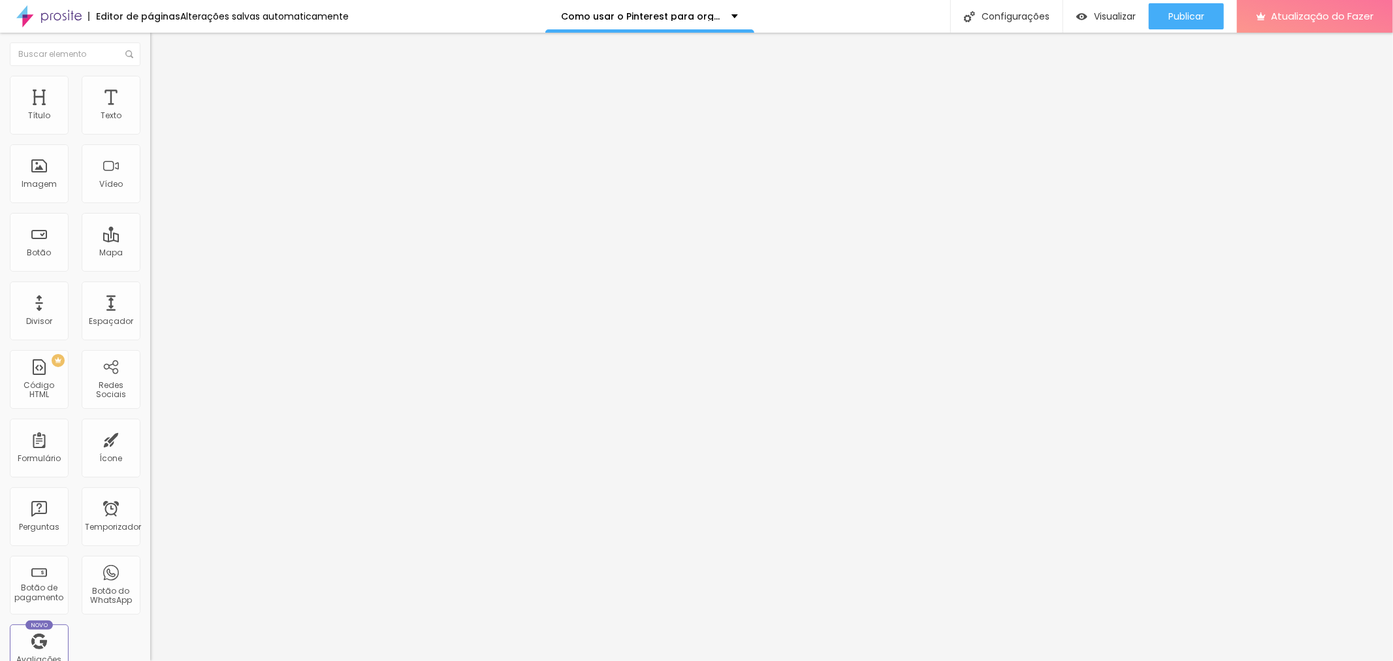
click at [150, 438] on input "range" at bounding box center [192, 443] width 84 height 10
drag, startPoint x: 33, startPoint y: 151, endPoint x: 0, endPoint y: 144, distance: 33.3
click at [150, 438] on input "range" at bounding box center [192, 443] width 84 height 10
click at [150, 84] on img at bounding box center [156, 82] width 12 height 12
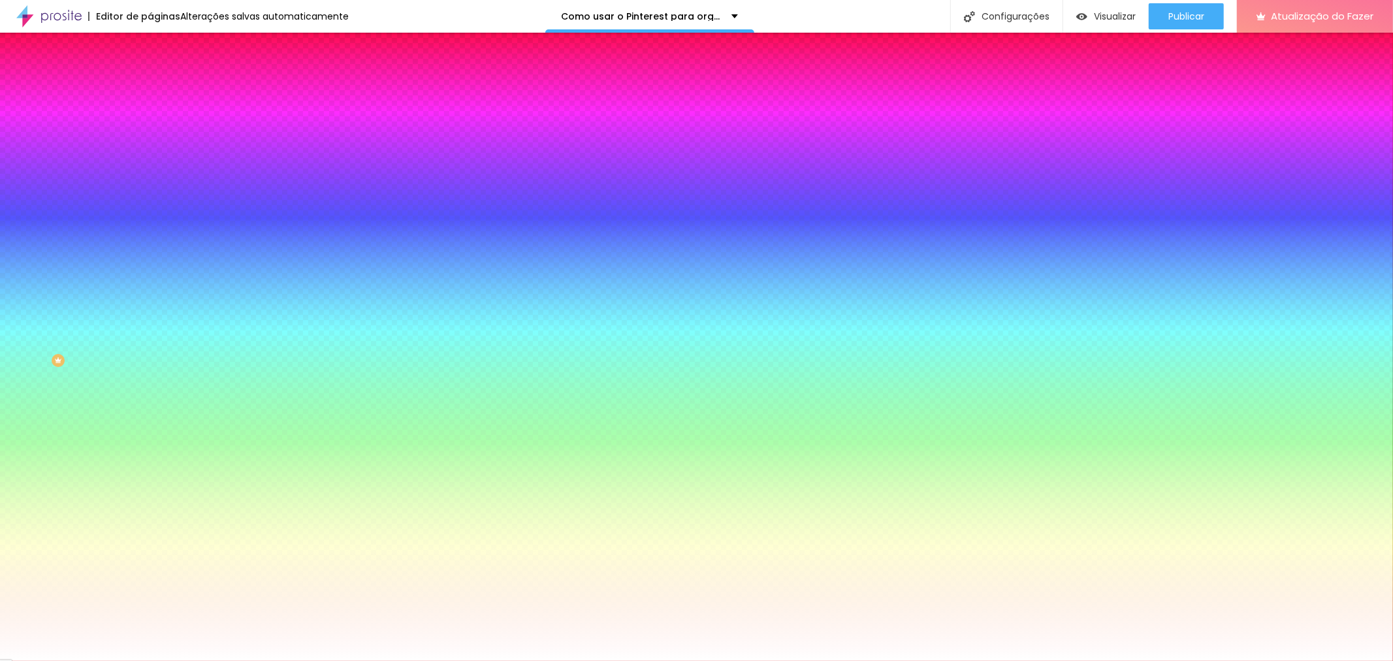
click at [150, 125] on div at bounding box center [225, 125] width 150 height 0
click at [150, 115] on div "Cor de fundo Voltar ao padrão #FFFFFF Tipografia Voltar ao padrão Borda Voltar …" at bounding box center [225, 315] width 150 height 427
click at [150, 125] on div at bounding box center [225, 125] width 150 height 0
drag, startPoint x: 129, startPoint y: 240, endPoint x: 118, endPoint y: 357, distance: 117.4
click at [150, 357] on div "Cor de fundo Voltar ao padrão #FFFFFF Tipografia Voltar ao padrão Borda Voltar …" at bounding box center [225, 315] width 150 height 427
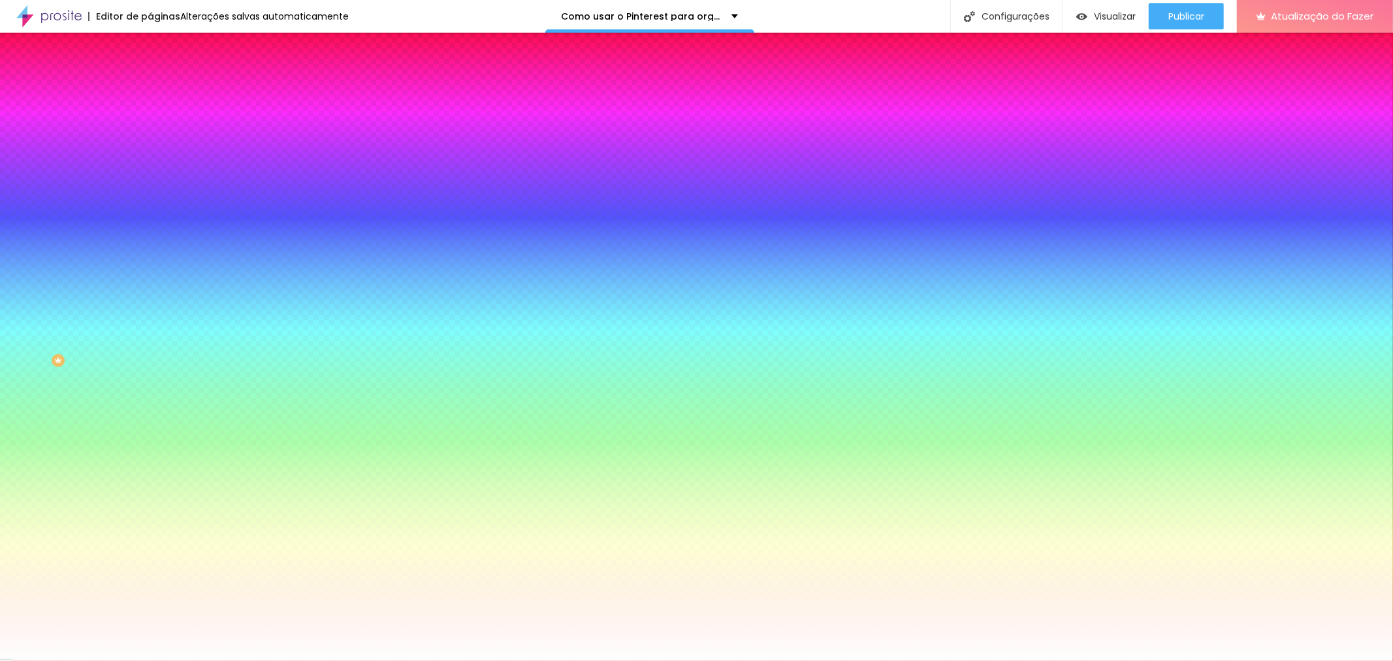
click at [150, 125] on div at bounding box center [225, 125] width 150 height 0
drag, startPoint x: 89, startPoint y: 180, endPoint x: 20, endPoint y: 331, distance: 166.3
click at [150, 331] on div "Cor de fundo Voltar ao padrão #000000 Tipografia Voltar ao padrão Borda Voltar …" at bounding box center [225, 315] width 150 height 427
click at [150, 392] on div "Editar nulo Conteúdo Estilo Avançado Cor de fundo Voltar ao padrão #000000 Tipo…" at bounding box center [225, 347] width 150 height 628
click at [150, 89] on img at bounding box center [156, 95] width 12 height 12
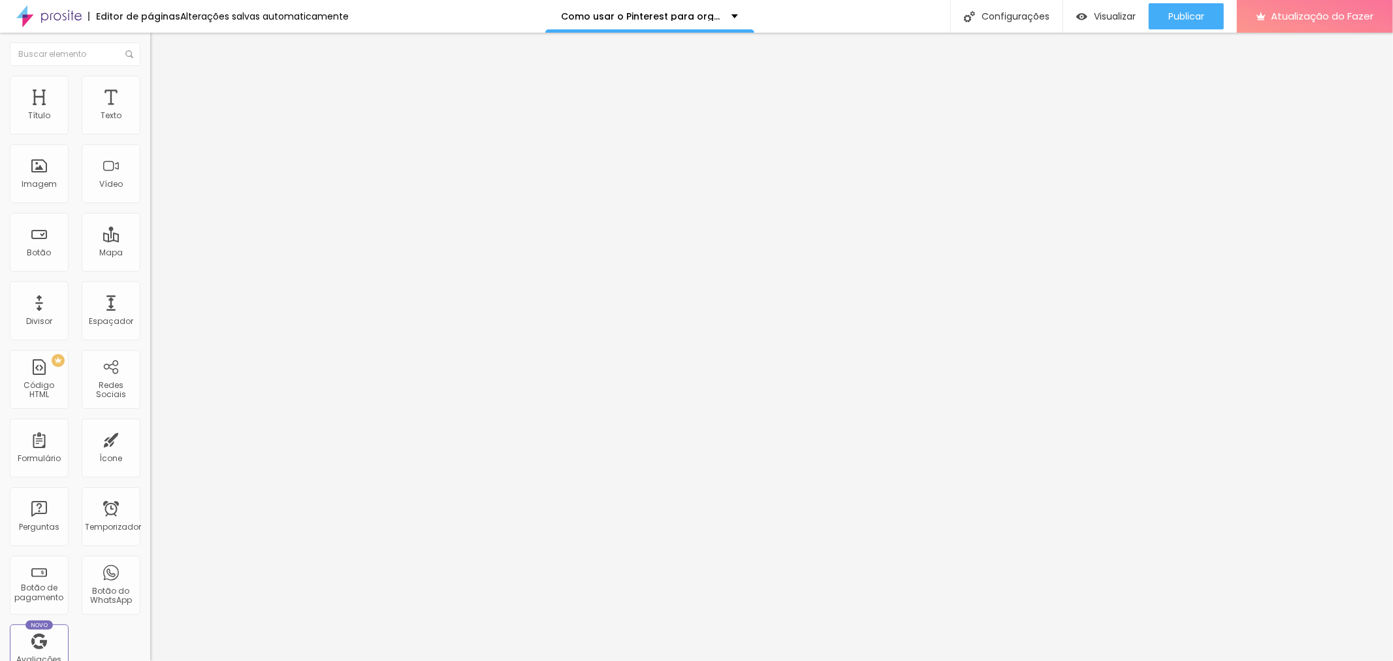
click at [150, 253] on input "range" at bounding box center [192, 258] width 84 height 10
click at [150, 74] on img at bounding box center [156, 69] width 12 height 12
click at [150, 84] on li "Estilo" at bounding box center [225, 82] width 150 height 13
click at [1117, 15] on font "Visualizar" at bounding box center [1115, 16] width 42 height 13
click at [150, 78] on img at bounding box center [156, 82] width 12 height 12
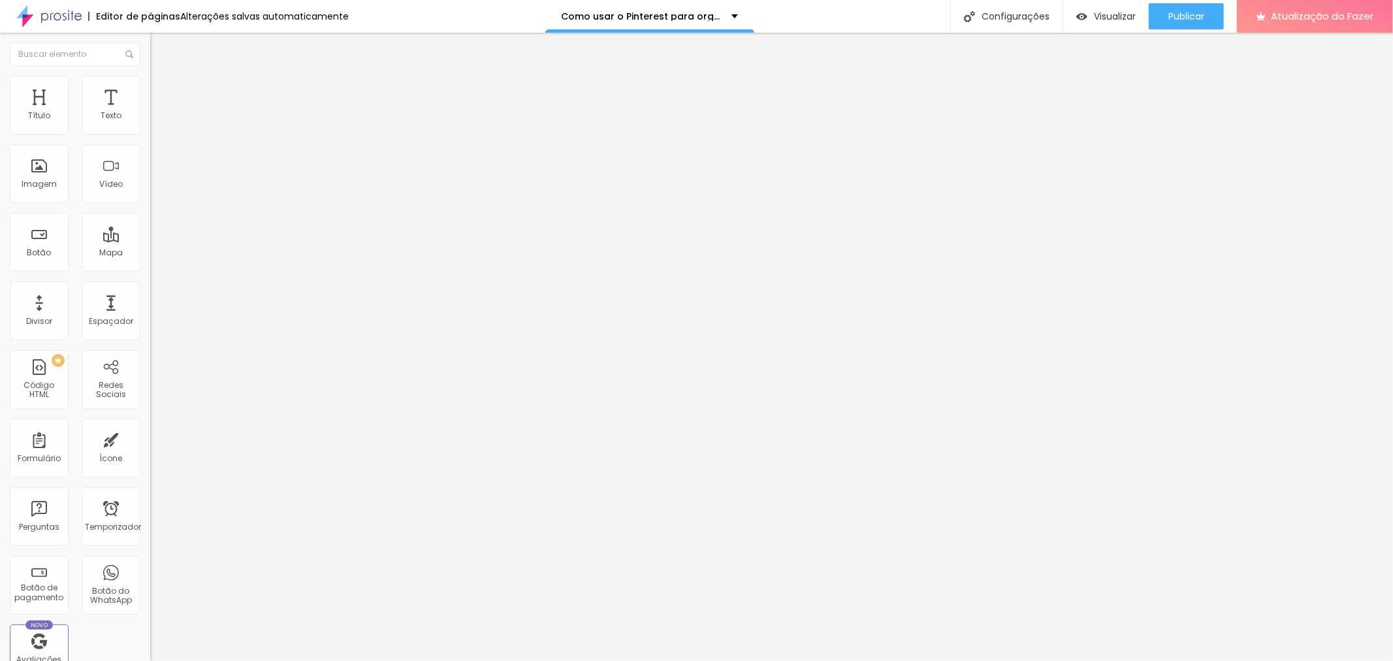
click at [150, 80] on img at bounding box center [156, 82] width 12 height 12
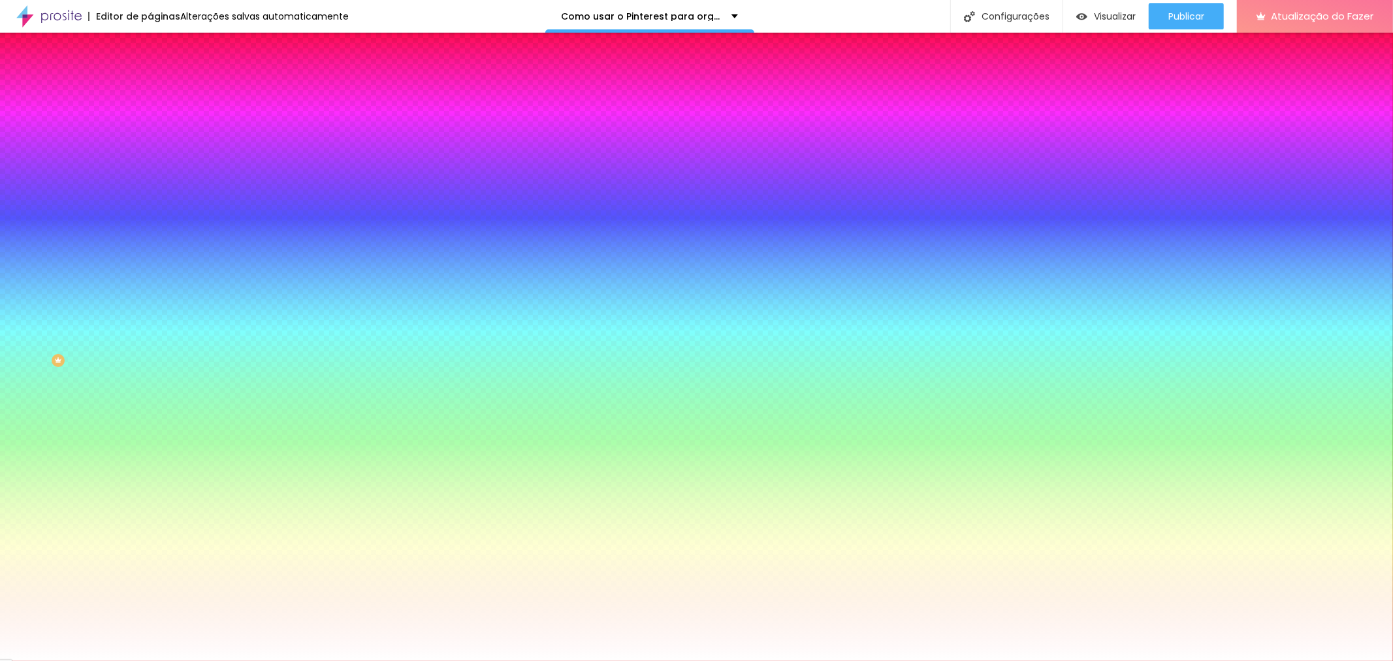
click at [150, 89] on li "Avançado" at bounding box center [225, 95] width 150 height 13
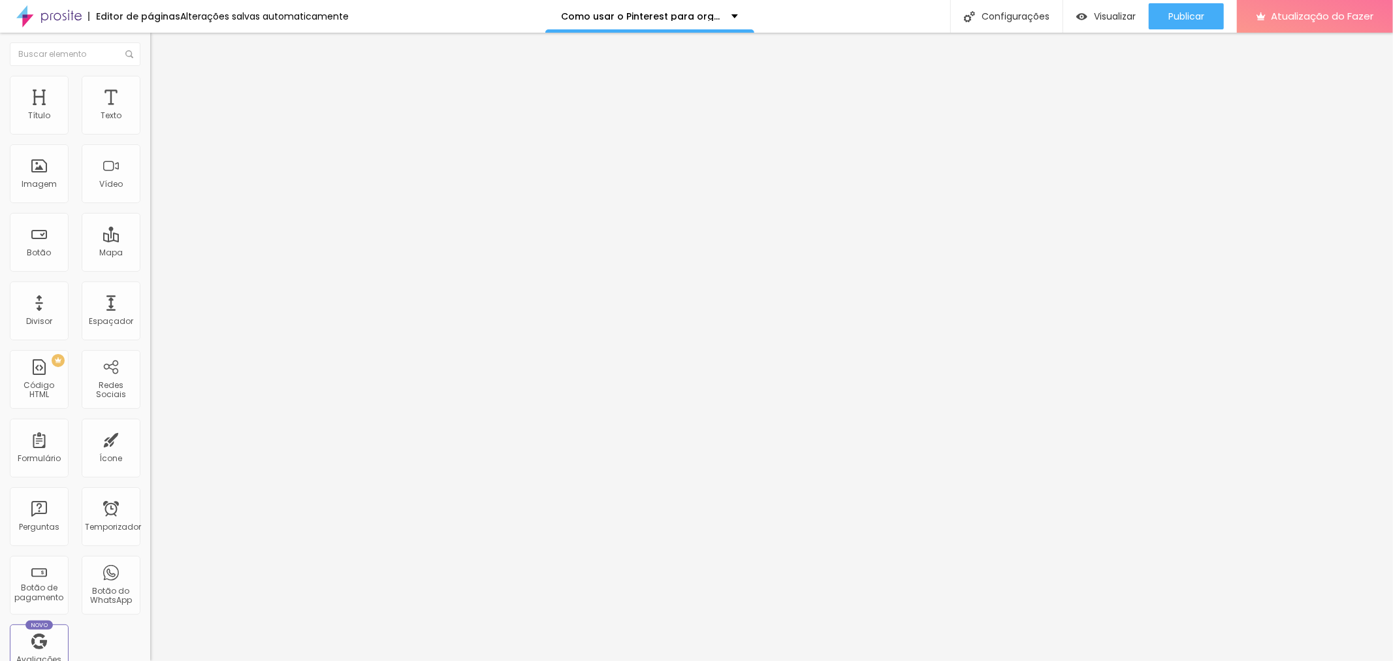
click at [150, 87] on li "Estilo" at bounding box center [225, 82] width 150 height 13
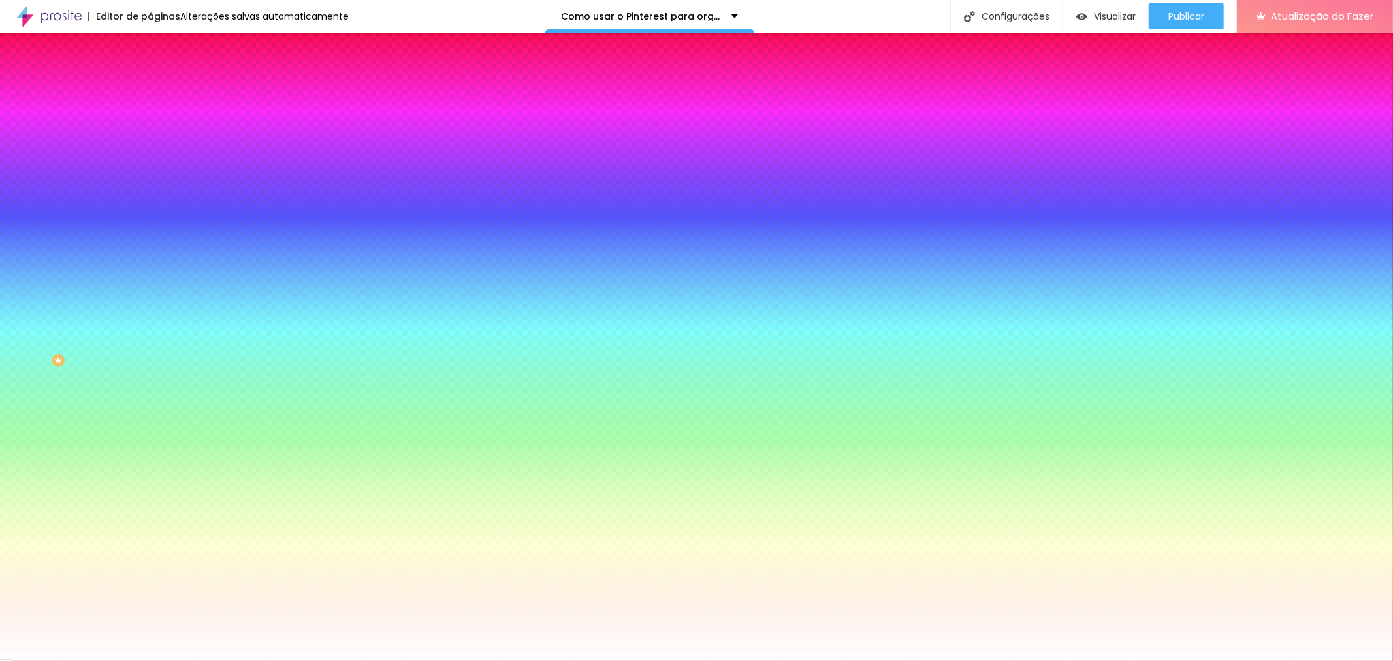
click at [150, 125] on div at bounding box center [225, 125] width 150 height 0
click at [150, 127] on input "#FFFFFF" at bounding box center [228, 131] width 157 height 13
paste input "4EEE9"
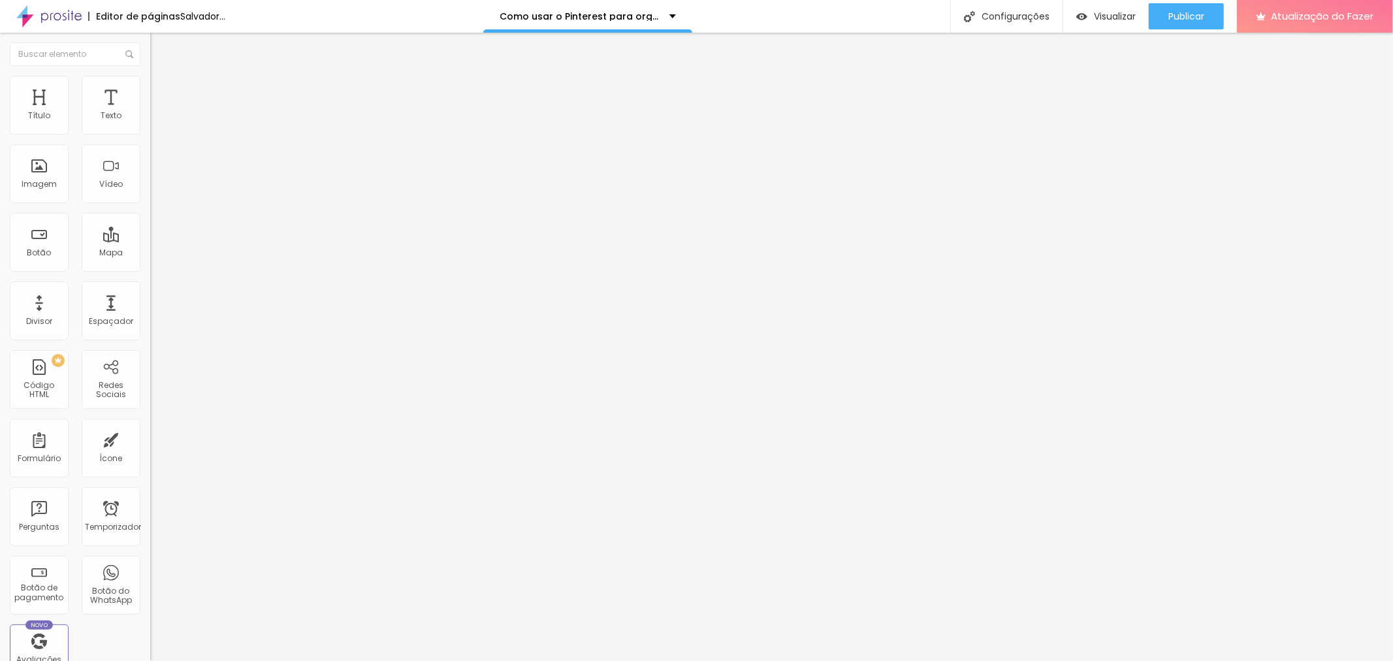
click at [158, 112] on font "Trocar imagem" at bounding box center [189, 106] width 63 height 11
drag, startPoint x: 70, startPoint y: 148, endPoint x: 1, endPoint y: 148, distance: 68.6
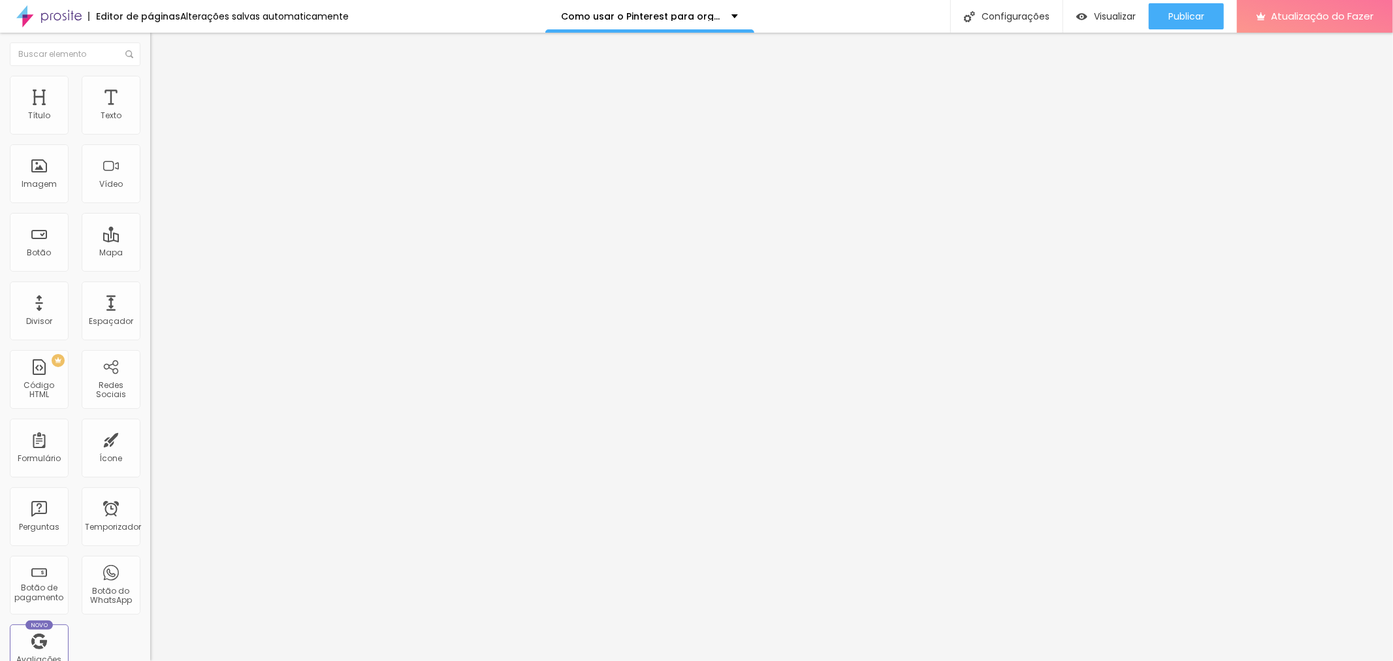
click at [150, 148] on div "Texto Click me Alinhamento [GEOGRAPHIC_DATA] Link URL https:// Abrir em uma nov…" at bounding box center [225, 197] width 150 height 190
click at [150, 269] on input "https://" at bounding box center [228, 262] width 157 height 13
drag, startPoint x: 67, startPoint y: 271, endPoint x: 0, endPoint y: 266, distance: 67.4
click at [150, 266] on div "Texto ACESSAR EBOOK Alinhamento [GEOGRAPHIC_DATA] Link URL https:// Abrir em um…" at bounding box center [225, 197] width 150 height 190
paste input "://[DOMAIN_NAME][URL]"
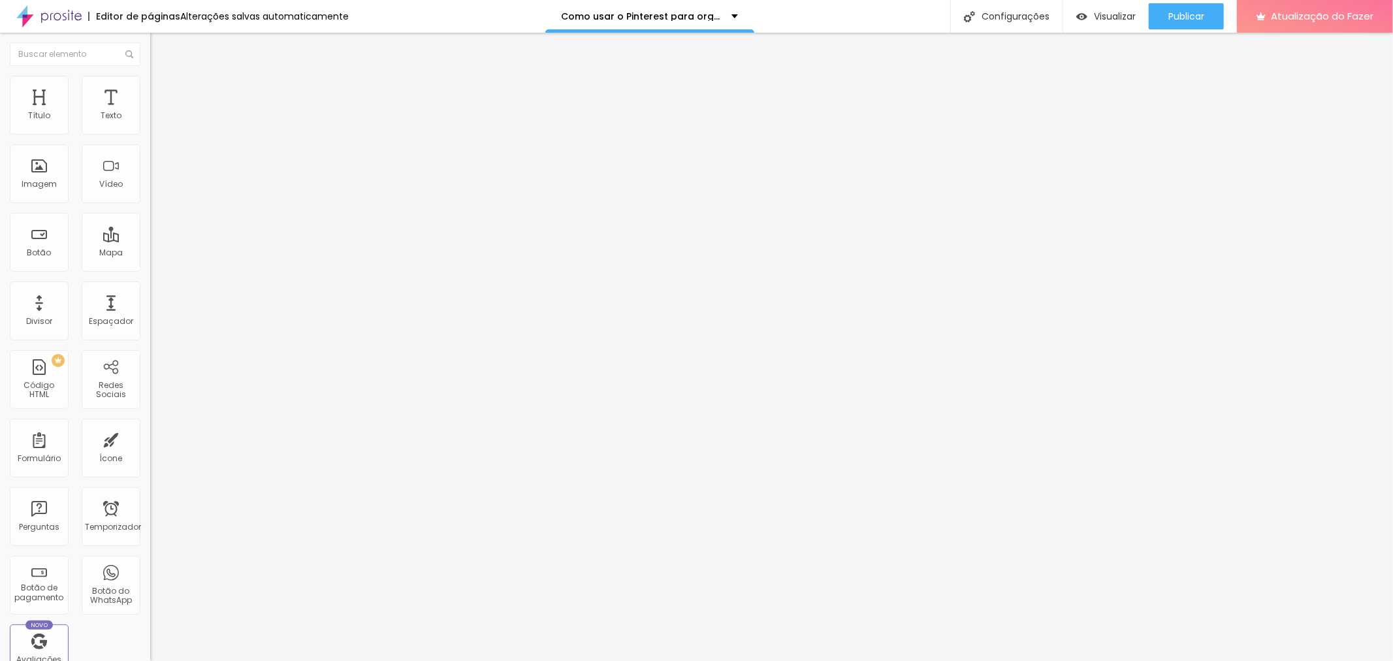
drag, startPoint x: 67, startPoint y: 274, endPoint x: 0, endPoint y: 274, distance: 67.3
click at [150, 274] on div "Texto ACESSAR EBOOK Alinhamento Tamanho Normal Pequeno Normal Grande Link URL […" at bounding box center [225, 197] width 150 height 190
click at [162, 89] on font "Estilo" at bounding box center [172, 84] width 20 height 11
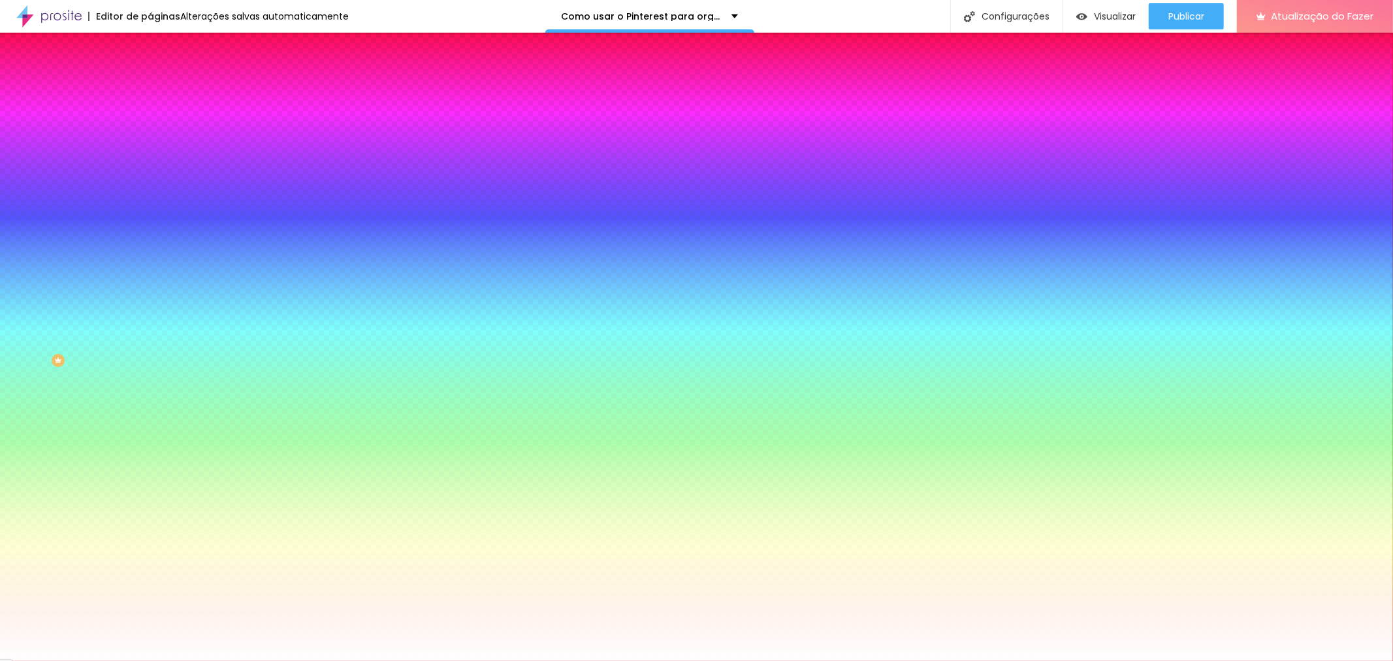
click at [150, 129] on input "#000000" at bounding box center [228, 131] width 157 height 13
paste input "AD6639"
click at [150, 444] on div at bounding box center [225, 444] width 150 height 0
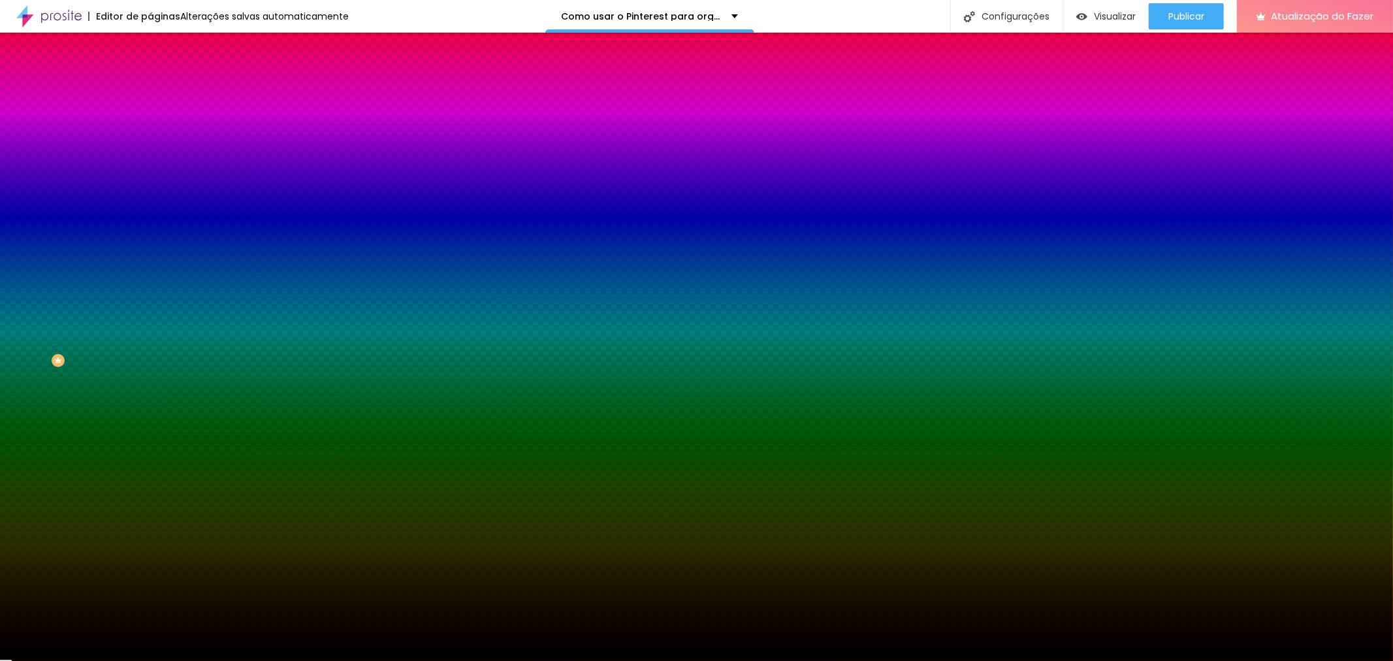
drag, startPoint x: 55, startPoint y: 388, endPoint x: 0, endPoint y: 470, distance: 98.9
click at [150, 470] on div "Editar nulo Conteúdo Estilo Avançado Cor de fundo Voltar ao padrão #AD6639 Tipo…" at bounding box center [225, 347] width 150 height 628
click at [157, 200] on icon "button" at bounding box center [159, 202] width 5 height 5
drag, startPoint x: 146, startPoint y: 239, endPoint x: 296, endPoint y: 270, distance: 153.4
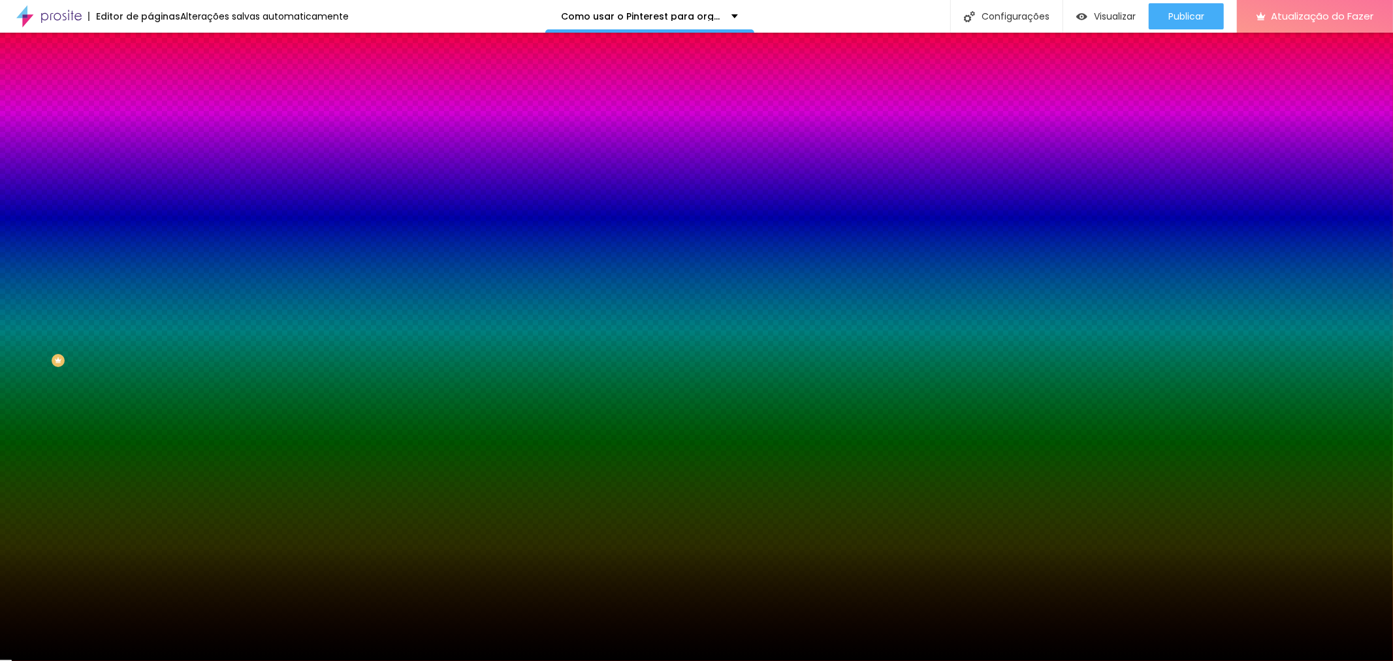
drag, startPoint x: 223, startPoint y: 368, endPoint x: 161, endPoint y: 298, distance: 93.4
drag, startPoint x: 144, startPoint y: 274, endPoint x: 89, endPoint y: 276, distance: 54.2
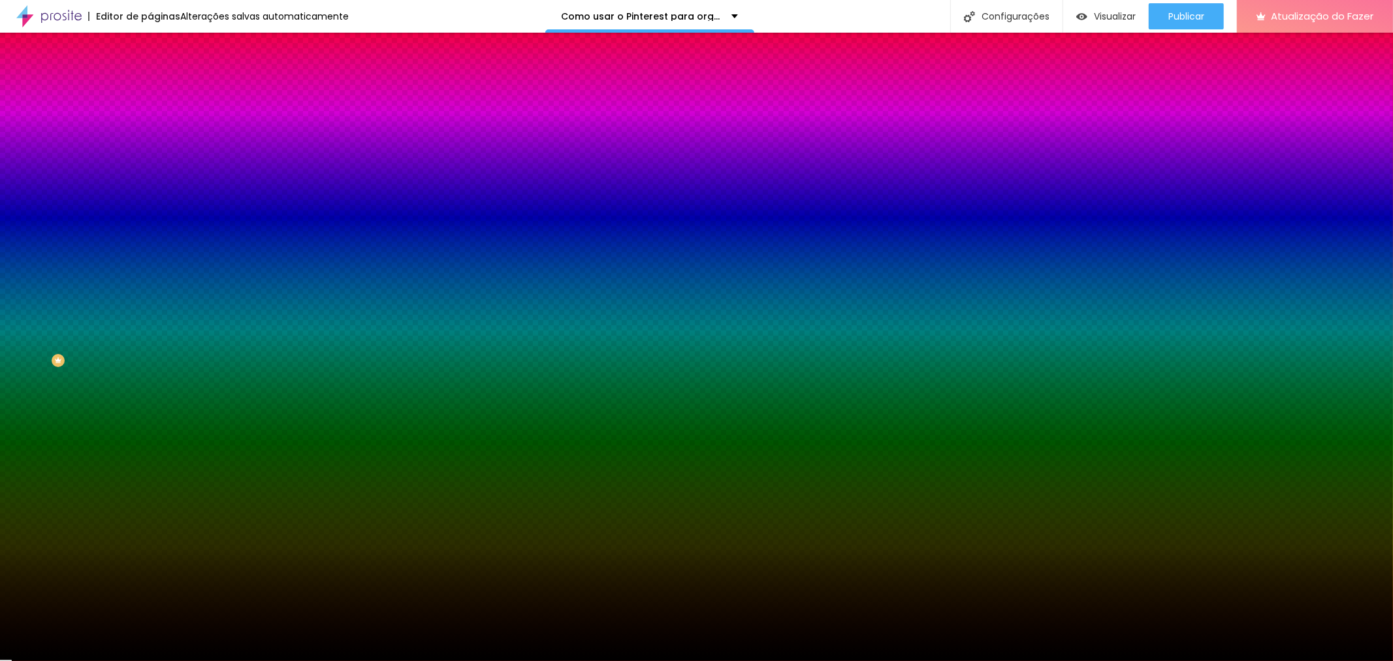
click at [237, 660] on div at bounding box center [696, 661] width 1393 height 0
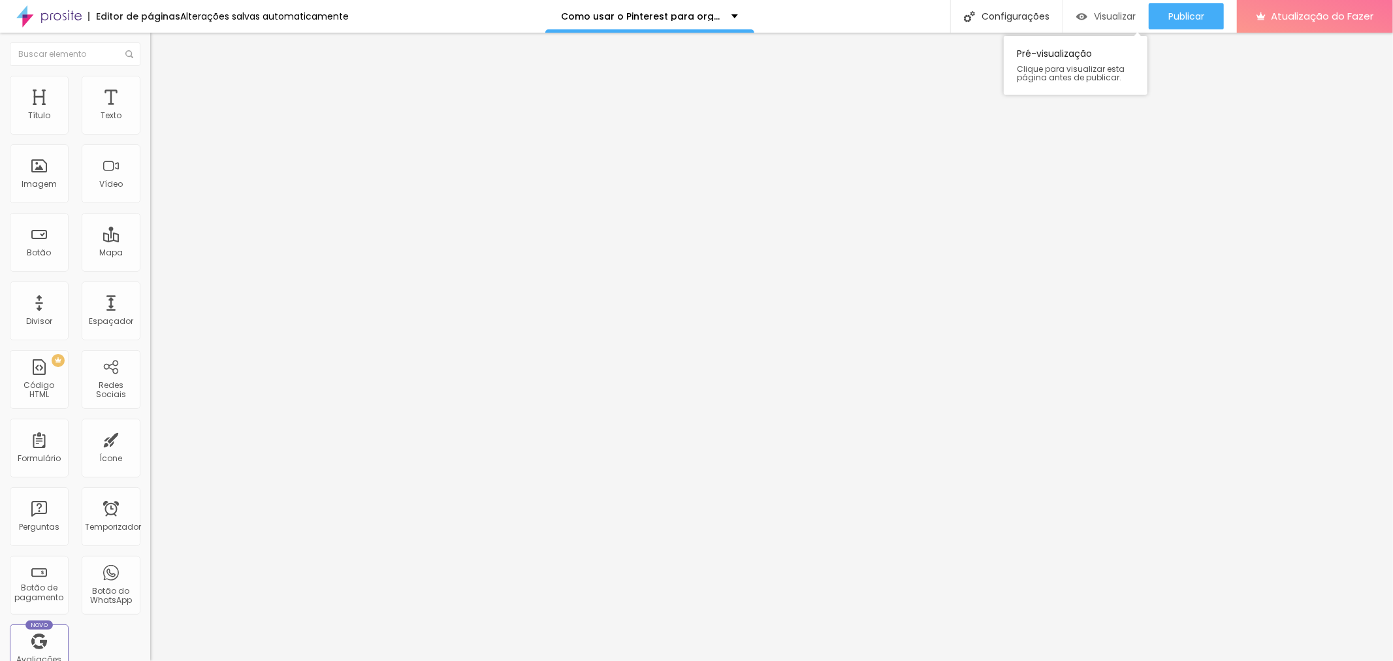
click at [1121, 15] on font "Visualizar" at bounding box center [1115, 16] width 42 height 13
click at [162, 88] on font "Estilo" at bounding box center [172, 84] width 20 height 11
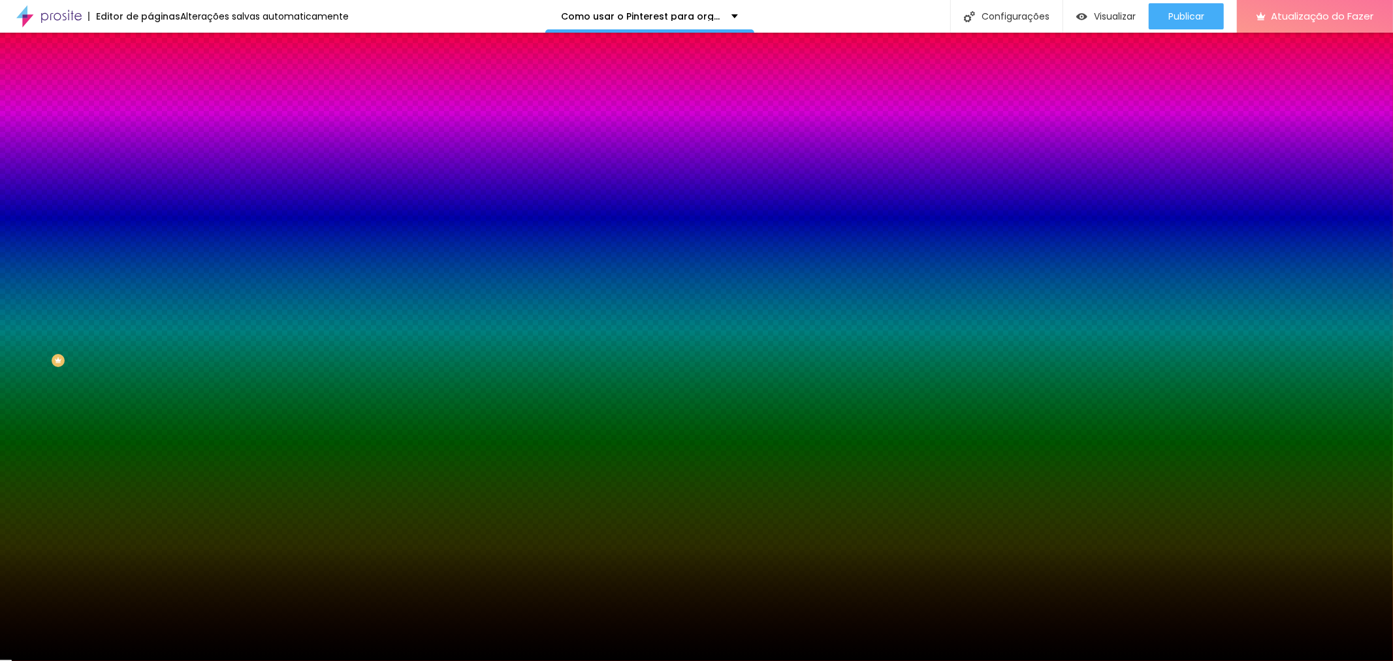
click at [162, 92] on font "Avançado" at bounding box center [183, 97] width 43 height 11
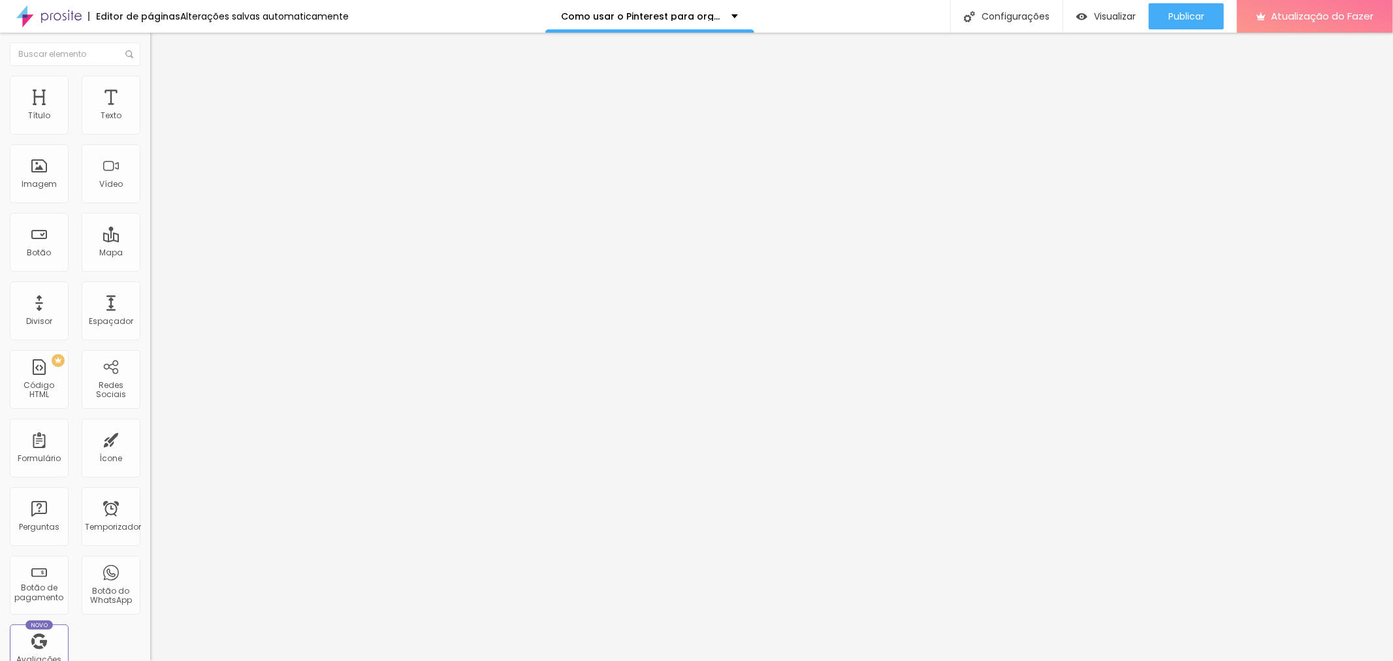
drag, startPoint x: 40, startPoint y: 153, endPoint x: 86, endPoint y: 165, distance: 47.7
click at [150, 438] on input "range" at bounding box center [192, 443] width 84 height 10
click at [150, 253] on input "range" at bounding box center [192, 258] width 84 height 10
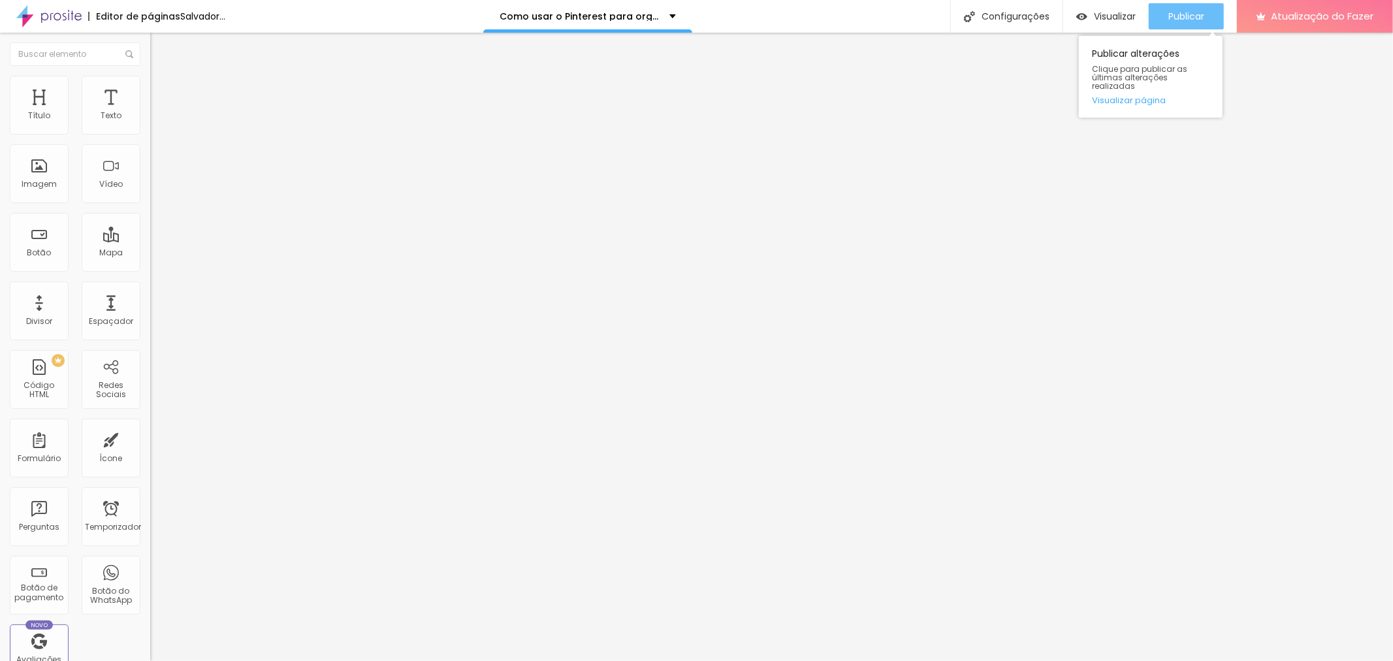
click at [1189, 14] on font "Publicar" at bounding box center [1186, 16] width 36 height 13
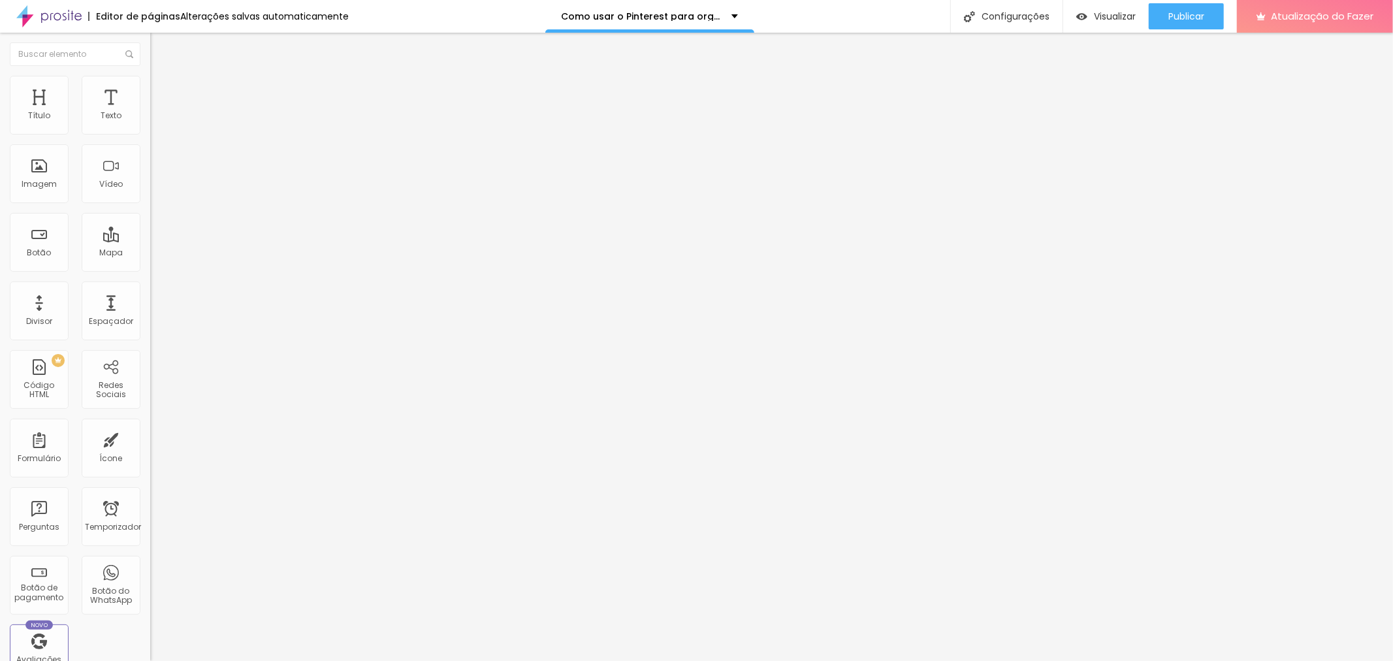
click at [150, 87] on ul "Conteúdo Estilo Avançado" at bounding box center [225, 82] width 150 height 39
click at [150, 89] on img at bounding box center [156, 95] width 12 height 12
drag, startPoint x: 86, startPoint y: 154, endPoint x: 150, endPoint y: 163, distance: 64.7
click at [150, 438] on input "range" at bounding box center [192, 443] width 84 height 10
click at [1193, 23] on div "Publicar" at bounding box center [1186, 16] width 36 height 26
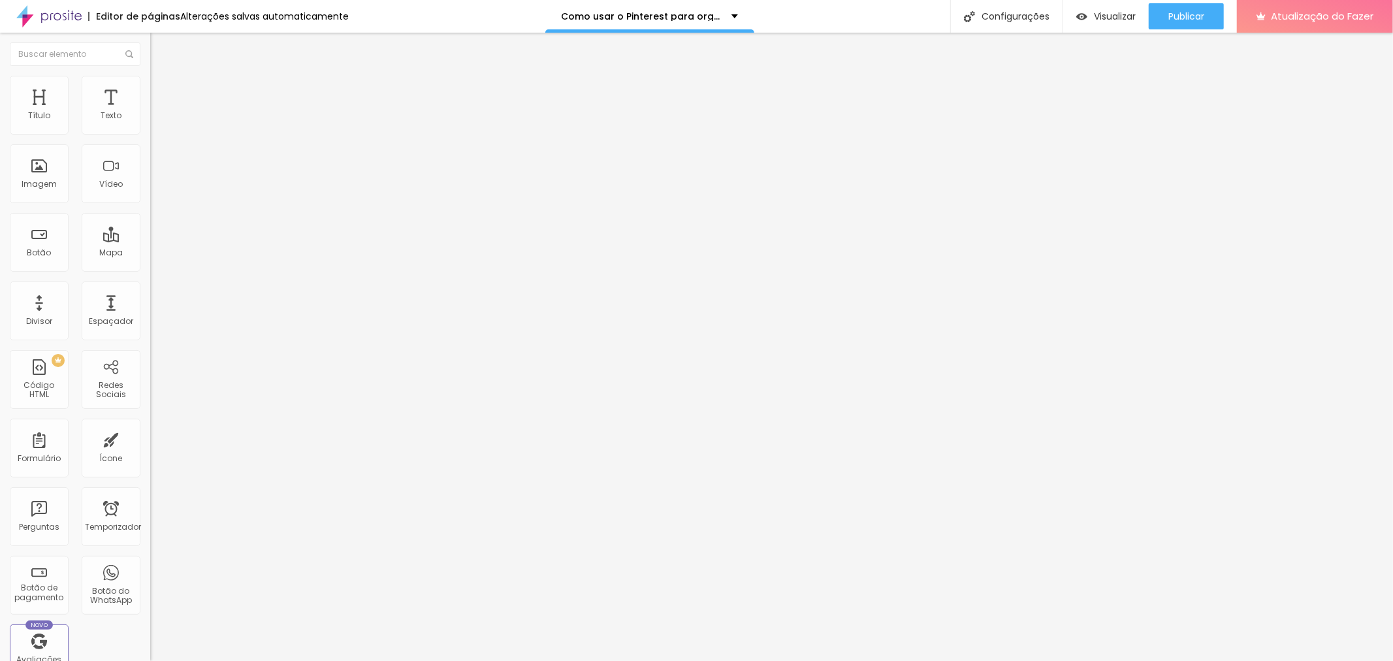
click at [150, 76] on li "Estilo" at bounding box center [225, 82] width 150 height 13
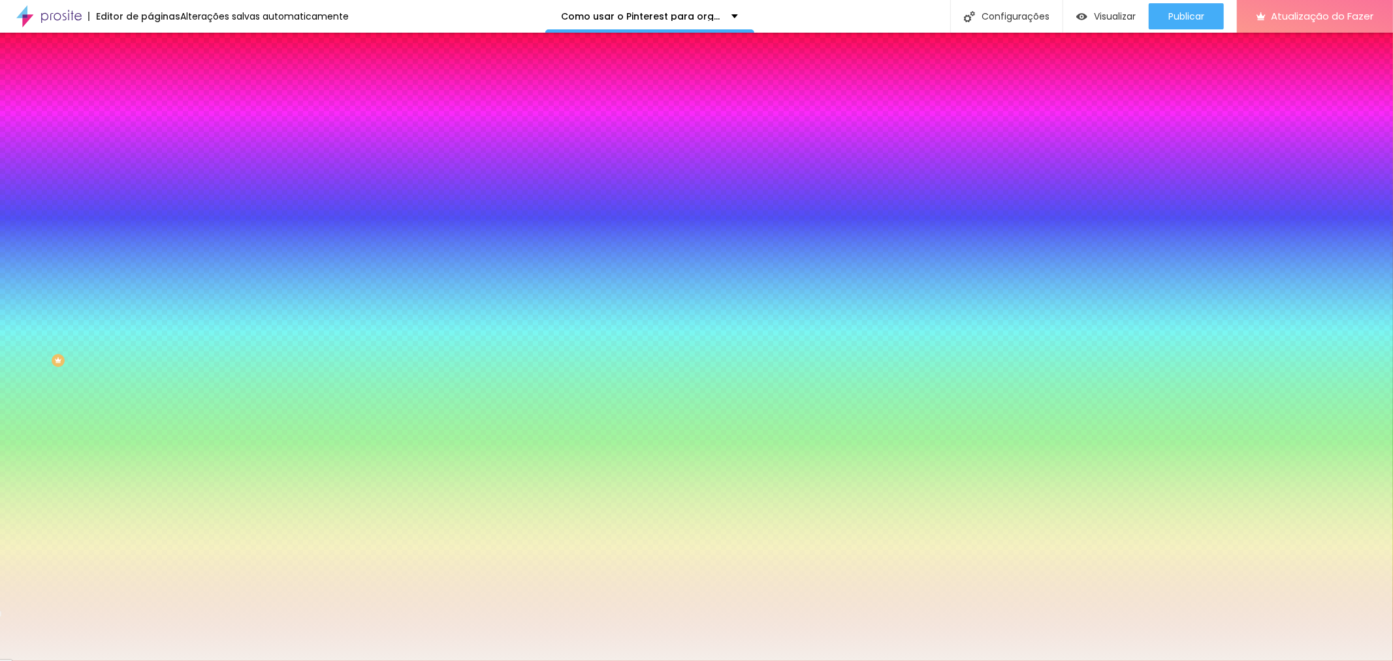
click at [150, 89] on li "Avançado" at bounding box center [225, 95] width 150 height 13
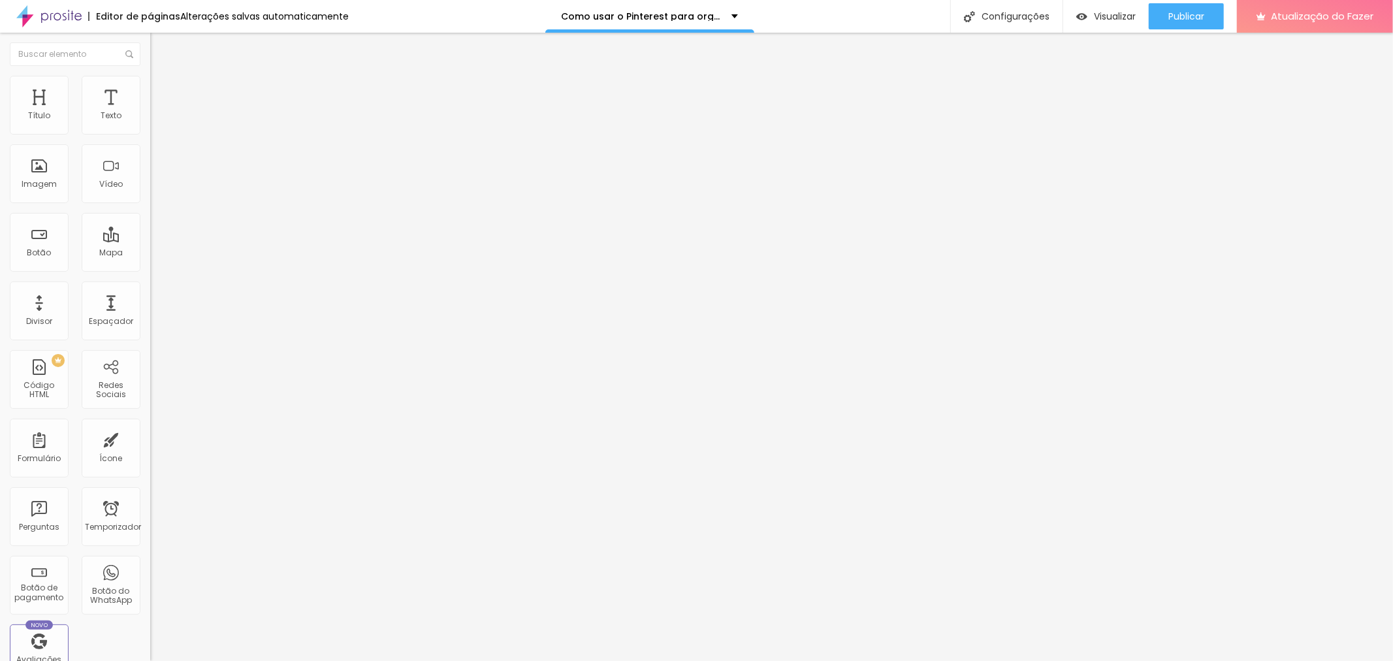
drag, startPoint x: 50, startPoint y: 127, endPoint x: 150, endPoint y: 153, distance: 103.7
click at [150, 253] on input "range" at bounding box center [192, 258] width 84 height 10
click at [1204, 13] on font "Publicar" at bounding box center [1186, 16] width 36 height 13
drag, startPoint x: 88, startPoint y: 129, endPoint x: 21, endPoint y: 137, distance: 67.1
click at [150, 253] on input "range" at bounding box center [192, 258] width 84 height 10
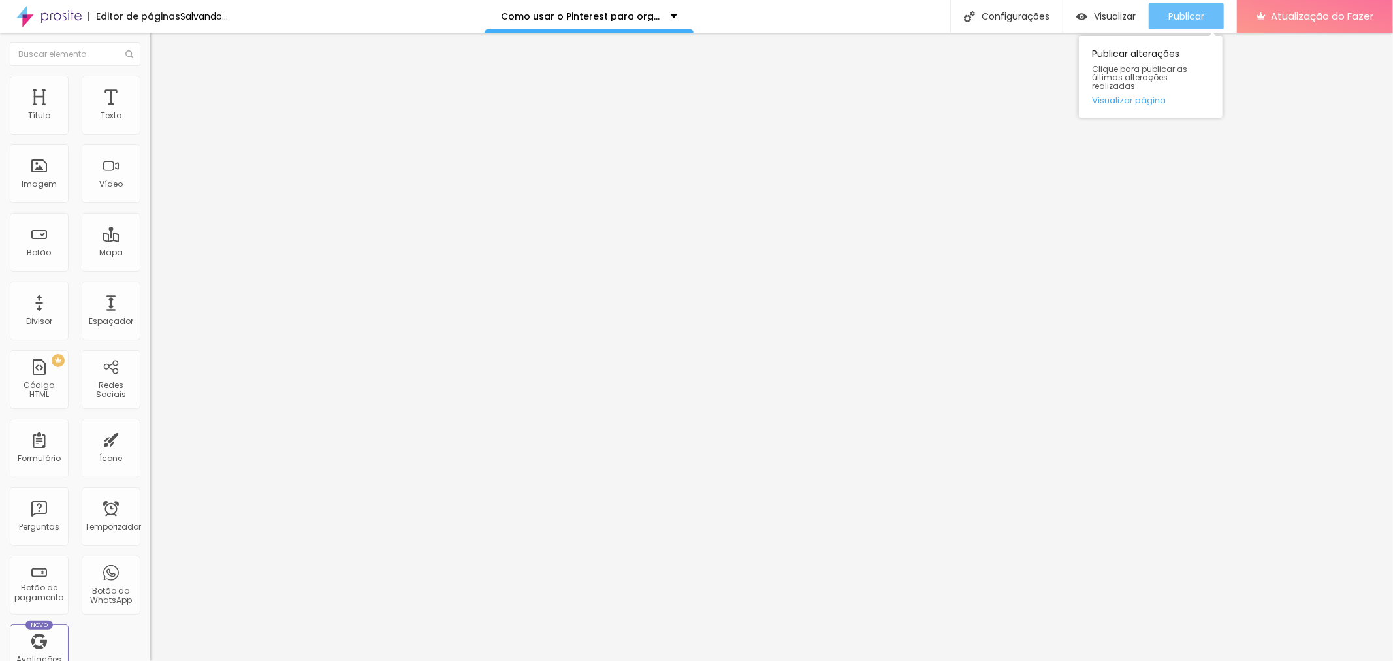
click at [1171, 16] on font "Publicar" at bounding box center [1186, 16] width 36 height 13
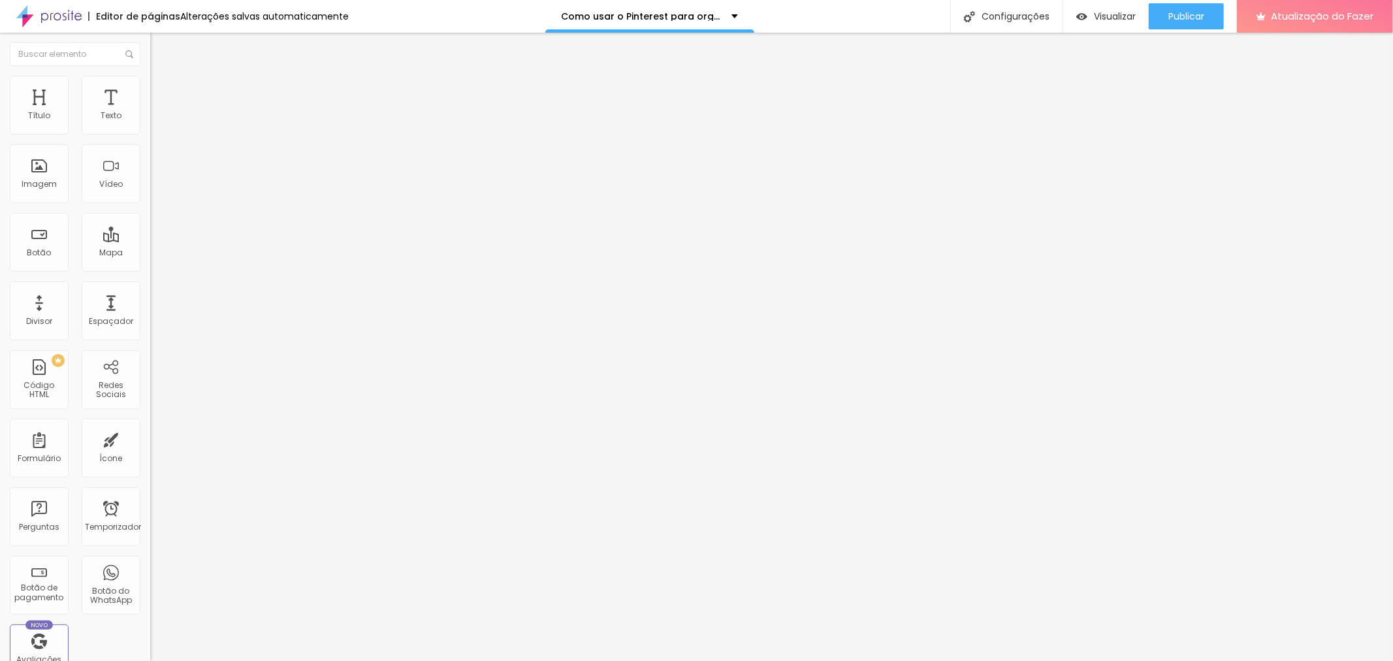
click at [150, 80] on img at bounding box center [156, 82] width 12 height 12
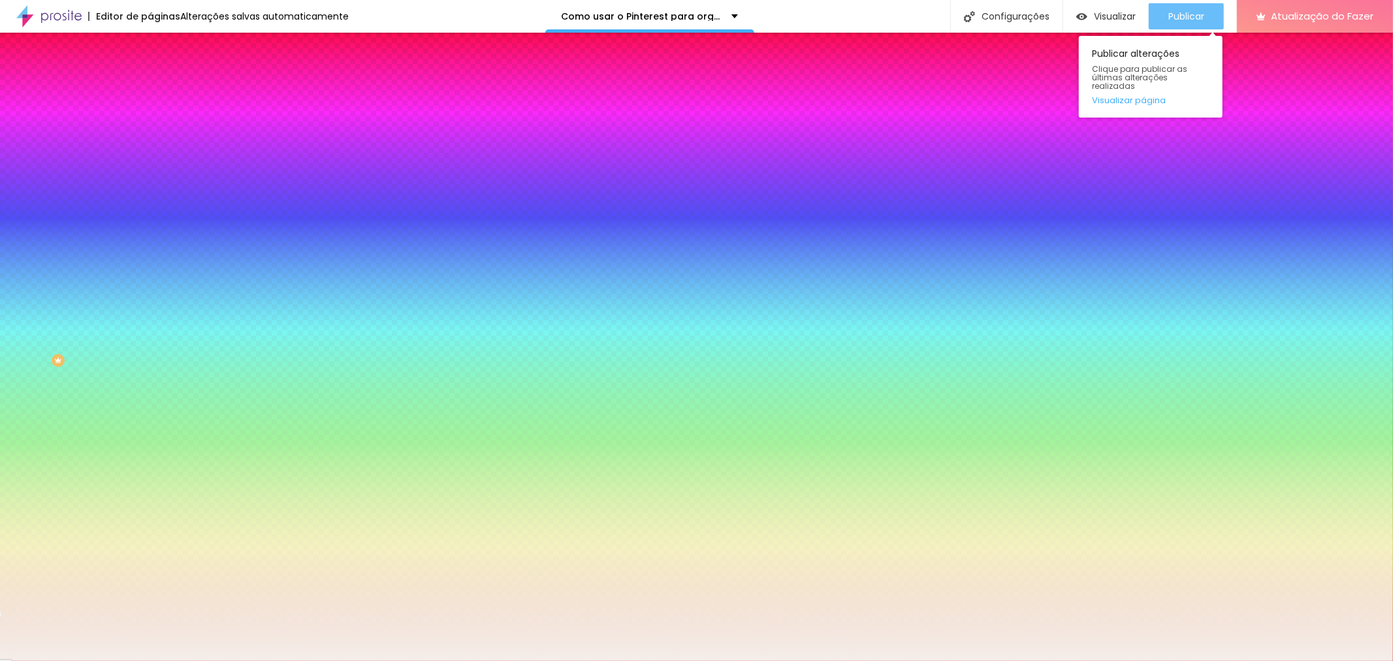
click at [1187, 11] on font "Publicar" at bounding box center [1186, 16] width 36 height 13
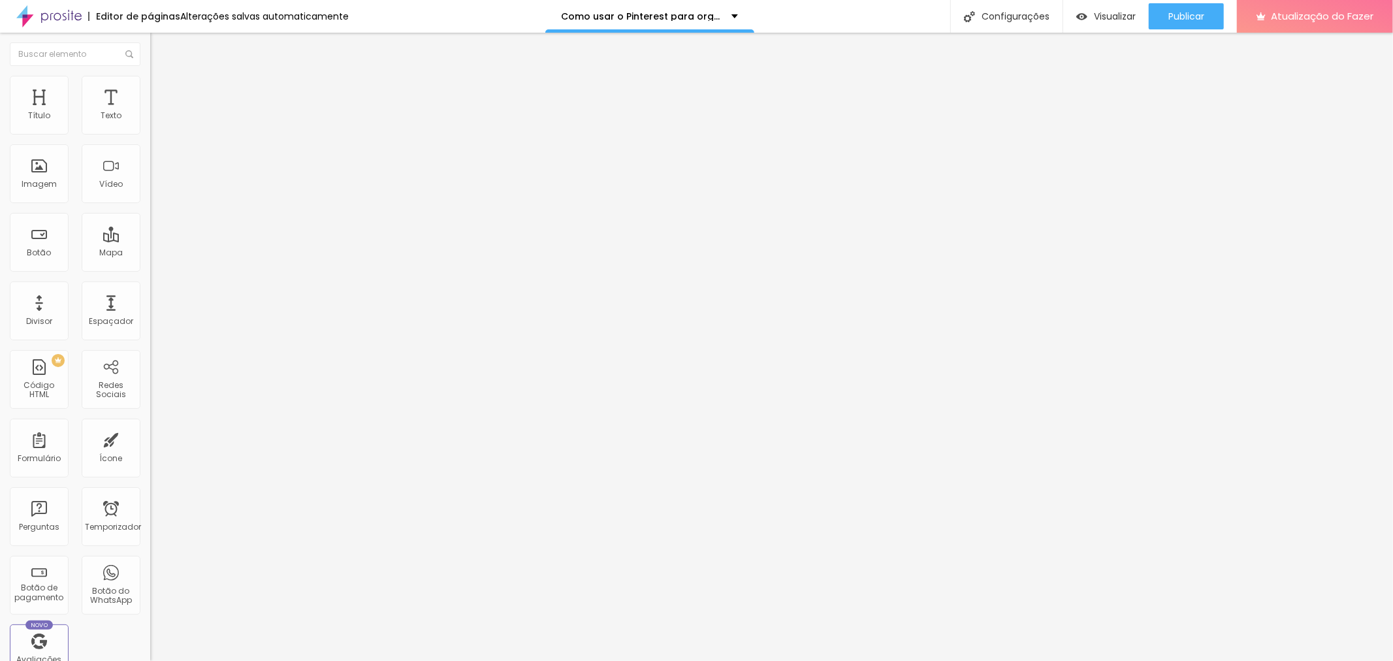
click at [150, 86] on li "Estilo" at bounding box center [225, 82] width 150 height 13
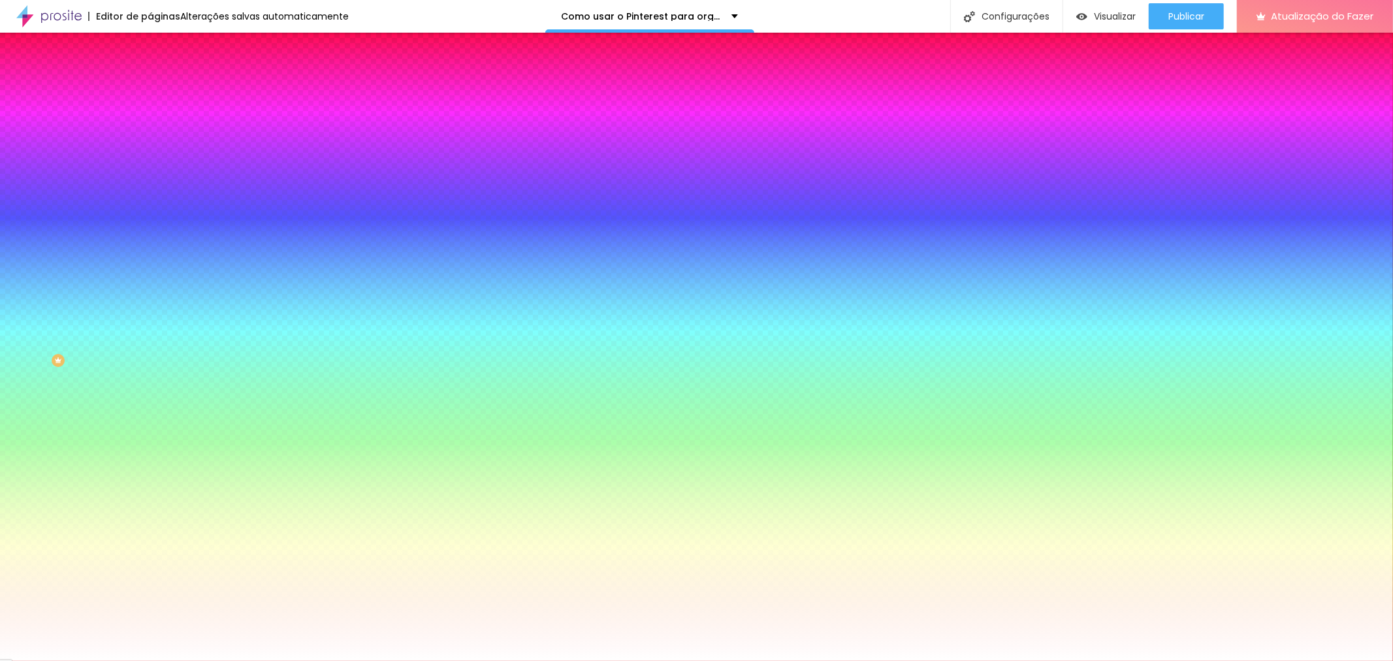
click at [150, 89] on li "Avançado" at bounding box center [225, 95] width 150 height 13
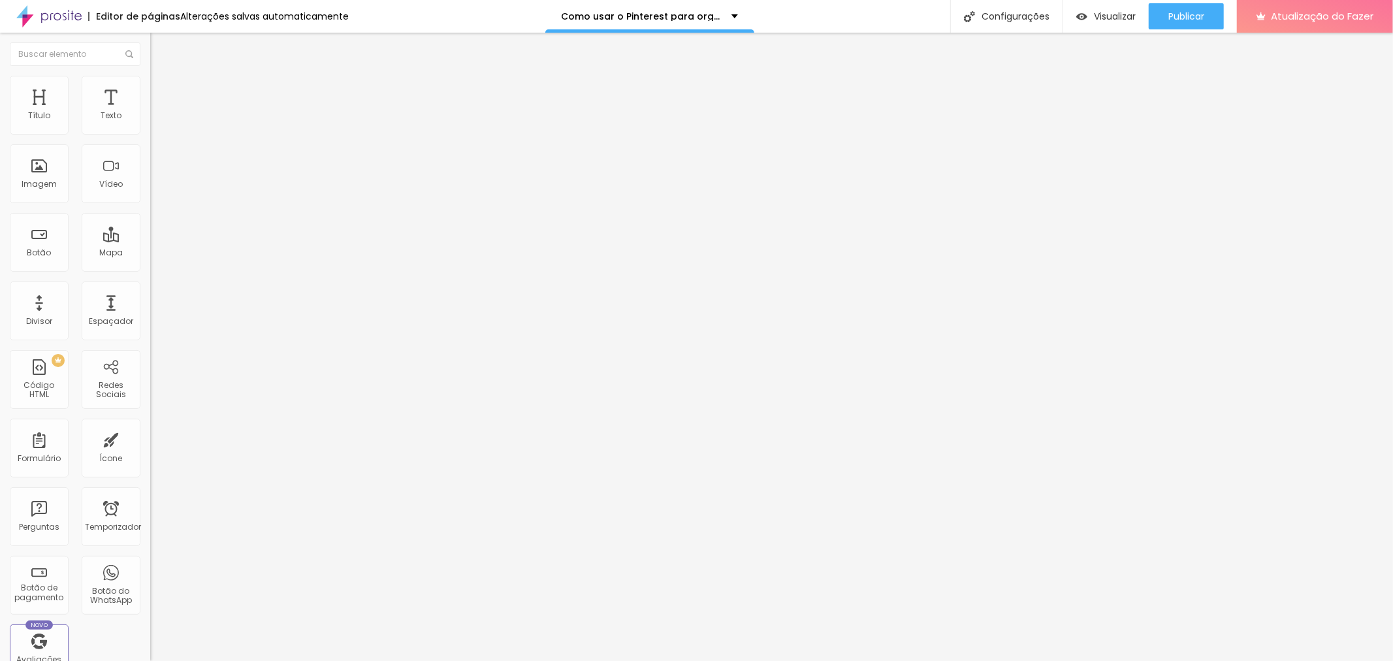
click at [150, 438] on input "range" at bounding box center [192, 443] width 84 height 10
drag, startPoint x: 28, startPoint y: 155, endPoint x: 20, endPoint y: 163, distance: 11.6
click at [150, 438] on input "range" at bounding box center [192, 443] width 84 height 10
drag, startPoint x: 29, startPoint y: 127, endPoint x: 10, endPoint y: 157, distance: 35.5
click at [150, 253] on input "range" at bounding box center [192, 258] width 84 height 10
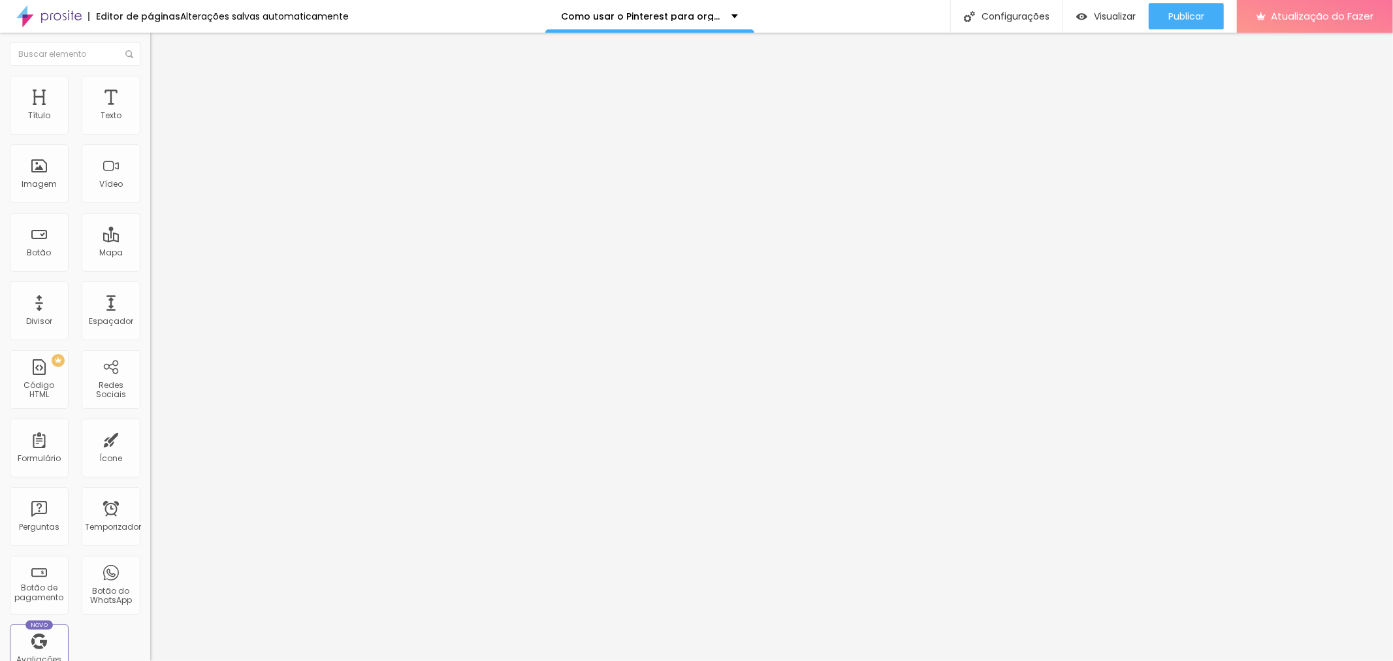
drag, startPoint x: 35, startPoint y: 129, endPoint x: 0, endPoint y: 133, distance: 34.8
click at [150, 253] on input "range" at bounding box center [192, 258] width 84 height 10
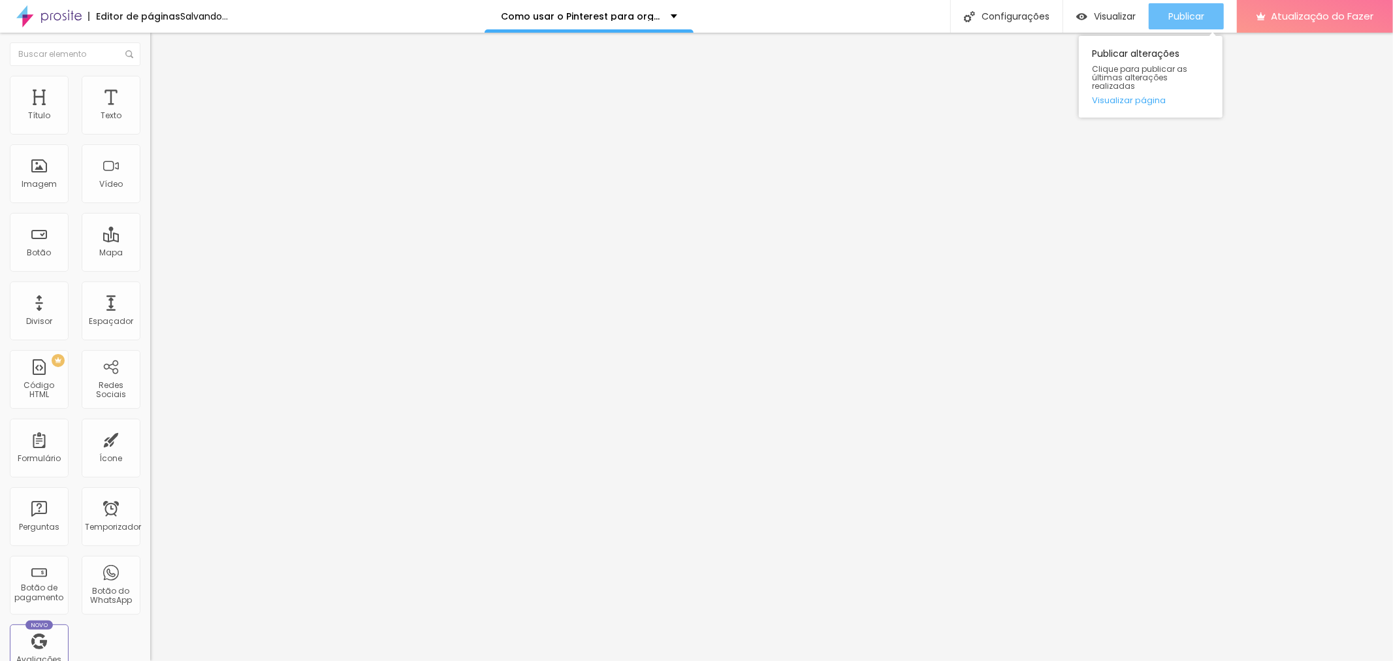
drag, startPoint x: 1178, startPoint y: 16, endPoint x: 1181, endPoint y: 22, distance: 6.7
click at [1178, 17] on font "Publicar" at bounding box center [1186, 16] width 36 height 13
